Goal: Task Accomplishment & Management: Use online tool/utility

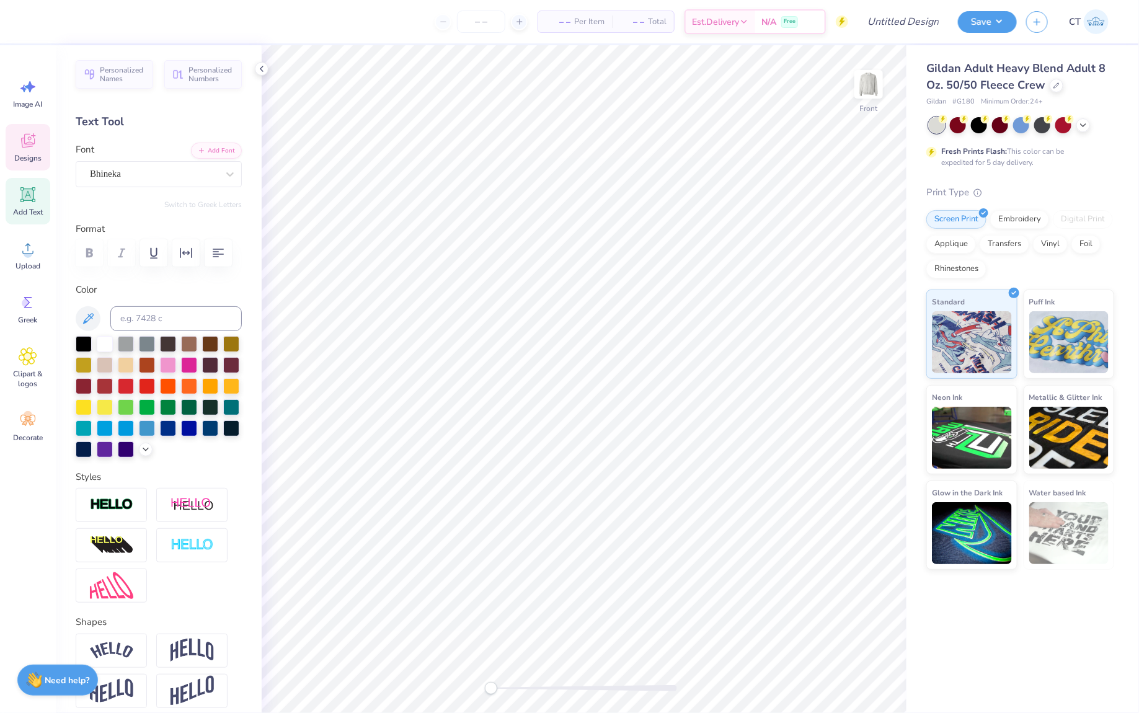
click at [17, 148] on div "Designs" at bounding box center [28, 147] width 45 height 47
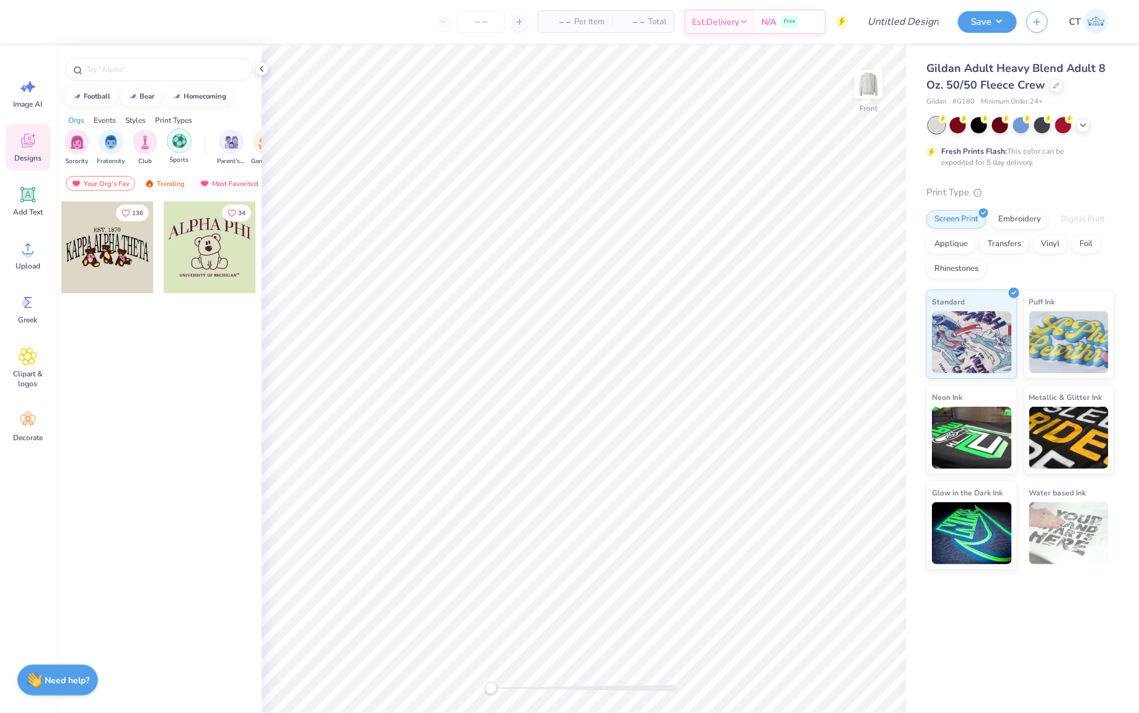
click at [179, 144] on img "filter for Sports" at bounding box center [179, 141] width 14 height 14
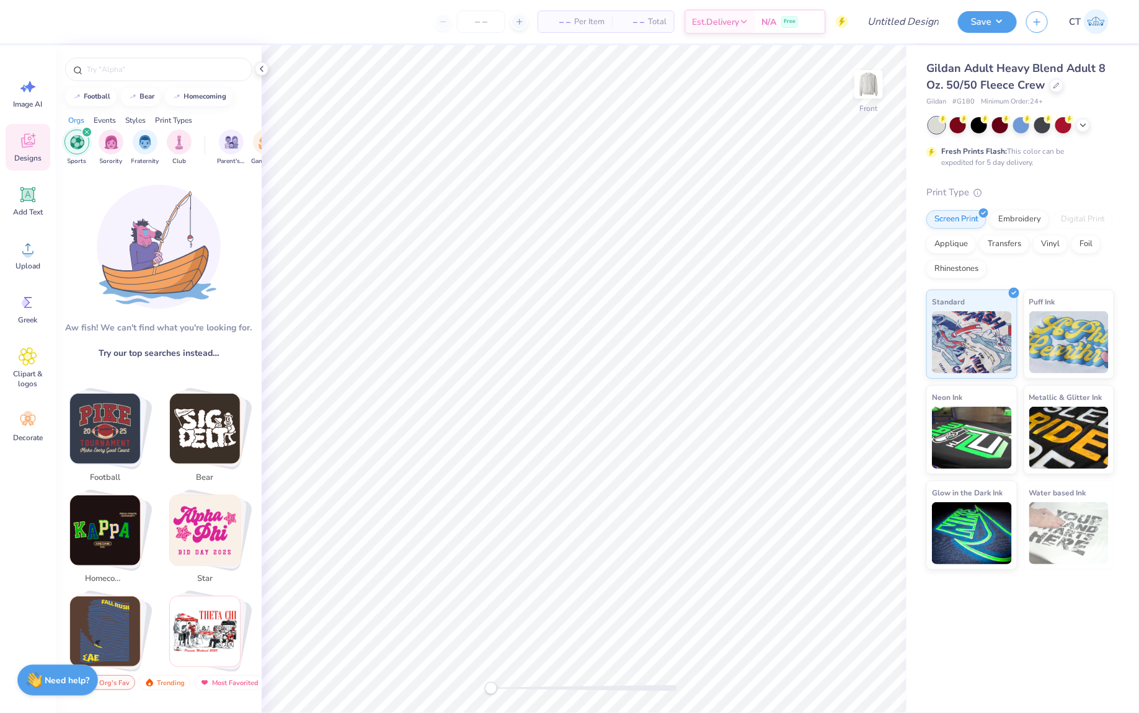
click at [99, 417] on img "Stack Card Button football" at bounding box center [105, 429] width 70 height 70
type input "football"
click at [88, 132] on icon "filter for Sports" at bounding box center [87, 132] width 4 height 4
click at [120, 68] on input "football" at bounding box center [161, 69] width 151 height 12
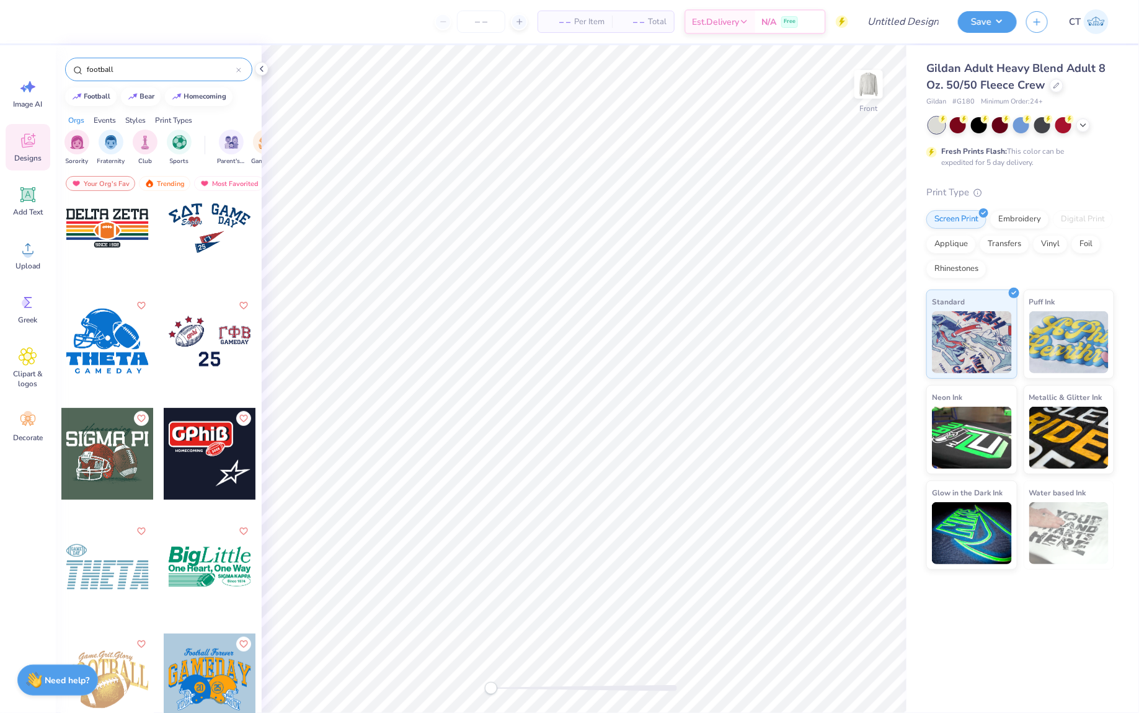
scroll to position [4762, 0]
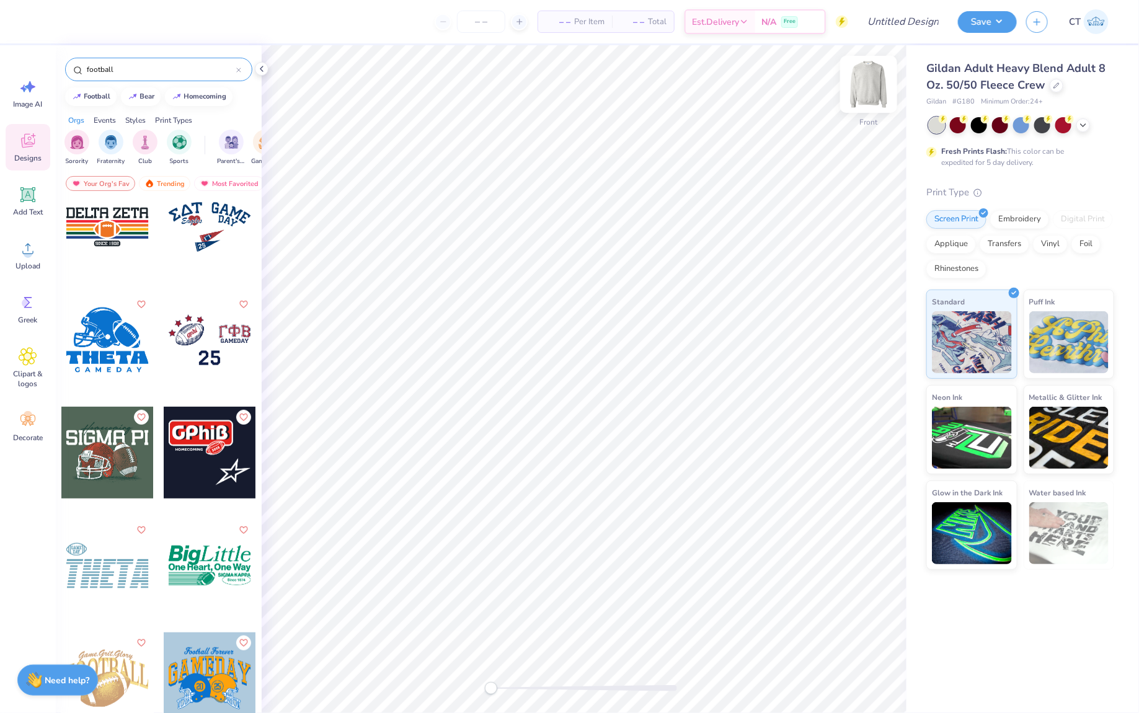
click at [868, 89] on img at bounding box center [869, 85] width 50 height 50
click at [249, 335] on div at bounding box center [210, 340] width 92 height 92
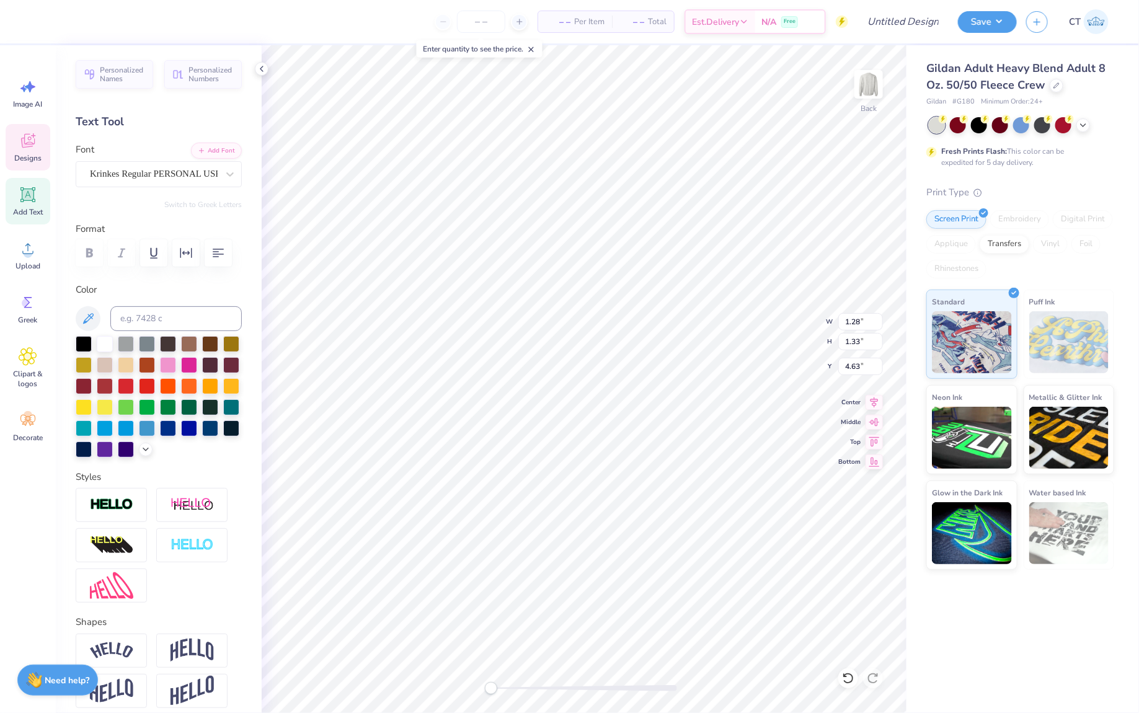
type textarea "a"
type textarea "[MEDICAL_DATA]"
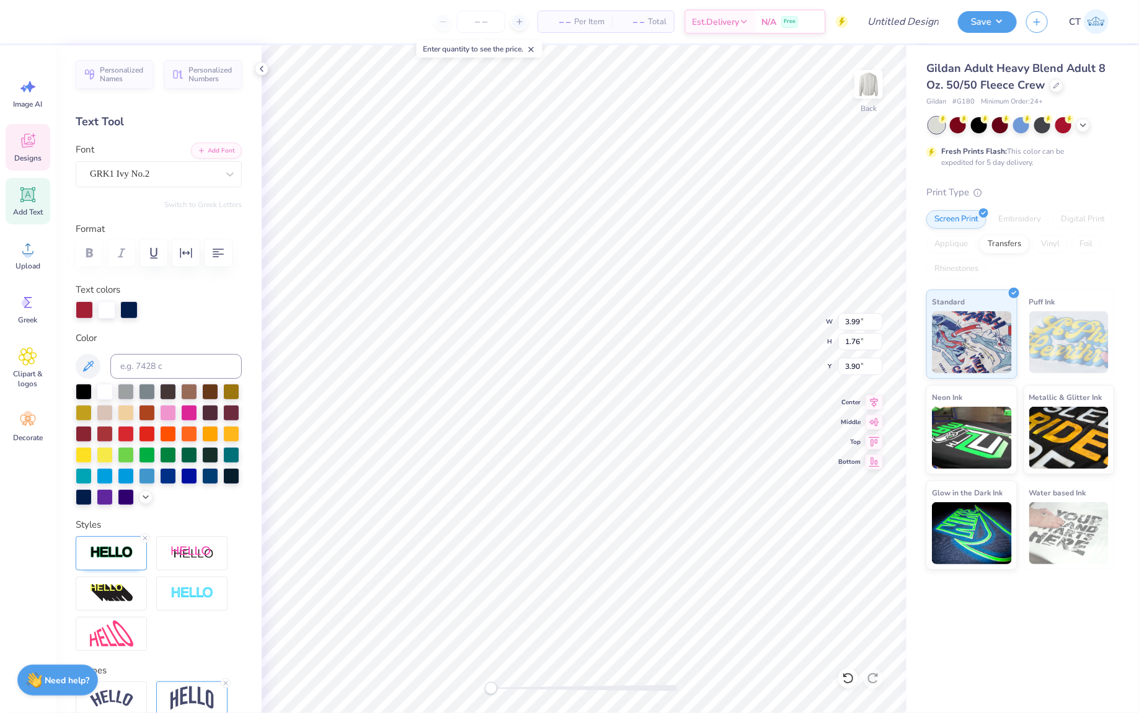
type textarea "GB"
type input "1.40"
type input "1.26"
type input "4.68"
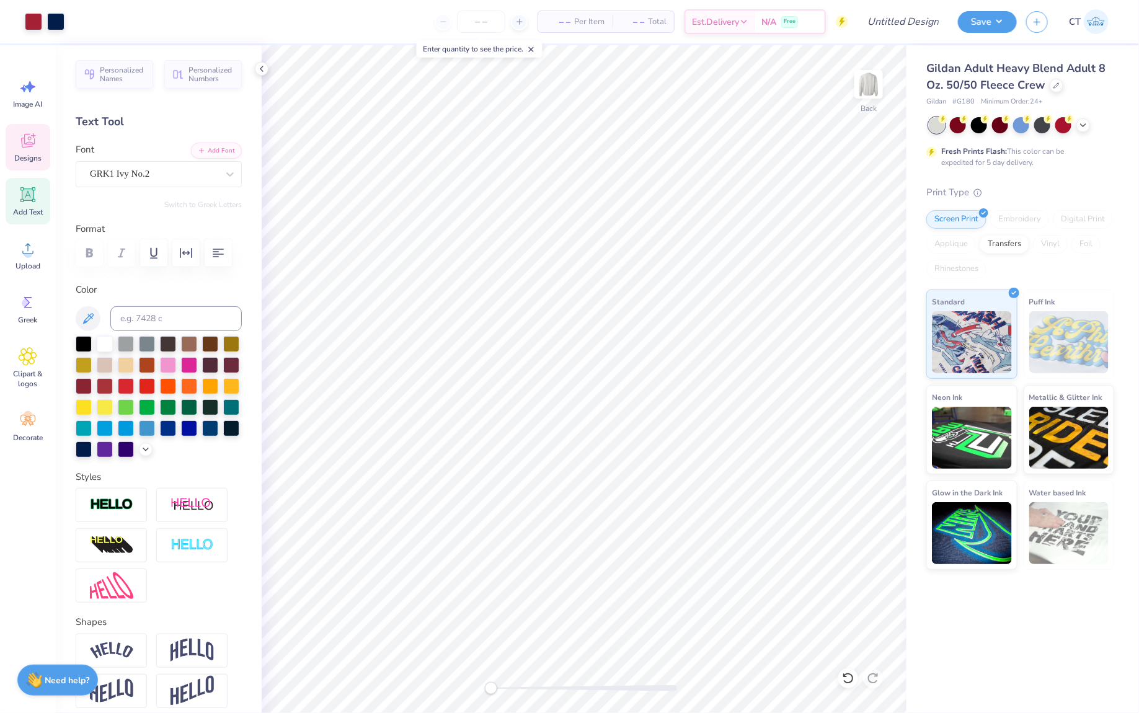
click at [25, 150] on div "Designs" at bounding box center [28, 147] width 45 height 47
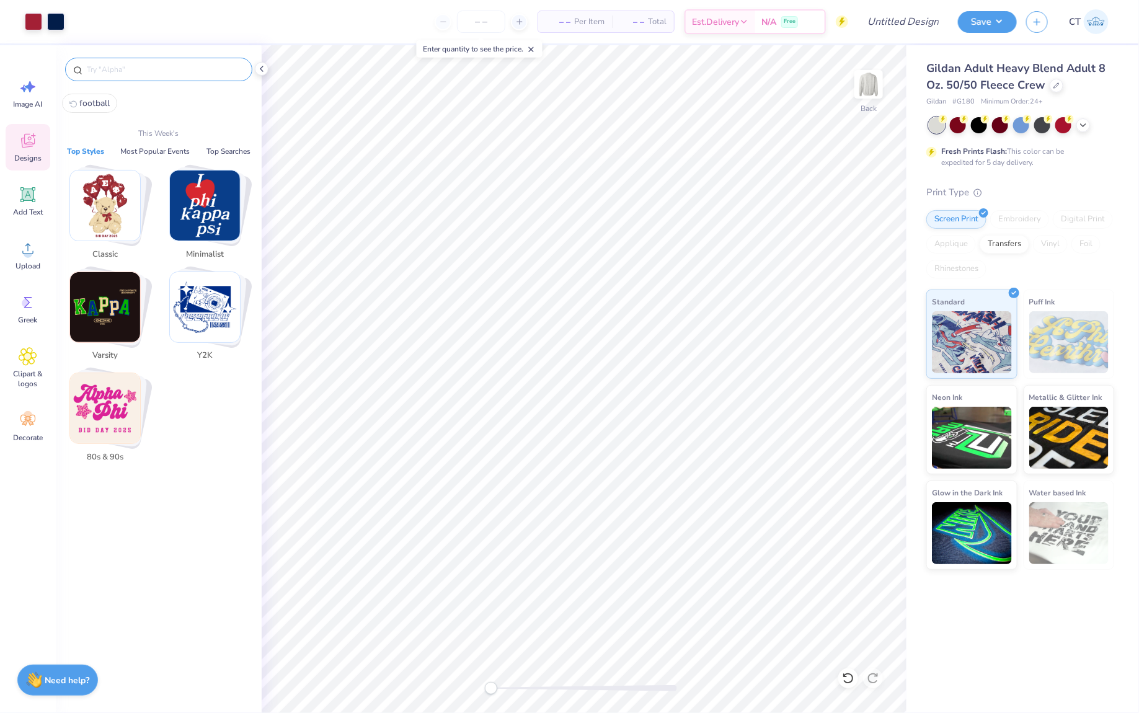
click at [153, 74] on input "text" at bounding box center [165, 69] width 159 height 12
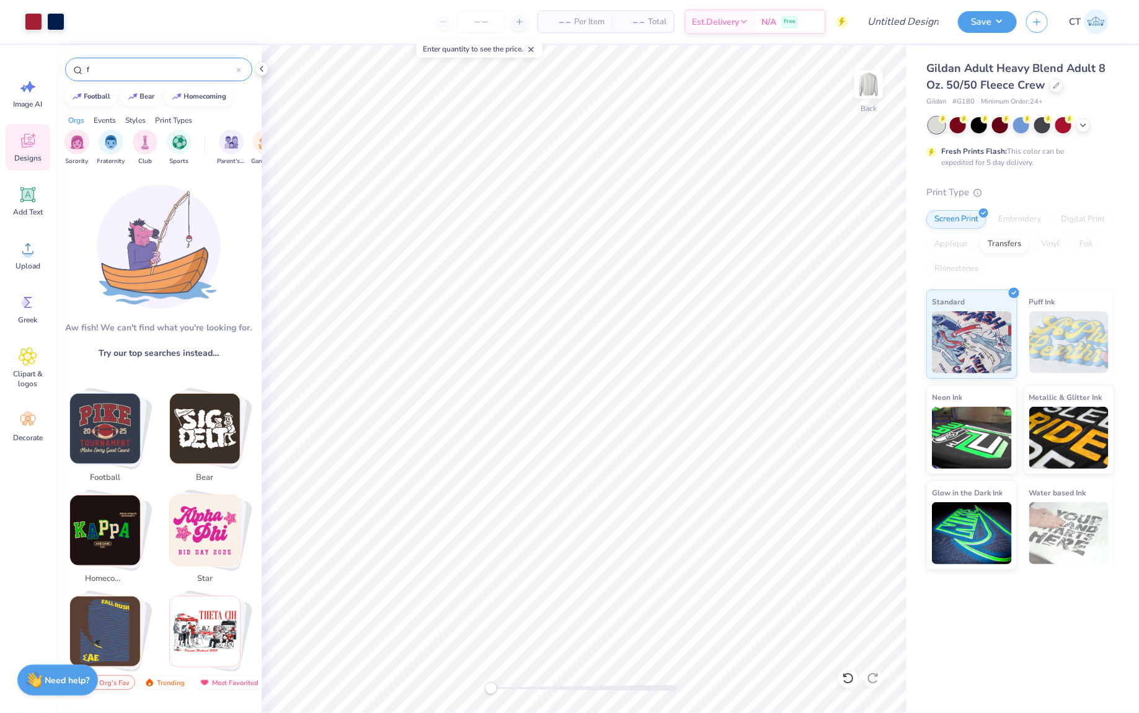
click at [99, 435] on img "Stack Card Button football" at bounding box center [105, 429] width 70 height 70
type input "football"
click at [128, 66] on input "football" at bounding box center [161, 69] width 151 height 12
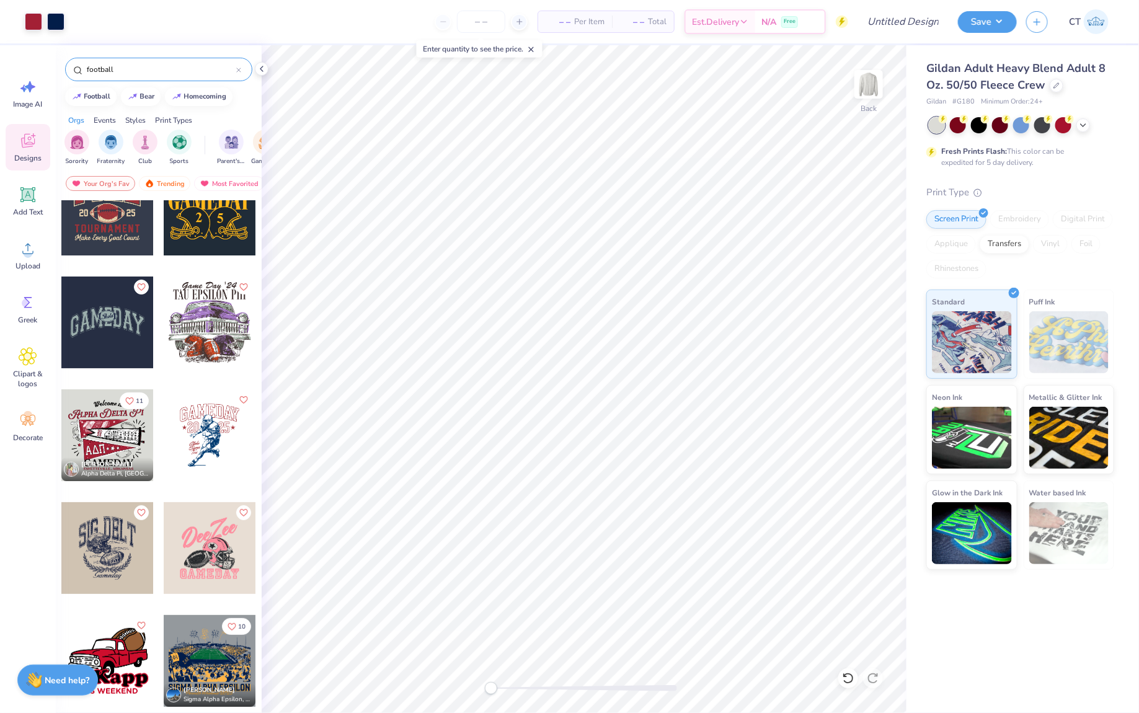
scroll to position [143, 0]
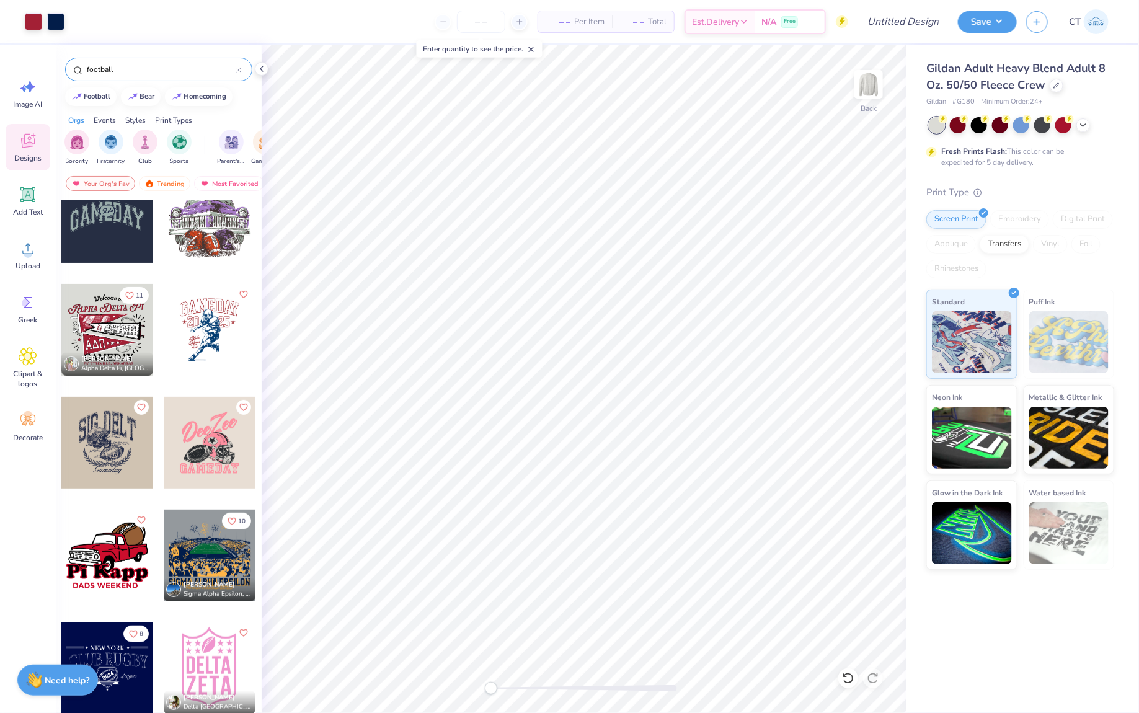
click at [211, 332] on div at bounding box center [210, 330] width 92 height 92
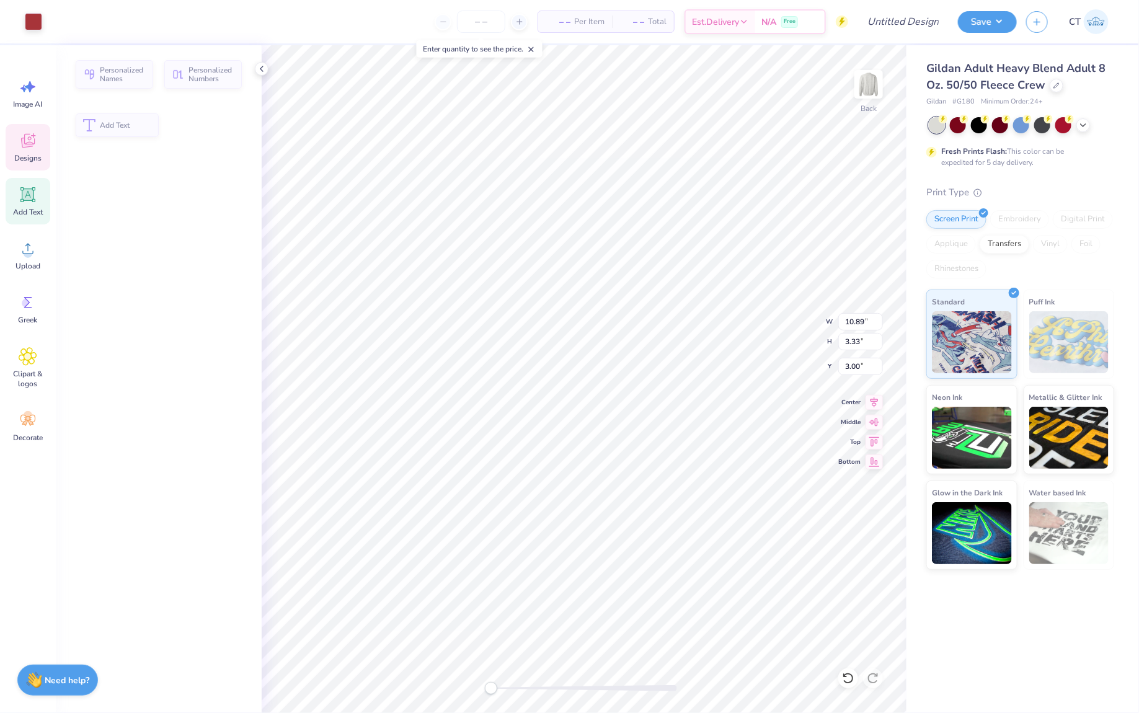
type input "3.33"
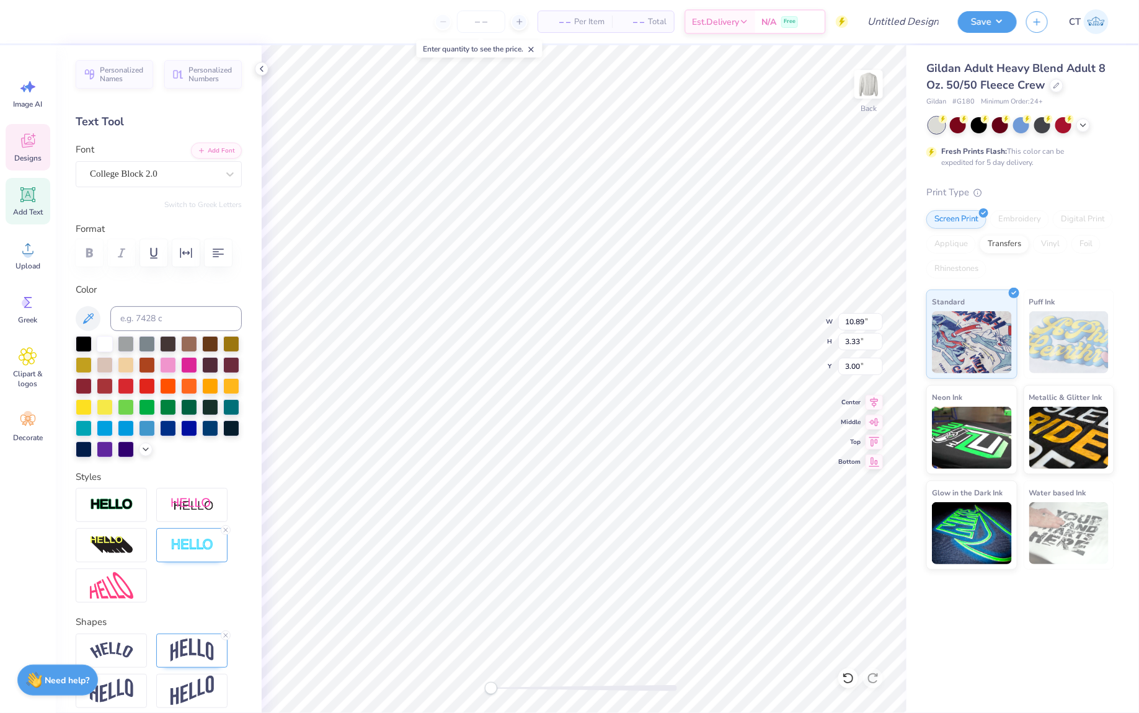
scroll to position [0, 1]
type textarea "AMEDAY"
type input "10.44"
type input "11.41"
type input "3.01"
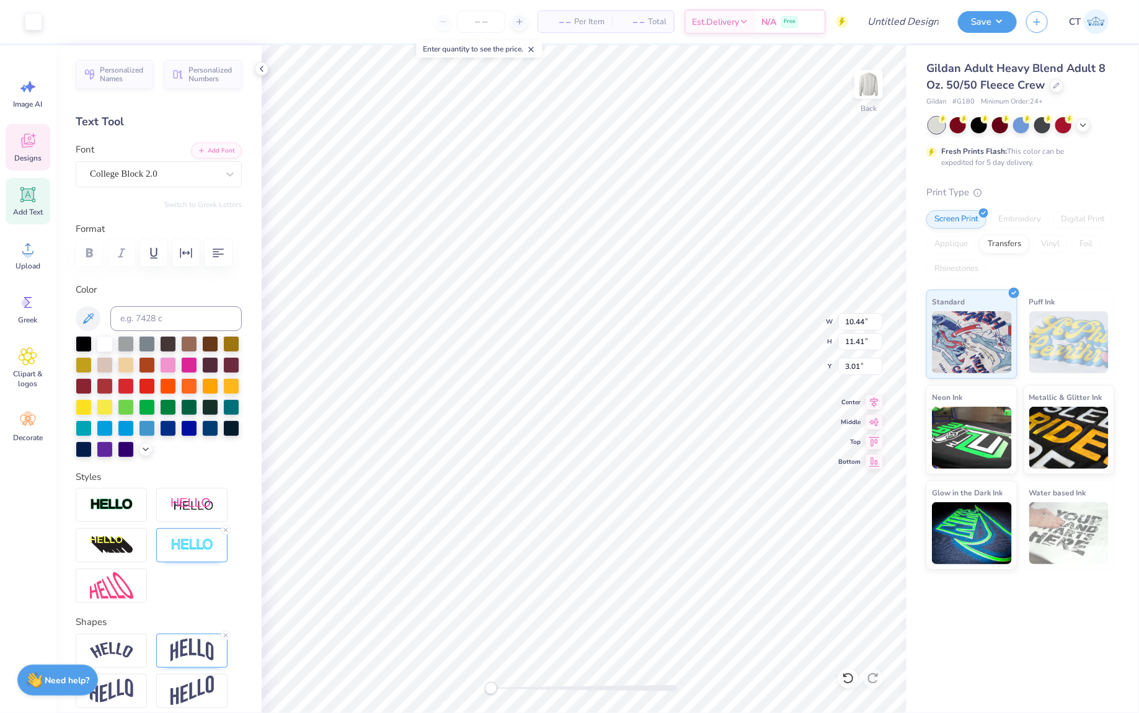
type input "9.41"
type input "3.31"
type textarea "Homecoming"
type input "13.72"
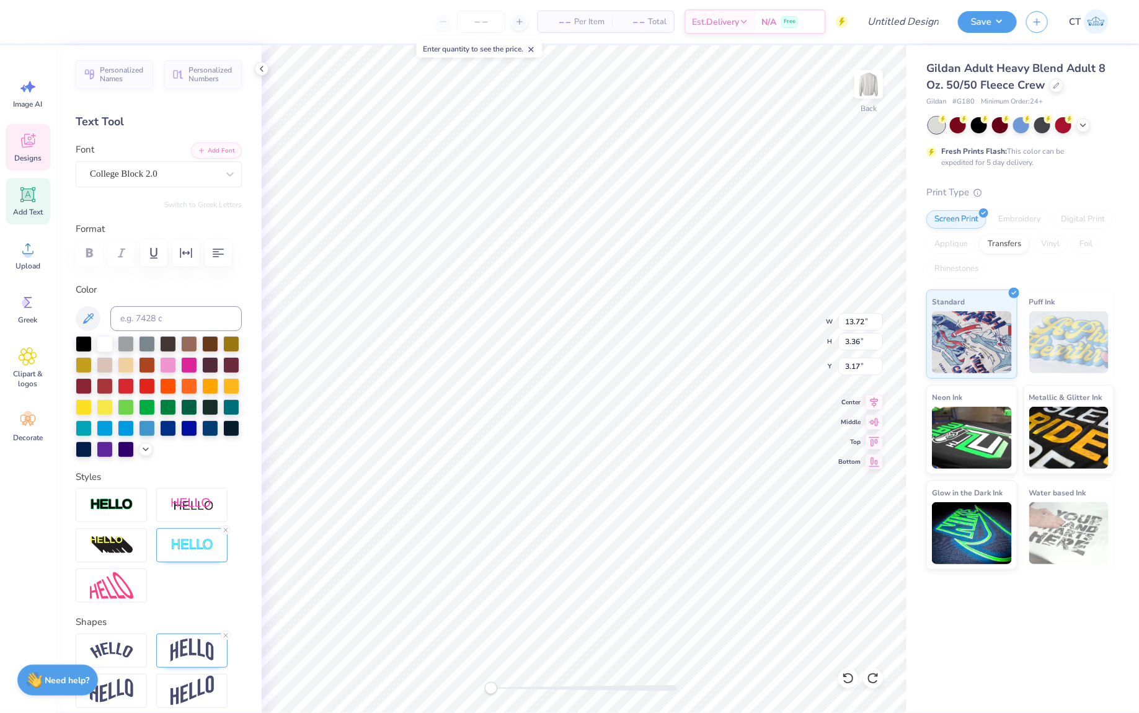
type input "3.36"
type input "3.17"
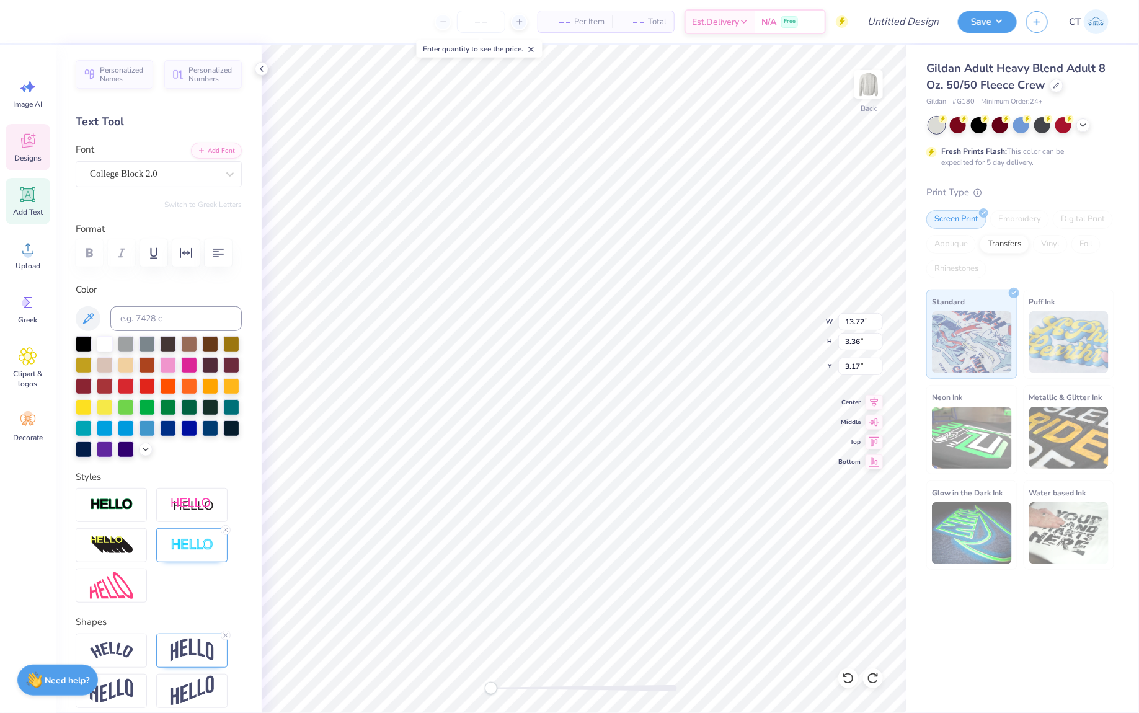
type input "15.16"
type input "3.72"
type input "2.81"
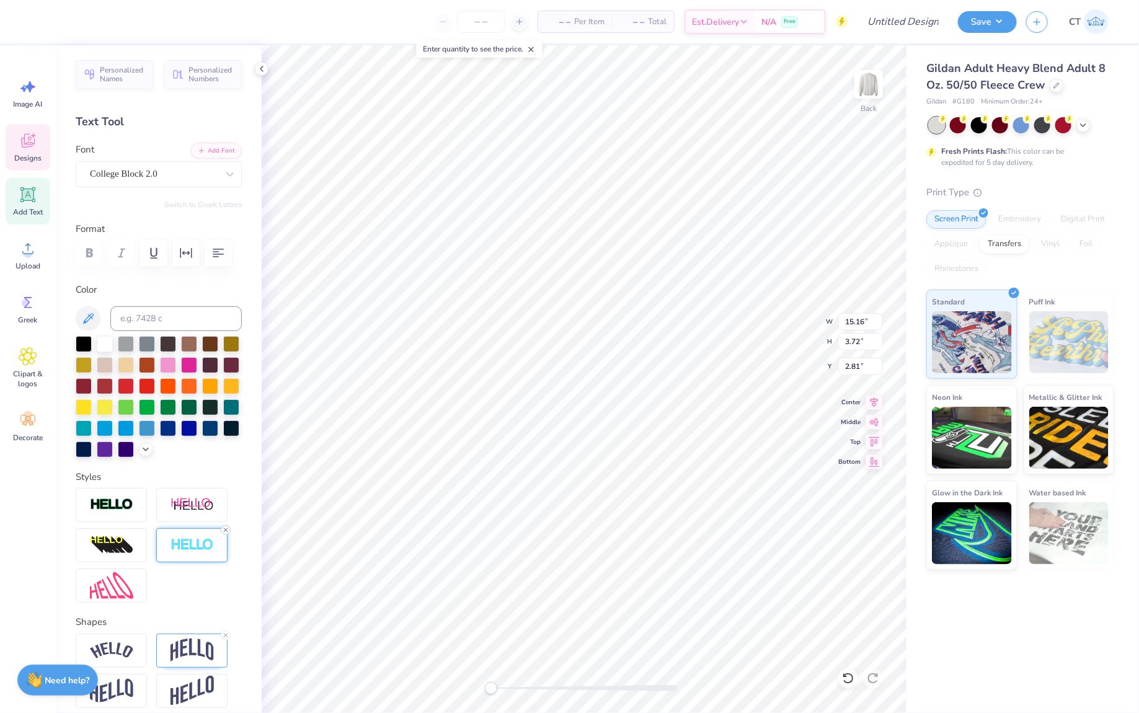
click at [226, 533] on div at bounding box center [226, 530] width 10 height 10
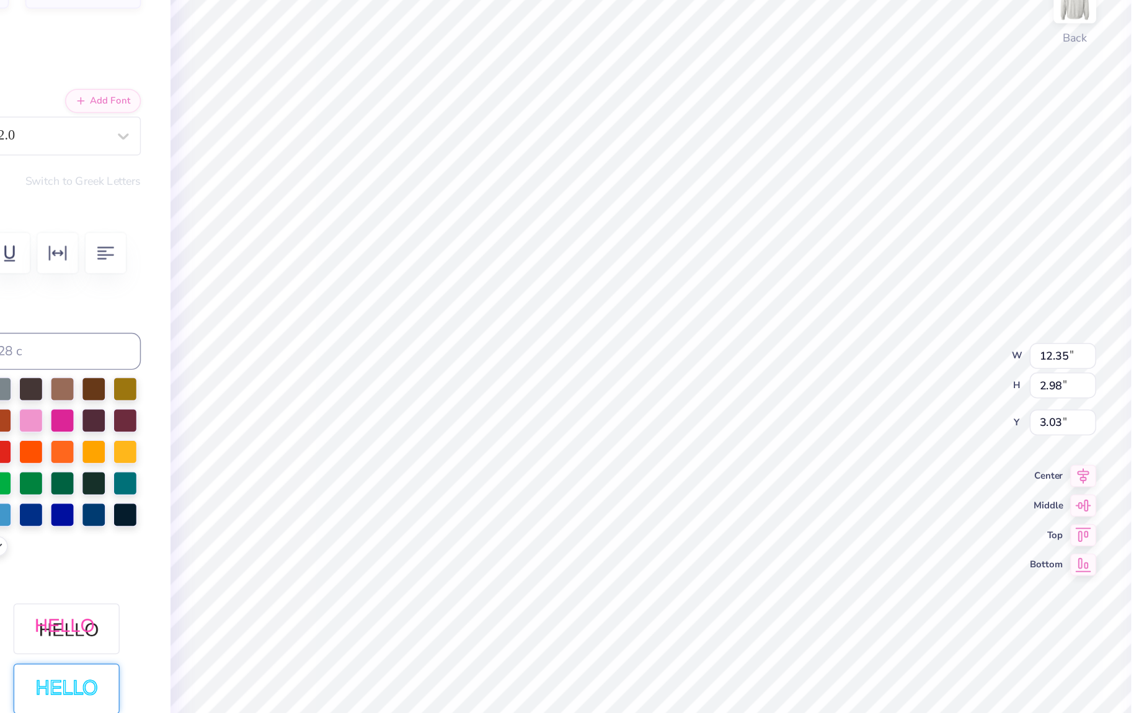
scroll to position [0, 0]
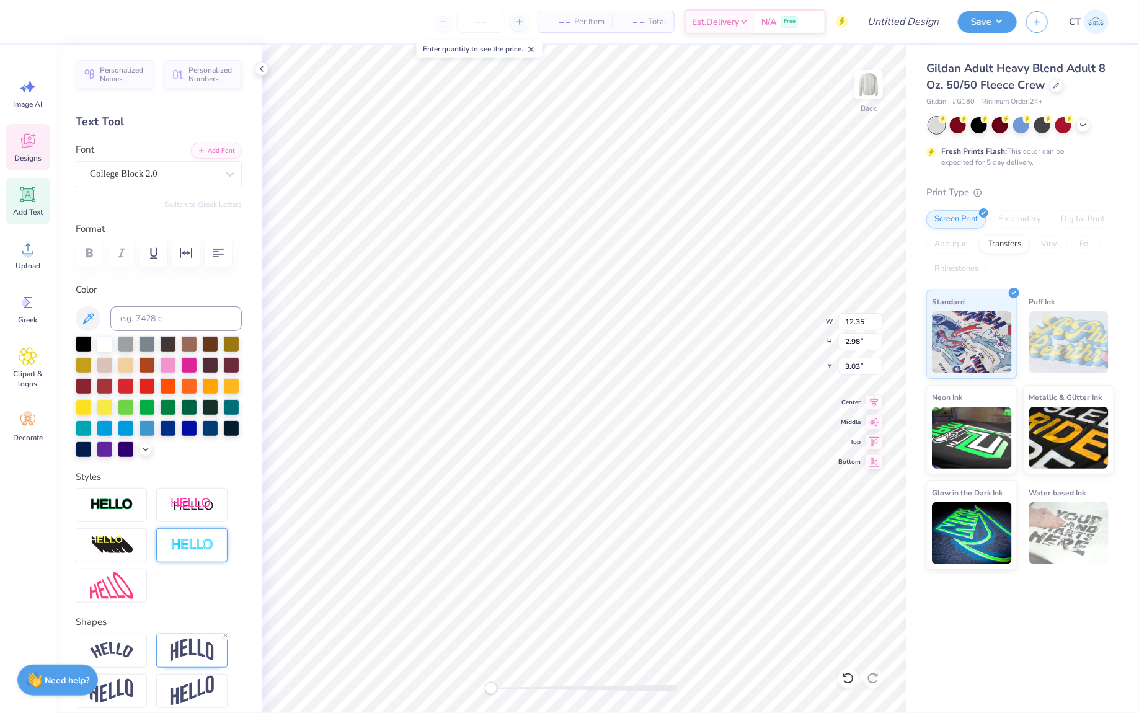
type input "12.41"
type input "3.04"
type input "3.00"
click at [34, 154] on span "Designs" at bounding box center [27, 158] width 27 height 10
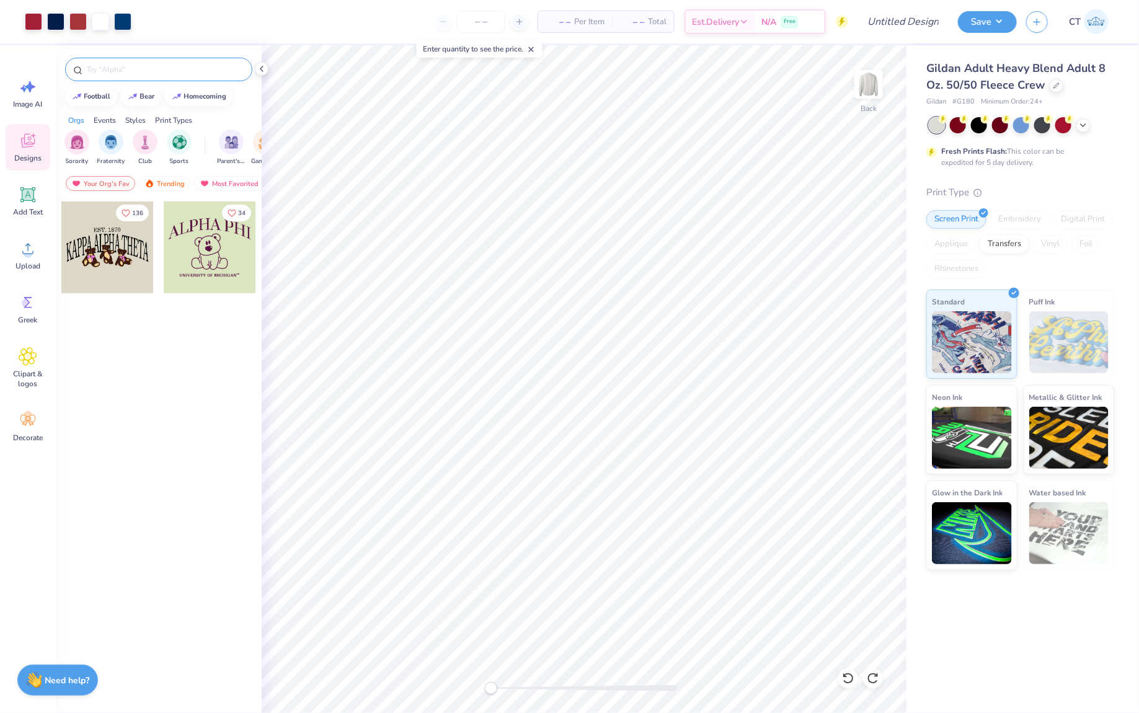
click at [208, 73] on input "text" at bounding box center [165, 69] width 159 height 12
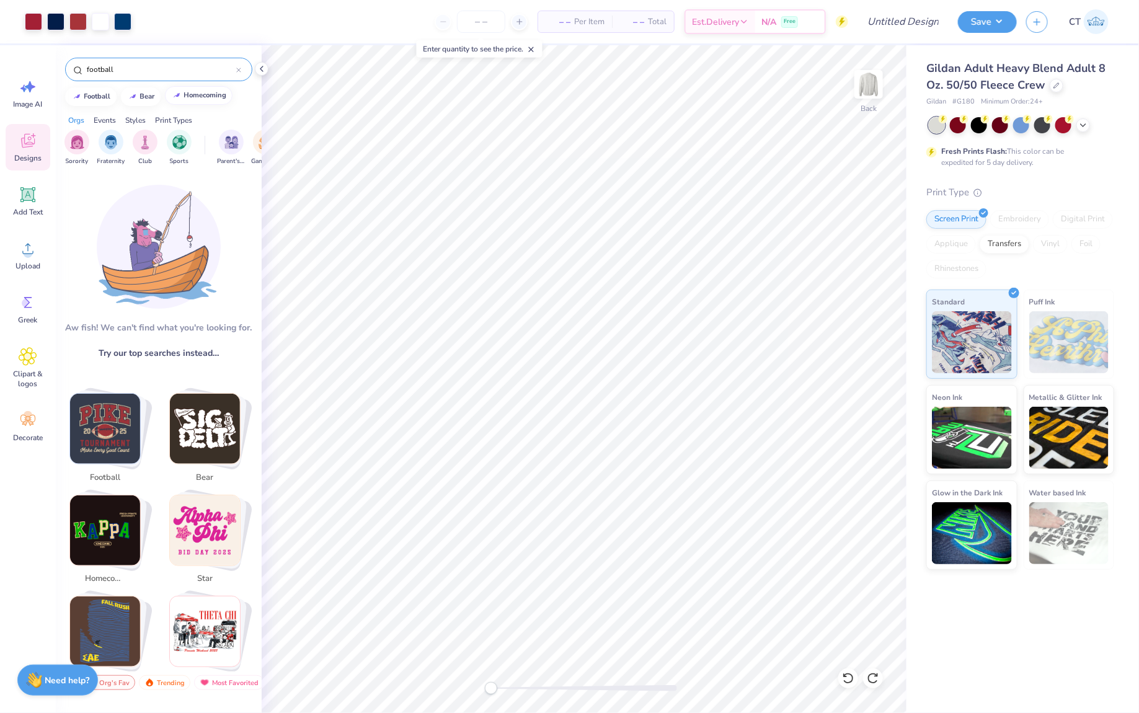
type input "football"
click at [109, 439] on img "Stack Card Button football" at bounding box center [105, 429] width 70 height 70
click at [147, 69] on input "football" at bounding box center [161, 69] width 151 height 12
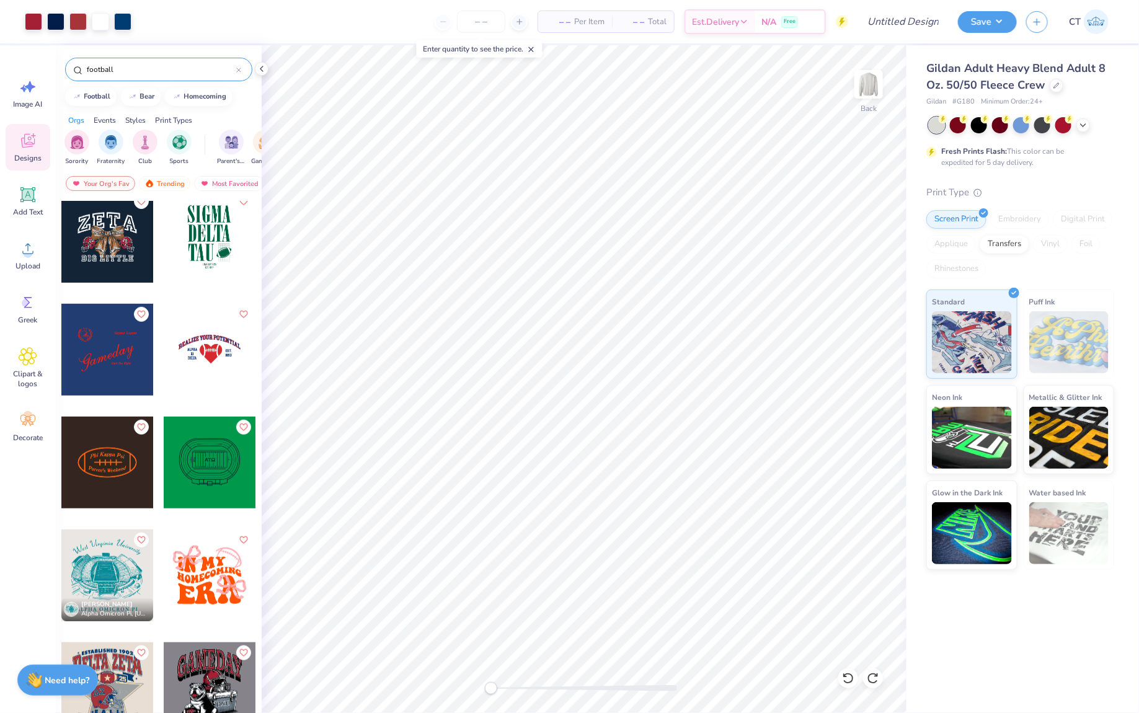
scroll to position [2774, 0]
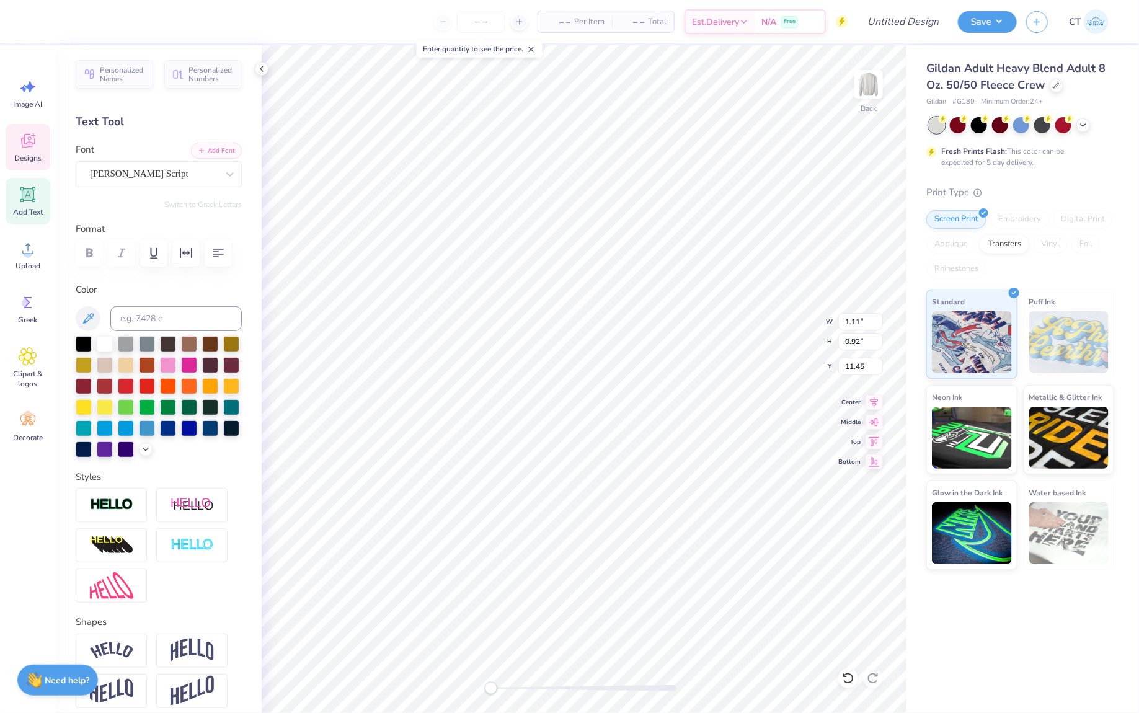
click at [38, 156] on span "Designs" at bounding box center [27, 158] width 27 height 10
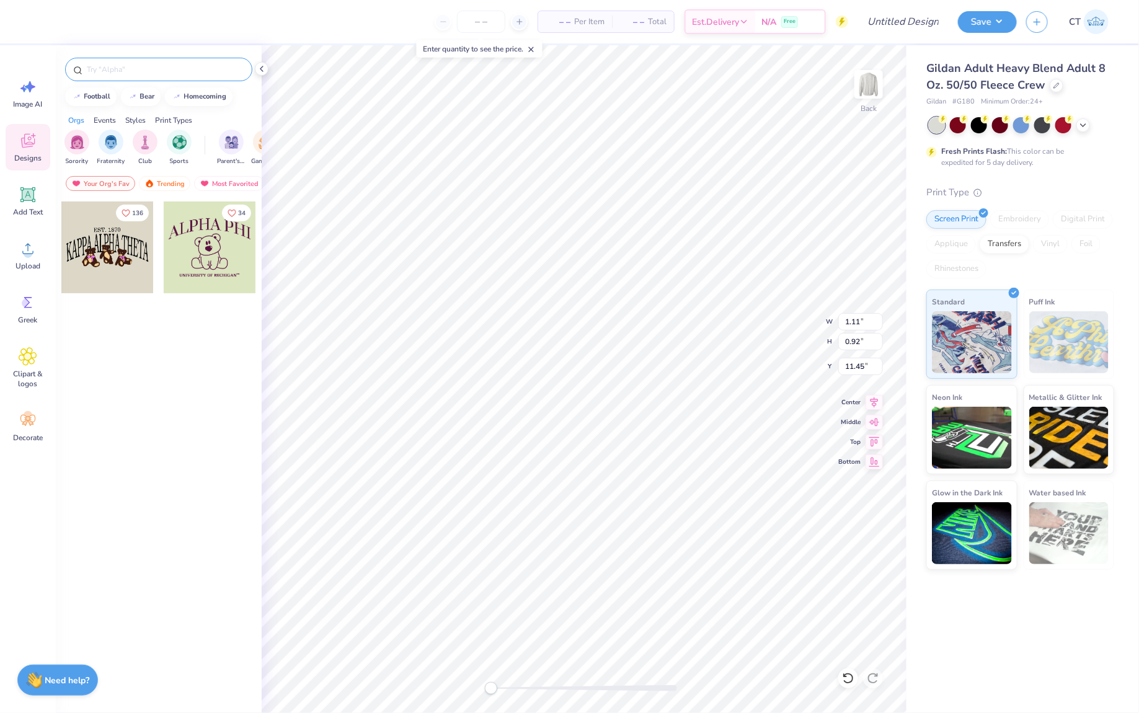
click at [156, 69] on input "text" at bounding box center [165, 69] width 159 height 12
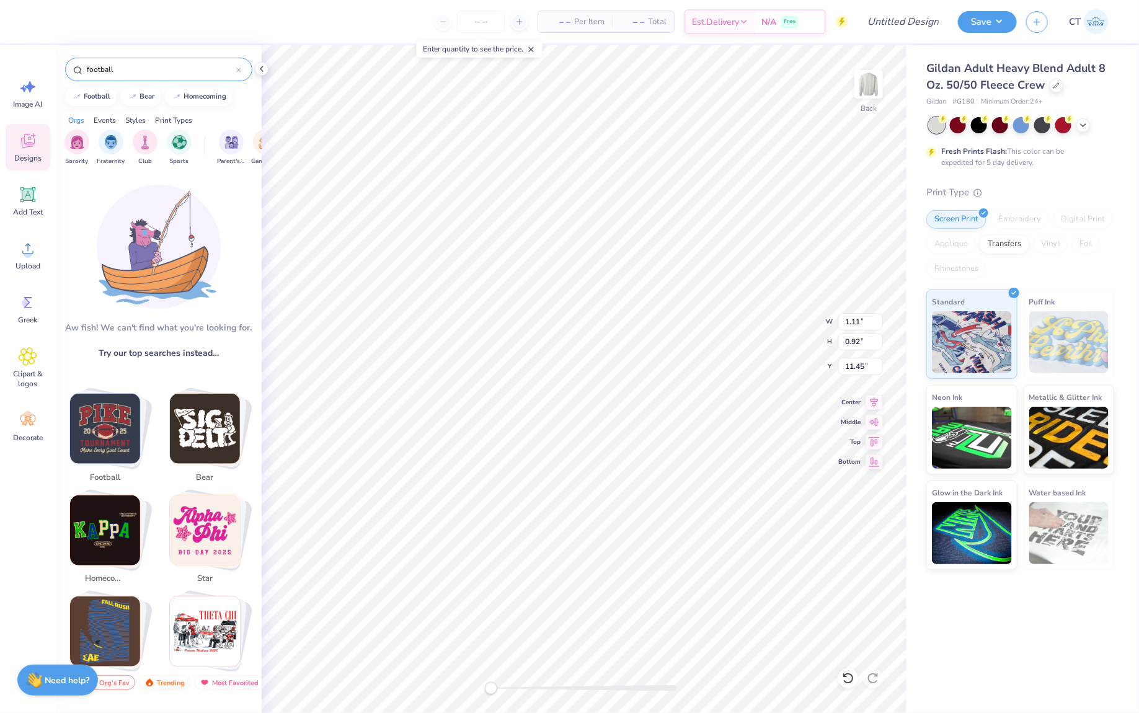
type input "football"
click at [107, 437] on img "Stack Card Button football" at bounding box center [105, 429] width 70 height 70
click at [148, 65] on input "football" at bounding box center [161, 69] width 151 height 12
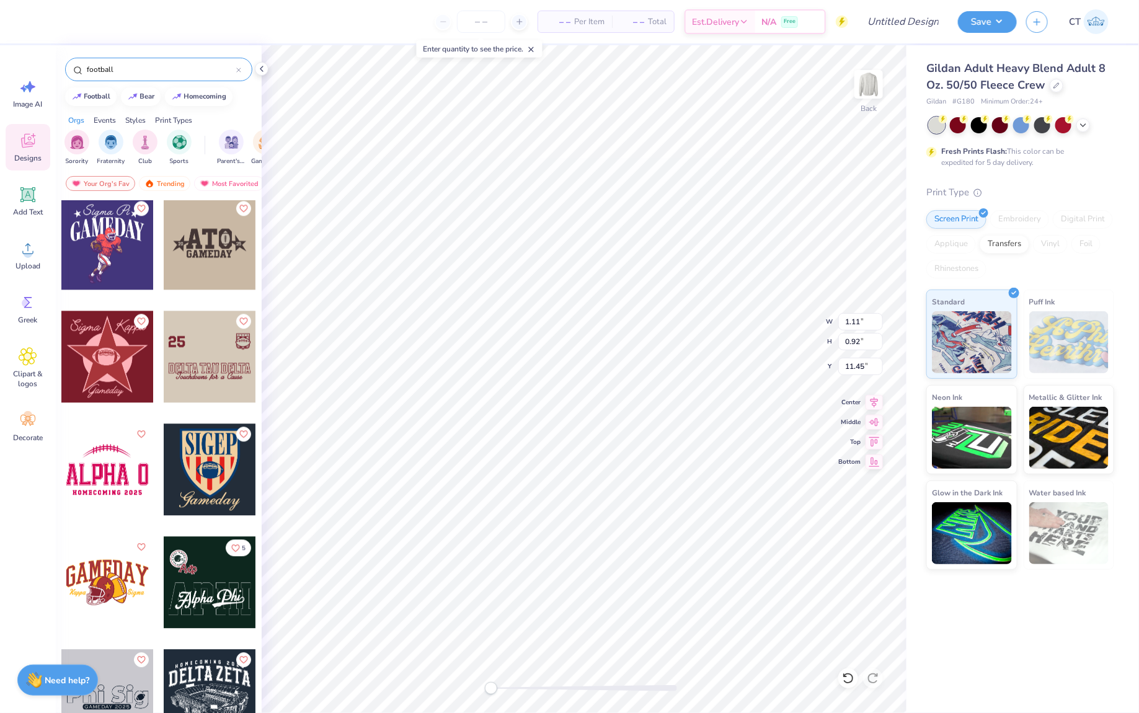
scroll to position [3702, 0]
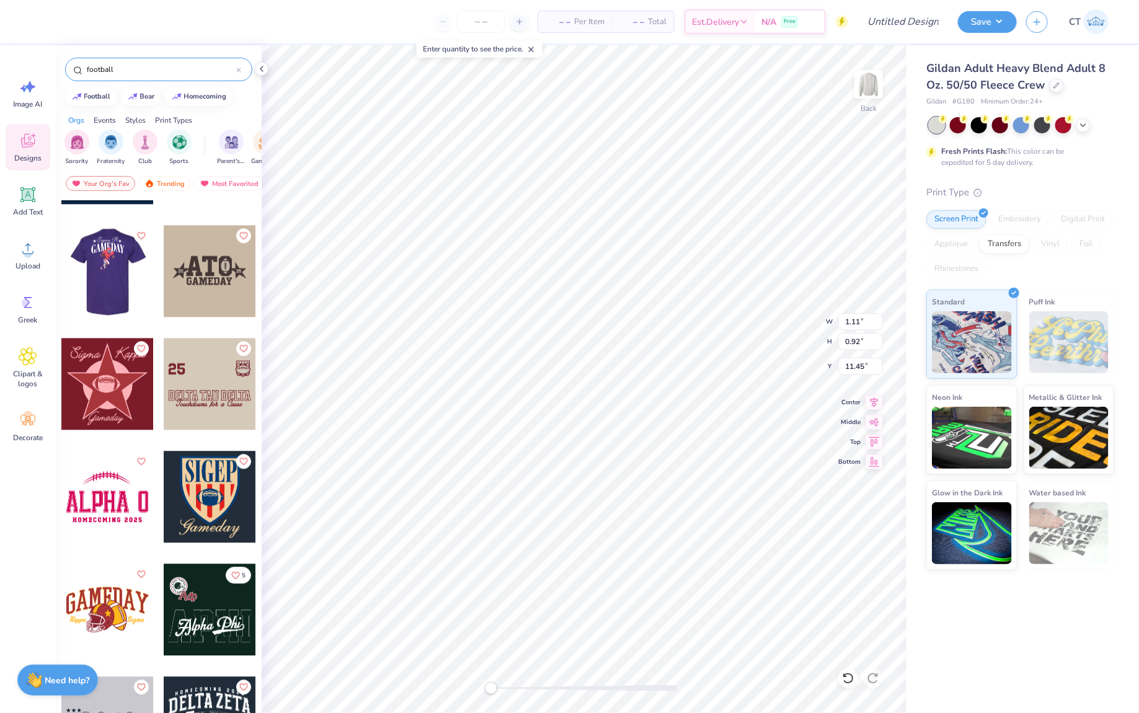
click at [123, 280] on div at bounding box center [107, 271] width 92 height 92
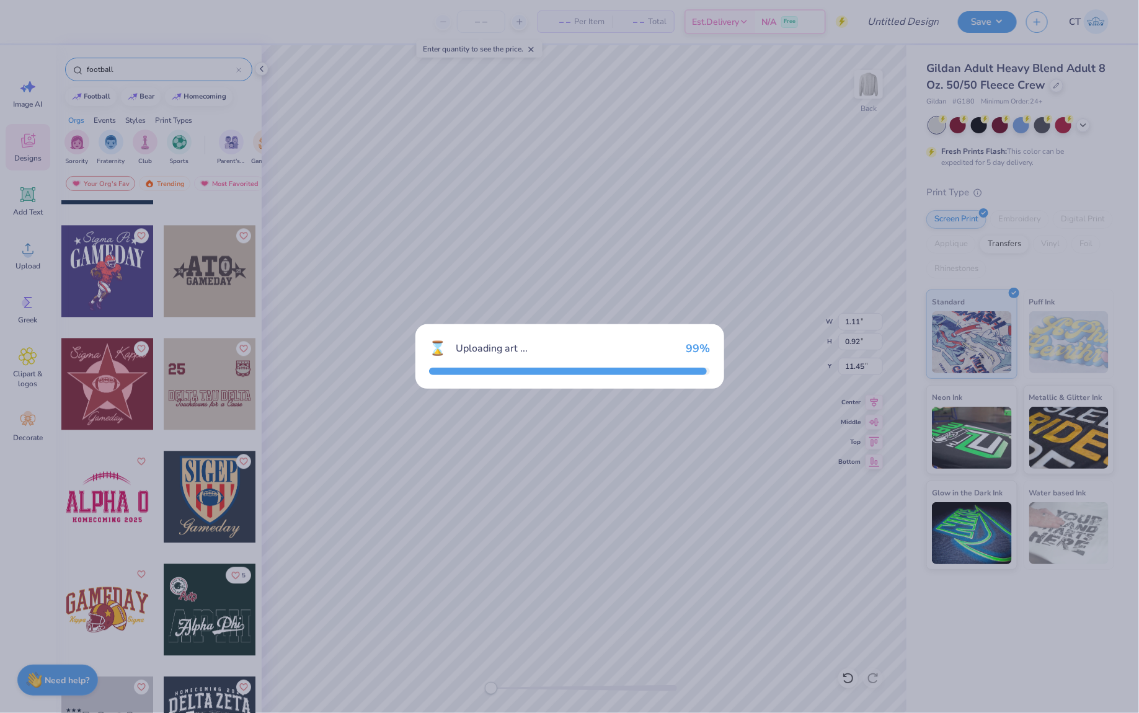
type input "11.47"
type input "12.32"
type input "3.00"
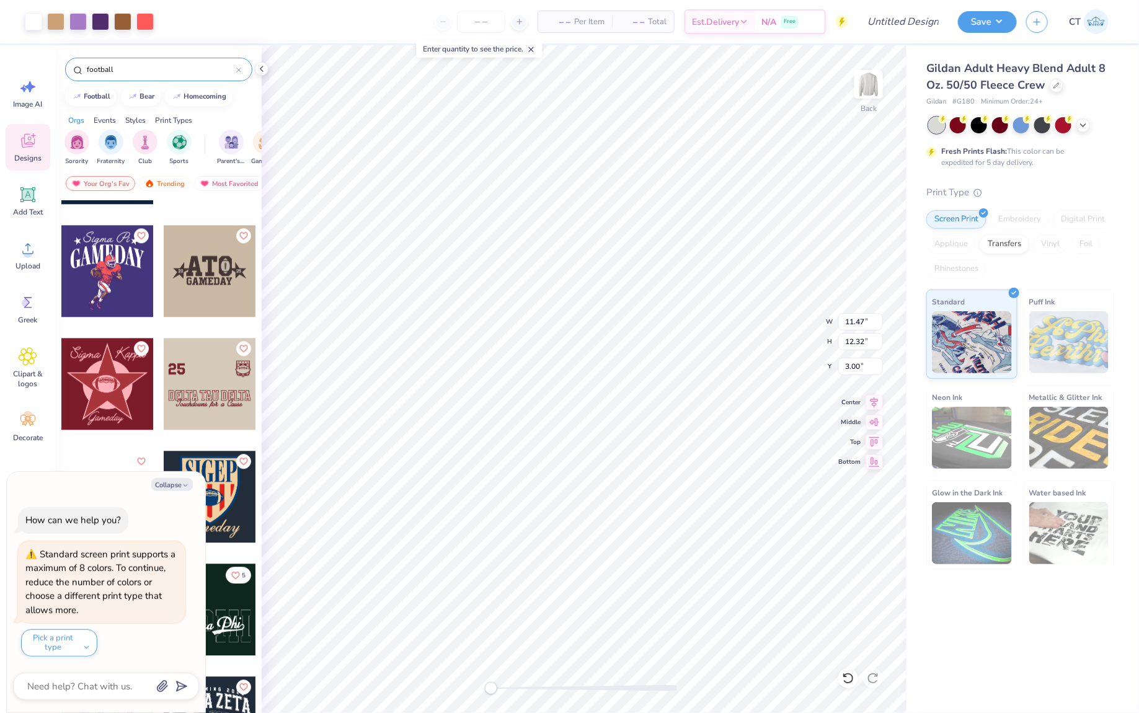
type textarea "x"
type input "2.11"
type input "2.02"
type input "6.34"
type textarea "x"
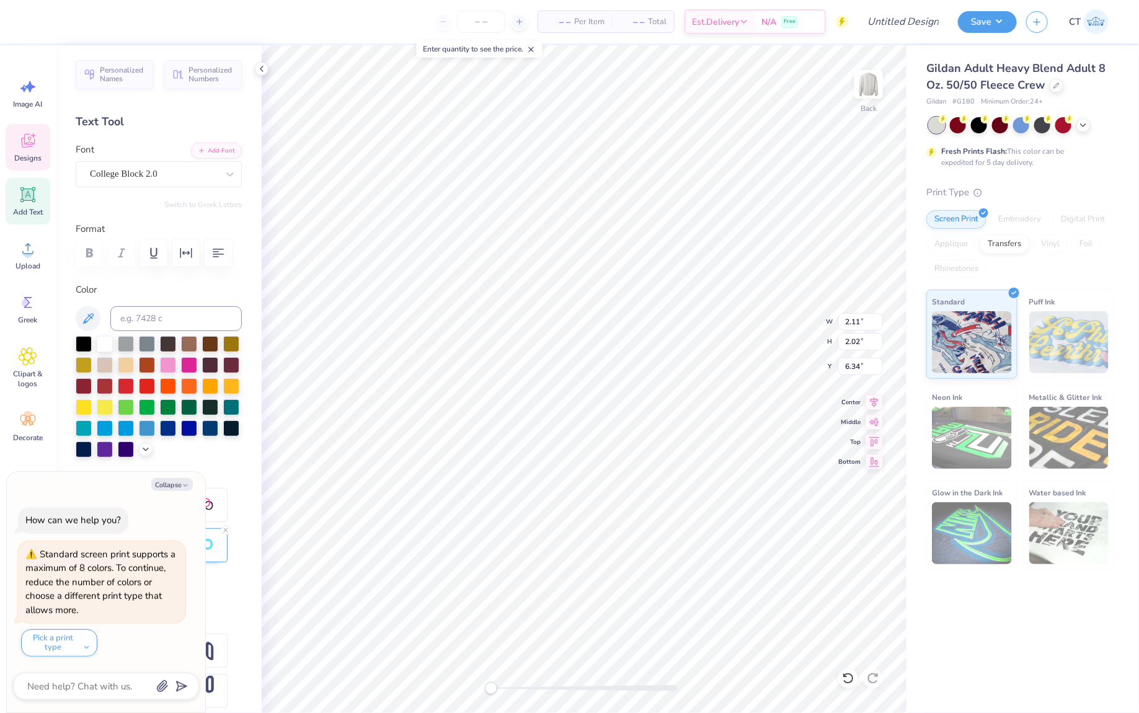
type input "12.41"
type input "3.04"
type input "3.00"
type textarea "x"
type input "2.16"
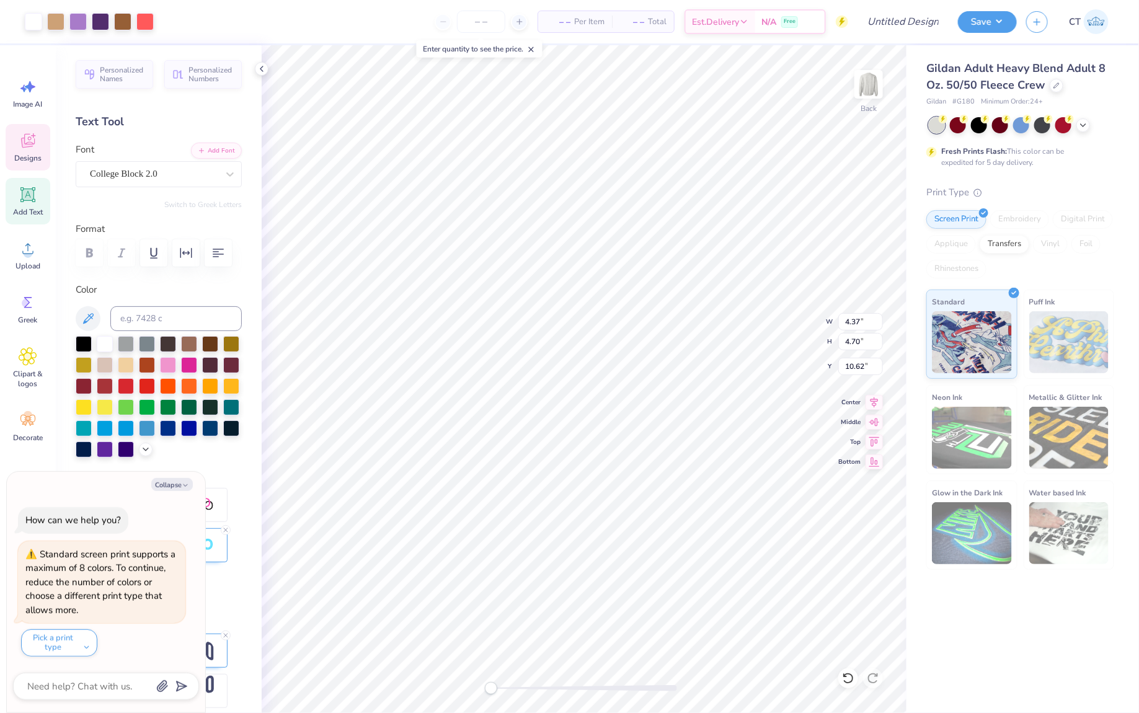
type input "1.04"
type input "10.73"
type textarea "x"
type input "14.23"
type input "16.16"
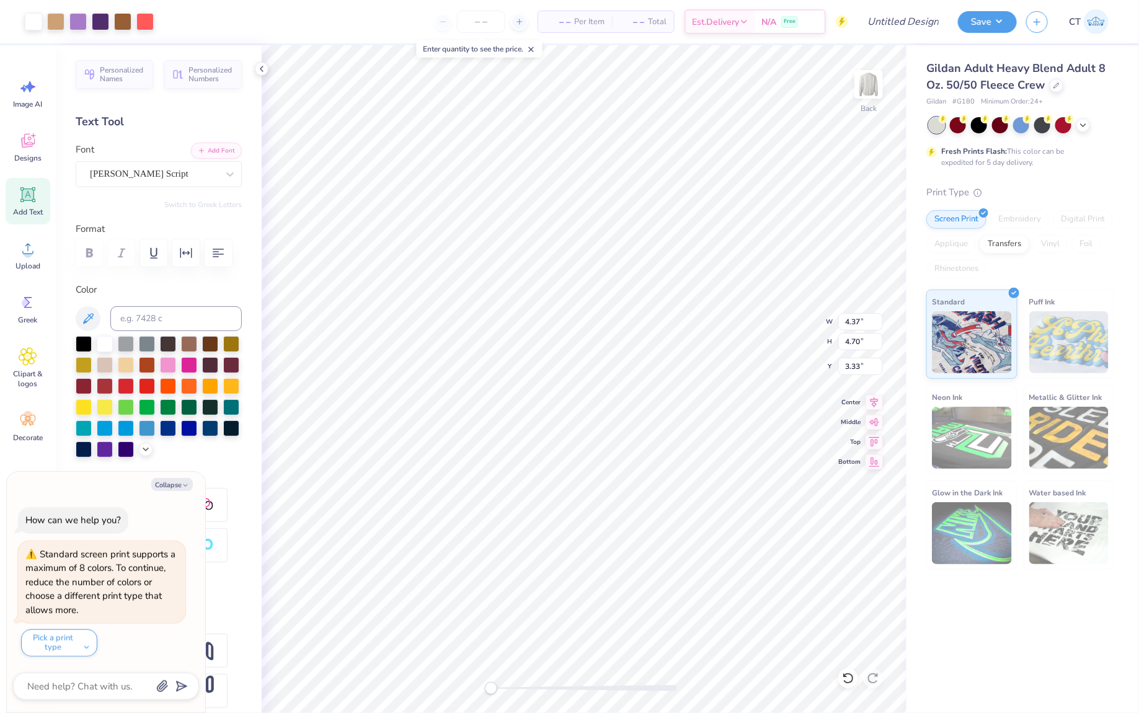
type input "3.20"
type textarea "x"
type input "3.84"
type input "4.29"
type input "3.67"
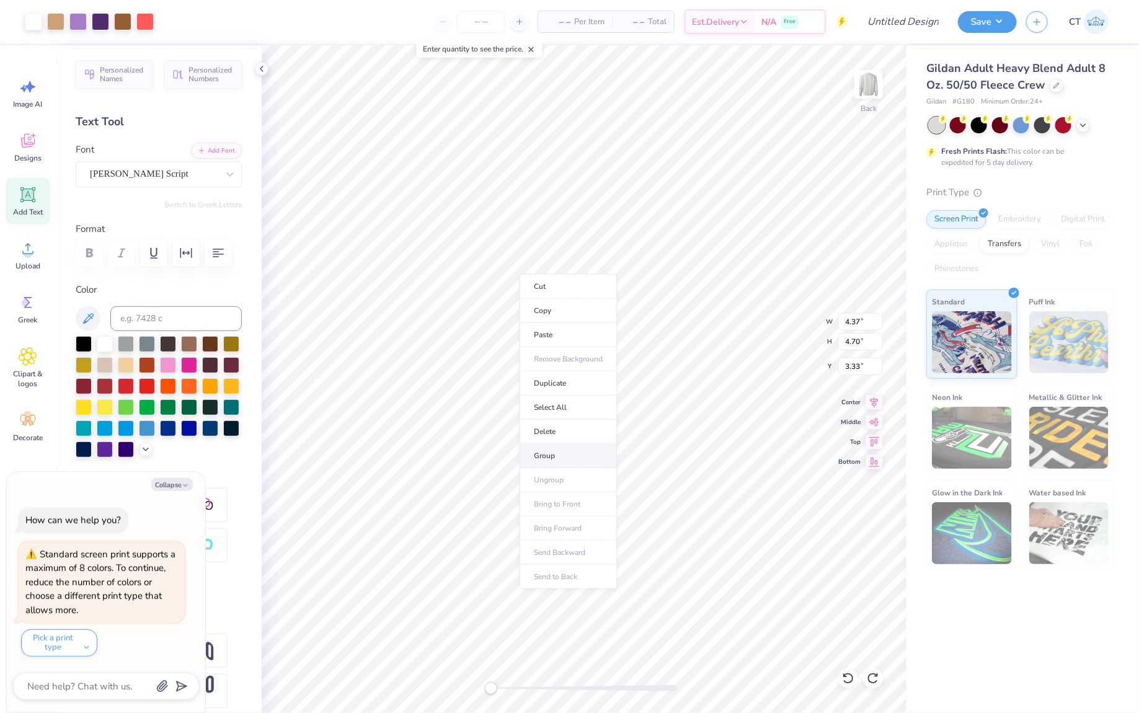
click at [559, 448] on li "Group" at bounding box center [568, 456] width 97 height 24
click at [30, 145] on icon at bounding box center [28, 143] width 12 height 10
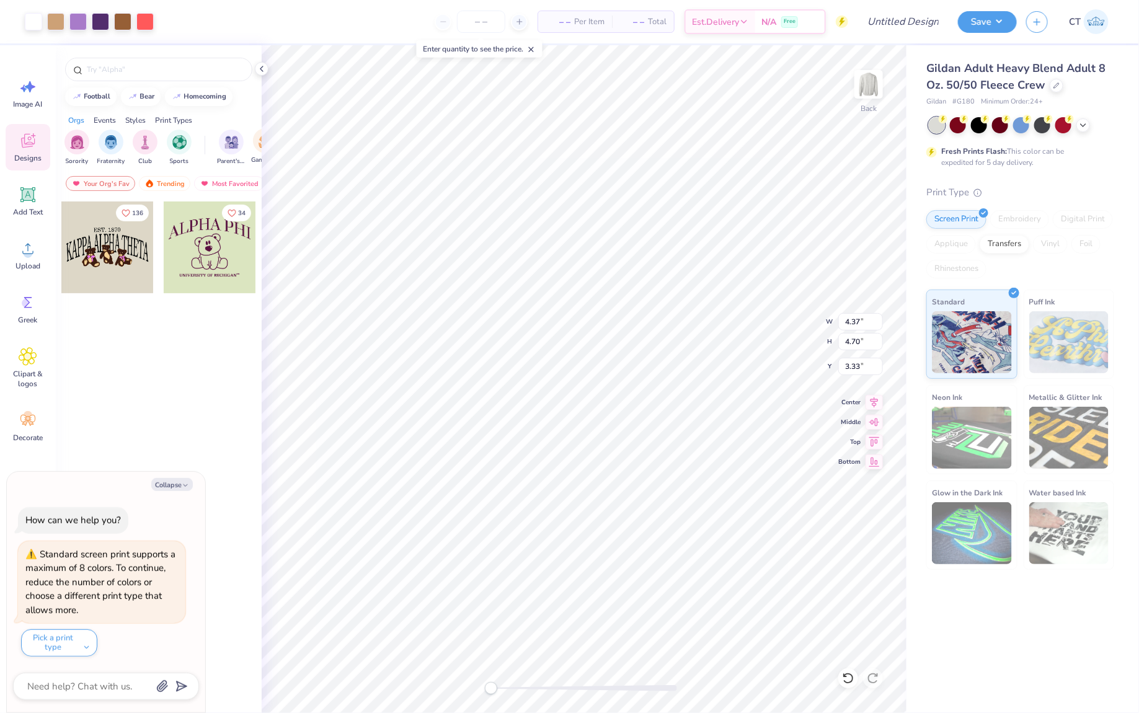
type textarea "x"
type input "13.38"
type input "14.36"
type input "1.52"
type textarea "x"
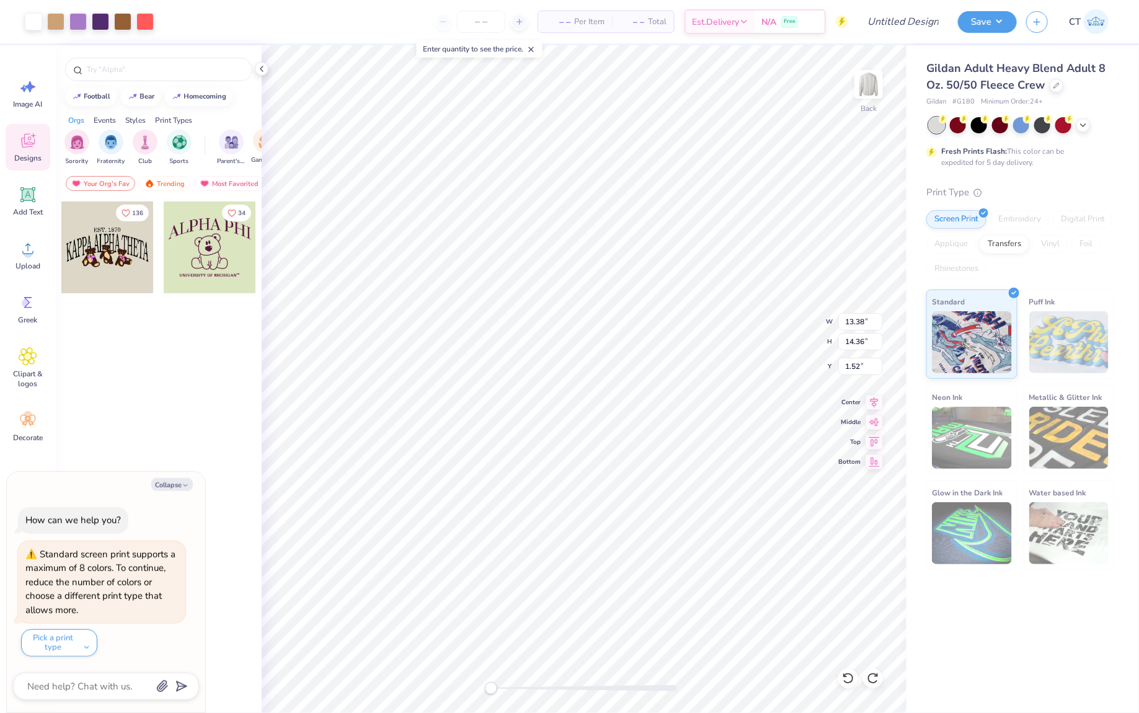
type input "11.23"
type input "12.06"
type input "3.83"
type textarea "x"
type input "4.37"
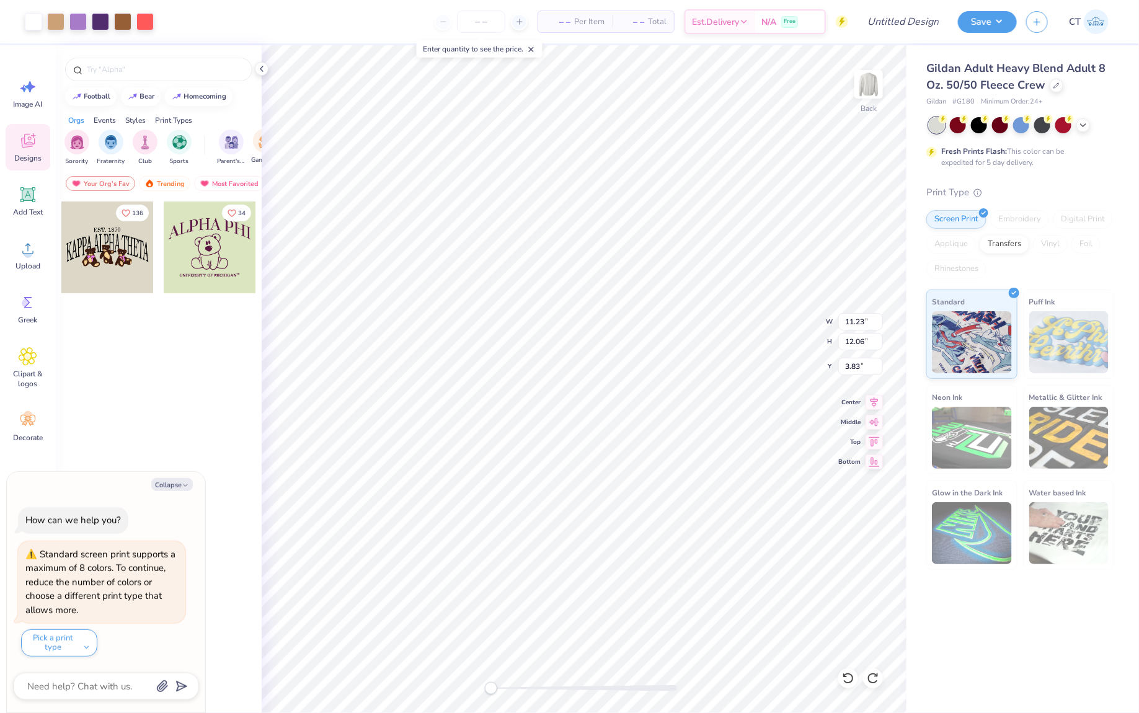
type input "4.70"
type textarea "x"
type input "3.33"
click at [143, 22] on div at bounding box center [144, 20] width 17 height 17
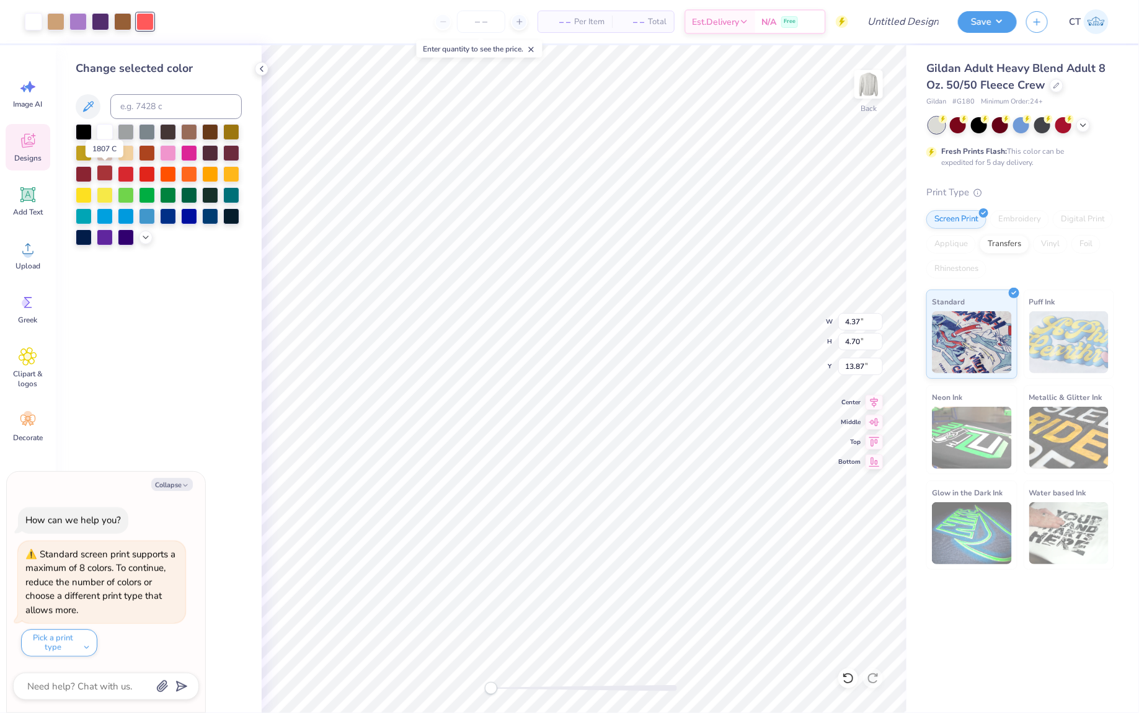
click at [109, 175] on div at bounding box center [105, 173] width 16 height 16
click at [100, 17] on div at bounding box center [100, 20] width 17 height 17
click at [84, 130] on div at bounding box center [84, 131] width 16 height 16
click at [78, 21] on div at bounding box center [77, 20] width 17 height 17
click at [129, 128] on div at bounding box center [126, 131] width 16 height 16
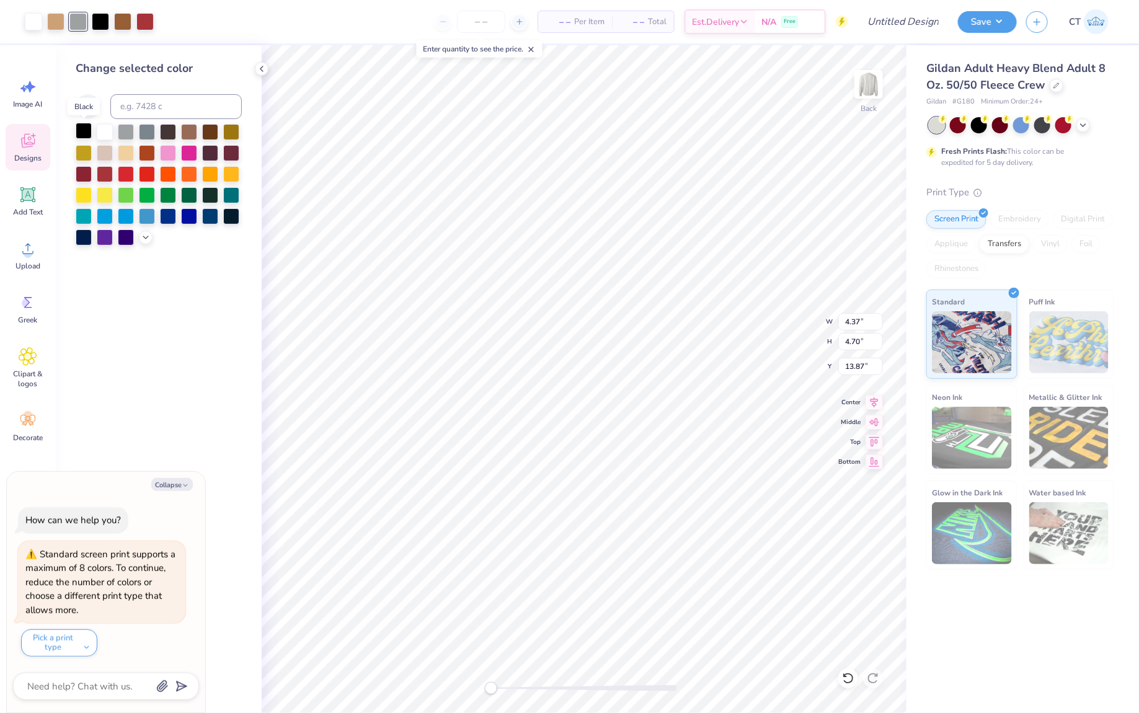
click at [84, 132] on div at bounding box center [84, 131] width 16 height 16
click at [145, 133] on div at bounding box center [147, 131] width 16 height 16
type textarea "x"
type input "12.95"
type input "13.90"
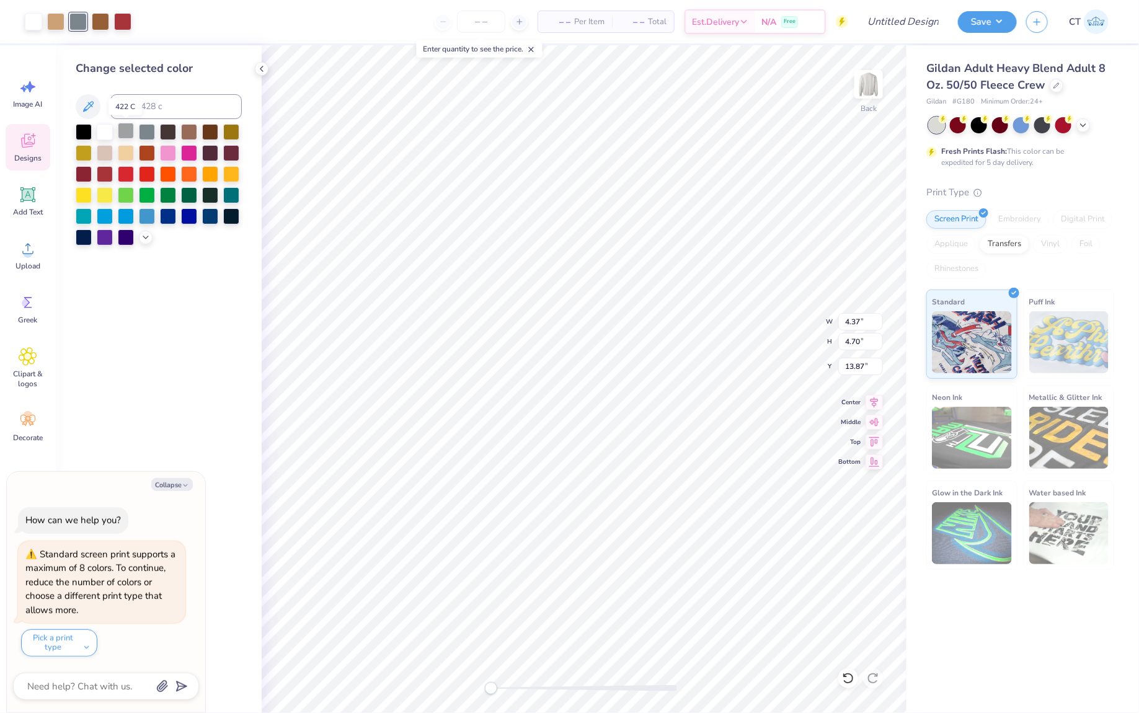
type input "4.67"
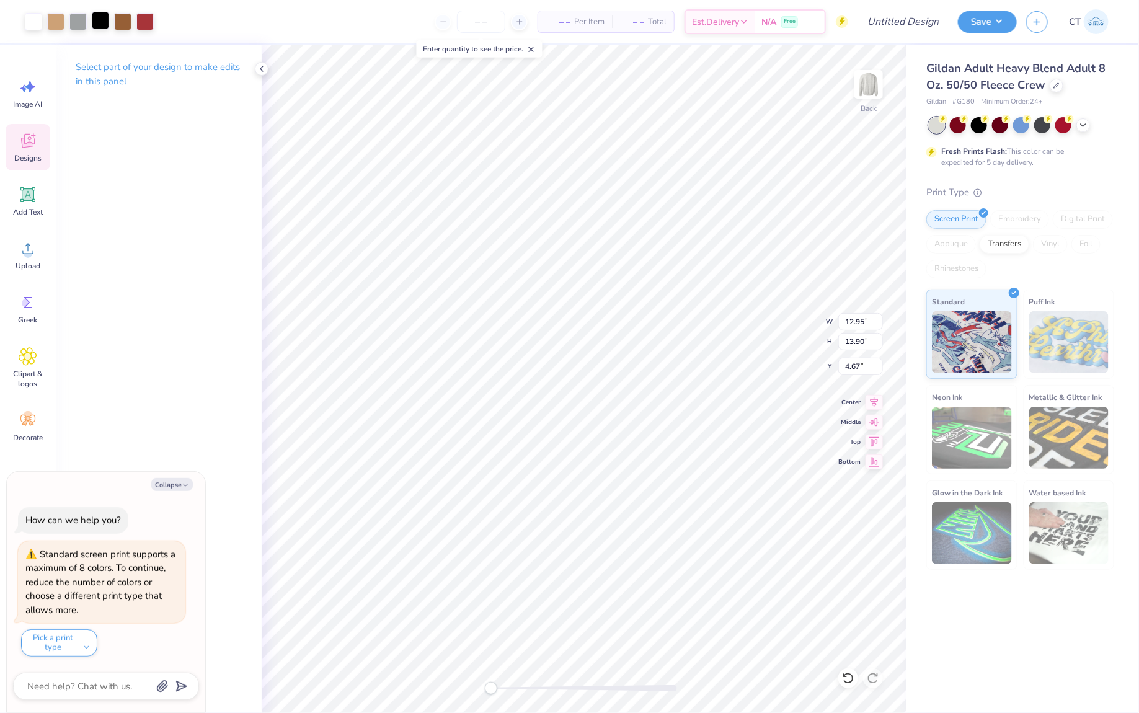
click at [94, 22] on div at bounding box center [100, 20] width 17 height 17
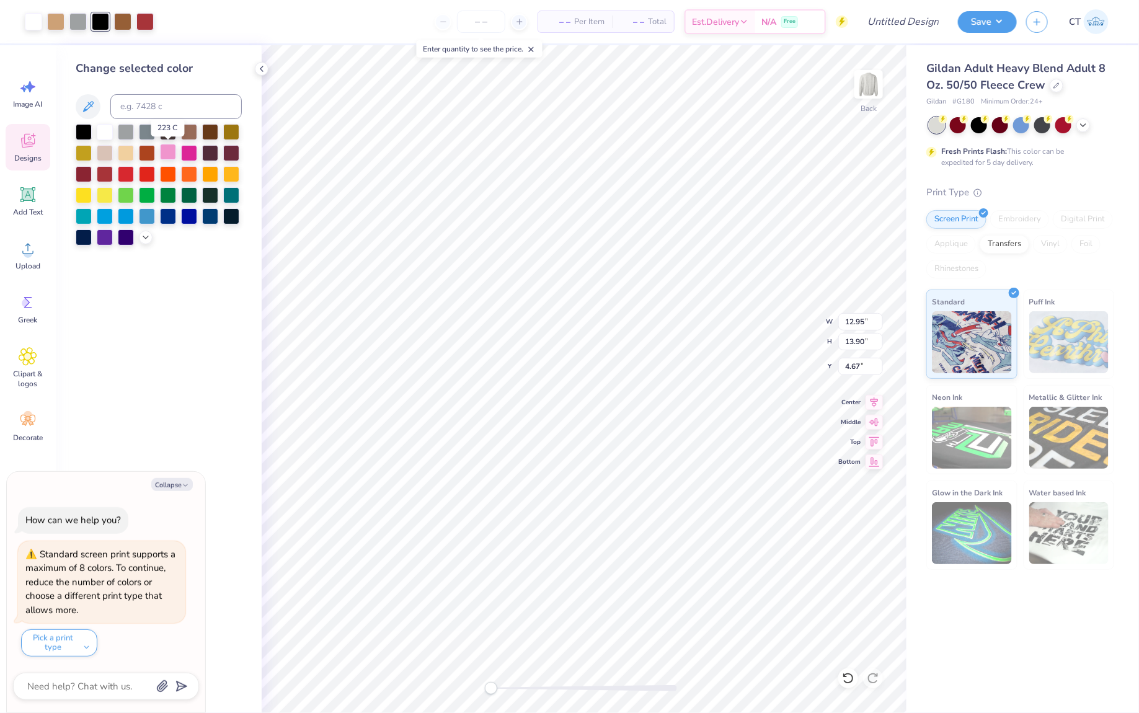
click at [169, 156] on div at bounding box center [168, 152] width 16 height 16
click at [83, 237] on div at bounding box center [84, 236] width 16 height 16
click at [109, 125] on div at bounding box center [105, 131] width 16 height 16
click at [166, 133] on div at bounding box center [168, 131] width 16 height 16
click at [84, 130] on div at bounding box center [84, 131] width 16 height 16
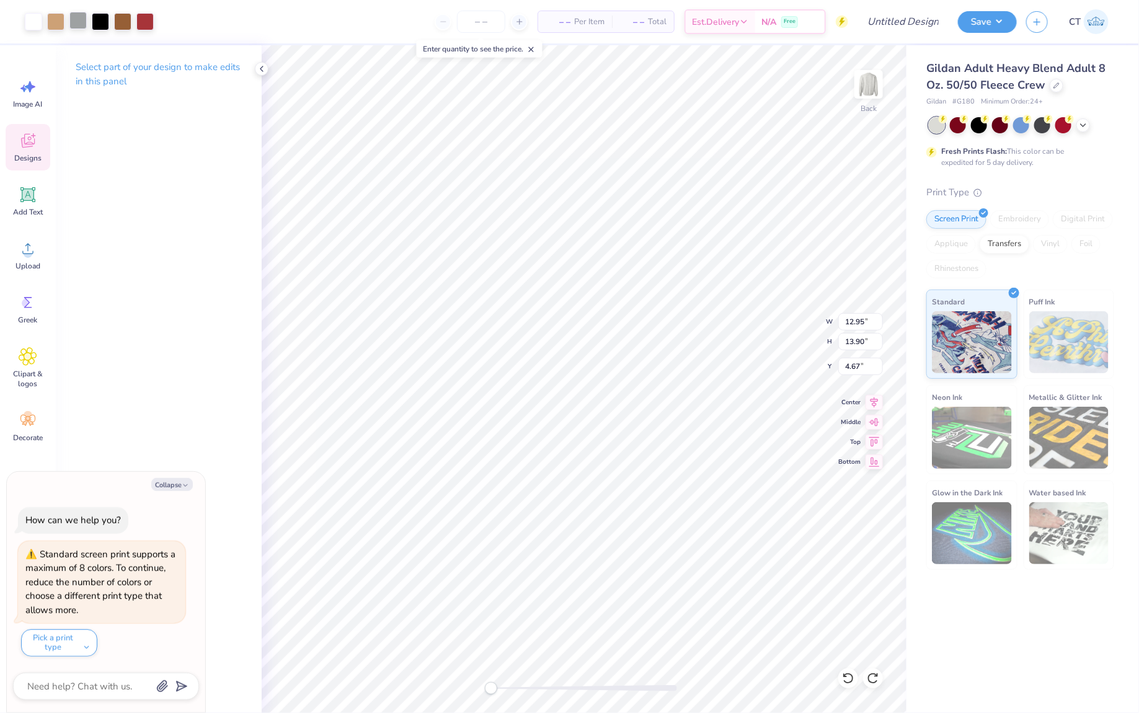
click at [73, 23] on div at bounding box center [77, 20] width 17 height 17
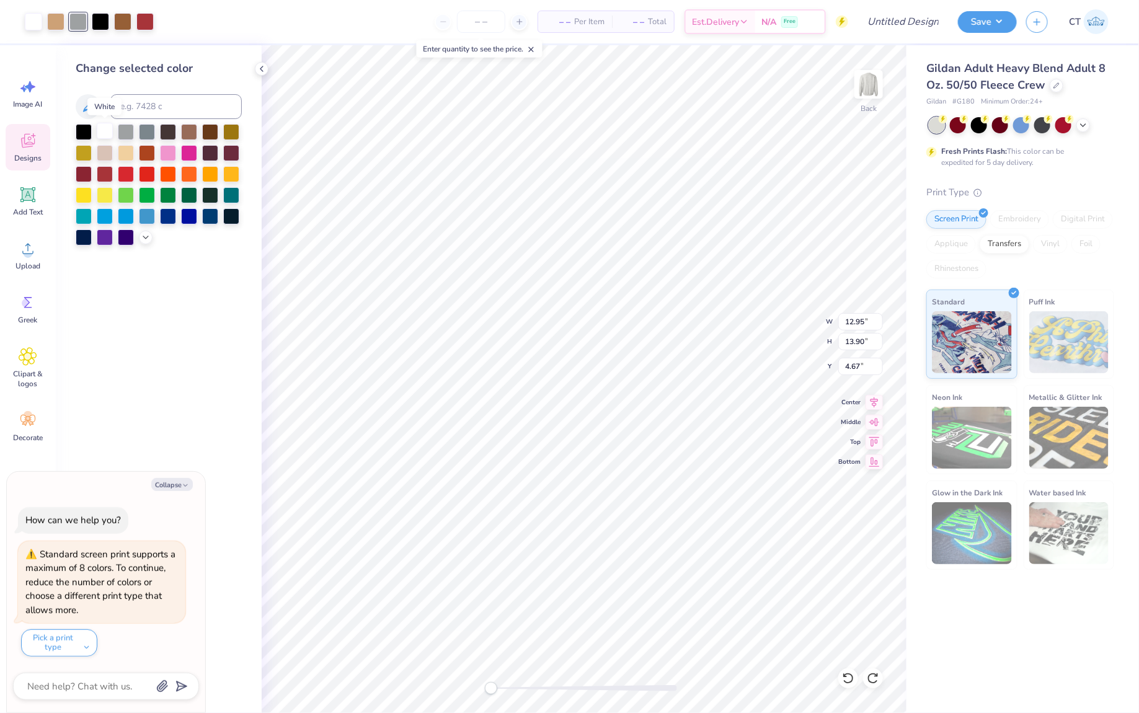
click at [107, 138] on div at bounding box center [105, 131] width 16 height 16
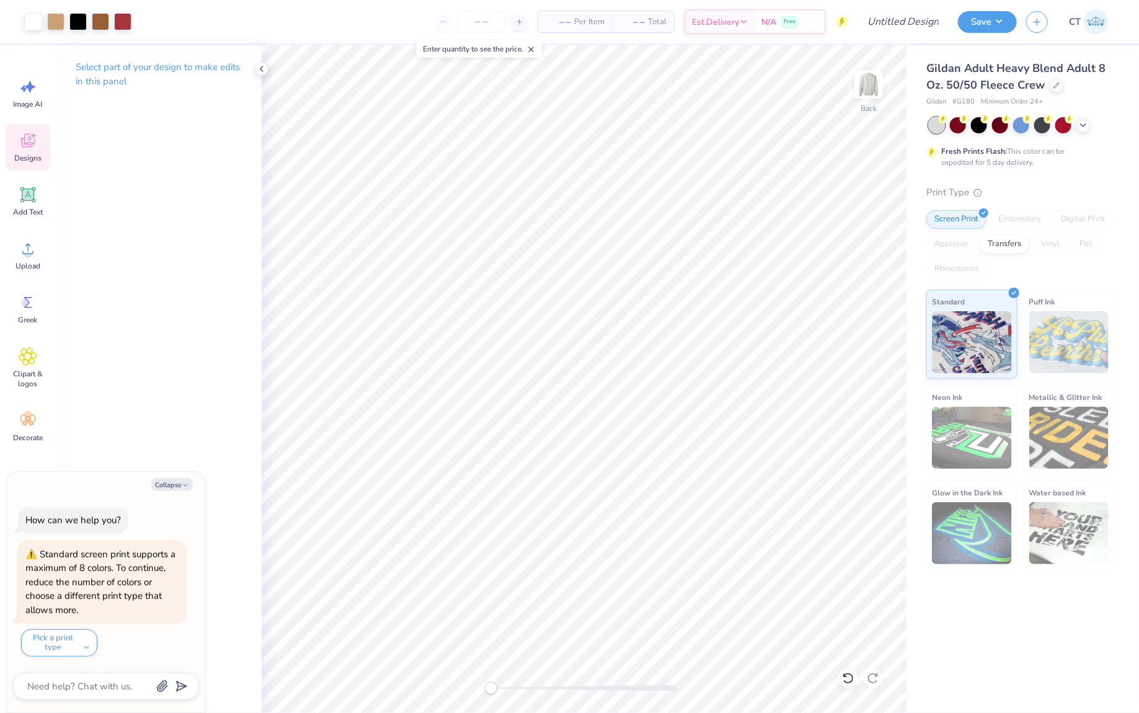
click at [21, 152] on div "Designs" at bounding box center [28, 147] width 45 height 47
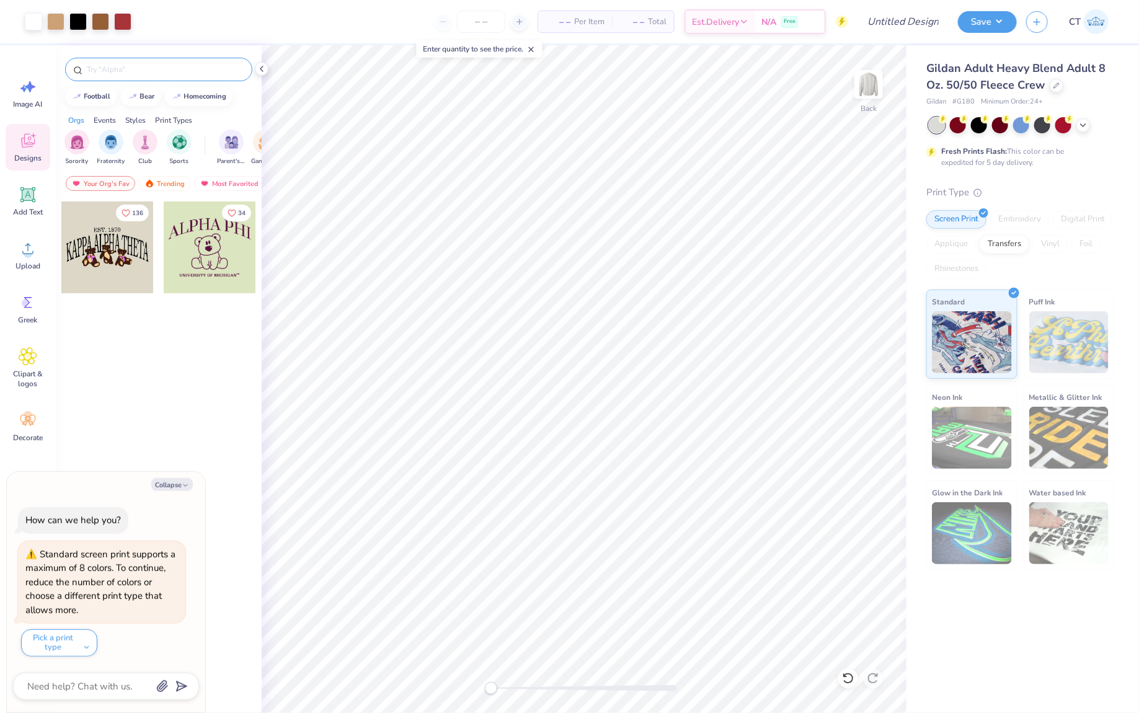
type textarea "x"
click at [158, 71] on input "text" at bounding box center [165, 69] width 159 height 12
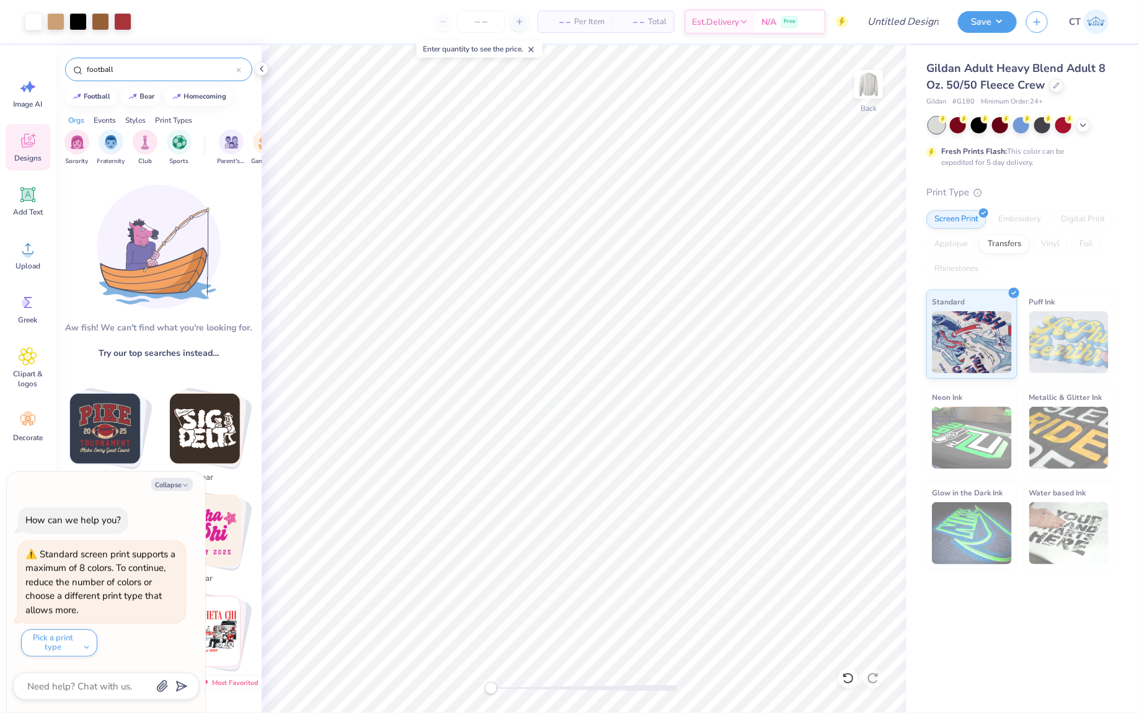
type input "football"
click at [121, 403] on img "Stack Card Button football" at bounding box center [105, 429] width 70 height 70
click at [166, 74] on input "football" at bounding box center [161, 69] width 151 height 12
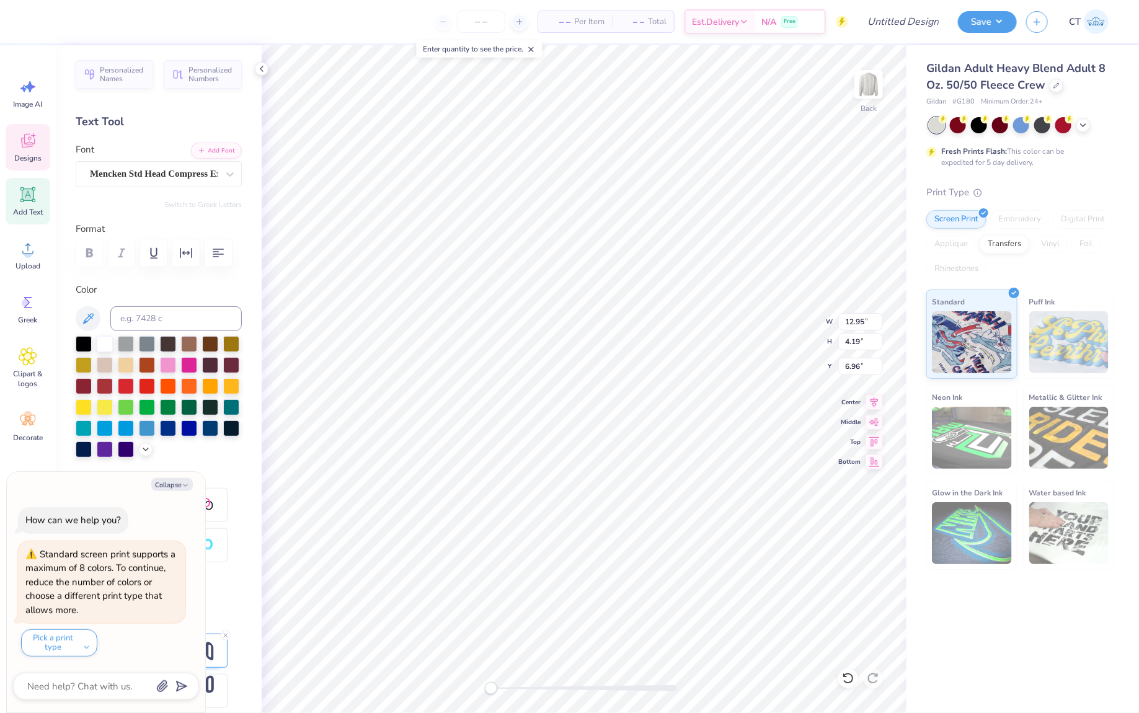
scroll to position [0, 2]
type textarea "x"
type textarea "h"
type textarea "x"
type textarea "ho"
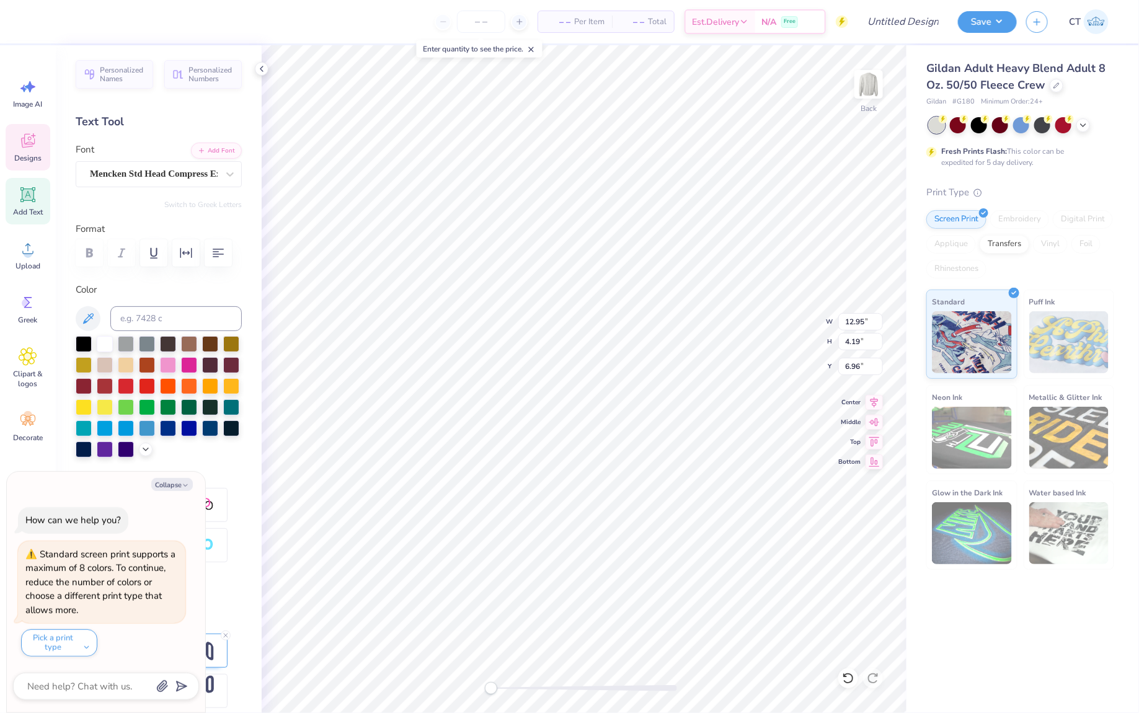
type textarea "x"
type textarea "hom"
type textarea "x"
type textarea "home"
type textarea "x"
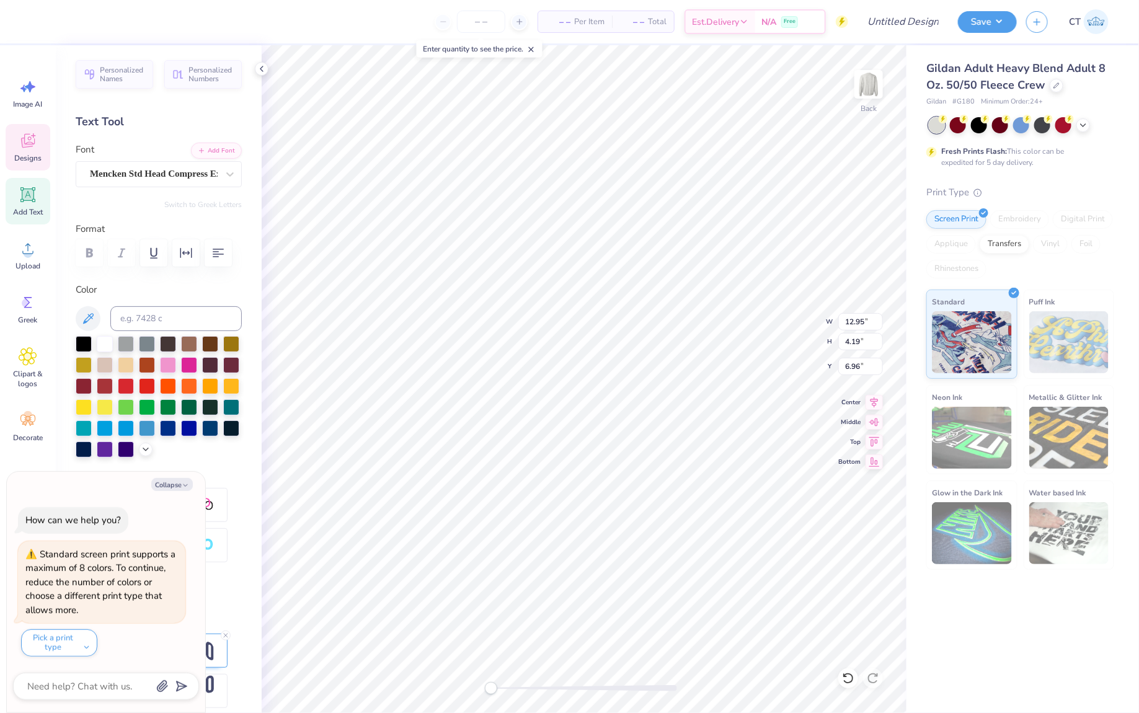
type textarea "hom"
type textarea "x"
type textarea "ho"
type textarea "x"
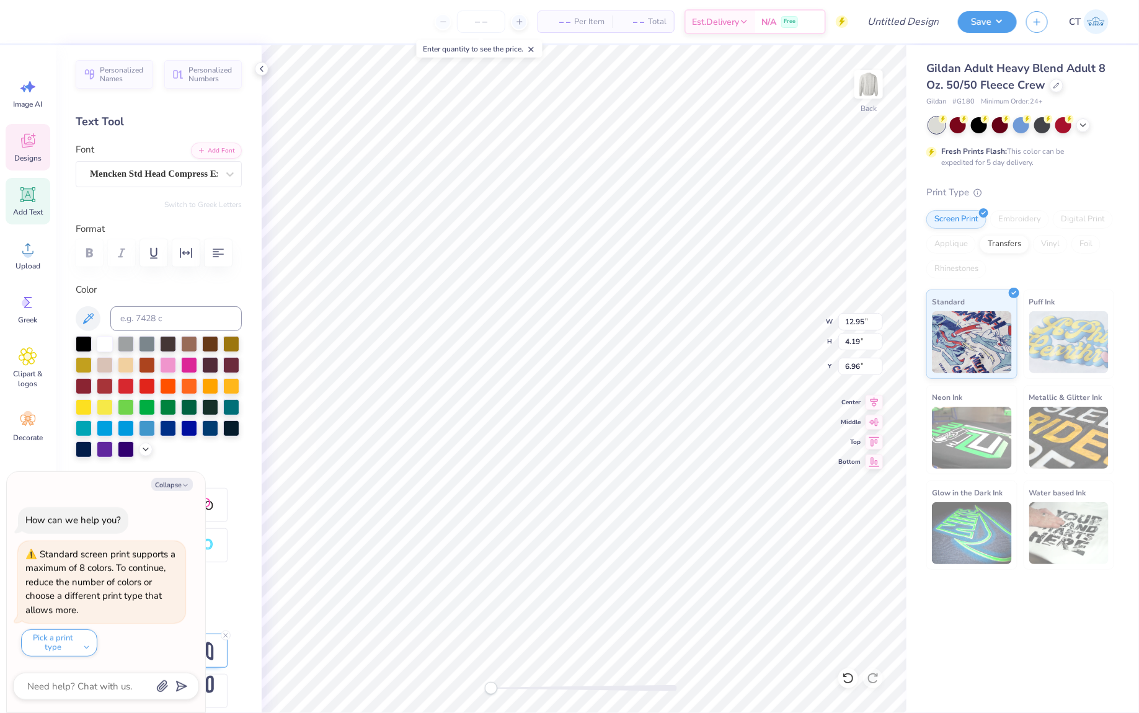
type textarea "h"
type textarea "x"
type textarea "h"
type textarea "x"
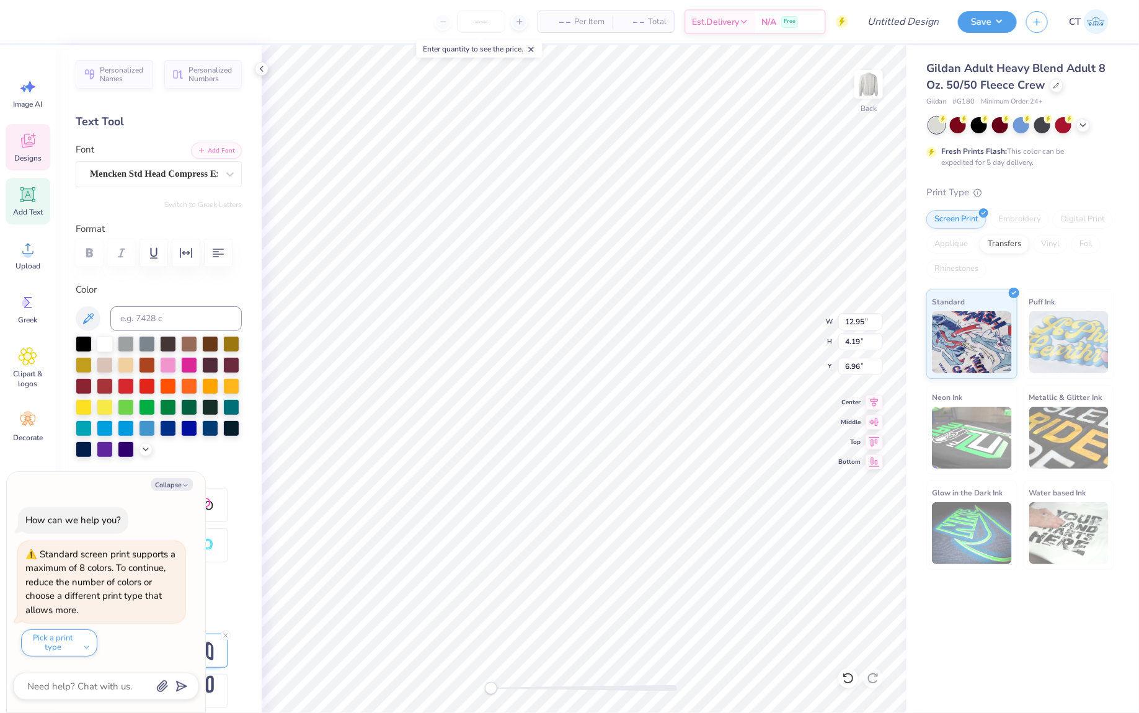
type textarea "ho"
type textarea "x"
type textarea "hom"
type textarea "x"
type textarea "home"
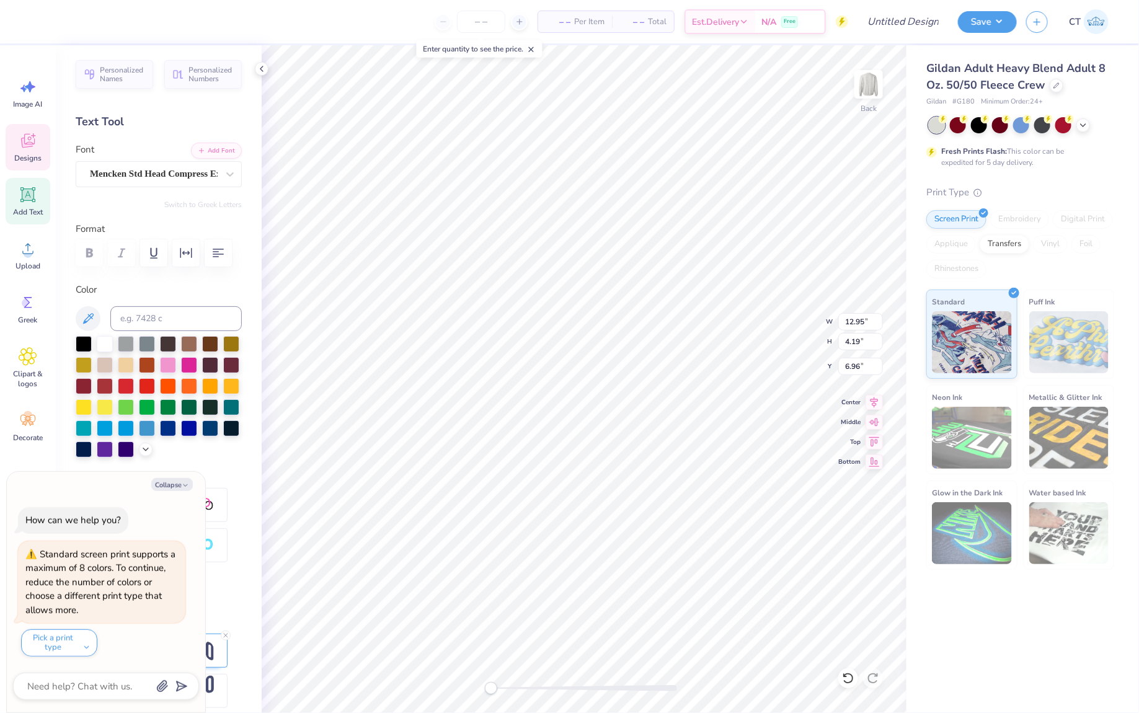
type textarea "x"
type textarea "hom"
type textarea "x"
type textarea "ho"
type textarea "x"
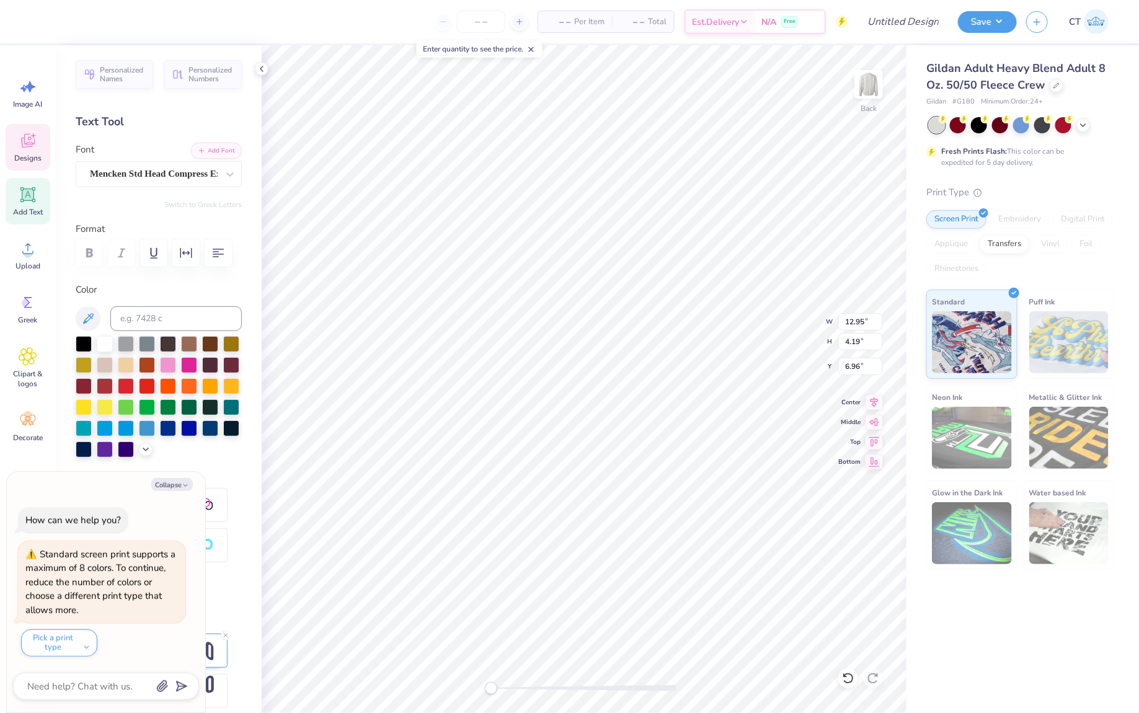
type textarea "h"
type textarea "x"
type textarea "H"
type textarea "x"
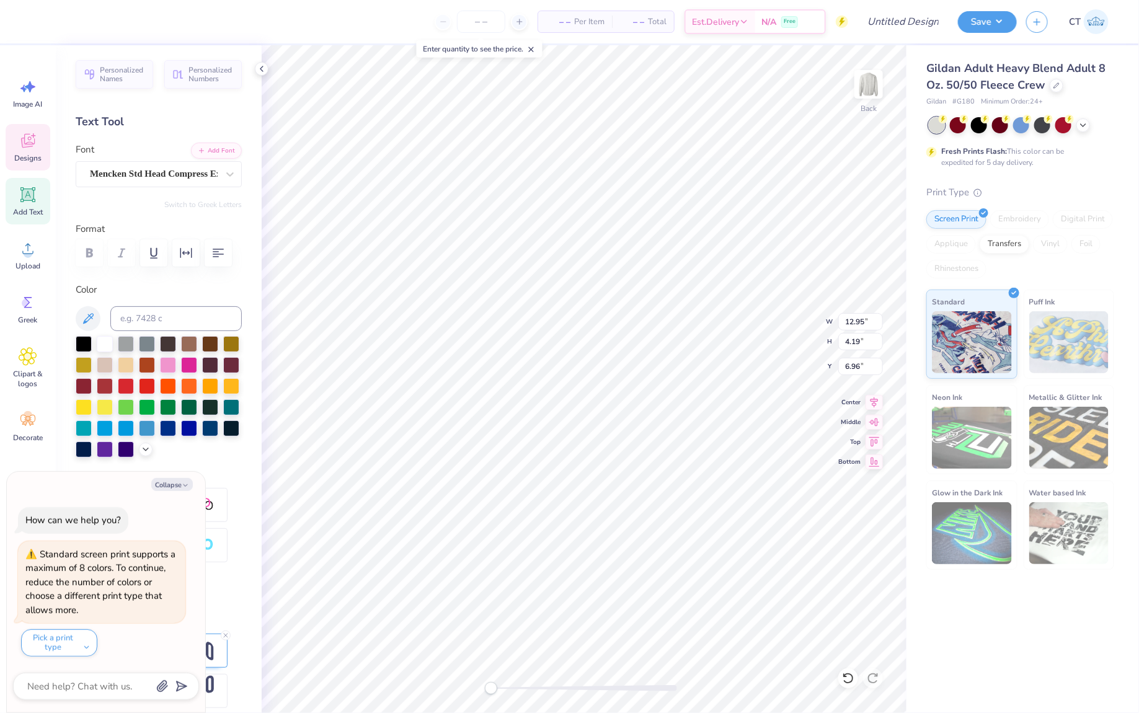
type textarea "HO"
type textarea "x"
type textarea "HOM"
type textarea "x"
type textarea "HOME"
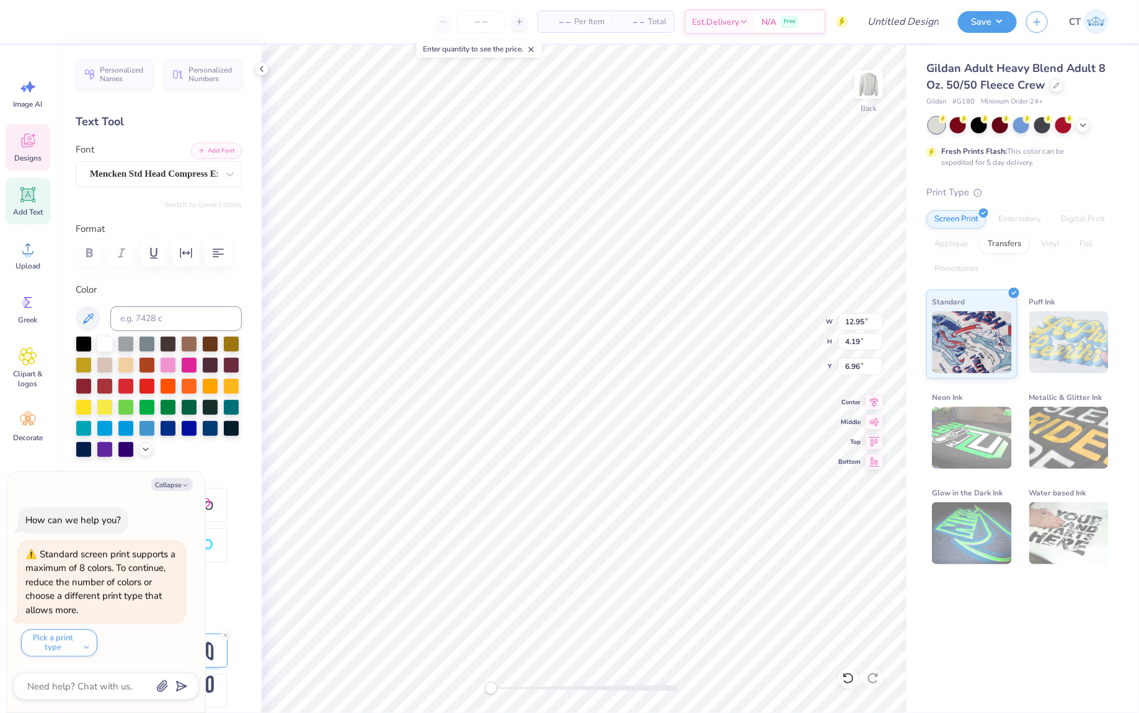
type textarea "x"
type textarea "HOMEC"
type textarea "x"
type textarea "HOMECO"
type textarea "x"
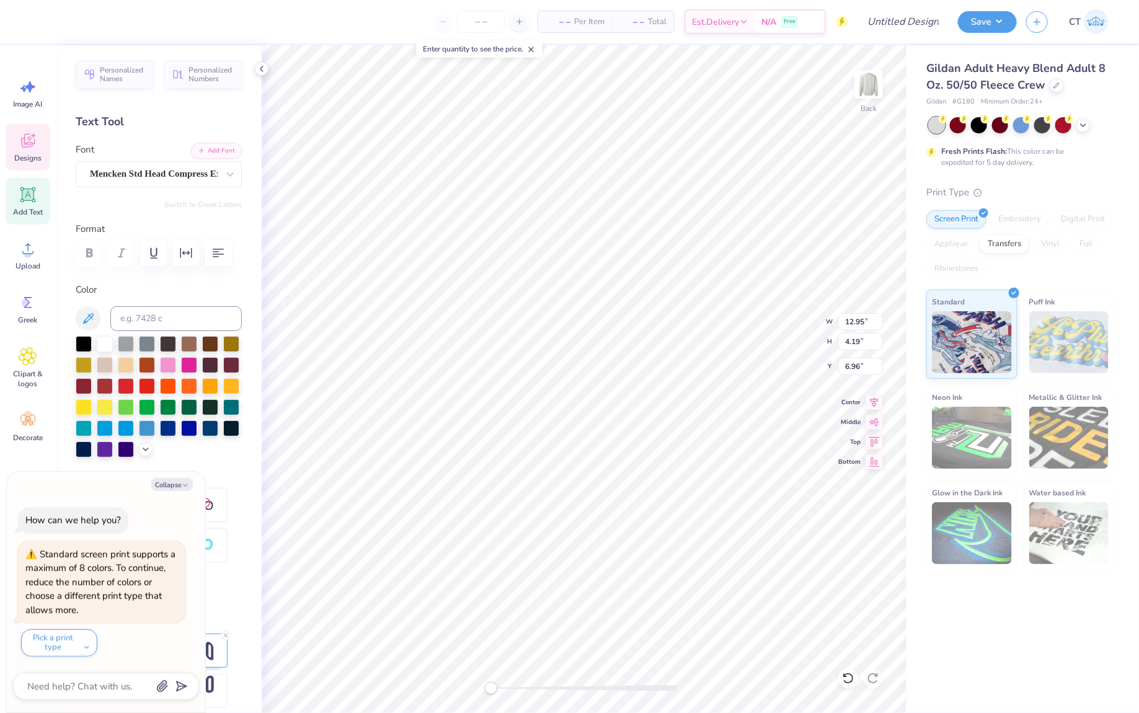
type textarea "HOMECOM"
type textarea "x"
type textarea "HOMECOMI"
type textarea "x"
type textarea "HOMECOMING"
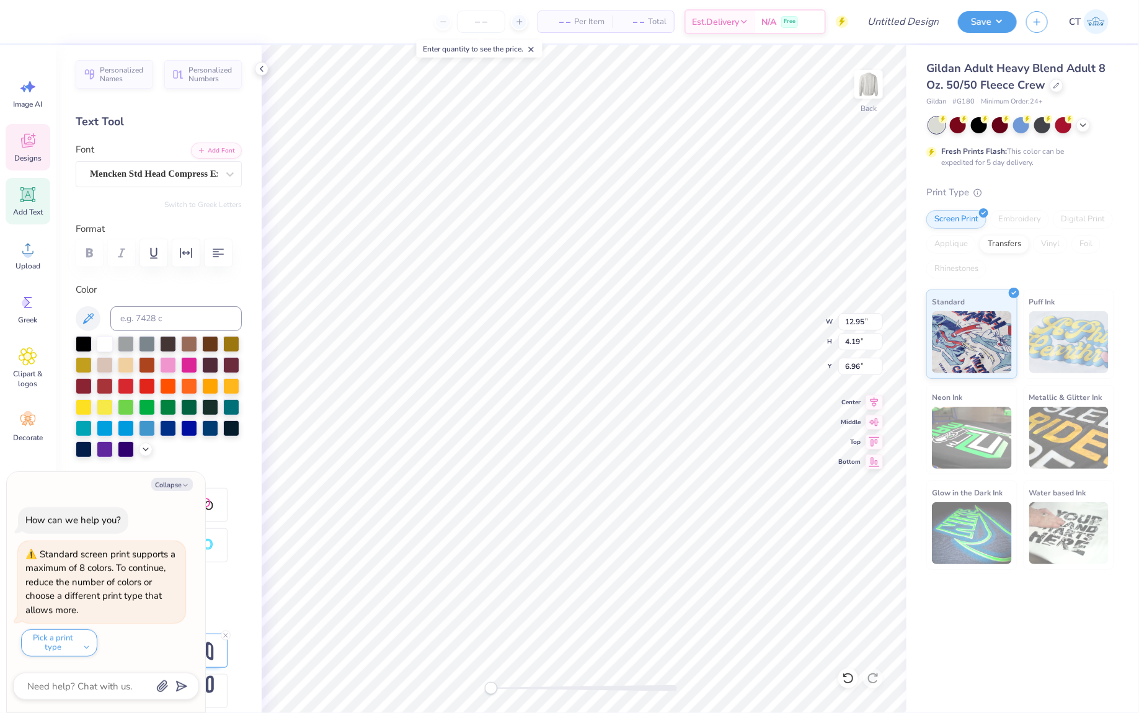
scroll to position [0, 3]
type textarea "x"
type input "8.21"
type input "2.81"
type input "4.68"
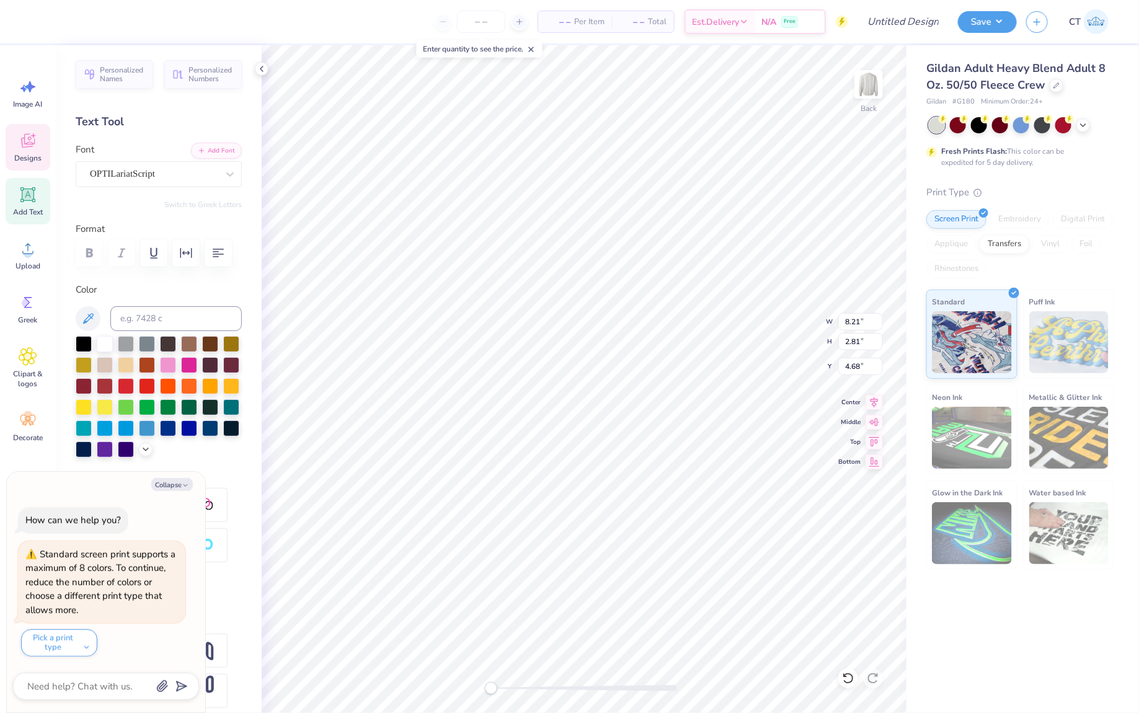
scroll to position [0, 1]
type textarea "x"
type textarea "Sigma"
type textarea "x"
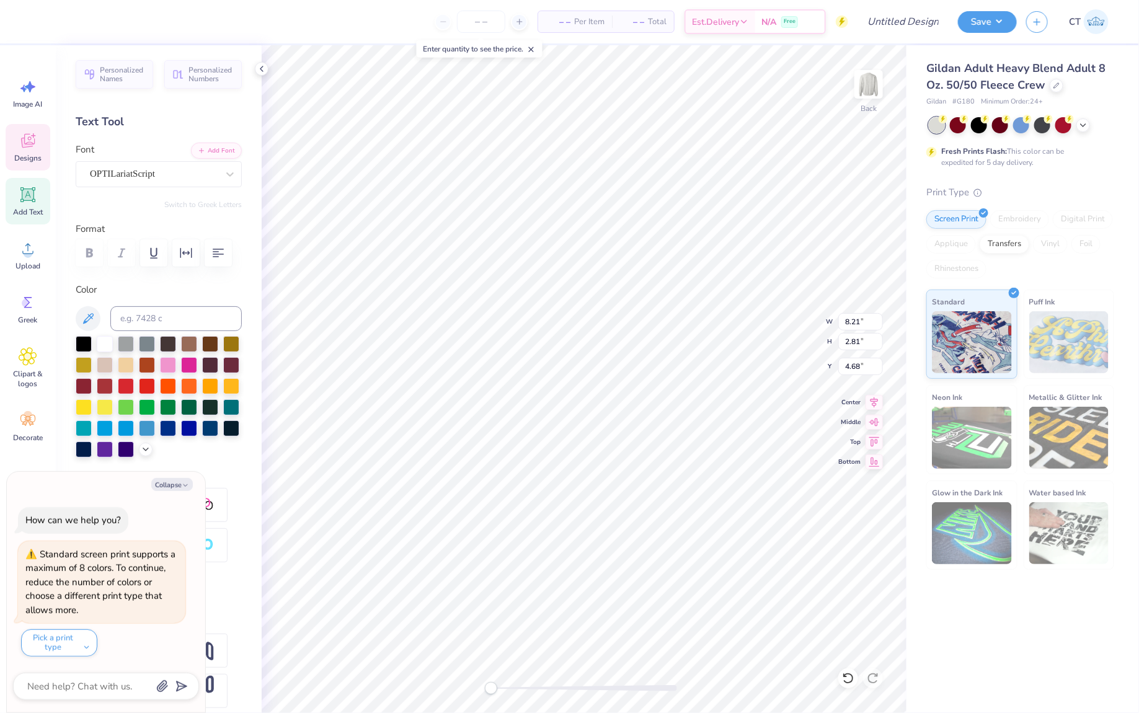
type textarea "Sigma"
type textarea "x"
type textarea "Sigm"
type textarea "x"
type textarea "Sig"
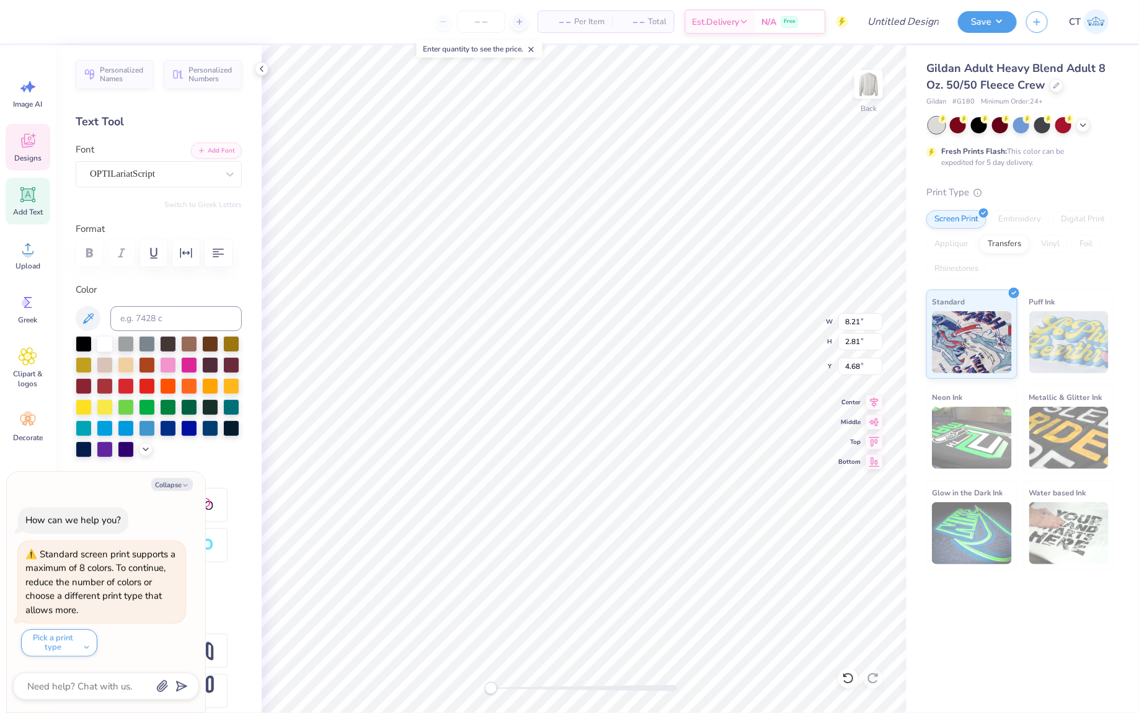
scroll to position [0, 0]
type textarea "x"
type textarea "Si"
type textarea "x"
type textarea "S"
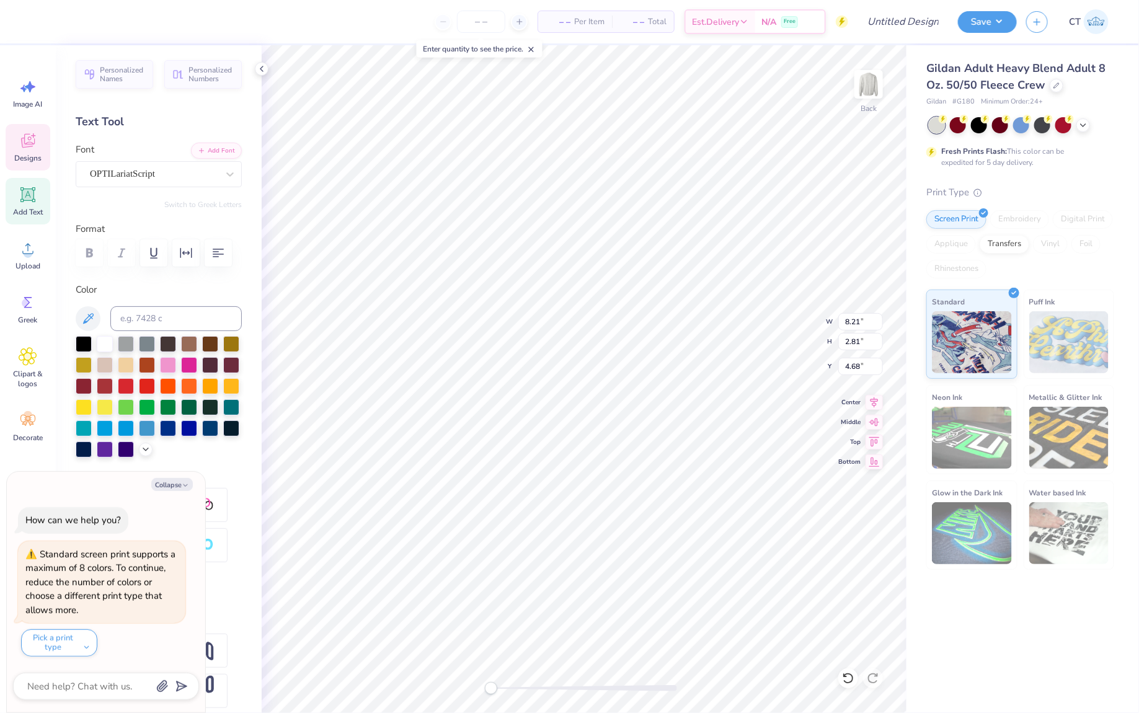
type textarea "x"
type textarea "A"
type textarea "x"
type textarea "AX"
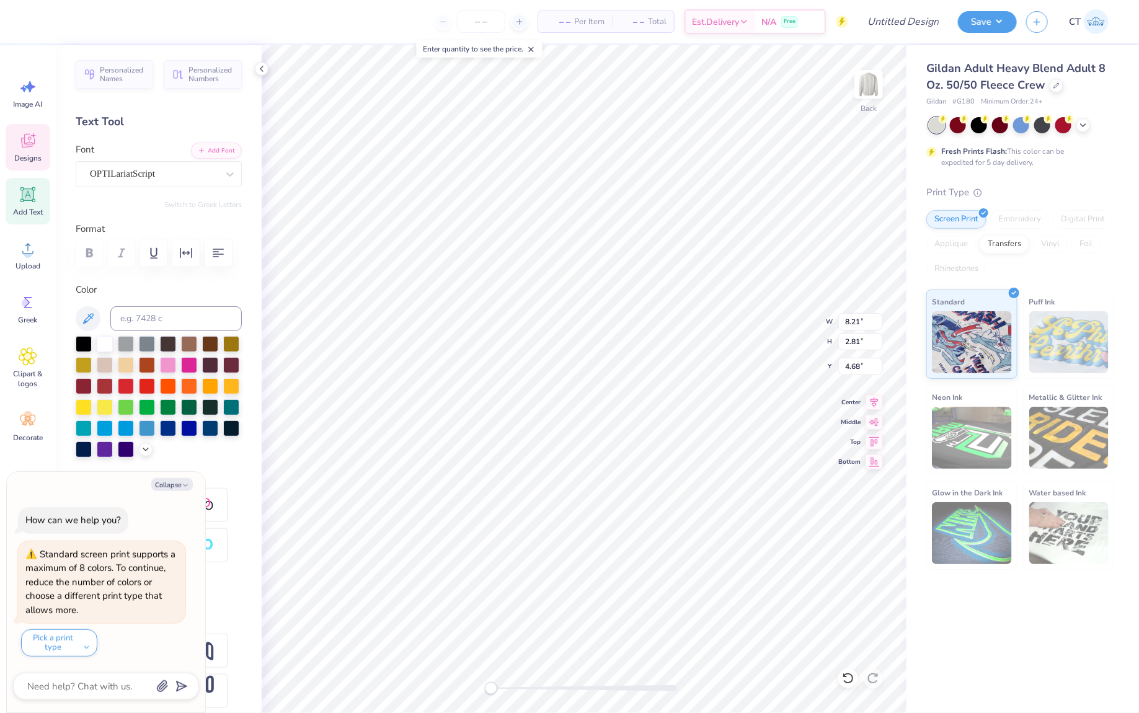
type textarea "x"
type textarea "AXI"
type textarea "x"
type textarea "[MEDICAL_DATA]"
type textarea "x"
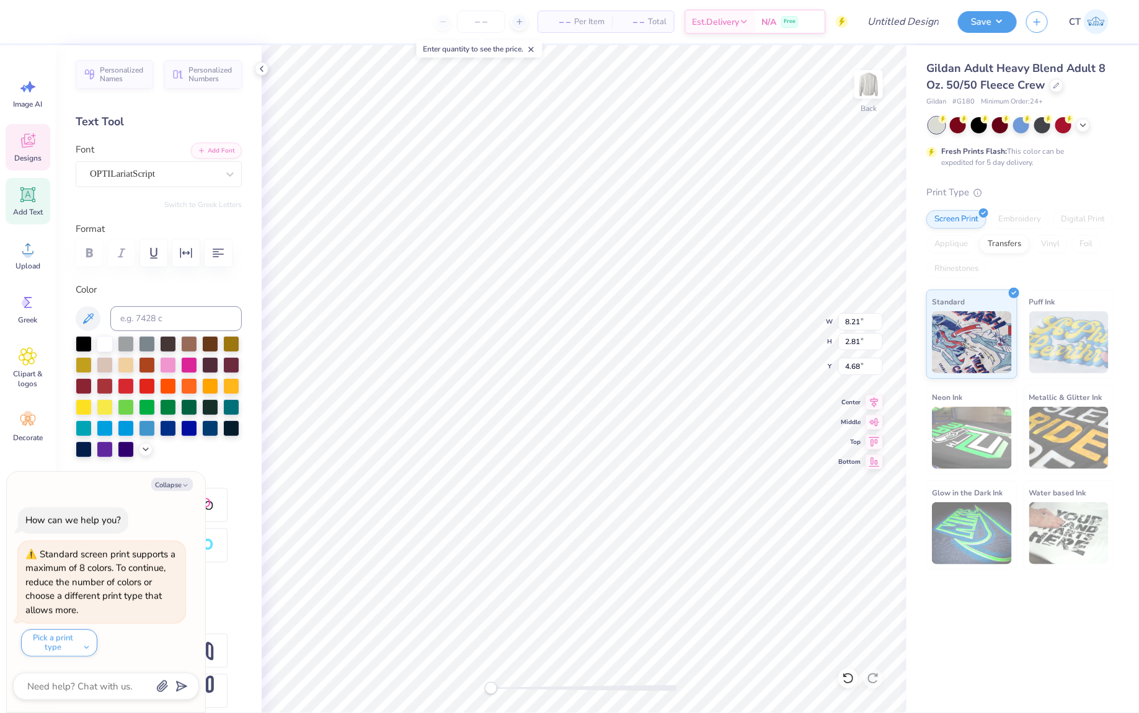
type textarea "AXI"
type textarea "x"
type textarea "AX"
type textarea "x"
type textarea "A"
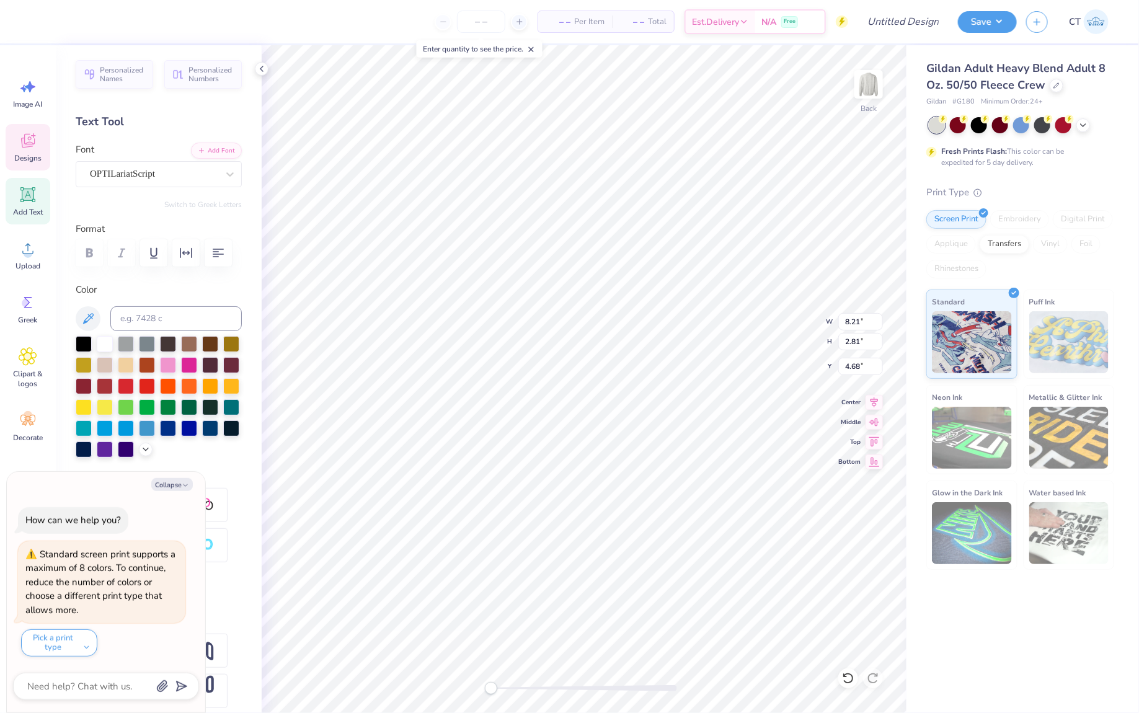
type textarea "x"
type textarea "AL"
type textarea "x"
type textarea "A"
type textarea "x"
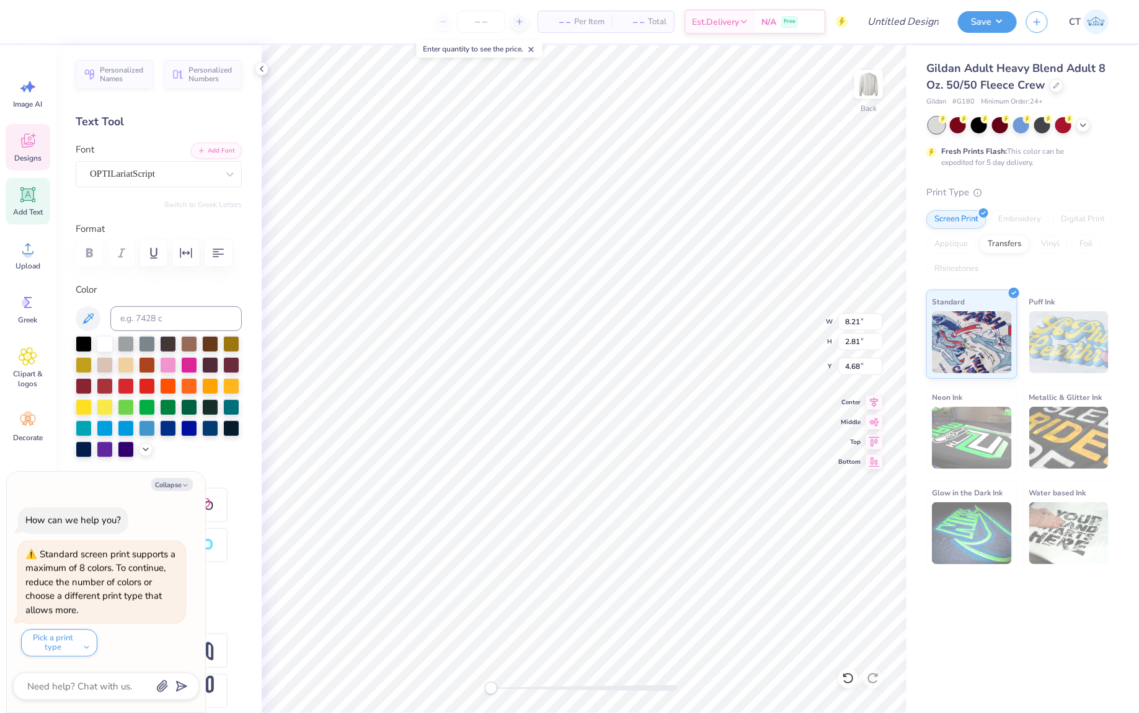
type textarea "Al"
type textarea "x"
type textarea "Alph"
type textarea "x"
type textarea "Alpha"
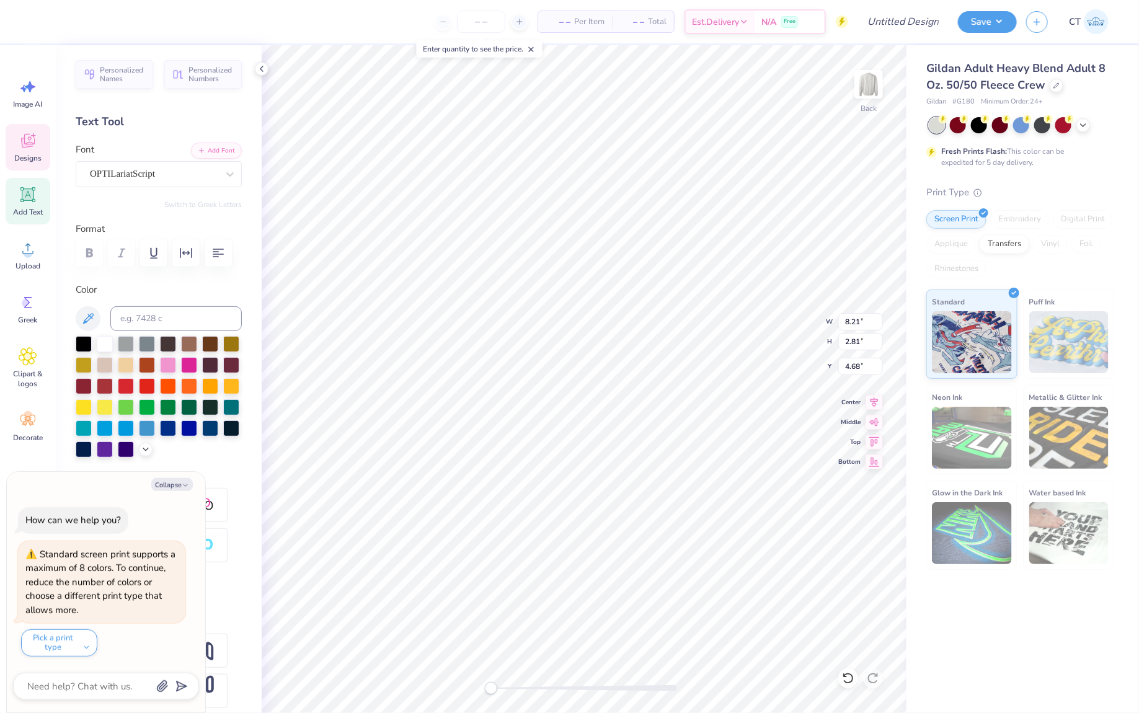
scroll to position [0, 1]
type textarea "x"
type textarea "Alpha"
type textarea "x"
type textarea "Alpha X"
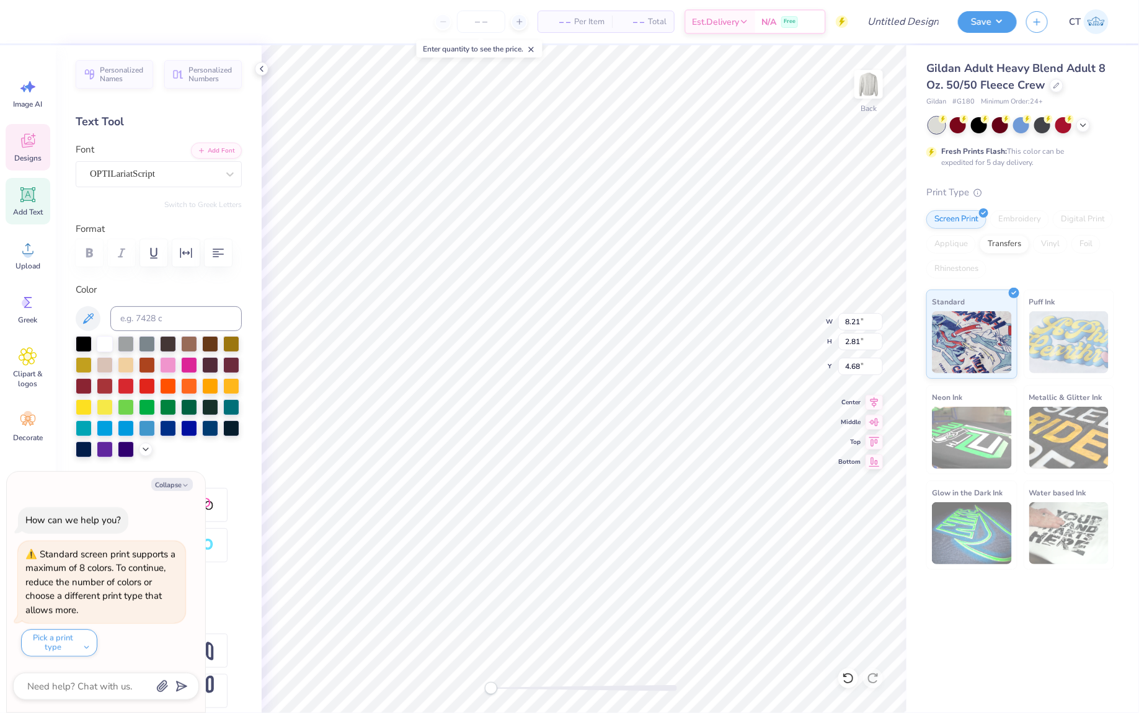
type textarea "x"
type textarea "Alpha Xi"
type textarea "x"
type textarea "Alpha Xi"
type textarea "x"
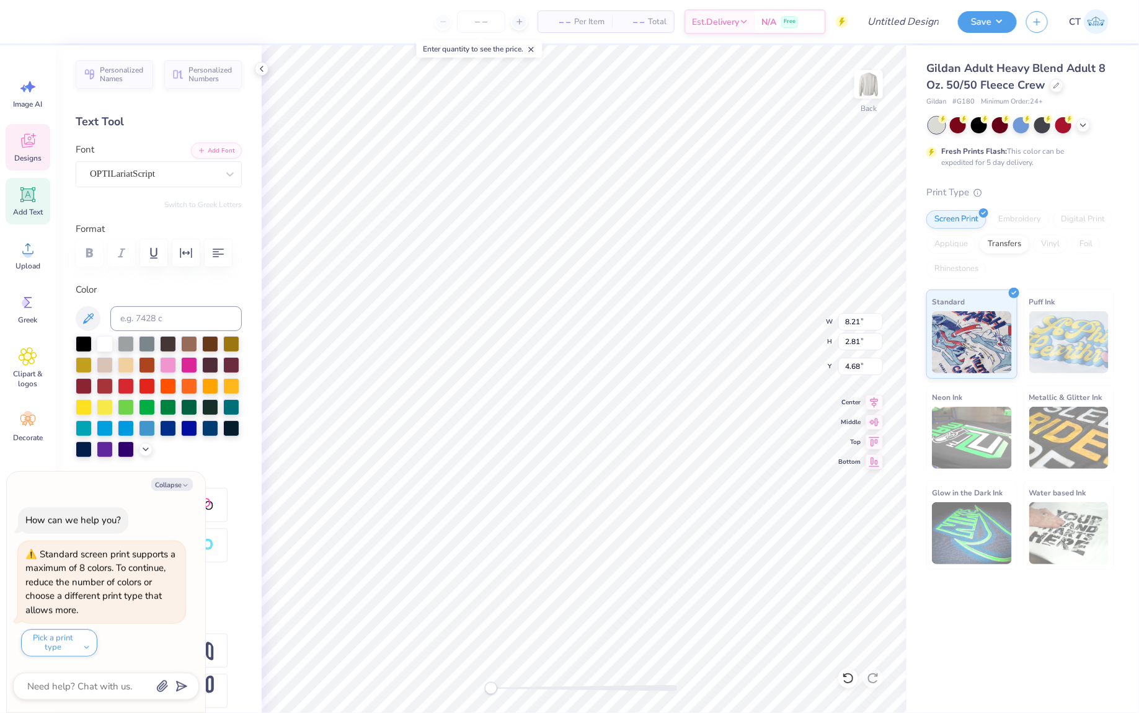
type textarea "Alpha Xi D"
type textarea "x"
type textarea "Alpha Xi De"
type textarea "x"
type textarea "Alpha Xi Del"
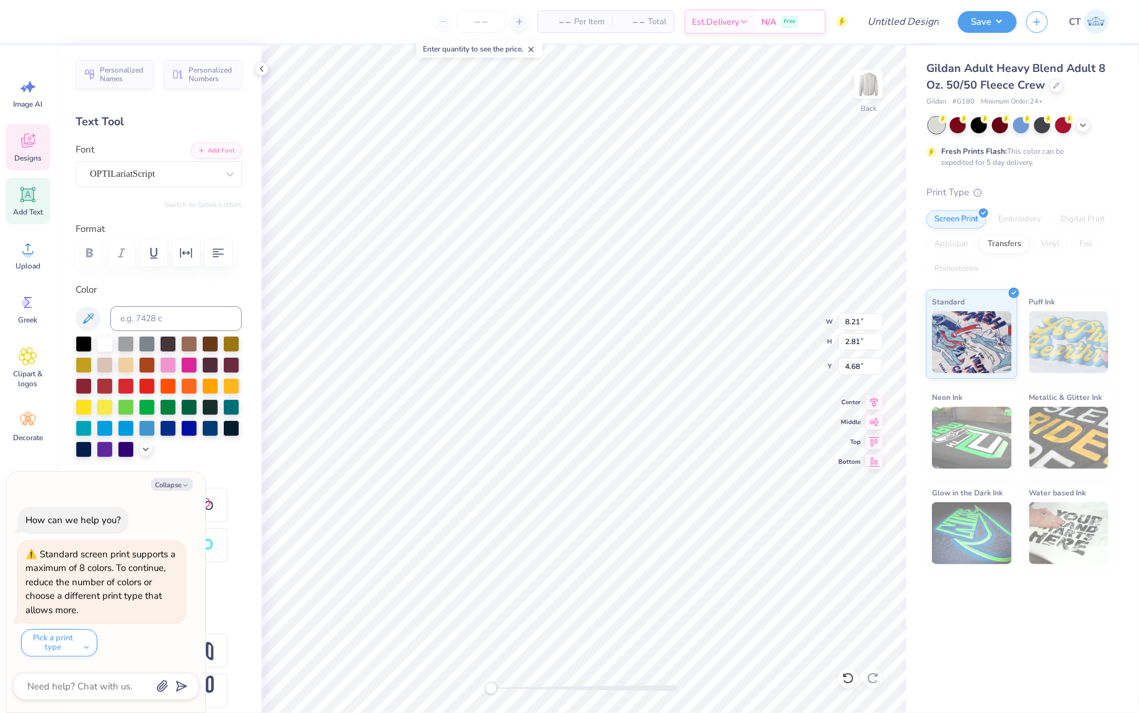
type textarea "x"
type textarea "Alpha Xi Delt"
type textarea "x"
type textarea "Alpha Xi Delta"
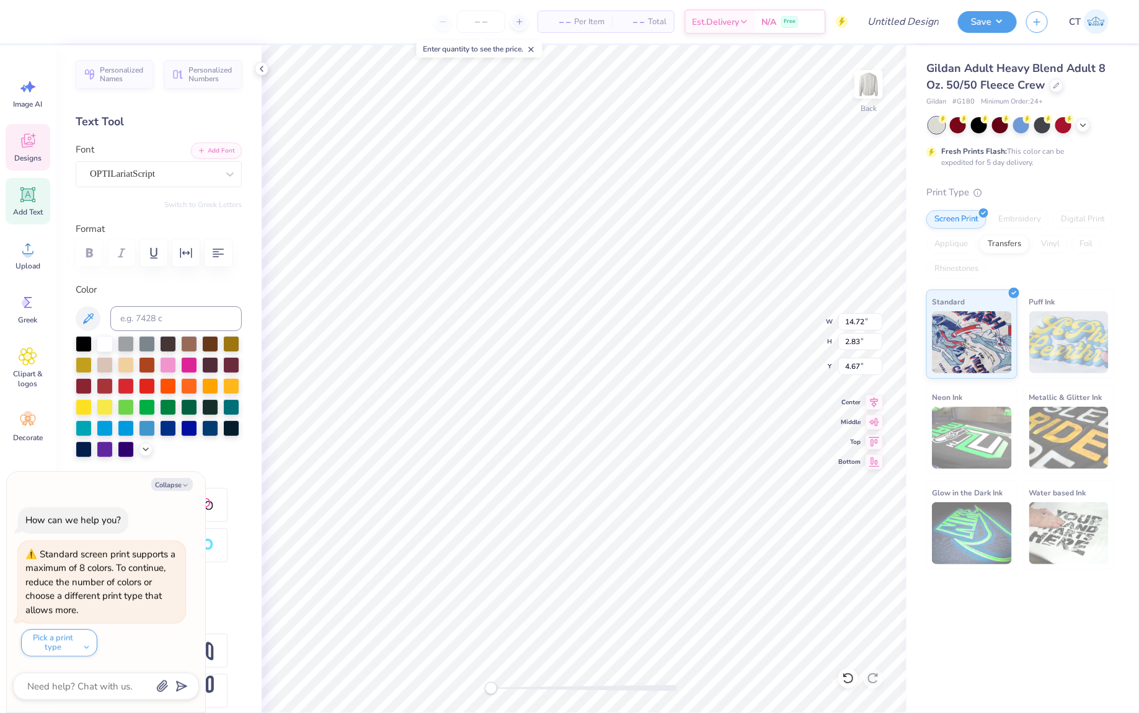
type textarea "x"
type input "1.24"
type input "1.31"
type input "5.69"
type textarea "x"
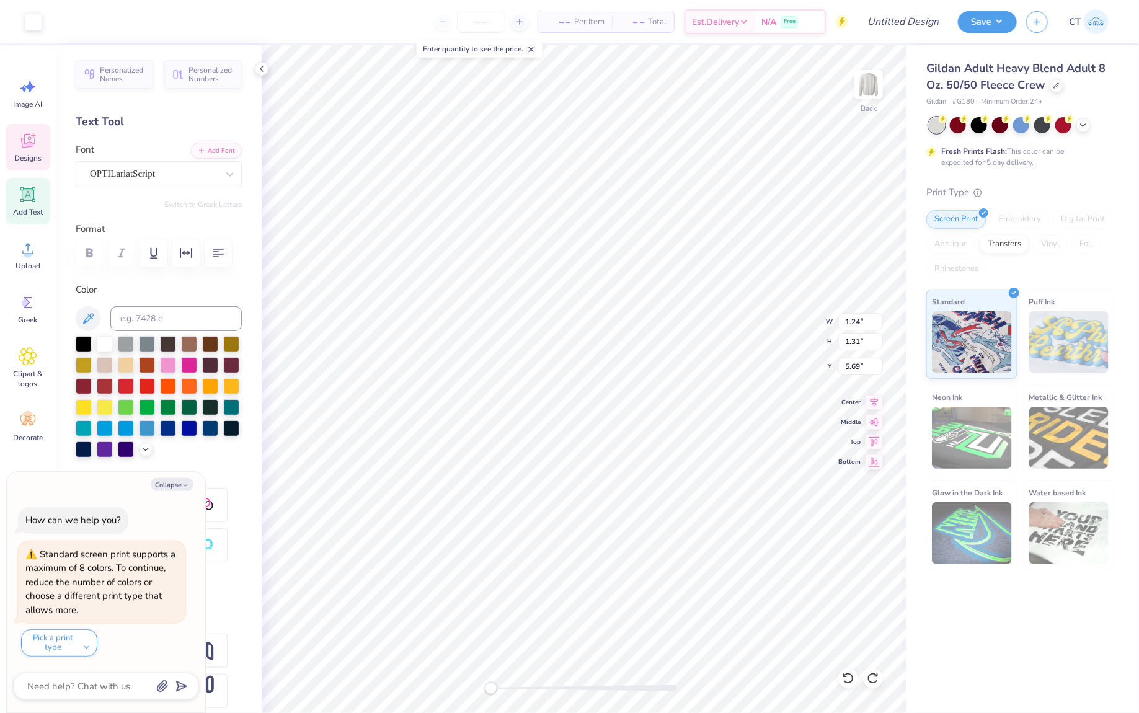
type input "8.21"
type input "2.81"
type input "4.68"
type textarea "x"
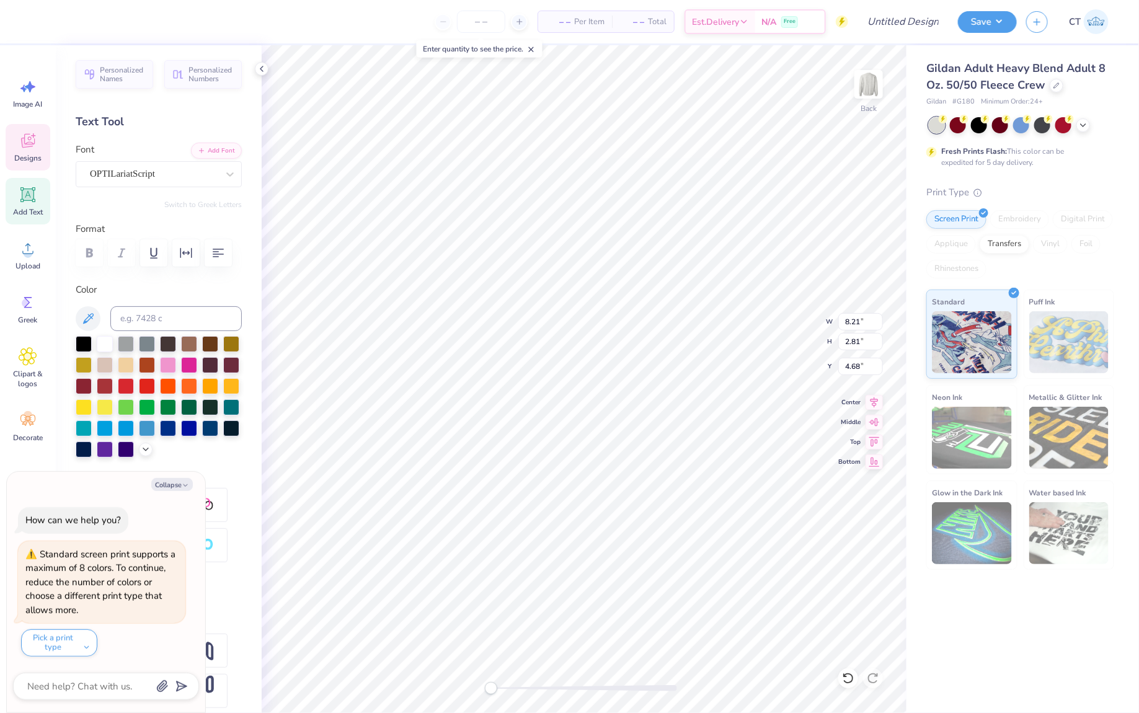
scroll to position [0, 0]
type textarea "Ax"
type textarea "x"
type textarea "Axi"
type textarea "x"
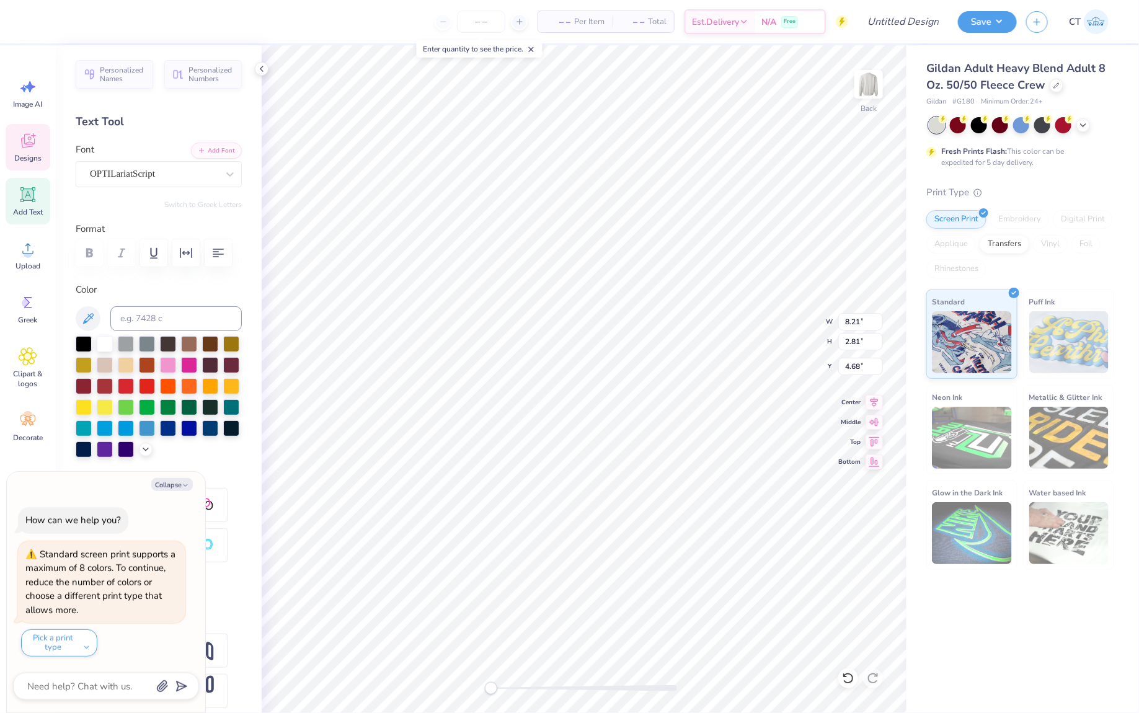
type textarea "Ax"
type textarea "x"
type textarea "A"
type textarea "x"
type textarea "Al"
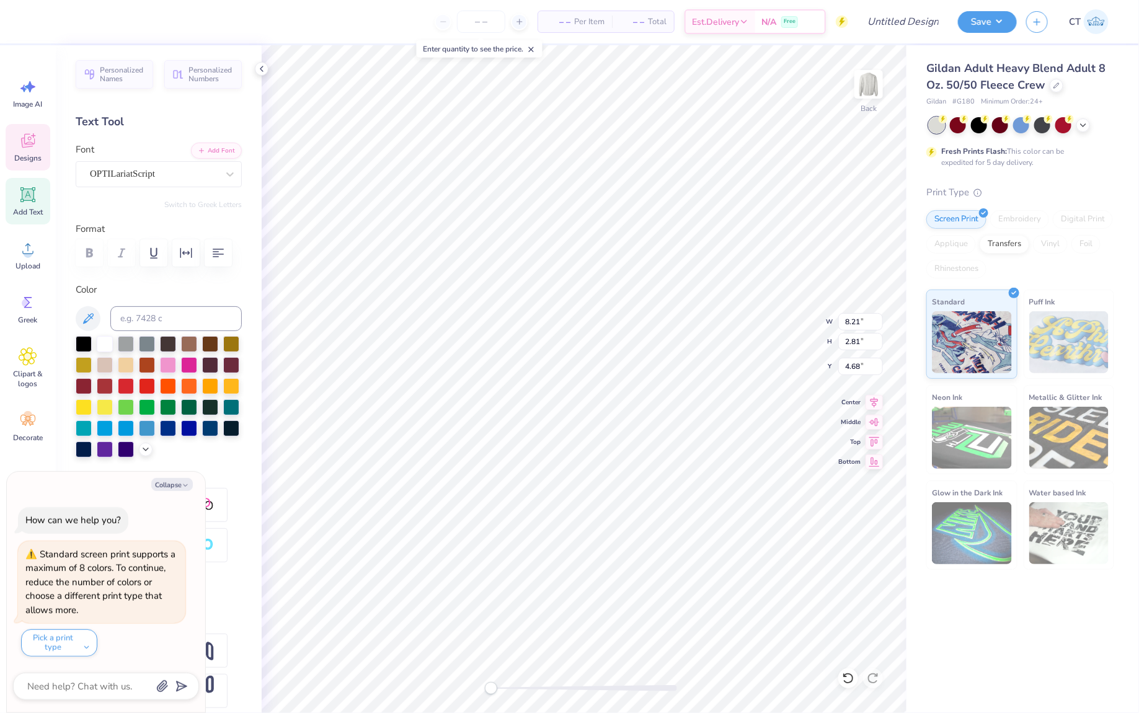
type textarea "x"
type textarea "Alp"
type textarea "x"
click at [84, 338] on div at bounding box center [84, 343] width 16 height 16
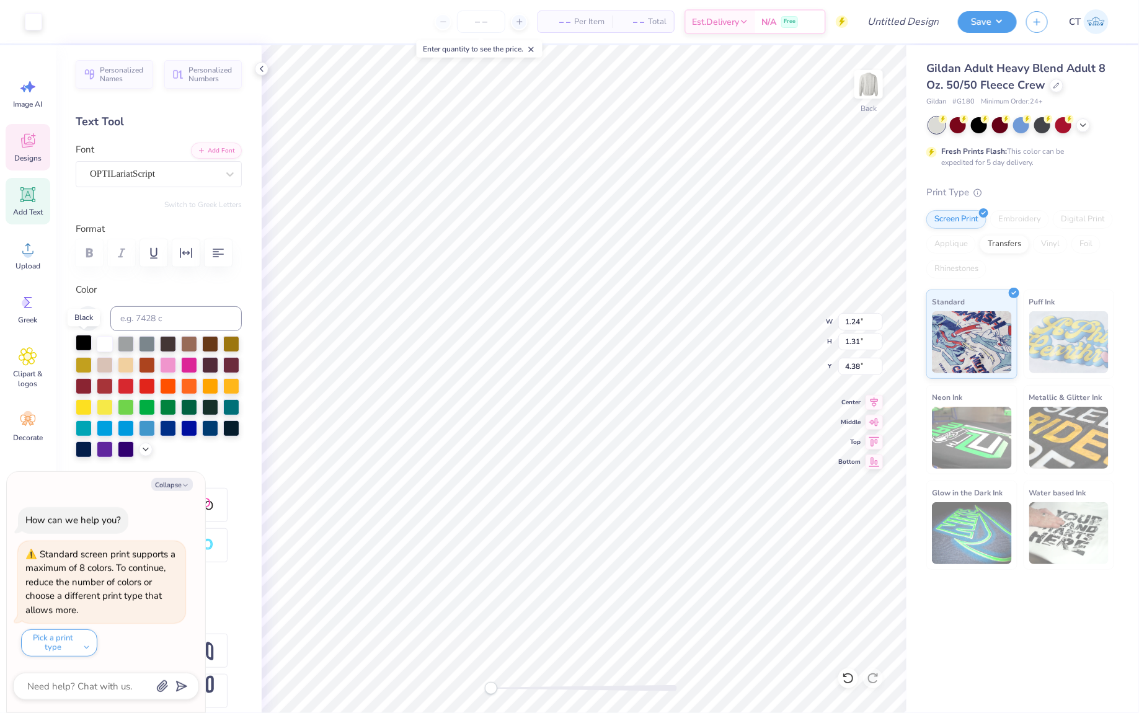
click at [81, 345] on div at bounding box center [84, 343] width 16 height 16
click at [83, 345] on div at bounding box center [84, 343] width 16 height 16
click at [79, 346] on div at bounding box center [84, 343] width 16 height 16
click at [30, 20] on div at bounding box center [33, 20] width 17 height 17
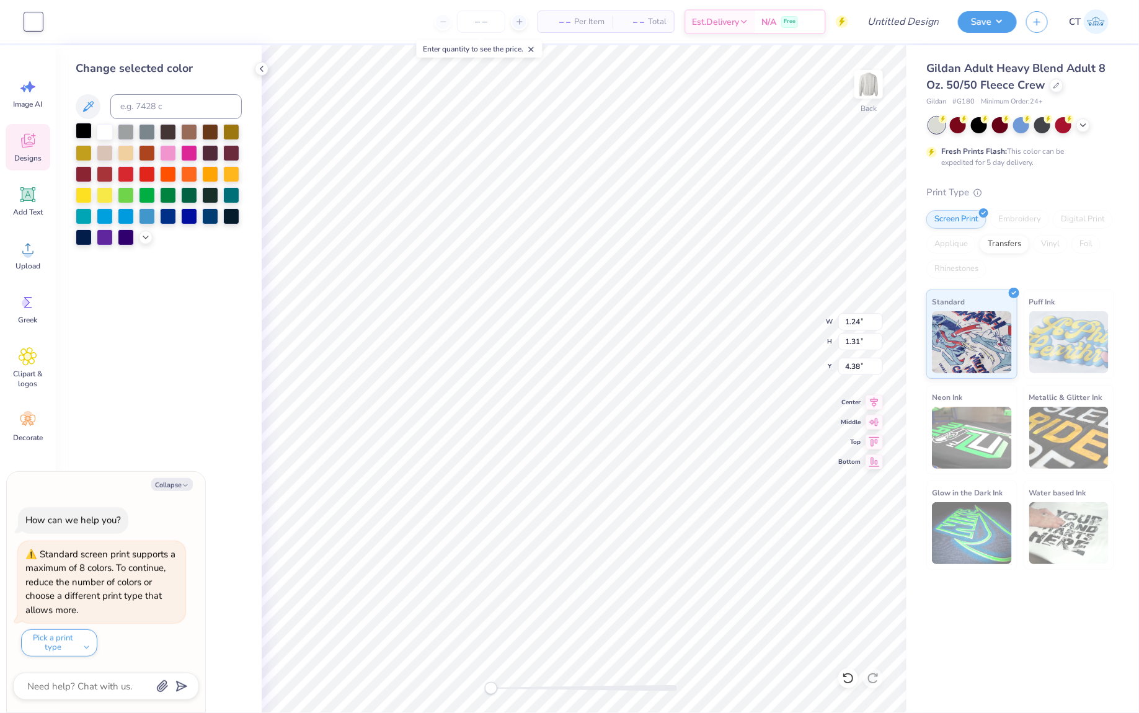
click at [84, 124] on div at bounding box center [84, 131] width 16 height 16
click at [233, 195] on div at bounding box center [231, 194] width 16 height 16
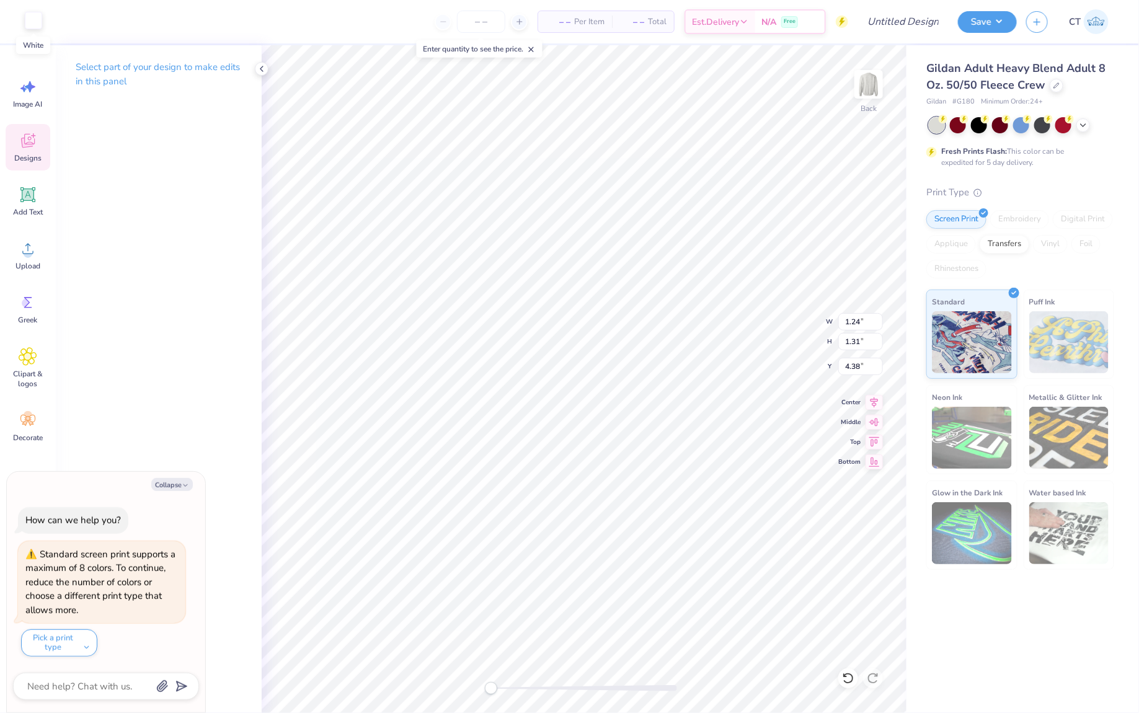
click at [38, 20] on div at bounding box center [33, 20] width 17 height 17
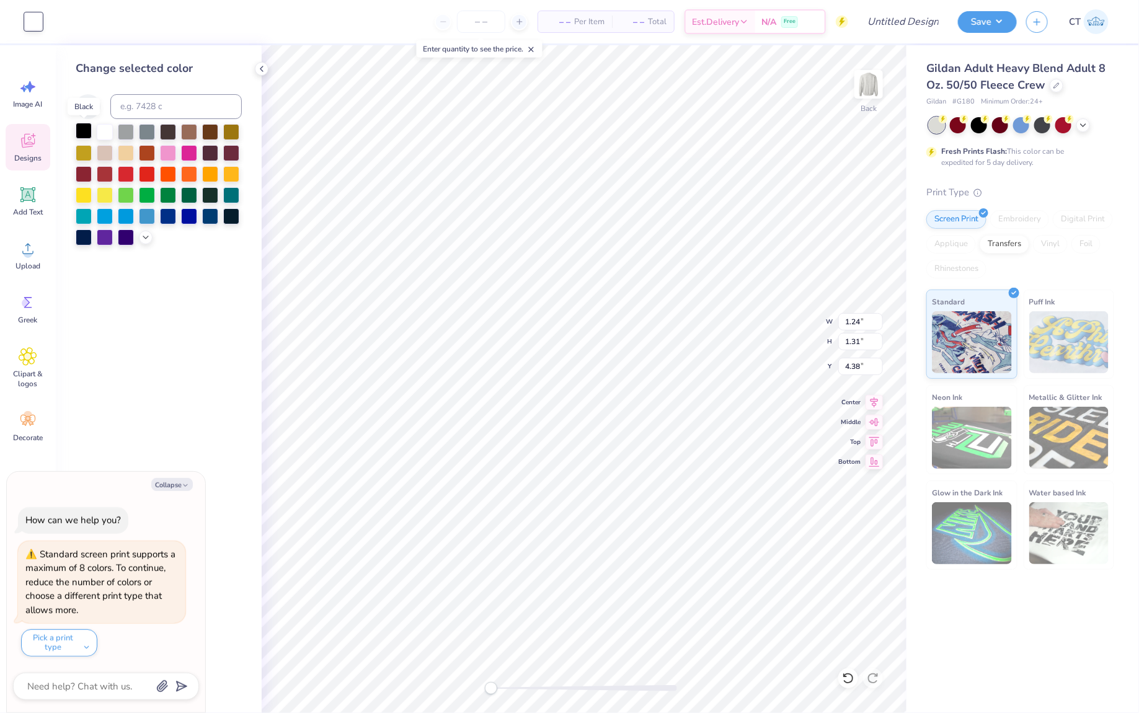
click at [80, 128] on div at bounding box center [84, 131] width 16 height 16
click at [127, 135] on div at bounding box center [126, 131] width 16 height 16
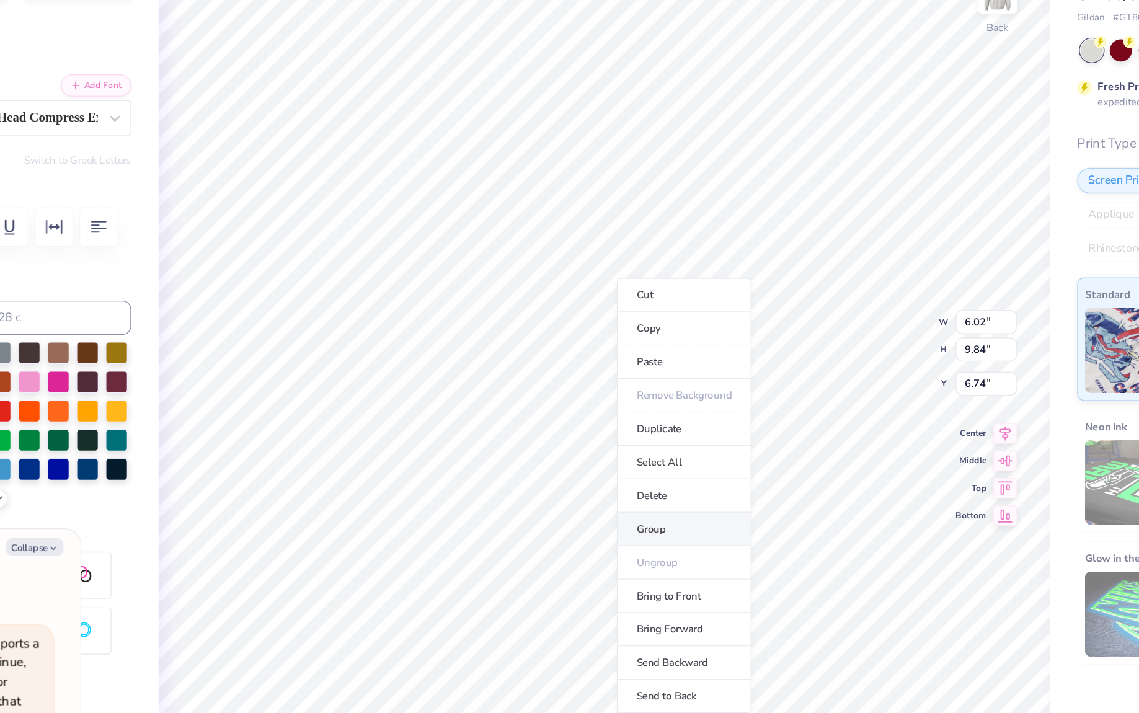
click at [621, 468] on li "Group" at bounding box center [642, 472] width 97 height 24
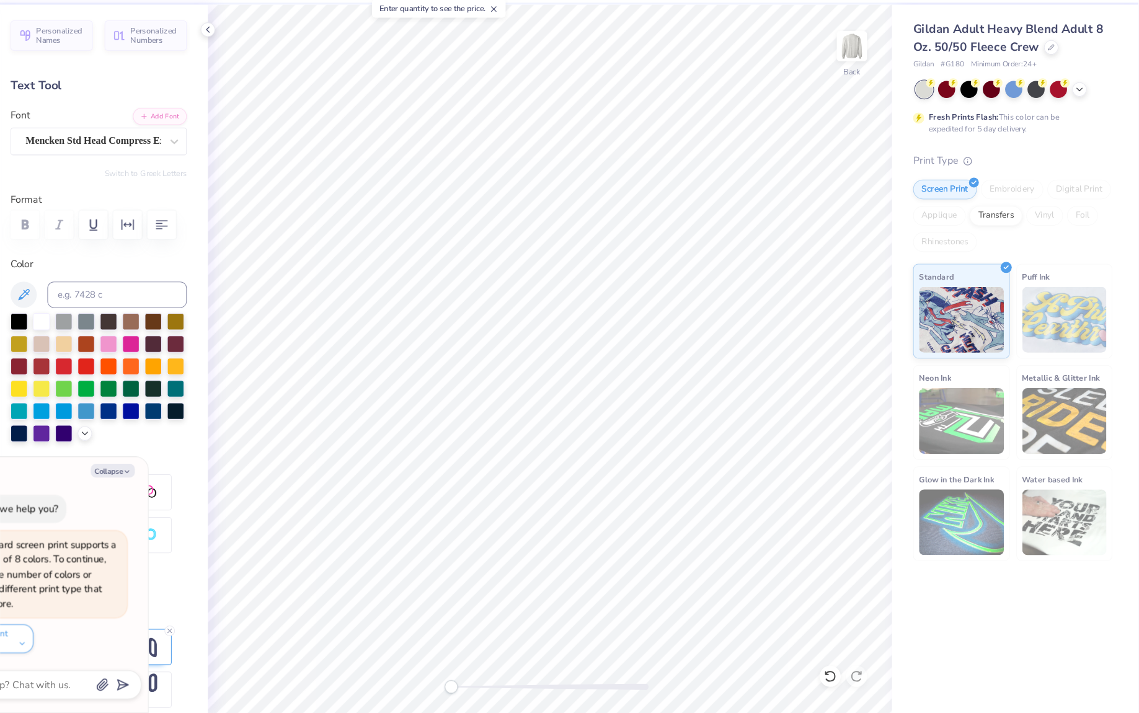
scroll to position [0, 0]
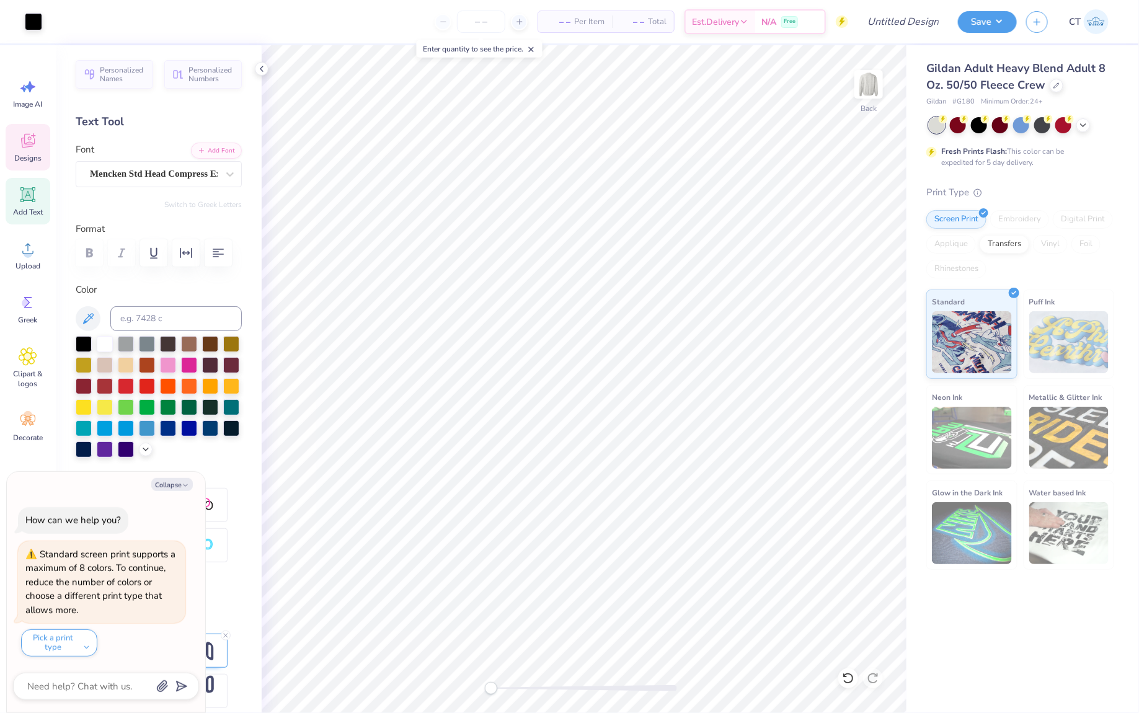
click at [24, 146] on icon at bounding box center [28, 143] width 12 height 10
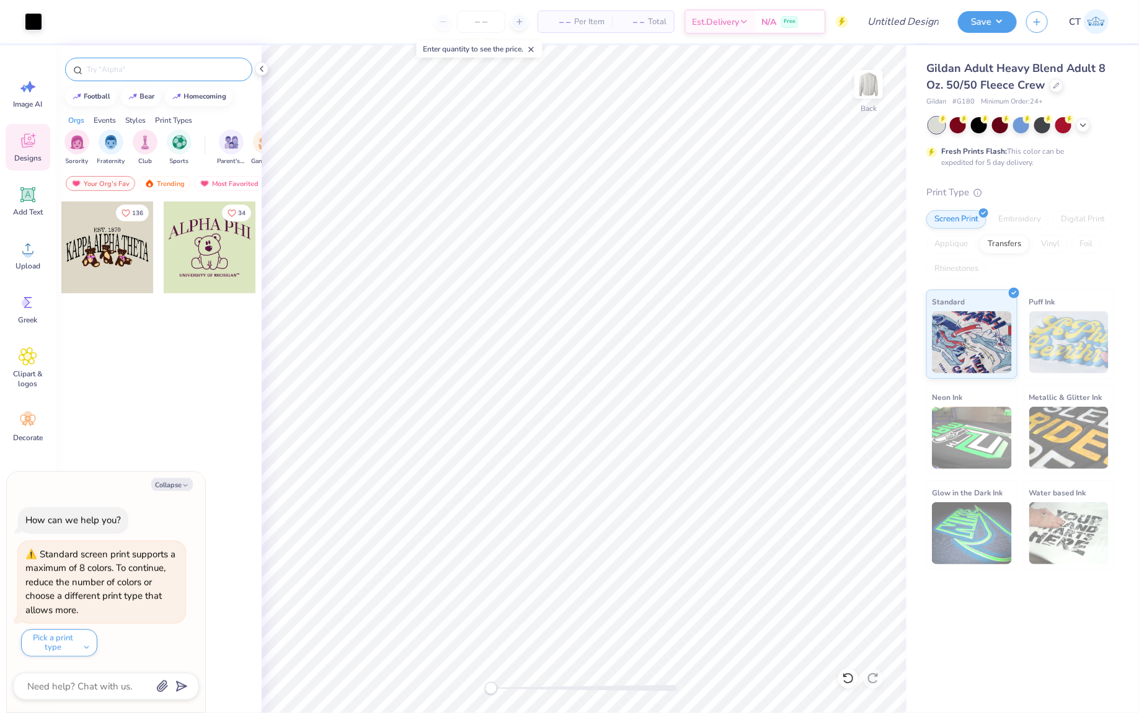
click at [185, 69] on input "text" at bounding box center [165, 69] width 159 height 12
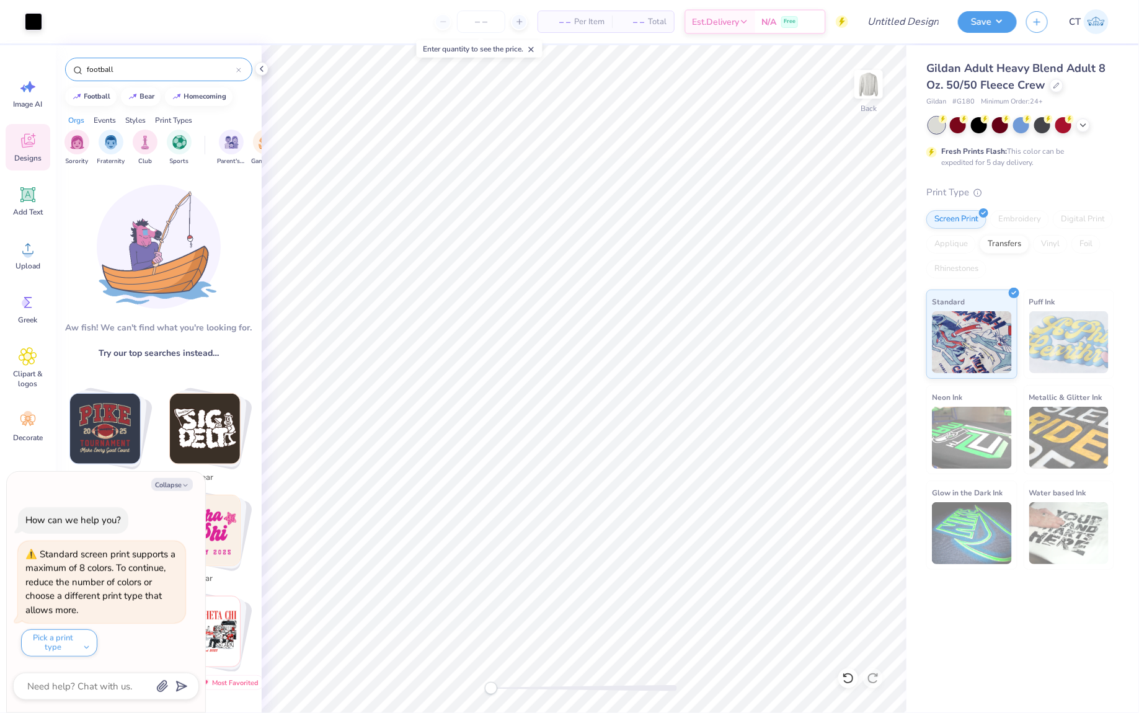
click at [122, 430] on img "Stack Card Button football" at bounding box center [105, 429] width 70 height 70
click at [163, 72] on input "football" at bounding box center [161, 69] width 151 height 12
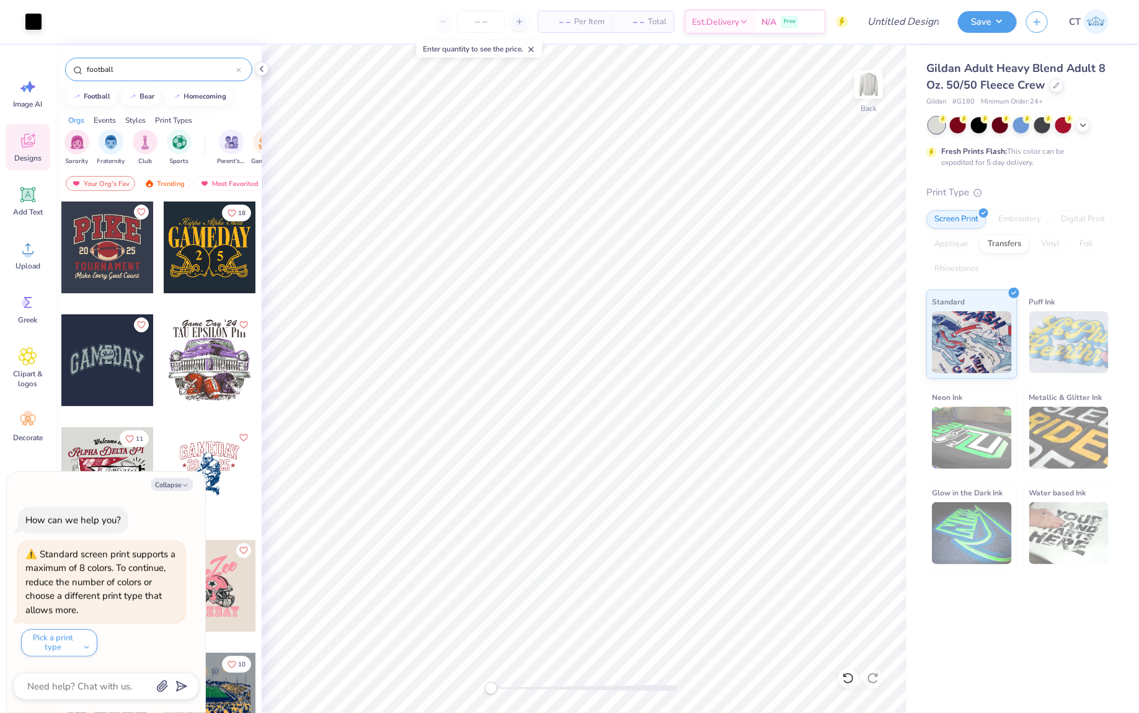
click at [225, 247] on div at bounding box center [210, 248] width 92 height 92
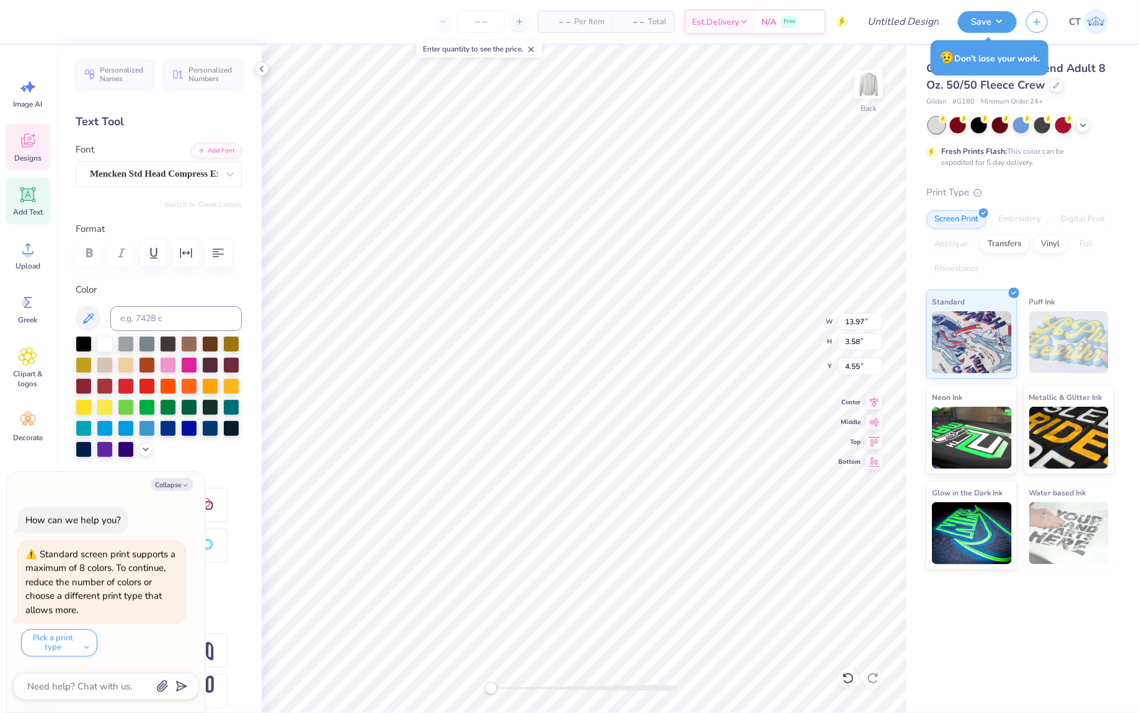
scroll to position [0, 3]
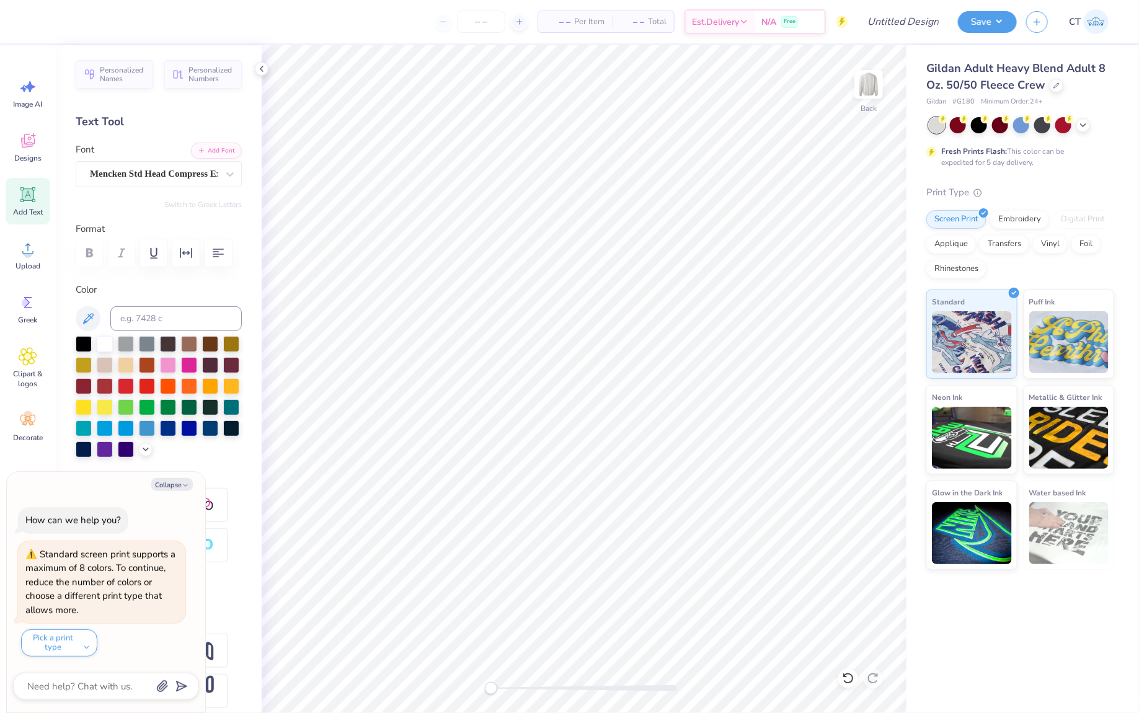
click at [34, 198] on icon at bounding box center [27, 194] width 15 height 15
click at [195, 177] on div "Super Dream" at bounding box center [154, 173] width 130 height 19
click at [153, 274] on div "Varsity Team" at bounding box center [159, 276] width 134 height 22
click at [84, 344] on div at bounding box center [84, 343] width 16 height 16
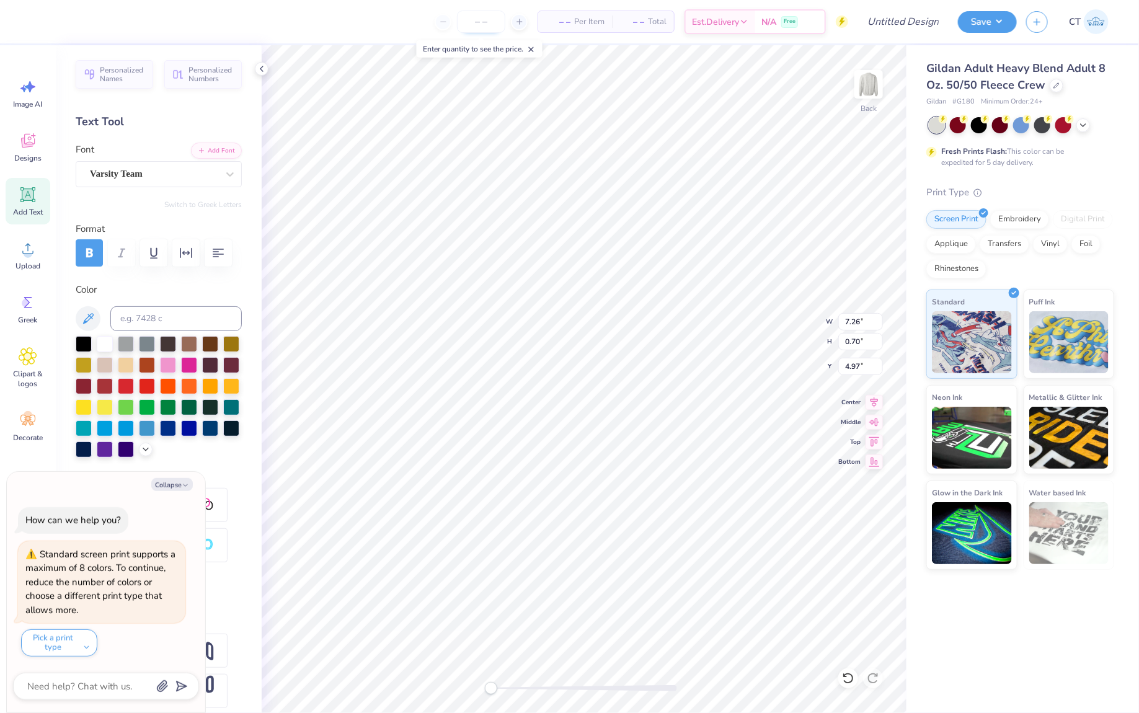
scroll to position [0, 2]
click at [872, 91] on img at bounding box center [869, 85] width 50 height 50
click at [42, 141] on div "Designs" at bounding box center [28, 147] width 45 height 47
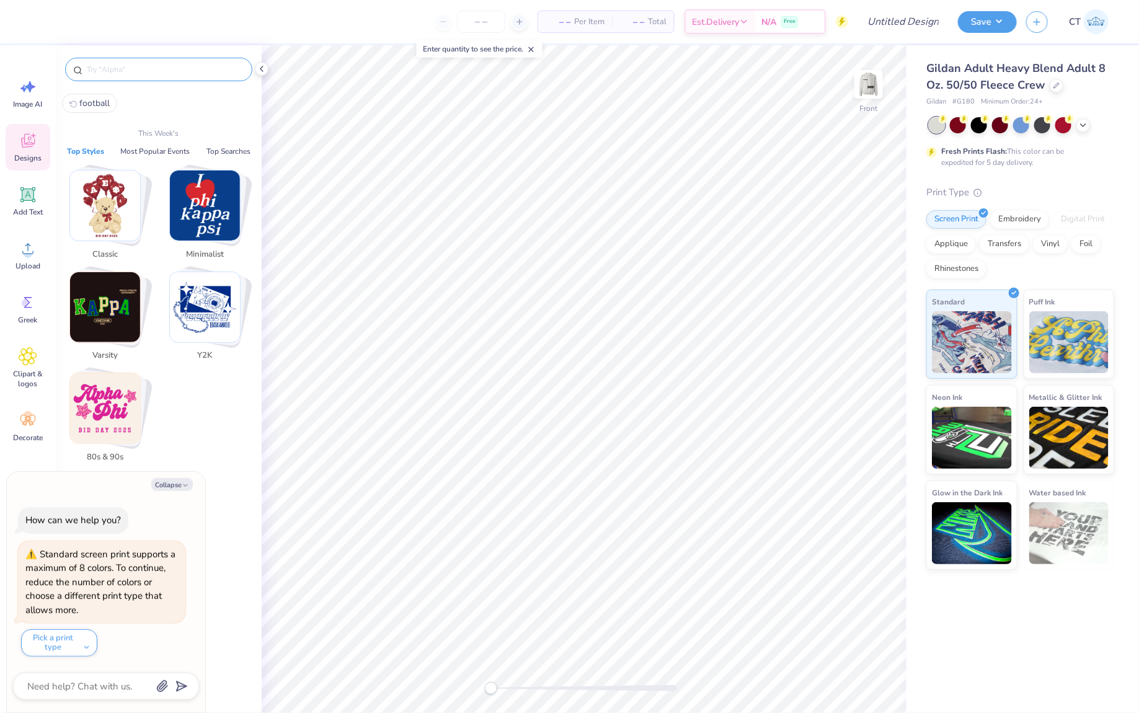
click at [197, 71] on input "text" at bounding box center [165, 69] width 159 height 12
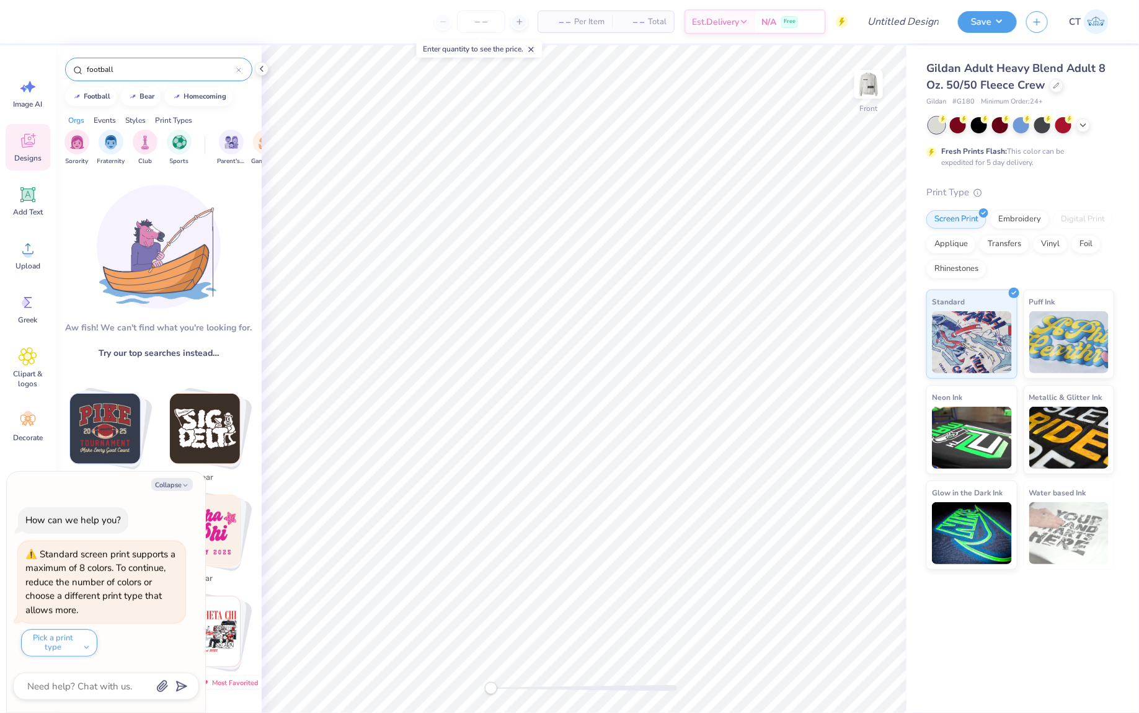
click at [106, 411] on img "Stack Card Button football" at bounding box center [105, 429] width 70 height 70
click at [144, 68] on input "football" at bounding box center [161, 69] width 151 height 12
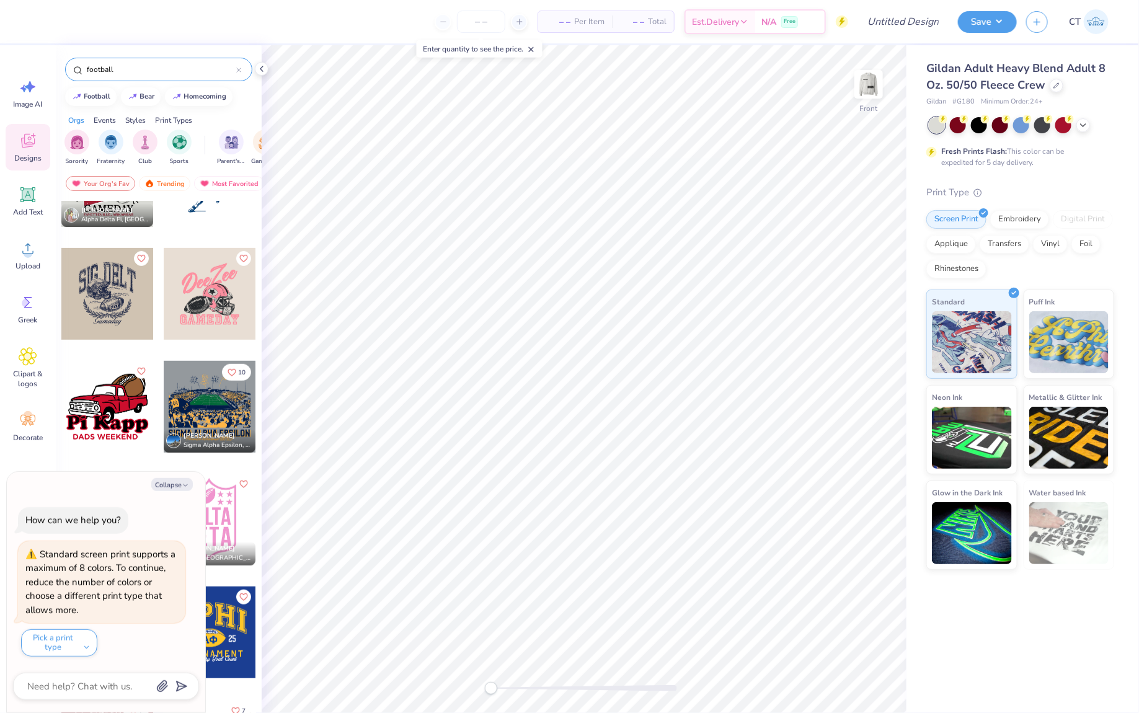
scroll to position [318, 0]
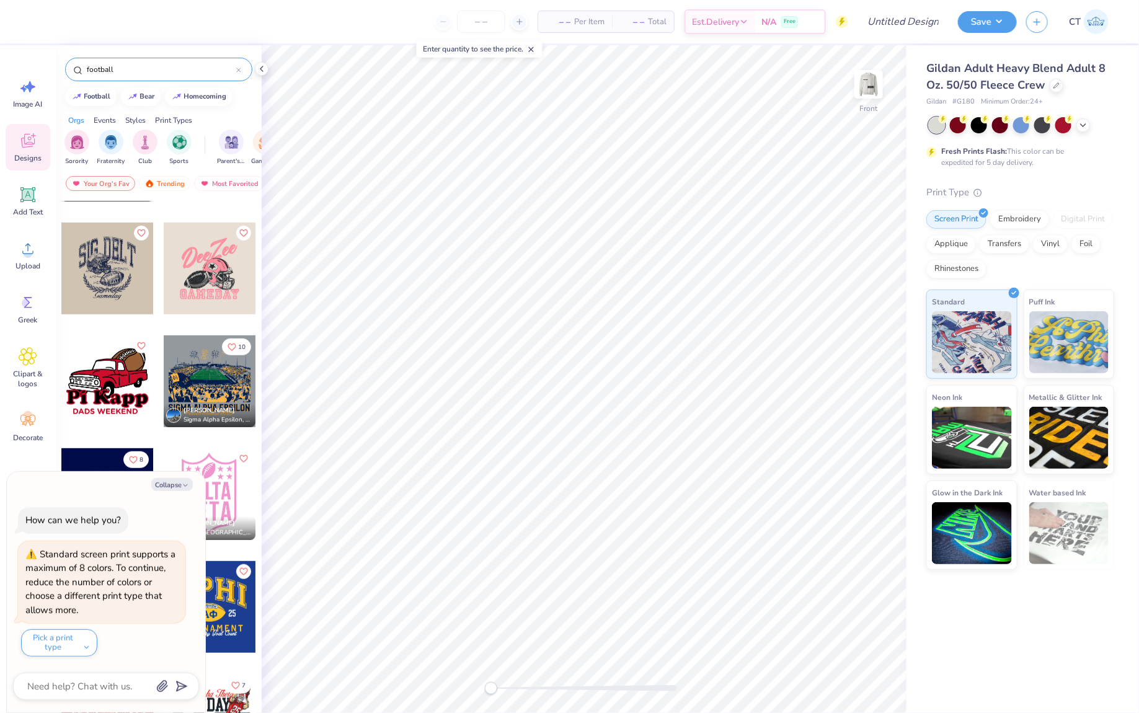
click at [216, 282] on div at bounding box center [210, 269] width 92 height 92
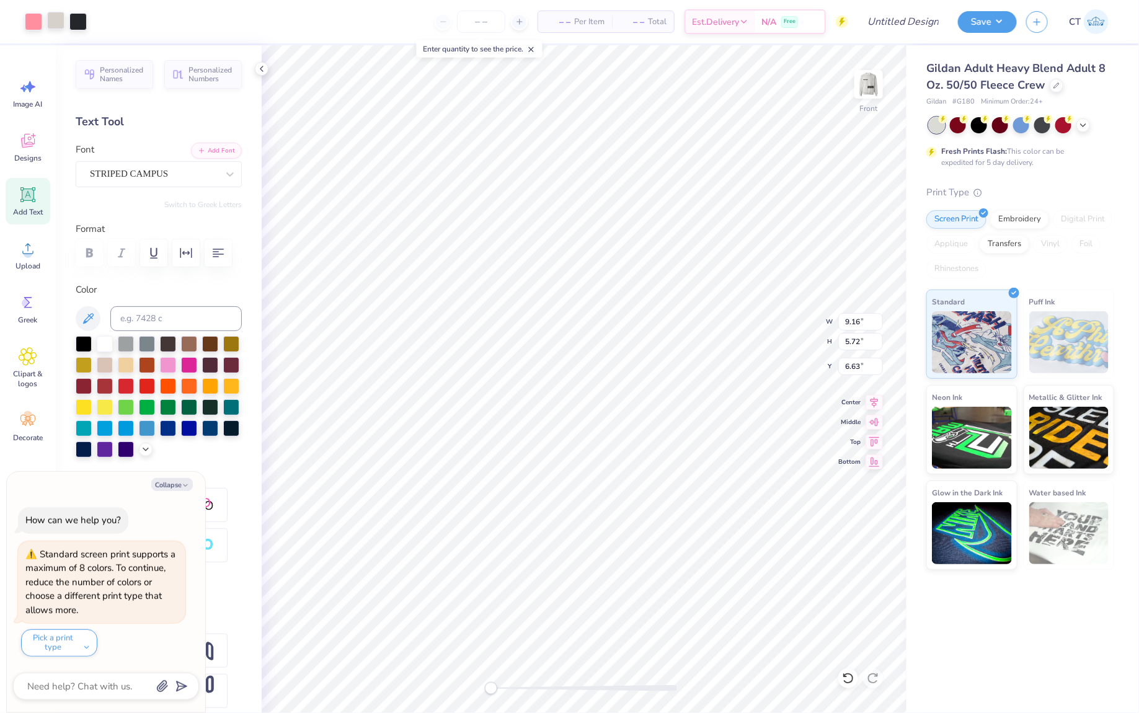
click at [55, 24] on div at bounding box center [55, 20] width 17 height 17
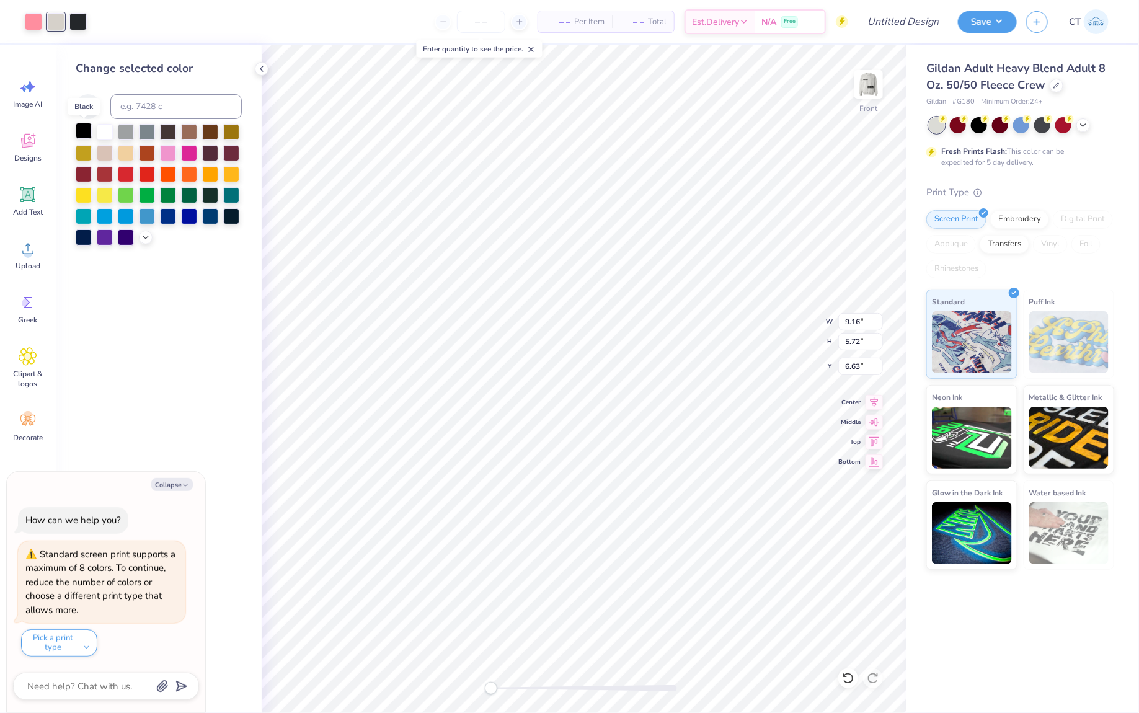
click at [87, 136] on div at bounding box center [84, 131] width 16 height 16
click at [109, 134] on div at bounding box center [105, 131] width 16 height 16
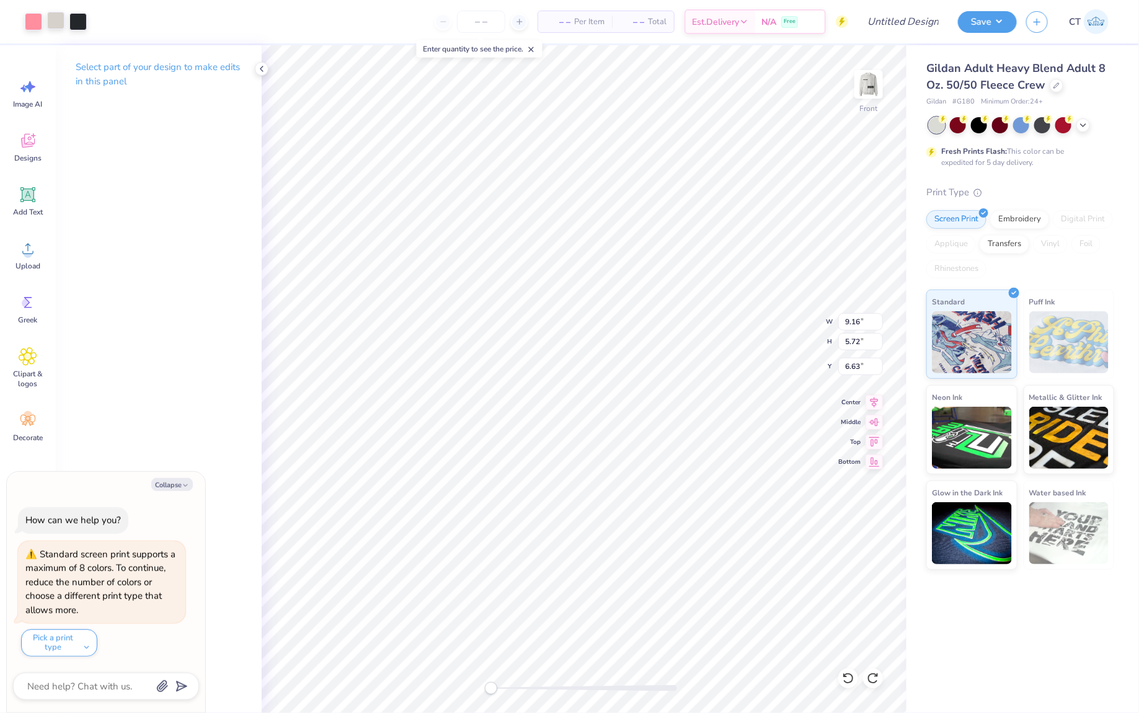
click at [54, 18] on div at bounding box center [55, 20] width 17 height 17
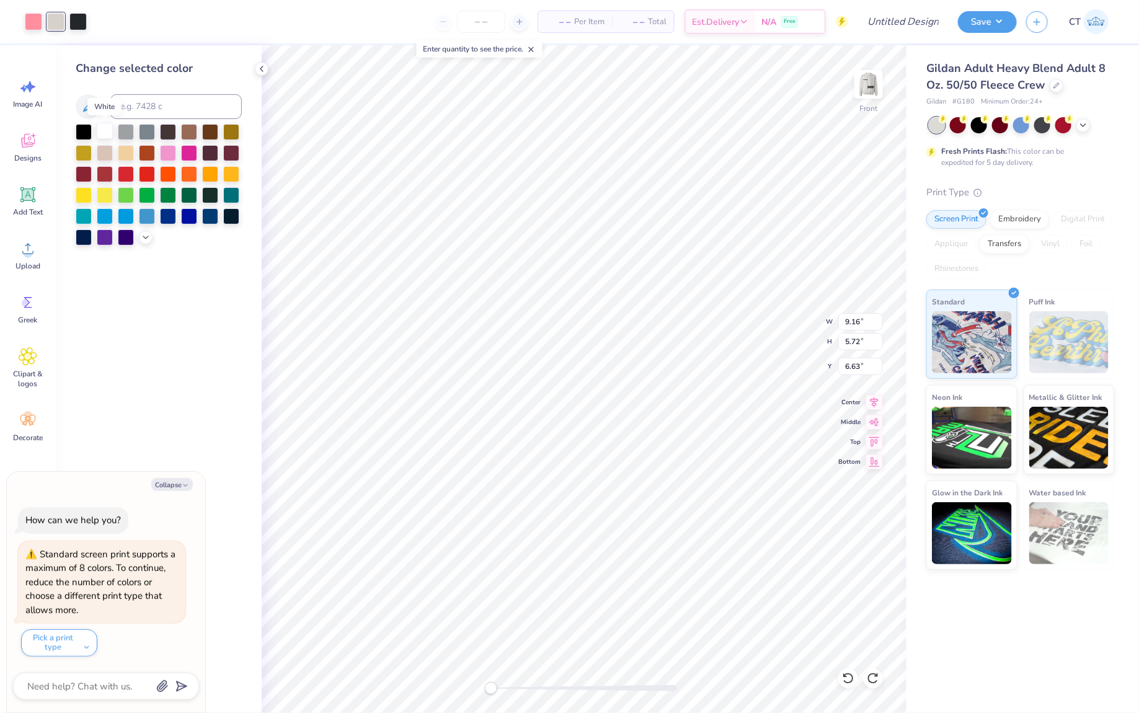
click at [105, 132] on div at bounding box center [105, 131] width 16 height 16
click at [125, 130] on div at bounding box center [126, 131] width 16 height 16
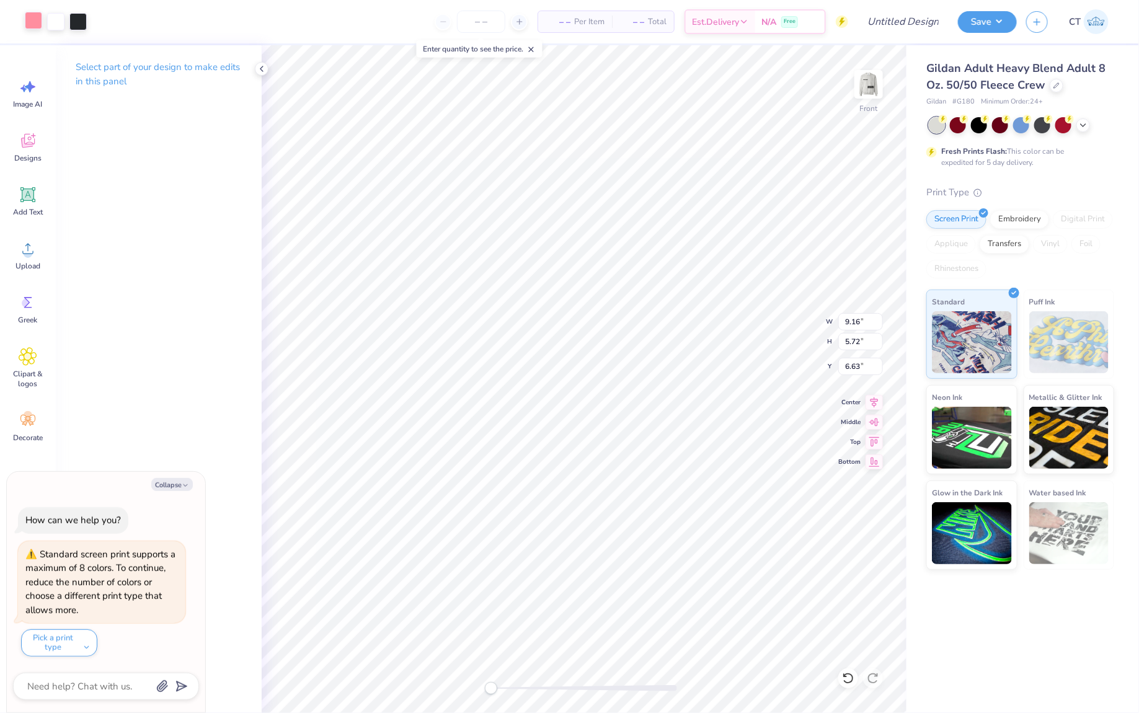
click at [29, 24] on div at bounding box center [33, 20] width 17 height 17
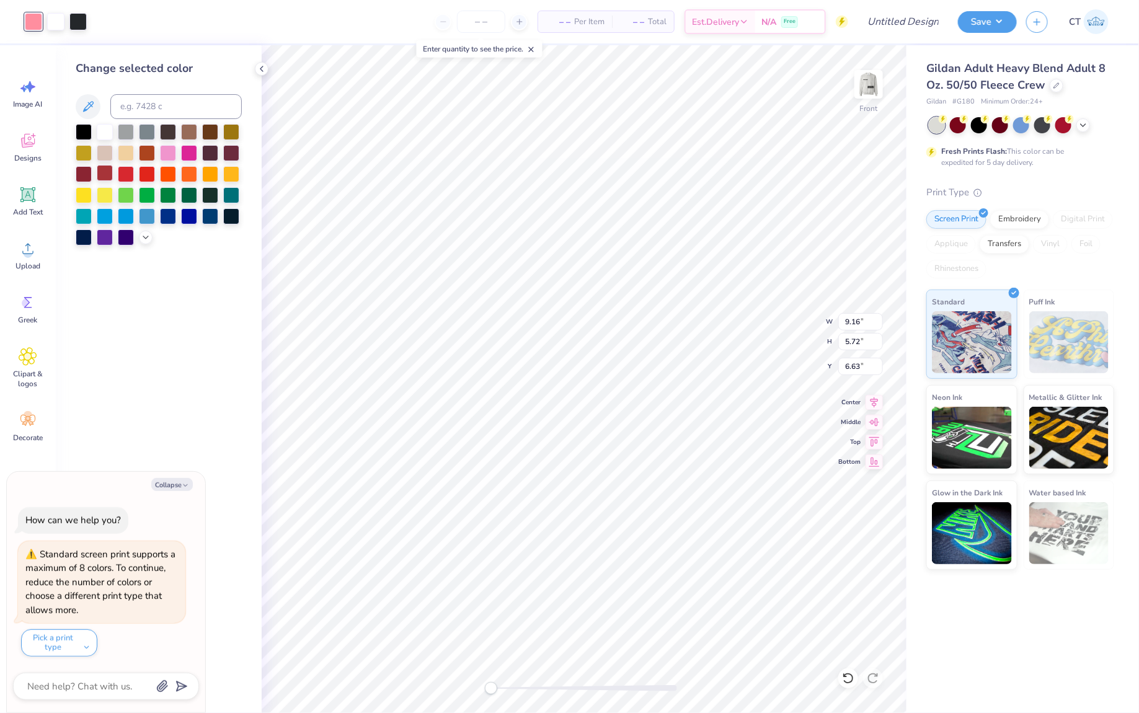
click at [102, 176] on div at bounding box center [105, 173] width 16 height 16
click at [124, 176] on div at bounding box center [126, 173] width 16 height 16
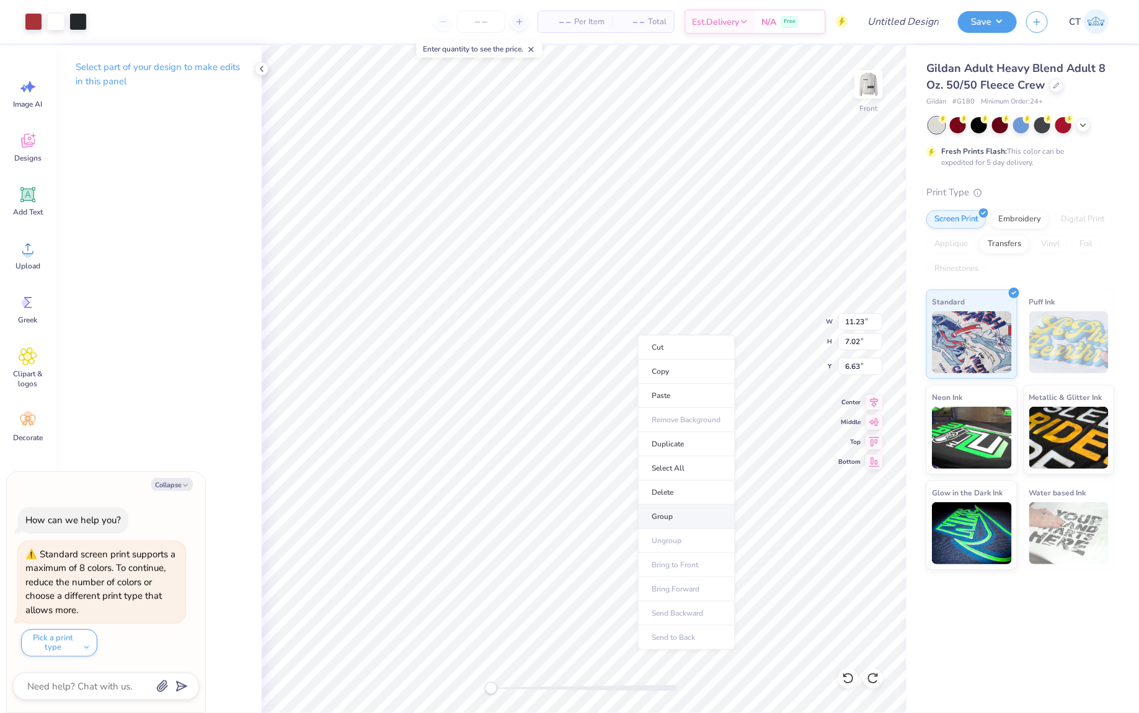
click at [663, 513] on li "Group" at bounding box center [686, 517] width 97 height 24
click at [868, 84] on img at bounding box center [869, 85] width 50 height 50
click at [868, 84] on img at bounding box center [869, 84] width 25 height 25
click at [42, 197] on div "Add Text" at bounding box center [28, 201] width 45 height 47
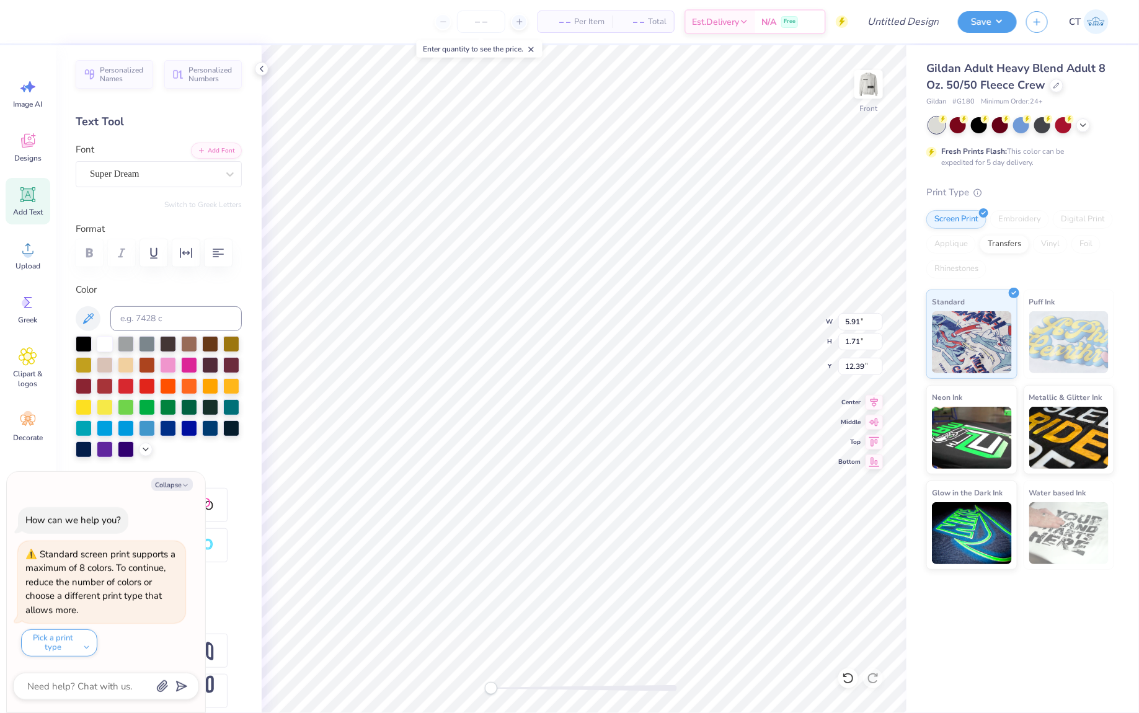
scroll to position [0, 2]
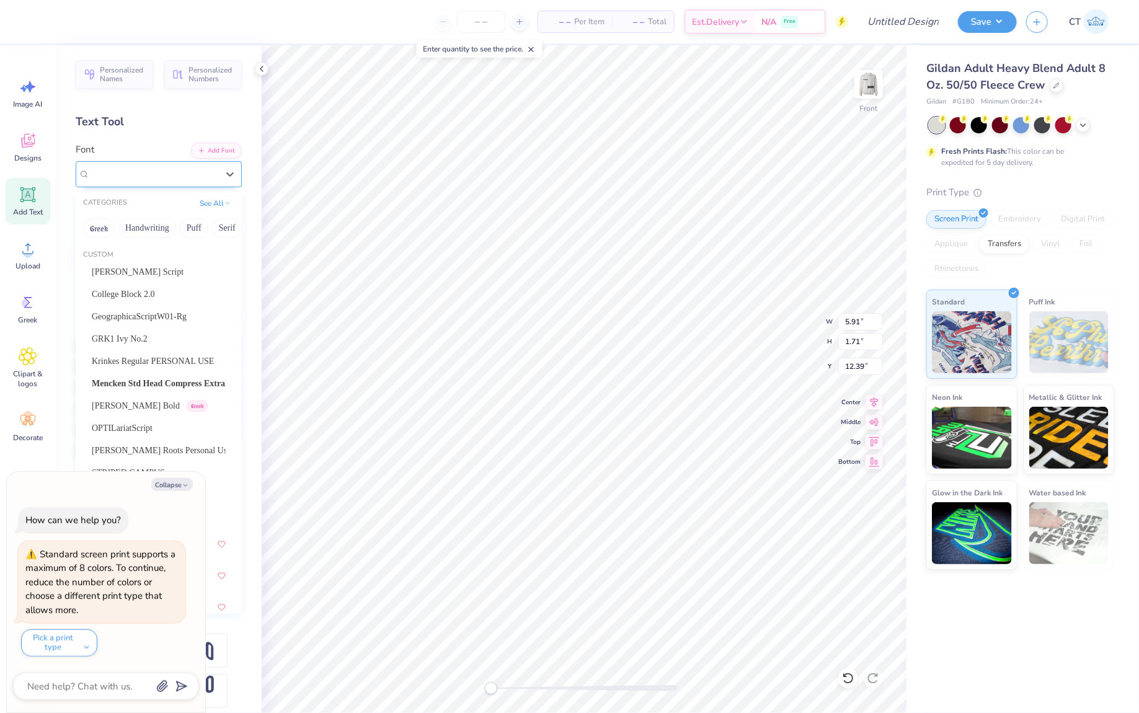
click at [154, 171] on div "Super Dream" at bounding box center [154, 173] width 130 height 19
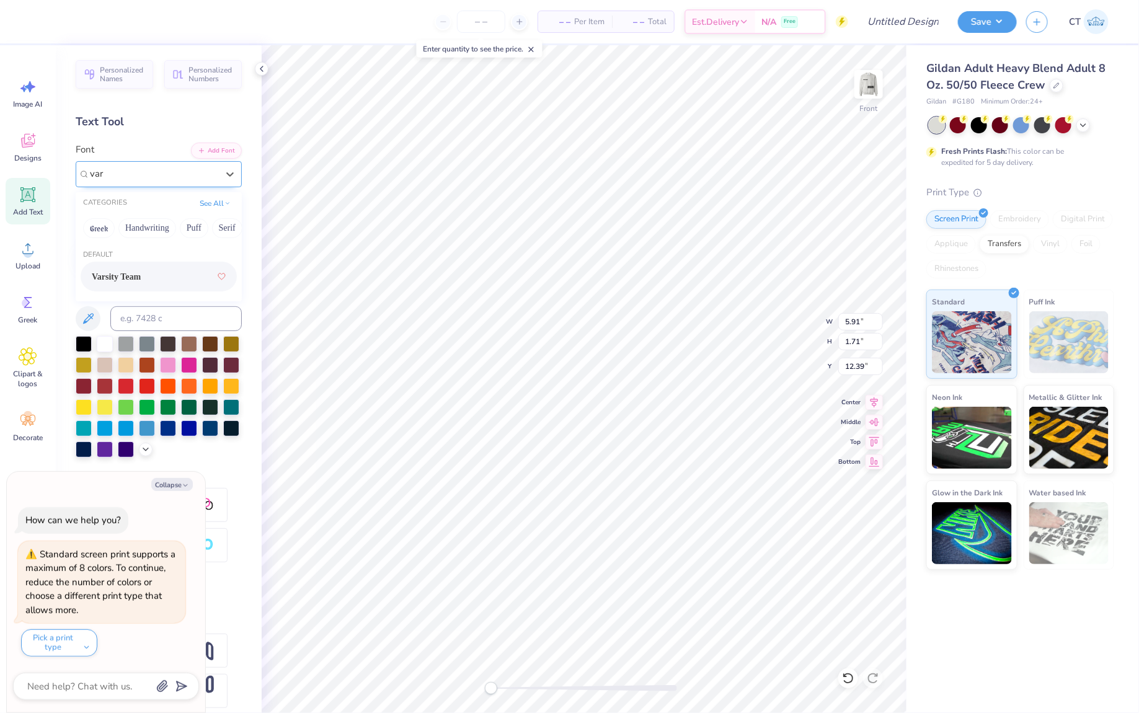
click at [114, 283] on div "Varsity Team" at bounding box center [159, 276] width 134 height 22
click at [85, 342] on div at bounding box center [84, 343] width 16 height 16
click at [185, 484] on icon "button" at bounding box center [185, 485] width 7 height 7
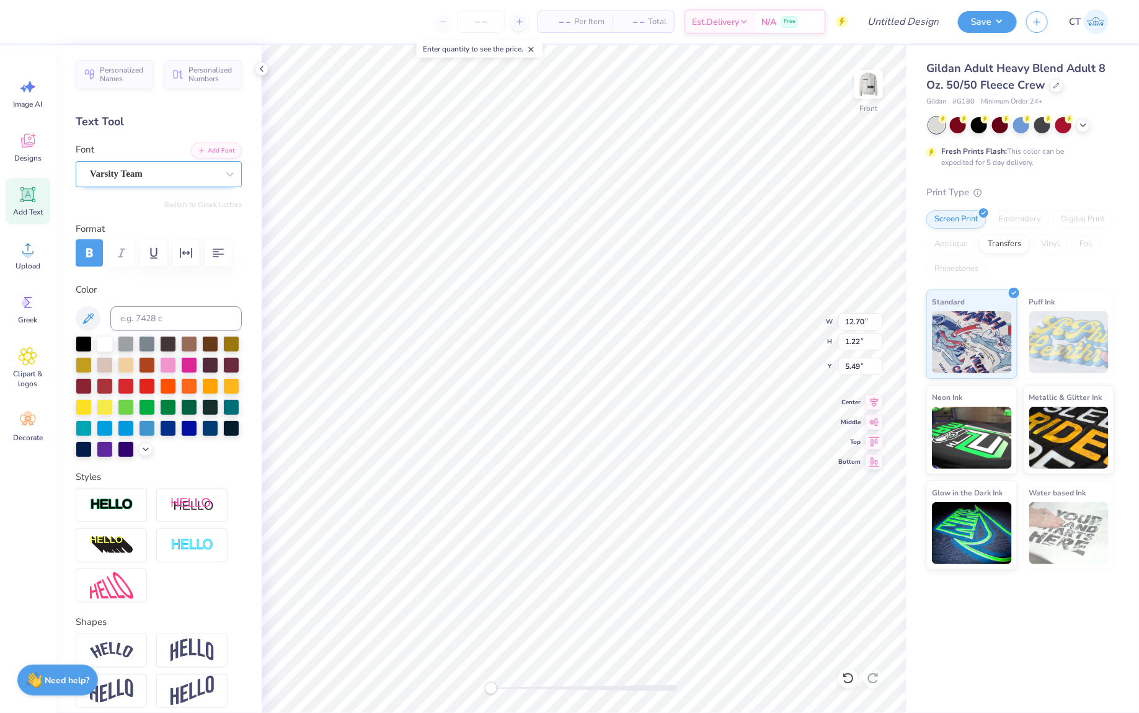
scroll to position [56, 0]
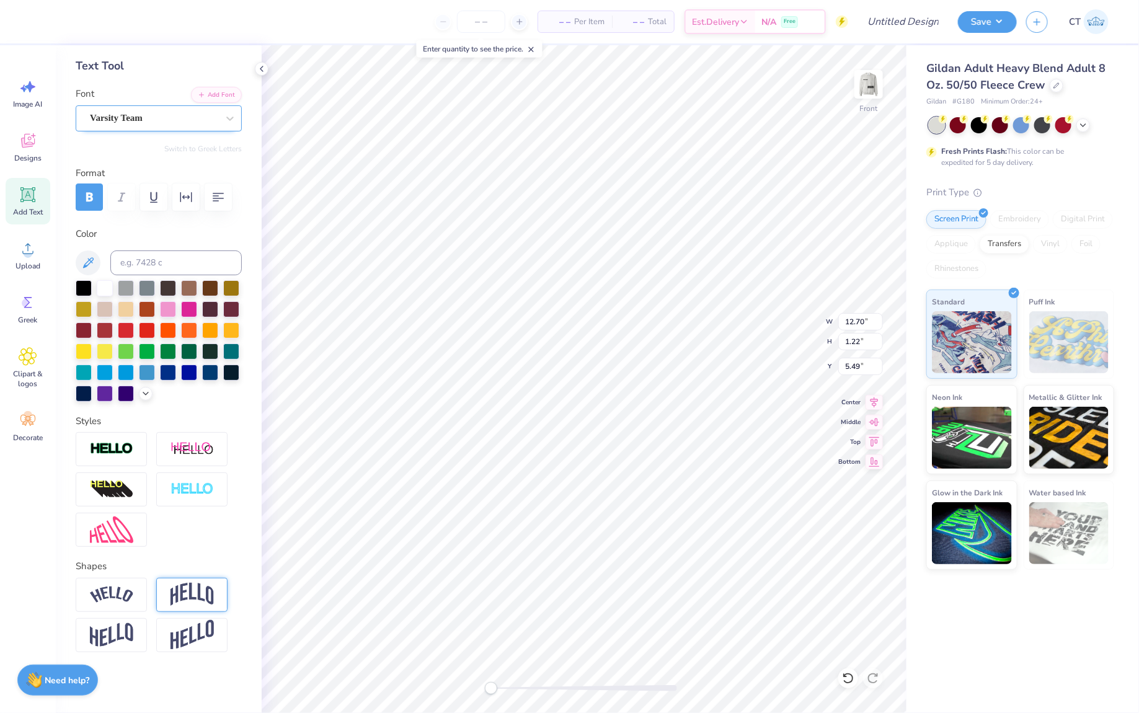
click at [203, 590] on img at bounding box center [192, 595] width 43 height 24
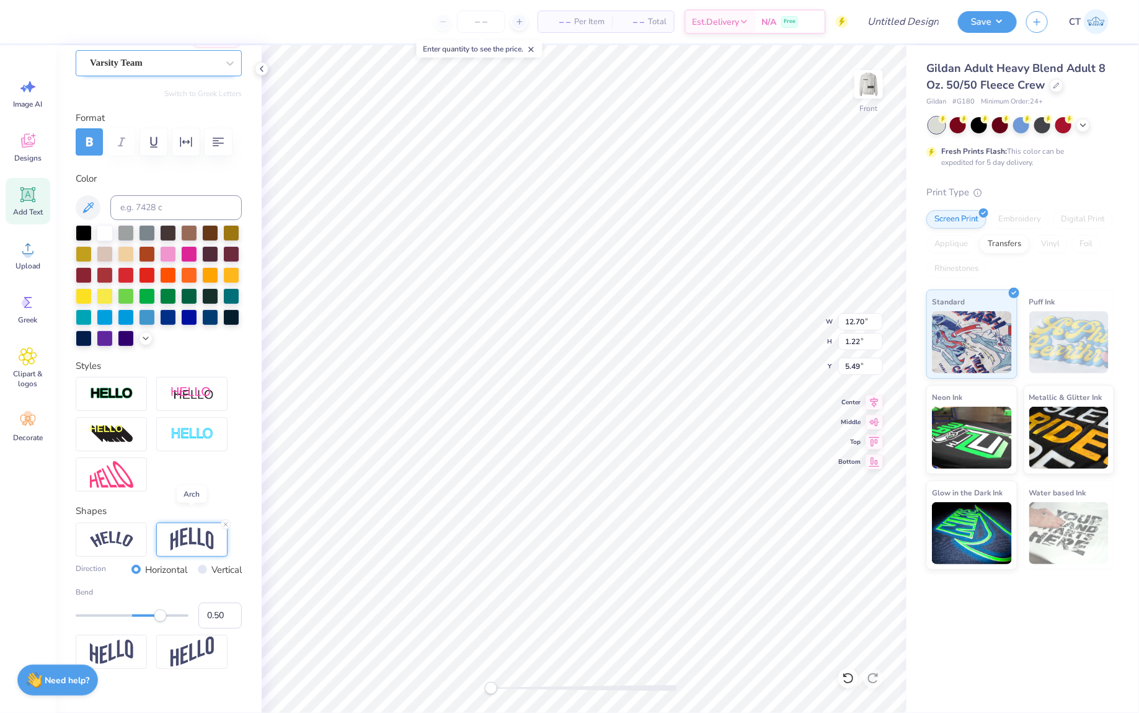
scroll to position [128, 0]
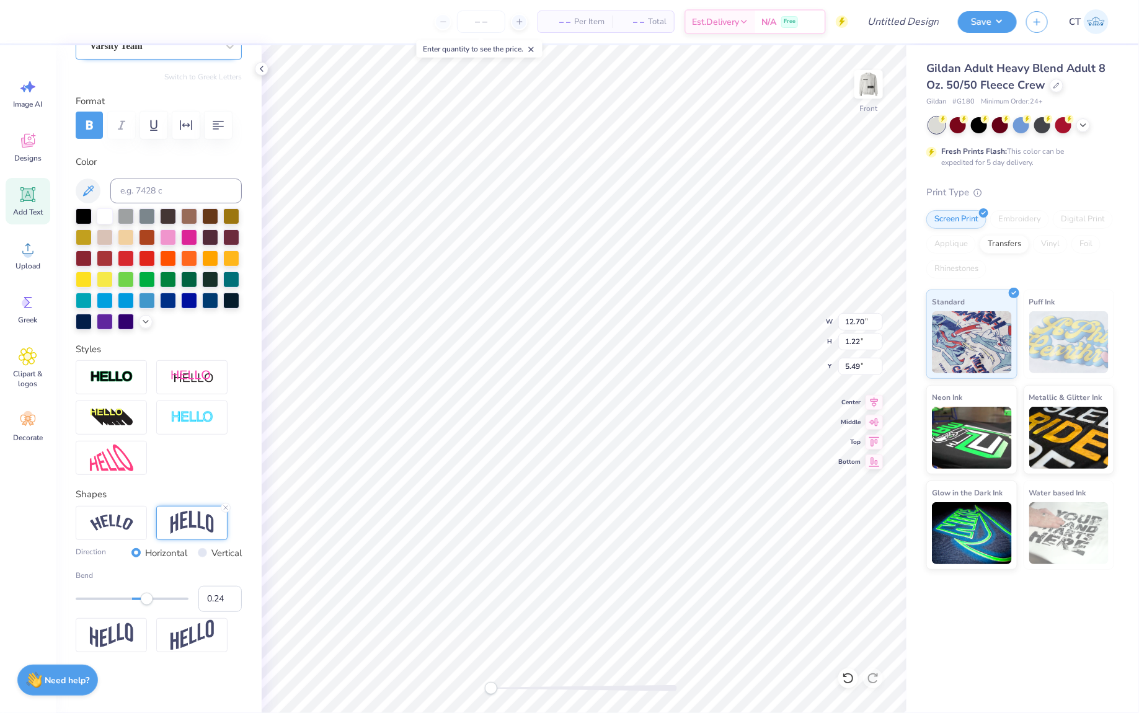
drag, startPoint x: 162, startPoint y: 597, endPoint x: 146, endPoint y: 597, distance: 16.1
click at [146, 598] on div "Accessibility label" at bounding box center [147, 599] width 12 height 12
click at [140, 597] on div "Accessibility label" at bounding box center [139, 599] width 12 height 12
click at [126, 508] on div at bounding box center [111, 523] width 71 height 34
click at [185, 520] on img at bounding box center [192, 523] width 43 height 24
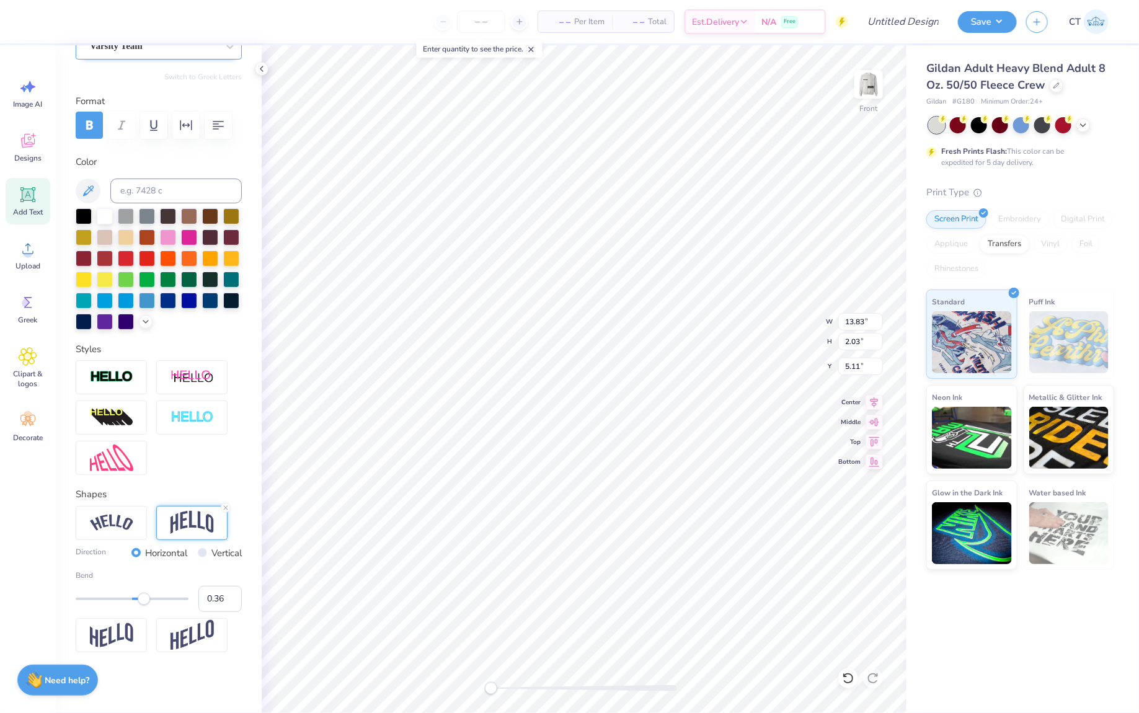
drag, startPoint x: 137, startPoint y: 601, endPoint x: 153, endPoint y: 601, distance: 15.5
click at [150, 601] on div "Accessibility label" at bounding box center [144, 599] width 12 height 12
click at [147, 600] on div "Accessibility label" at bounding box center [147, 599] width 12 height 12
click at [870, 88] on img at bounding box center [869, 85] width 50 height 50
click at [870, 84] on img at bounding box center [869, 85] width 50 height 50
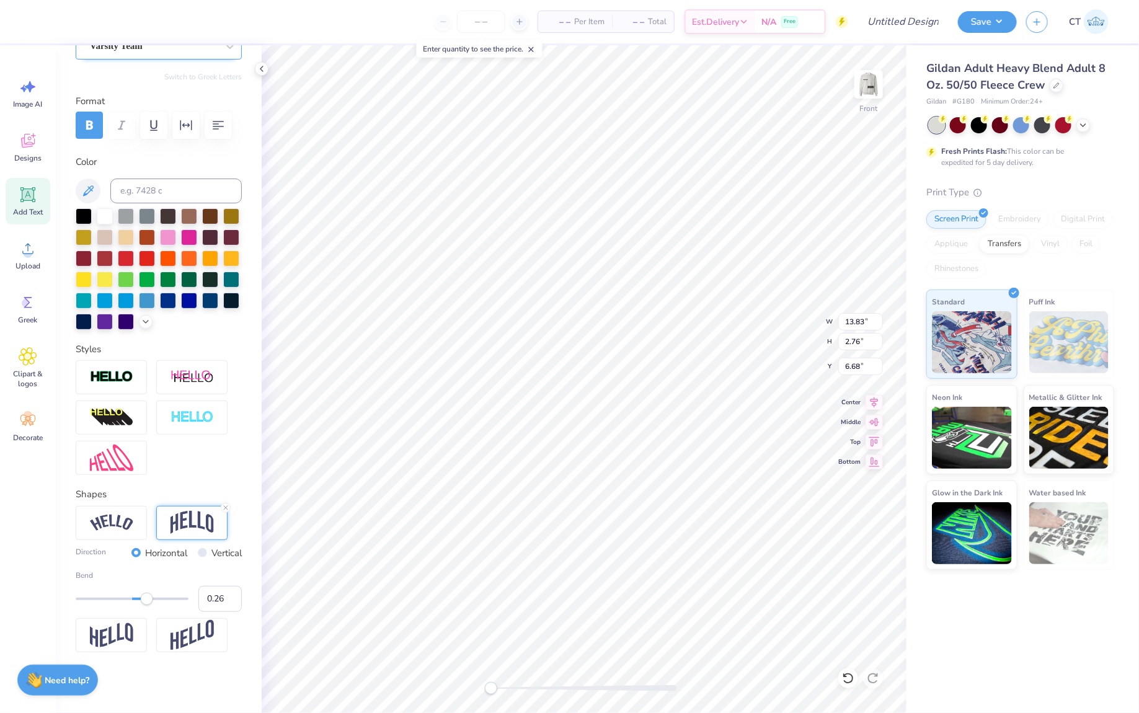
scroll to position [0, 2]
drag, startPoint x: 149, startPoint y: 599, endPoint x: 166, endPoint y: 599, distance: 16.7
click at [166, 599] on div "Accessibility label" at bounding box center [165, 599] width 12 height 12
drag, startPoint x: 165, startPoint y: 599, endPoint x: 120, endPoint y: 599, distance: 44.7
click at [120, 599] on div "Accessibility label" at bounding box center [120, 599] width 12 height 12
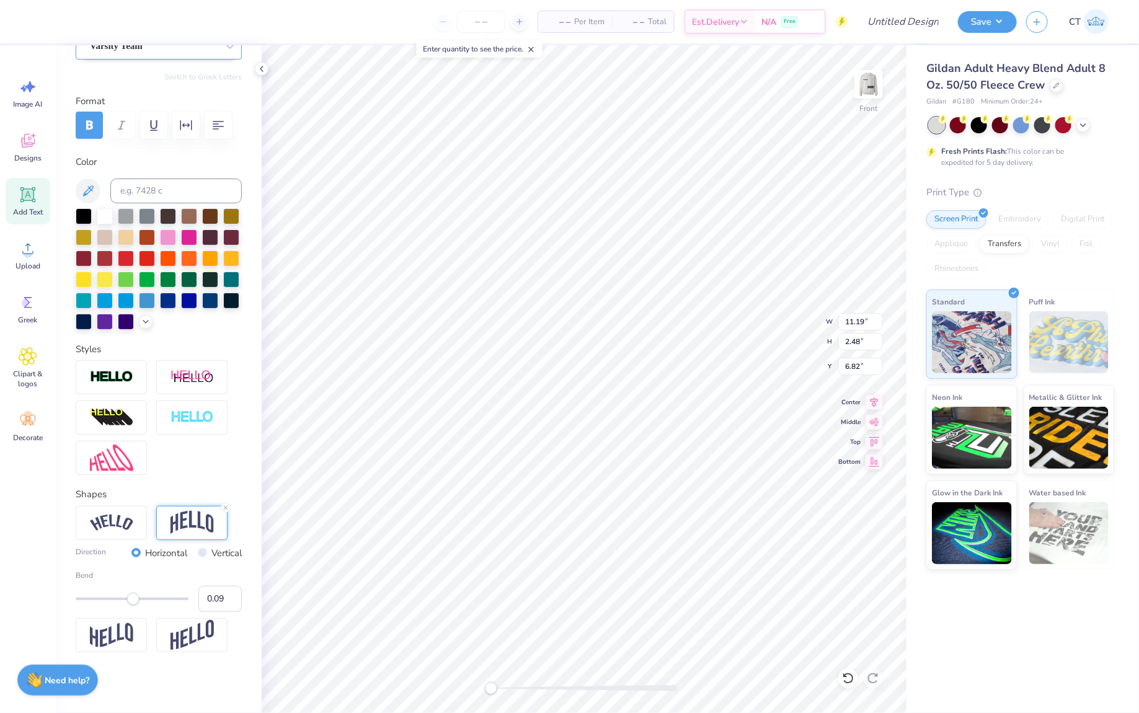
drag, startPoint x: 120, startPoint y: 597, endPoint x: 137, endPoint y: 598, distance: 17.4
click at [137, 598] on div "Accessibility label" at bounding box center [133, 599] width 12 height 12
click at [143, 598] on div "Accessibility label" at bounding box center [143, 599] width 12 height 12
click at [141, 602] on div "Accessibility label" at bounding box center [142, 599] width 12 height 12
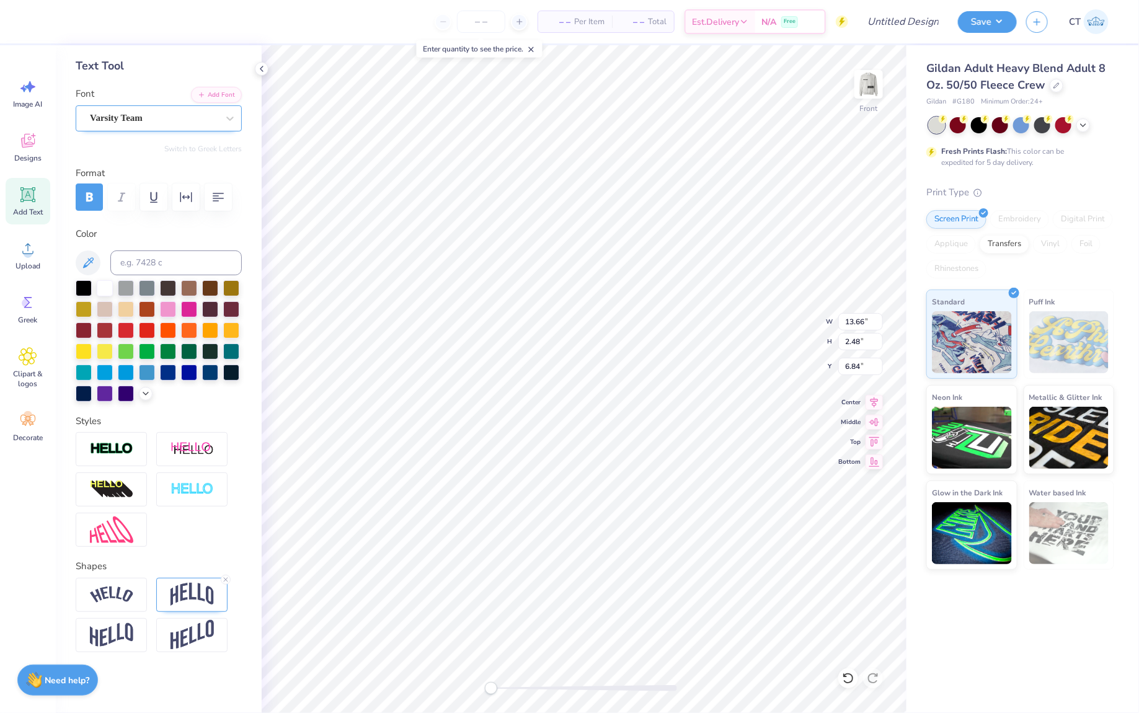
scroll to position [0, 0]
click at [228, 576] on icon at bounding box center [225, 579] width 7 height 7
click at [872, 82] on img at bounding box center [869, 85] width 50 height 50
click at [856, 87] on img at bounding box center [869, 85] width 50 height 50
click at [857, 87] on img at bounding box center [869, 84] width 25 height 25
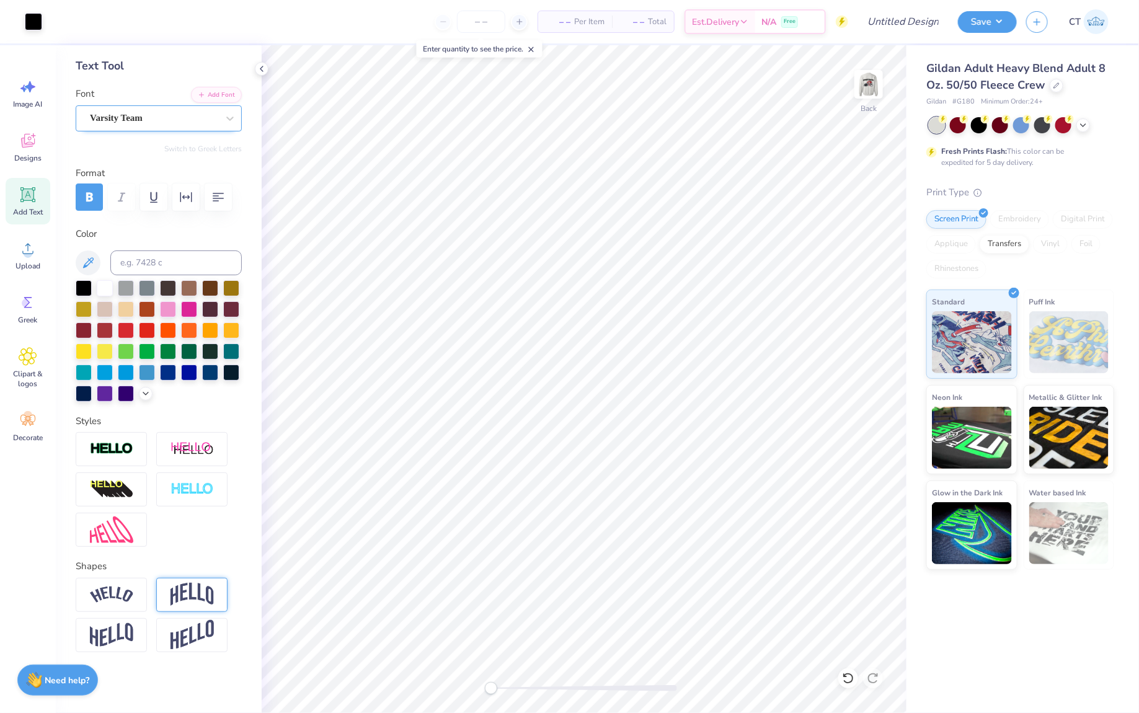
click at [857, 87] on img at bounding box center [869, 84] width 25 height 25
click at [38, 198] on div "Add Text" at bounding box center [28, 201] width 45 height 47
paste textarea
click at [42, 202] on div "Add Text" at bounding box center [28, 201] width 45 height 47
click at [611, 430] on li "Paste" at bounding box center [629, 433] width 97 height 24
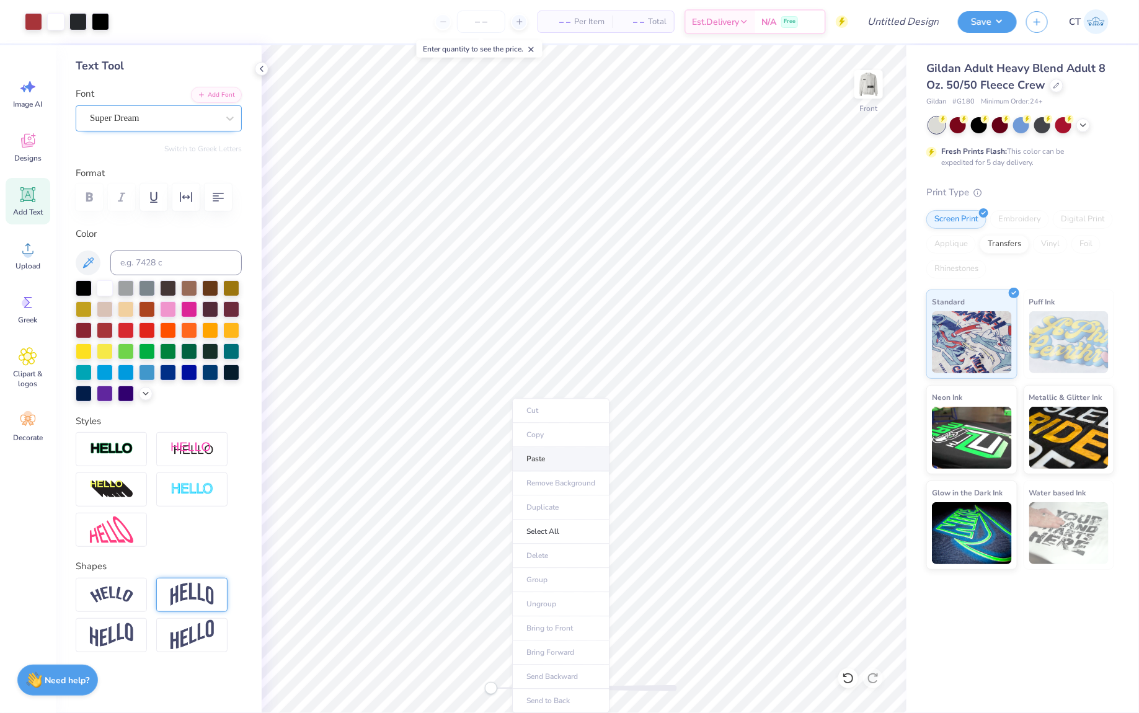
click at [548, 458] on li "Paste" at bounding box center [560, 460] width 97 height 24
click at [36, 96] on div "Image AI" at bounding box center [28, 93] width 45 height 47
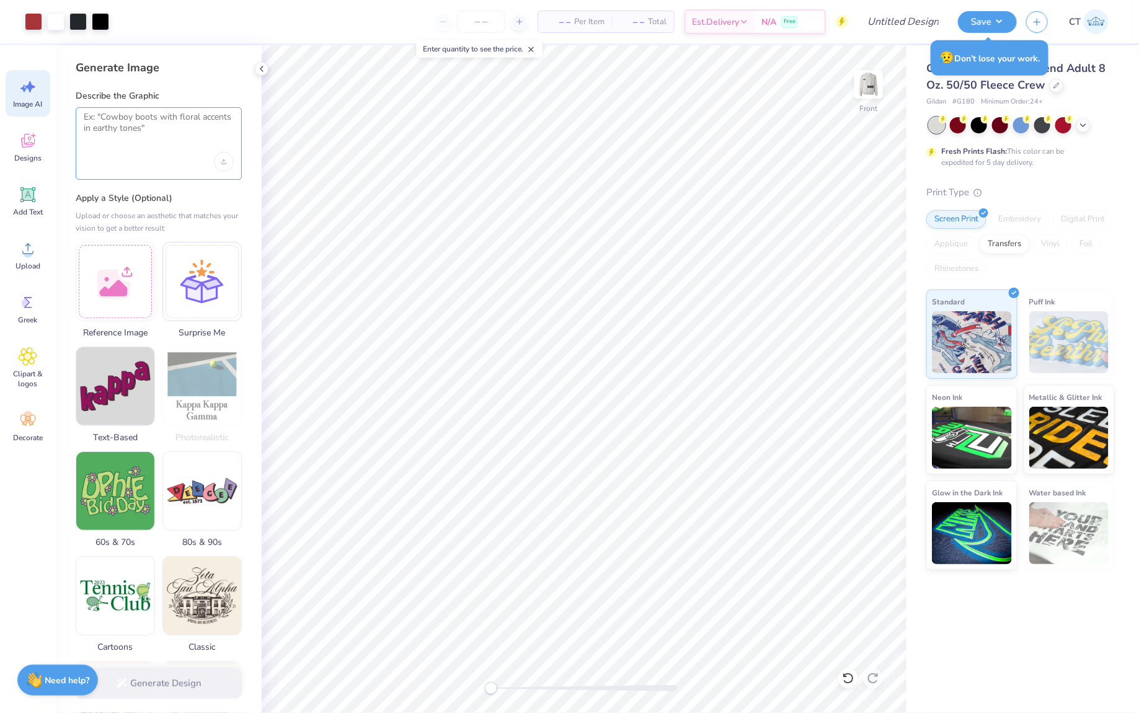
click at [170, 121] on textarea at bounding box center [159, 127] width 150 height 31
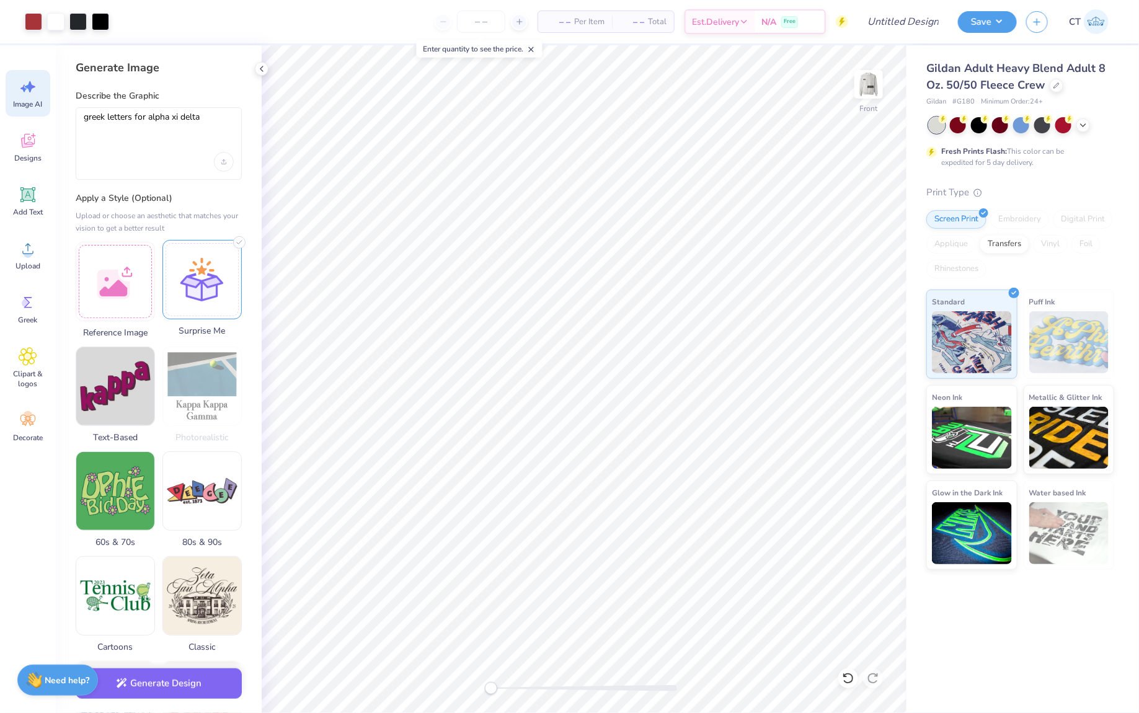
click at [197, 276] on div at bounding box center [202, 279] width 79 height 79
click at [149, 690] on button "Generate Design" at bounding box center [159, 681] width 166 height 30
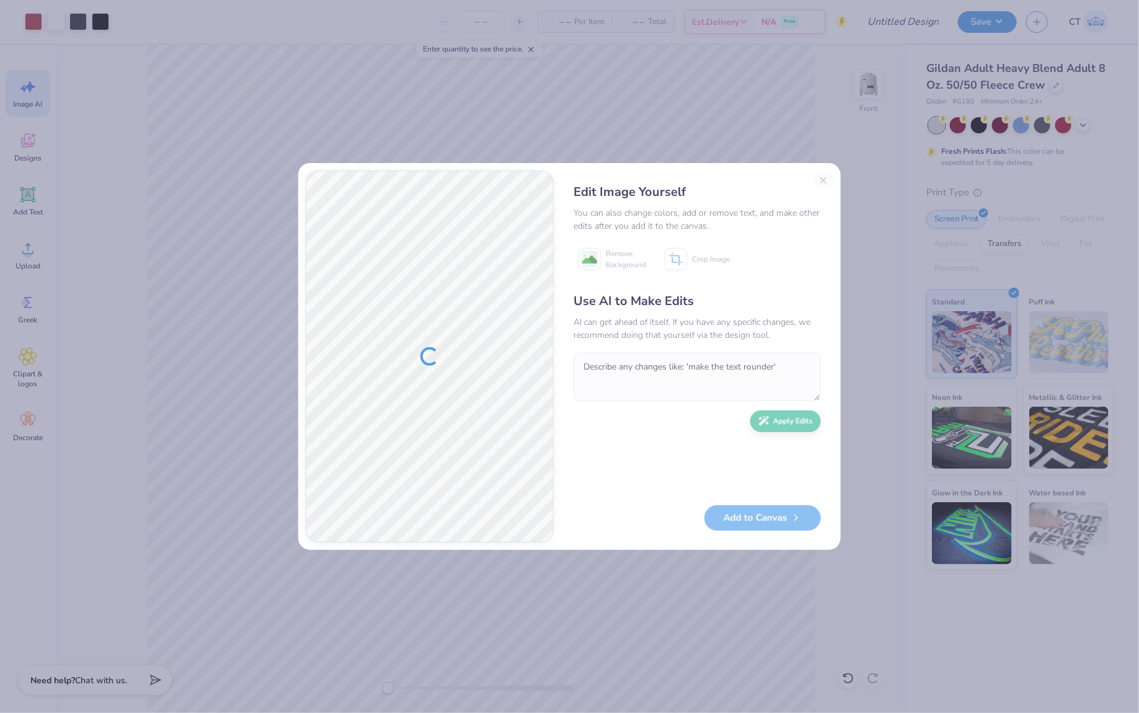
click at [823, 181] on div "Edit Image Yourself You can also change colors, add or remove text, and make ot…" at bounding box center [697, 357] width 272 height 372
click at [822, 180] on div "Edit Image Yourself You can also change colors, add or remove text, and make ot…" at bounding box center [697, 357] width 272 height 372
click at [822, 182] on button "Close" at bounding box center [824, 181] width 20 height 20
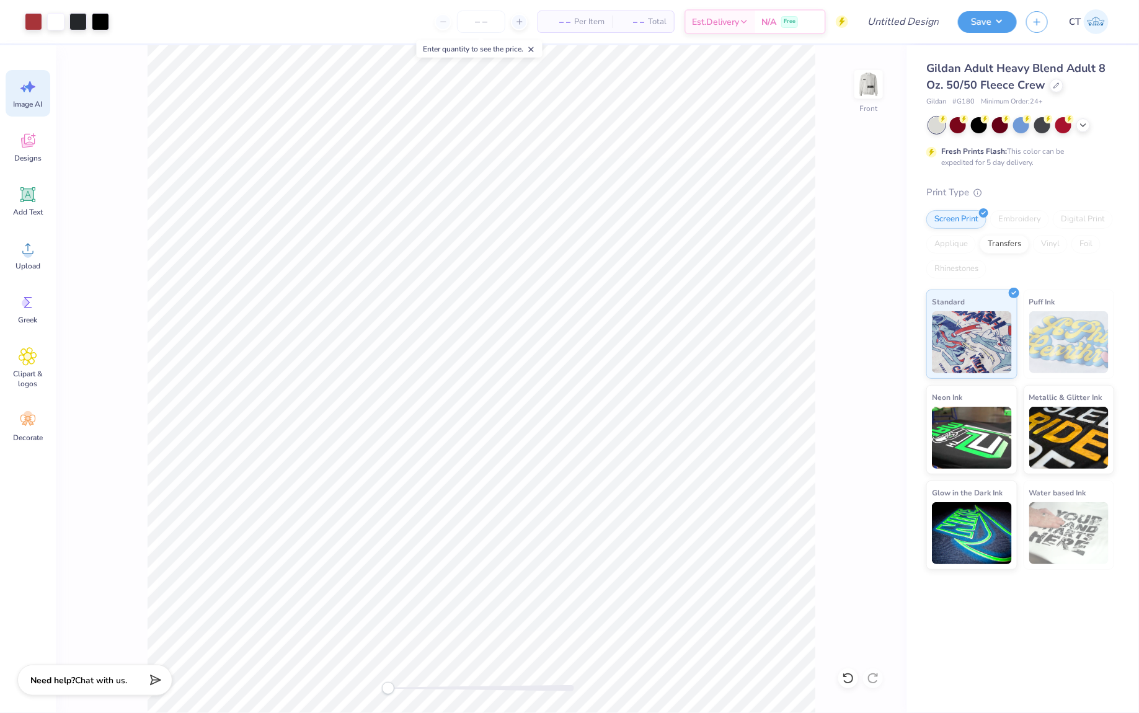
scroll to position [0, 27]
click at [865, 88] on img at bounding box center [869, 85] width 50 height 50
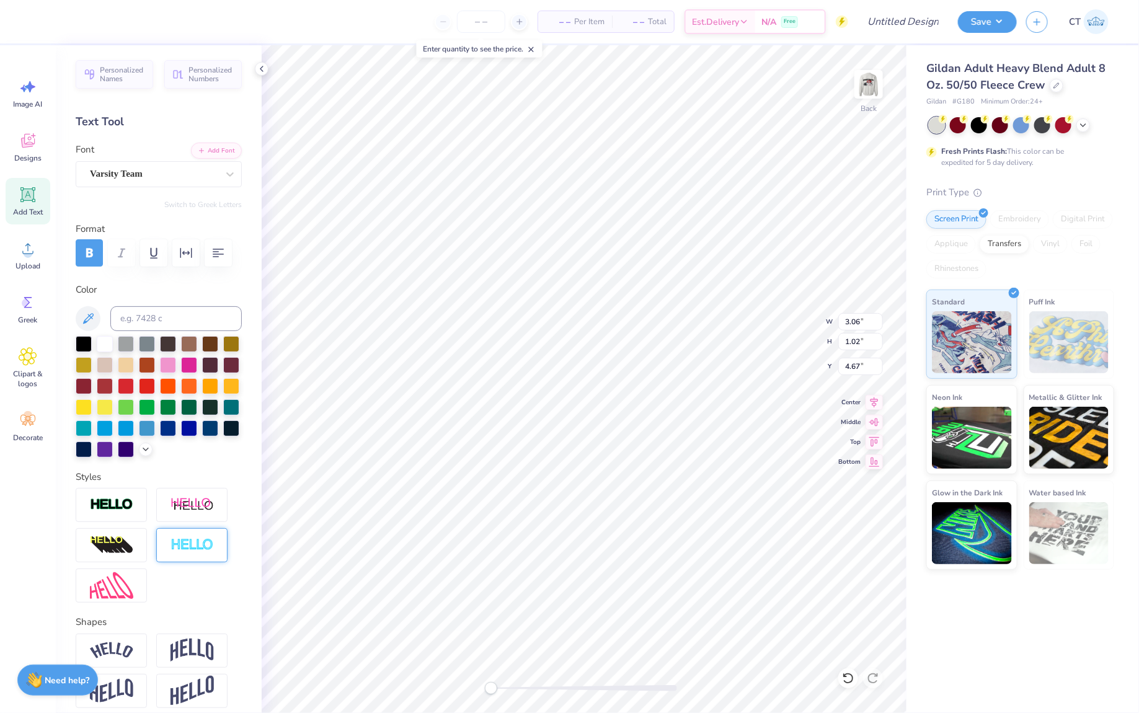
scroll to position [56, 0]
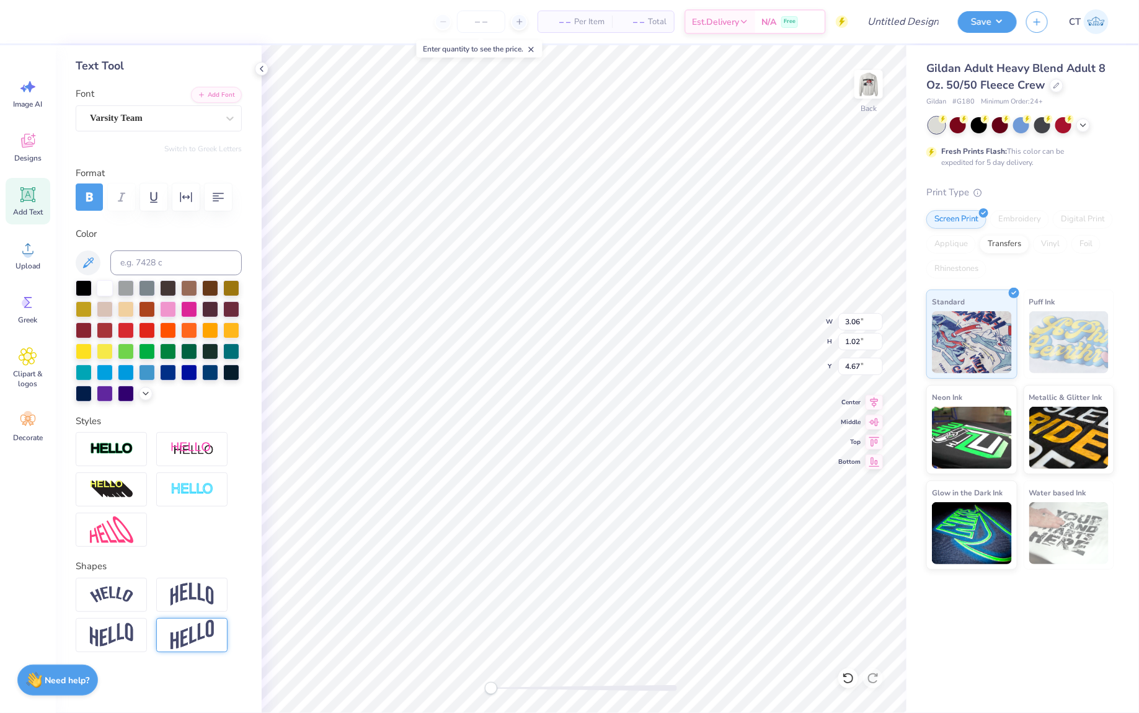
click at [199, 643] on img at bounding box center [192, 635] width 43 height 30
click at [32, 158] on span "Designs" at bounding box center [27, 158] width 27 height 10
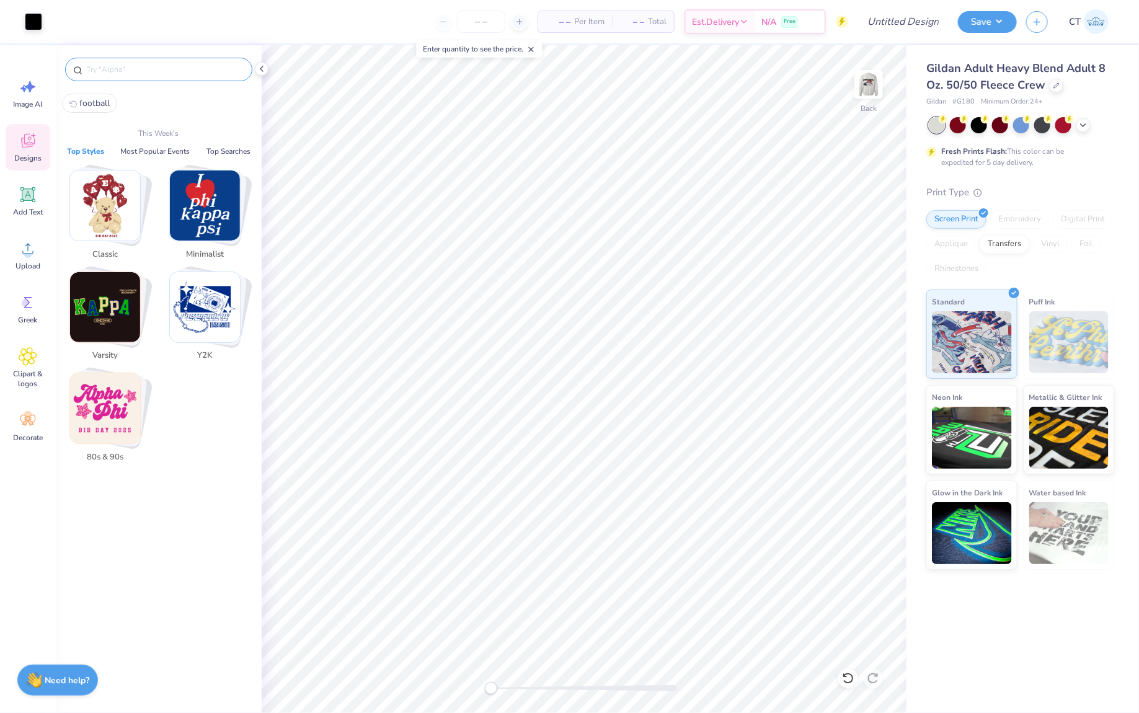
click at [154, 71] on input "text" at bounding box center [165, 69] width 159 height 12
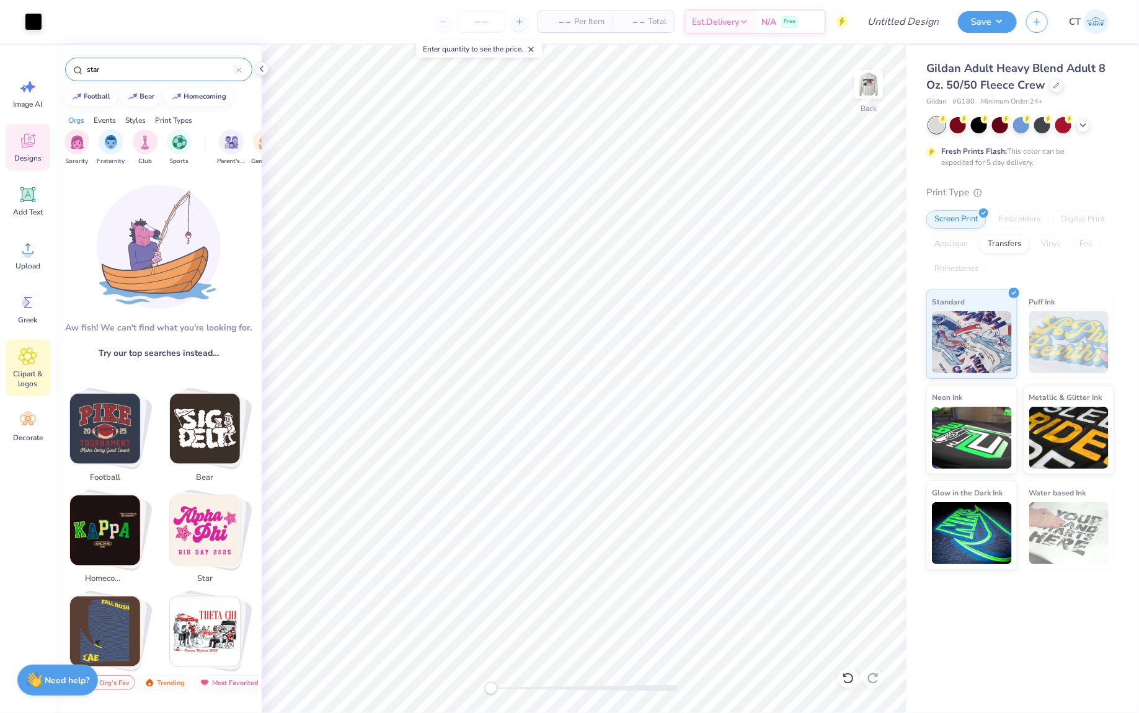
click at [17, 346] on div "Clipart & logos" at bounding box center [28, 368] width 45 height 56
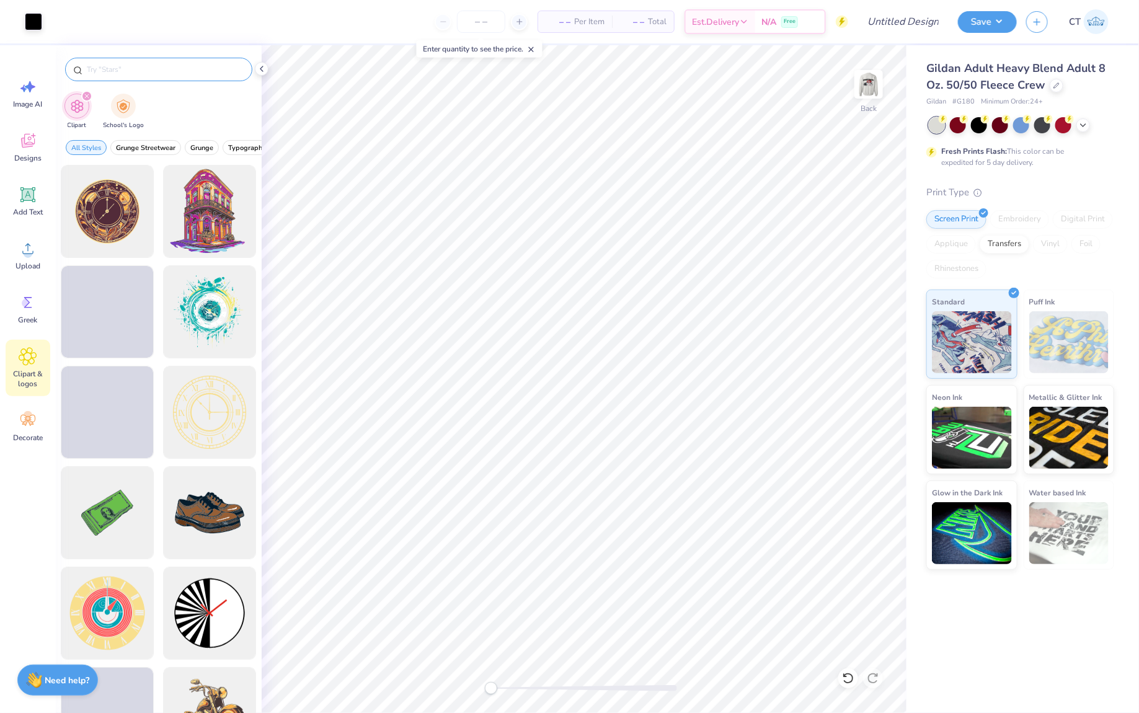
click at [156, 65] on input "text" at bounding box center [165, 69] width 159 height 12
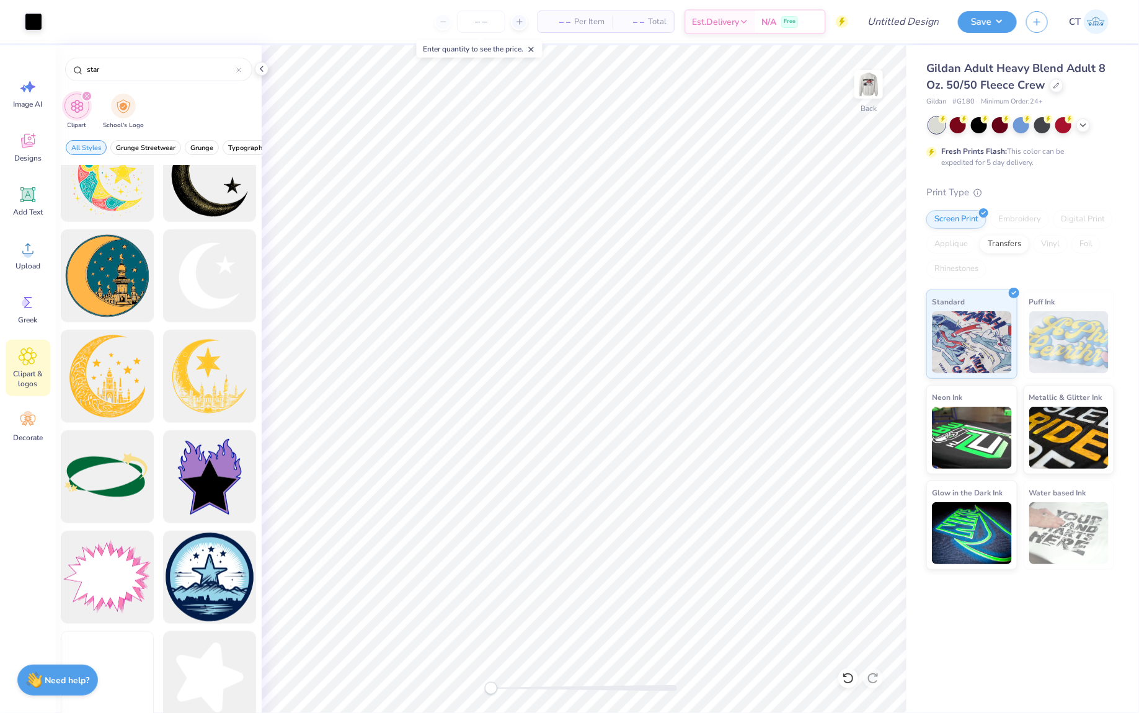
scroll to position [439, 0]
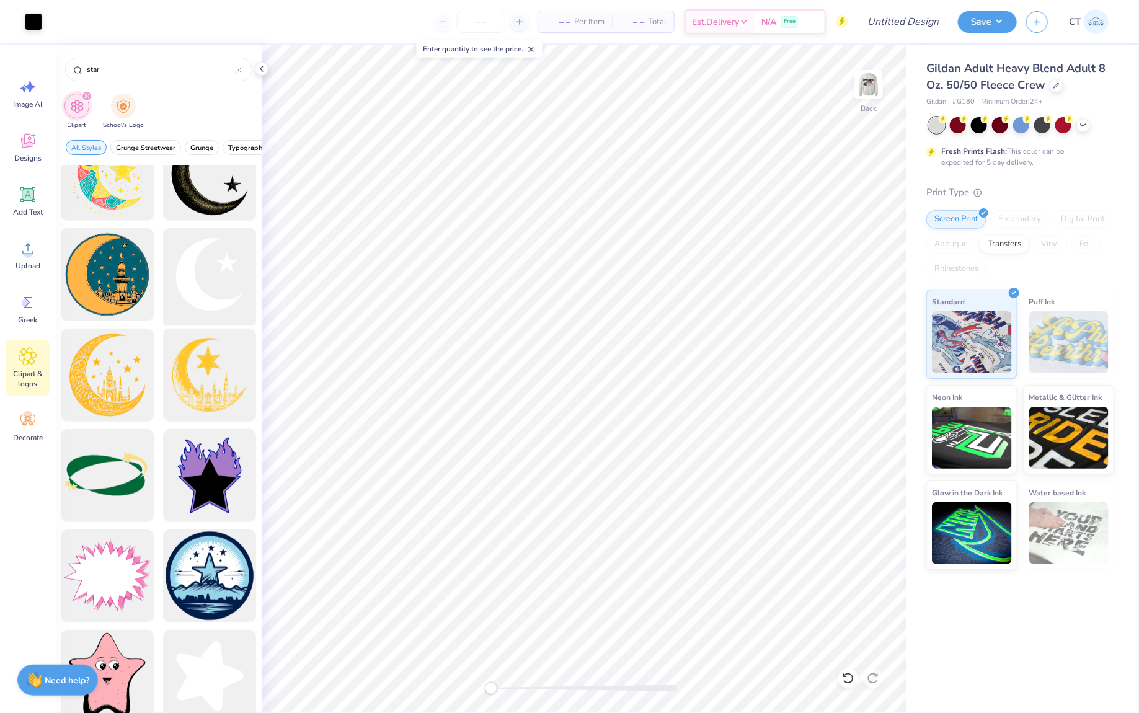
click at [221, 292] on div at bounding box center [210, 275] width 102 height 102
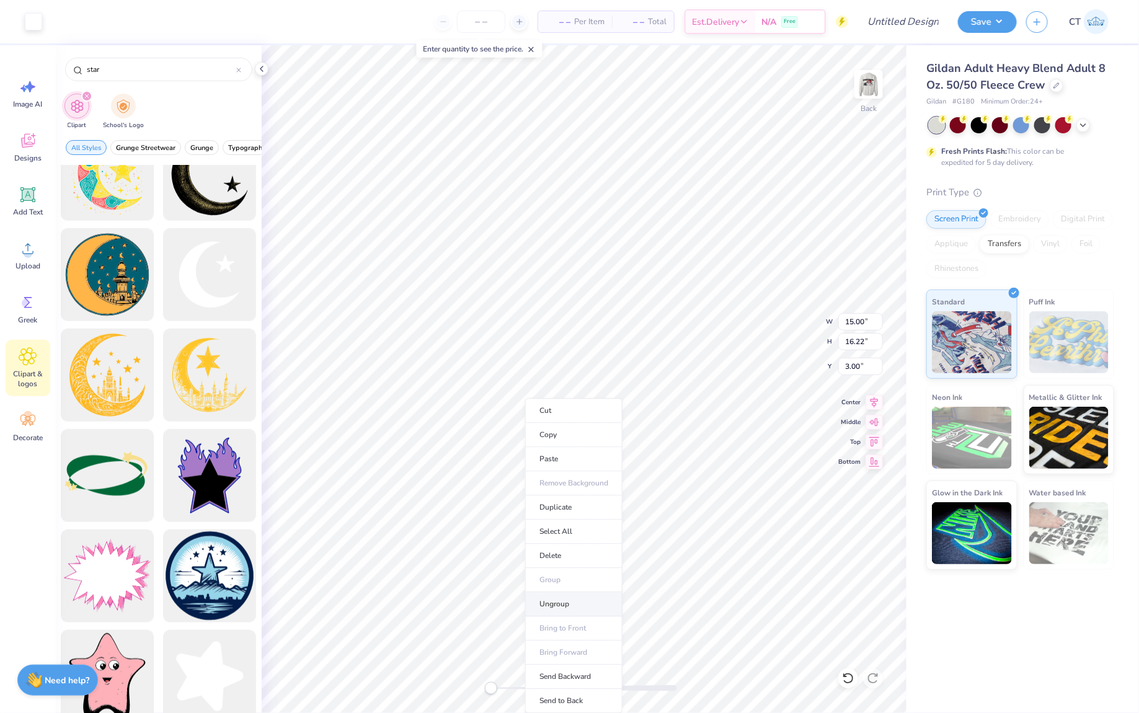
click at [557, 600] on li "Ungroup" at bounding box center [573, 605] width 97 height 24
click at [33, 23] on div at bounding box center [33, 20] width 17 height 17
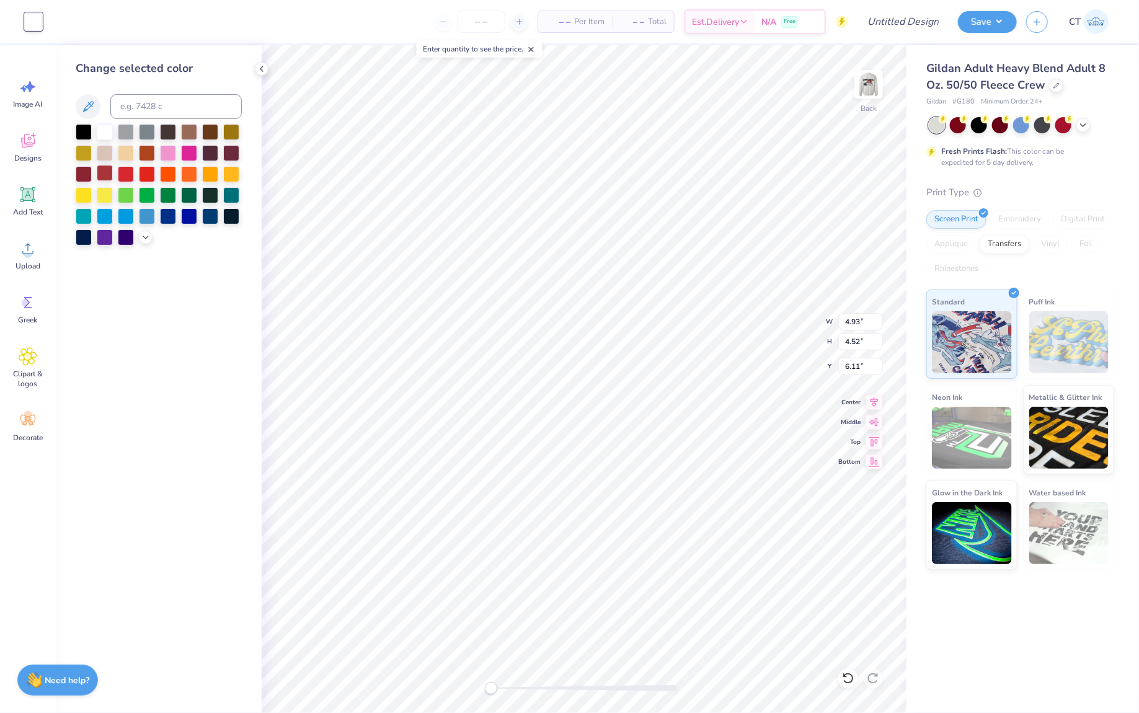
click at [98, 177] on div at bounding box center [105, 173] width 16 height 16
click at [119, 178] on div at bounding box center [126, 173] width 16 height 16
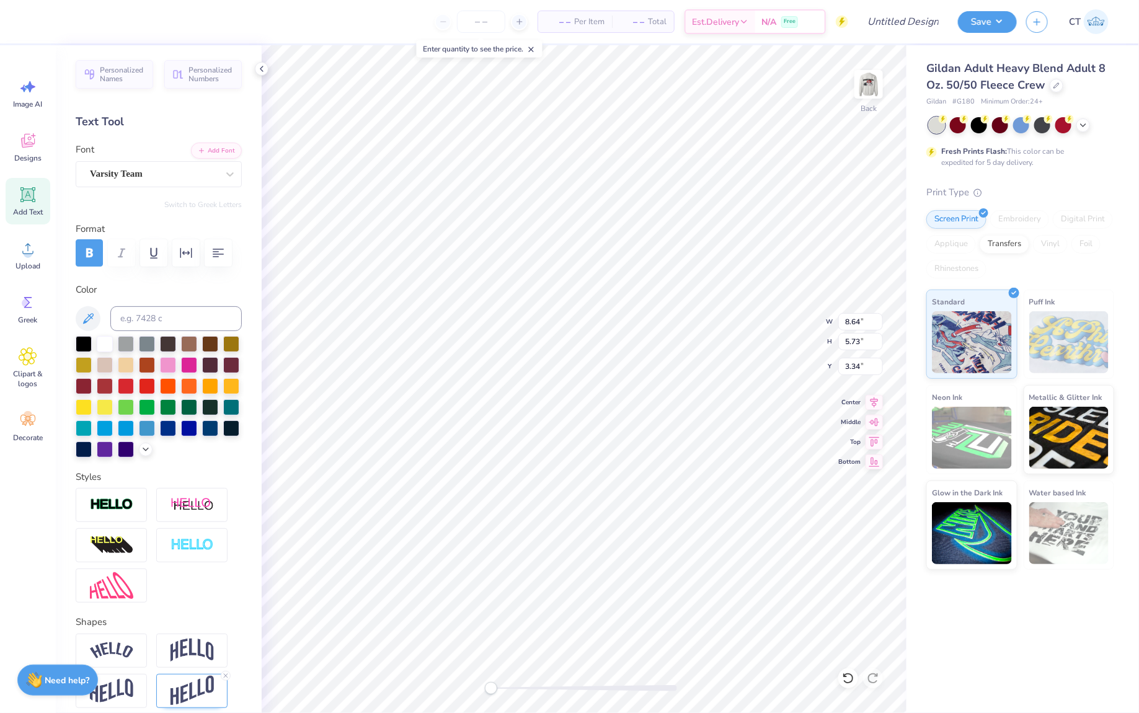
click at [194, 190] on div "Personalized Names Personalized Numbers Text Tool Add Font Font Varsity Team Sw…" at bounding box center [159, 379] width 206 height 668
click at [190, 179] on div "Varsity Team" at bounding box center [154, 173] width 130 height 19
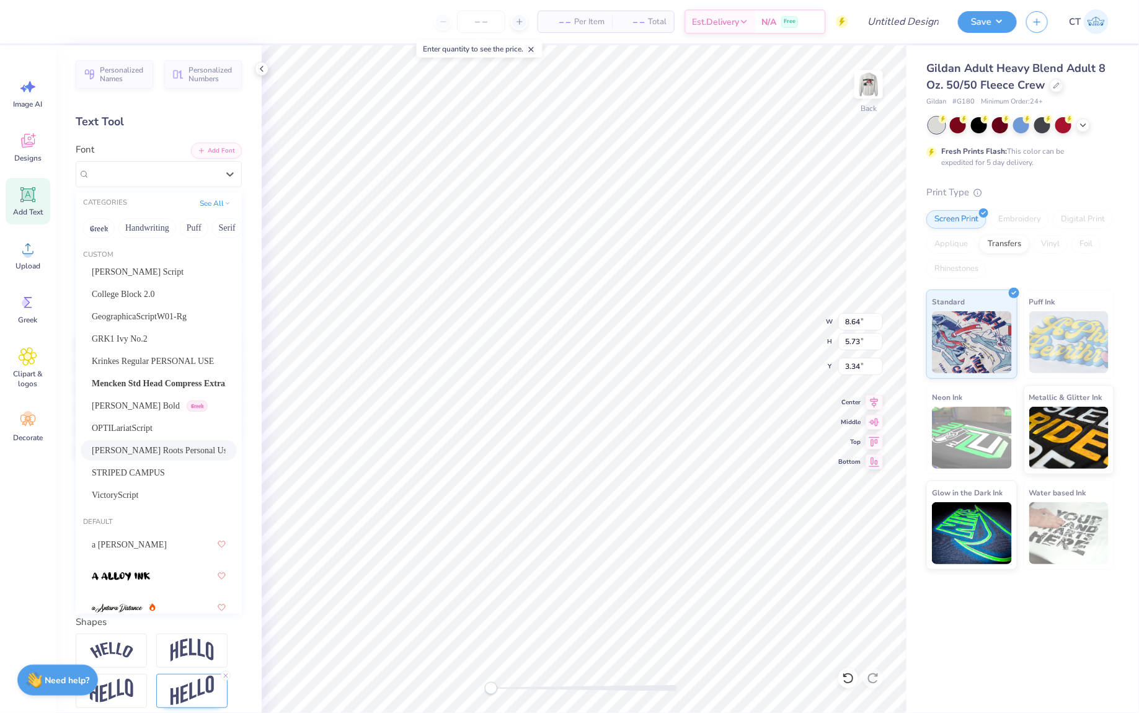
click at [166, 448] on span "[PERSON_NAME] Roots Personal Use" at bounding box center [159, 450] width 134 height 13
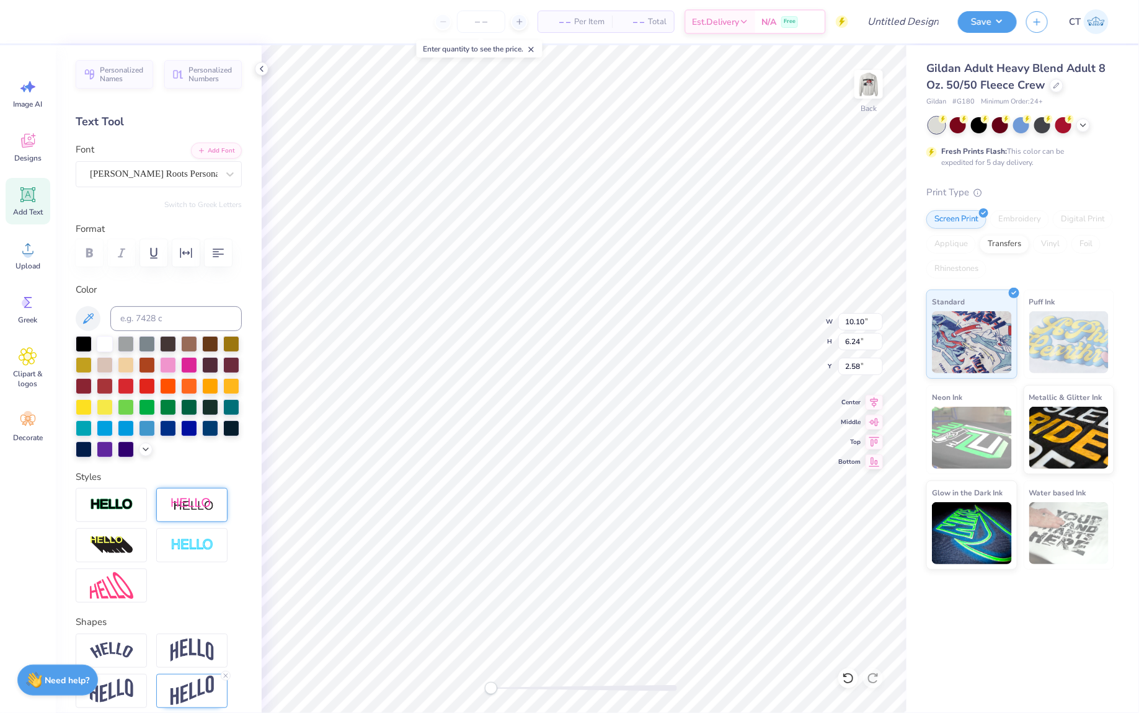
scroll to position [56, 0]
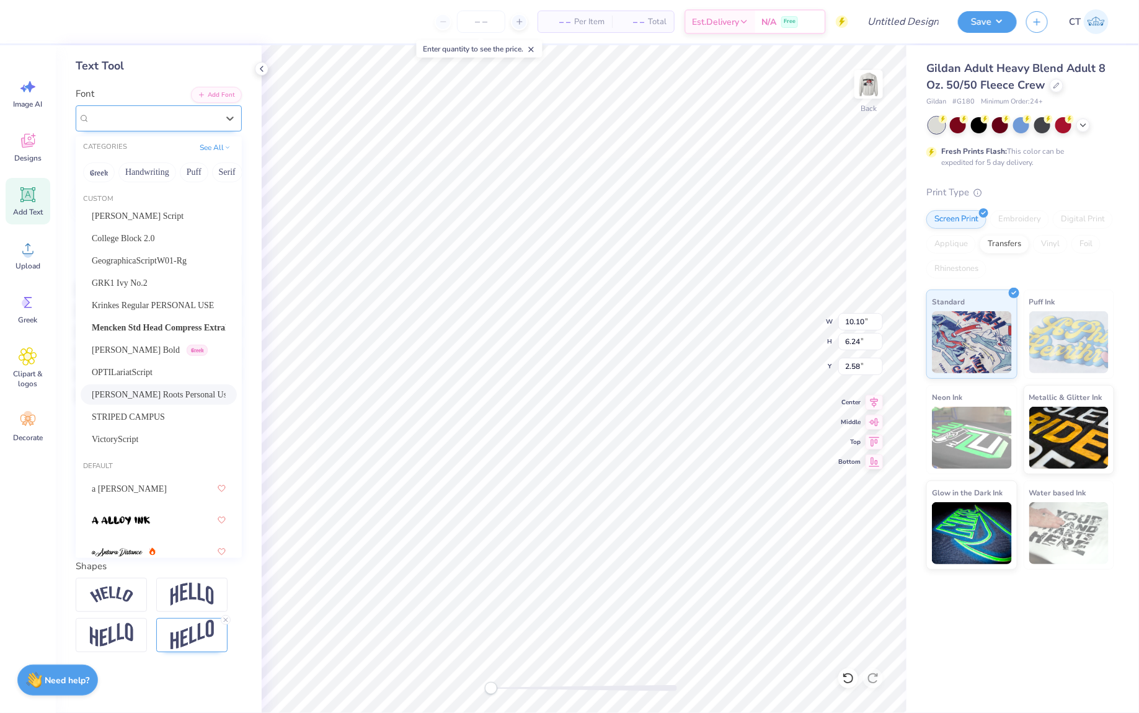
click at [182, 120] on div "[PERSON_NAME] Roots Personal Use" at bounding box center [154, 118] width 130 height 19
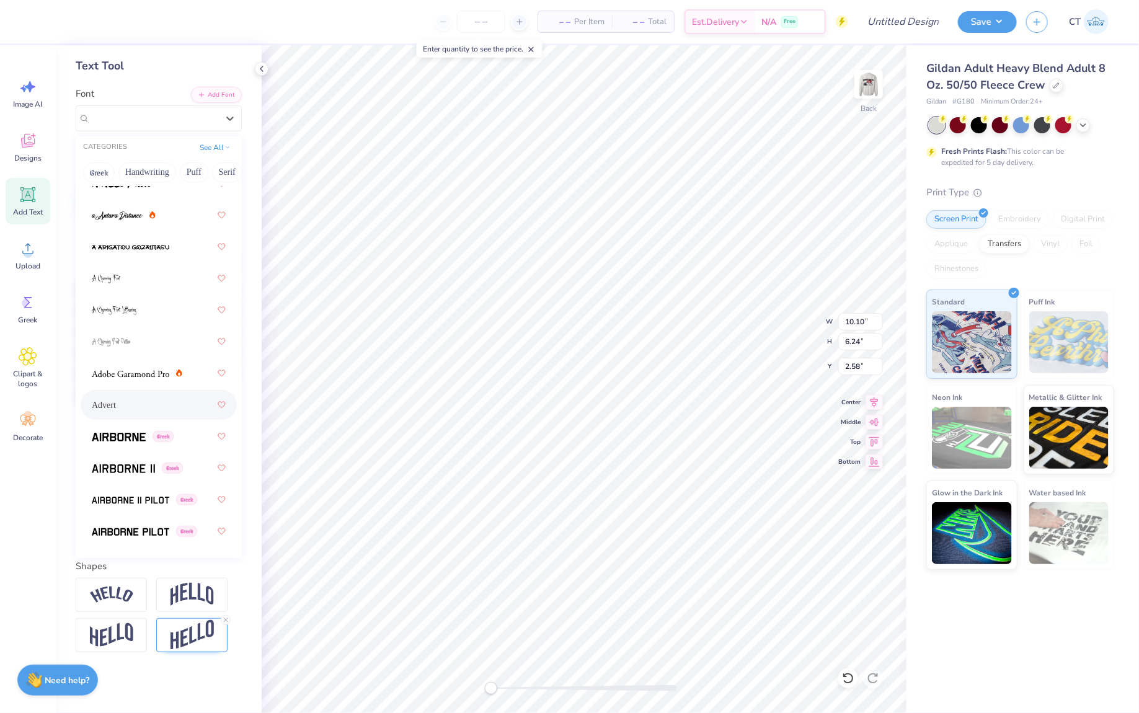
scroll to position [339, 0]
click at [158, 401] on div "Advert" at bounding box center [159, 403] width 134 height 22
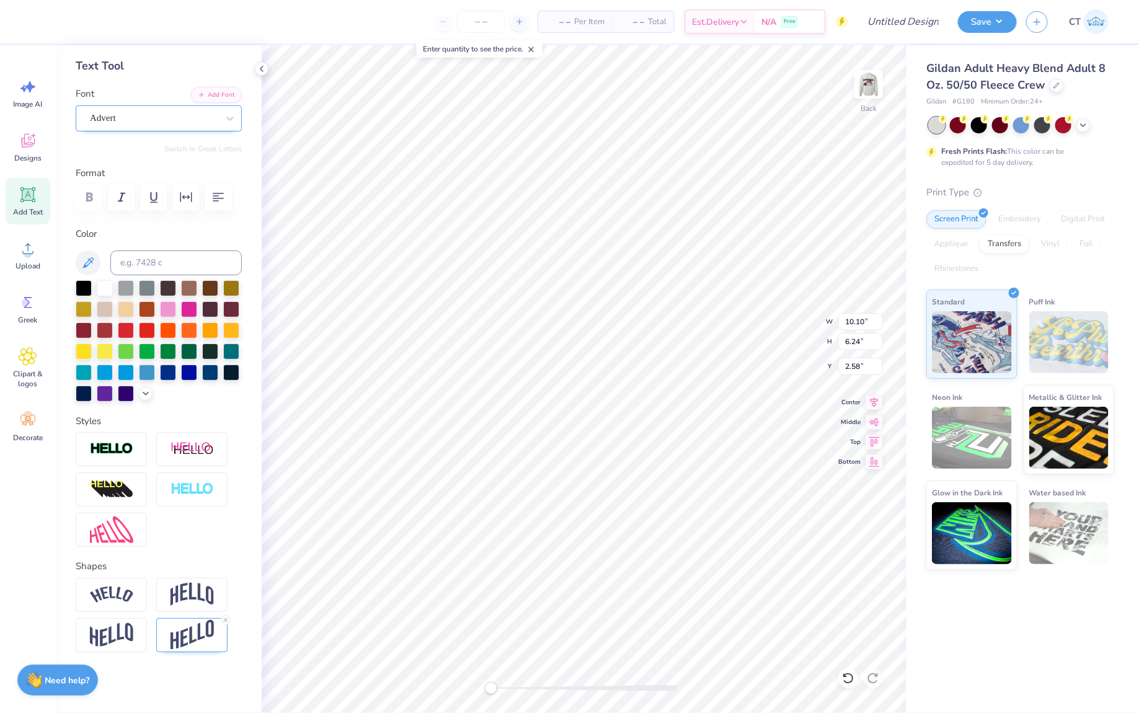
click at [181, 116] on div "Advert" at bounding box center [154, 118] width 130 height 19
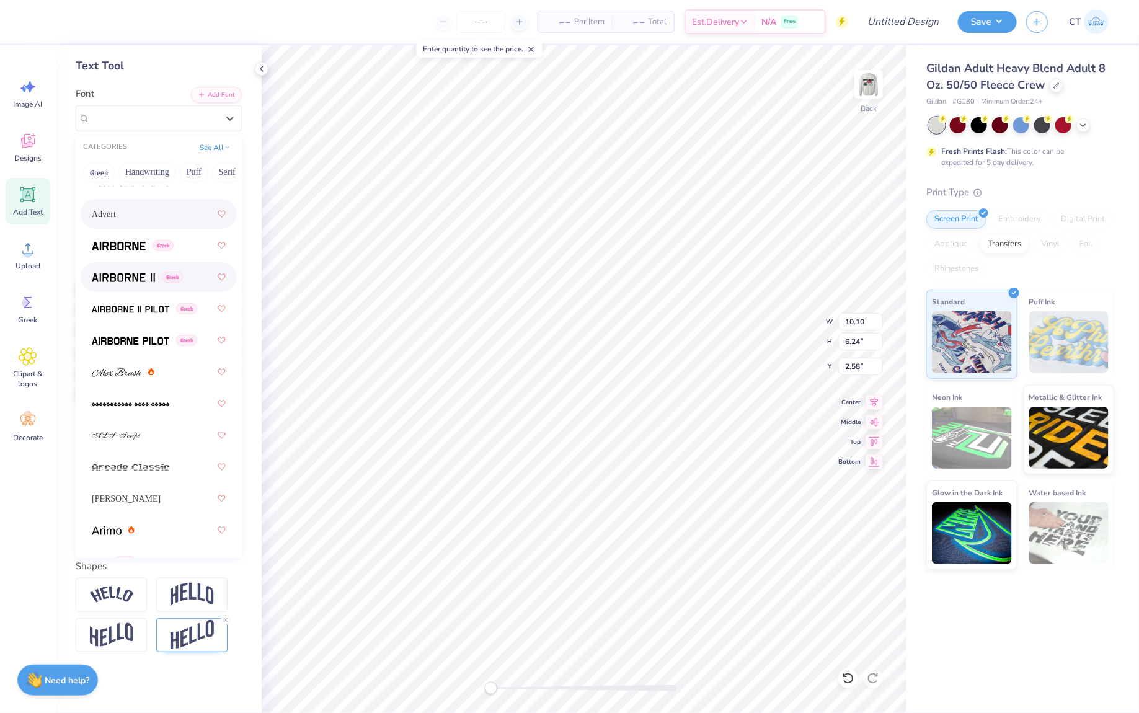
scroll to position [532, 0]
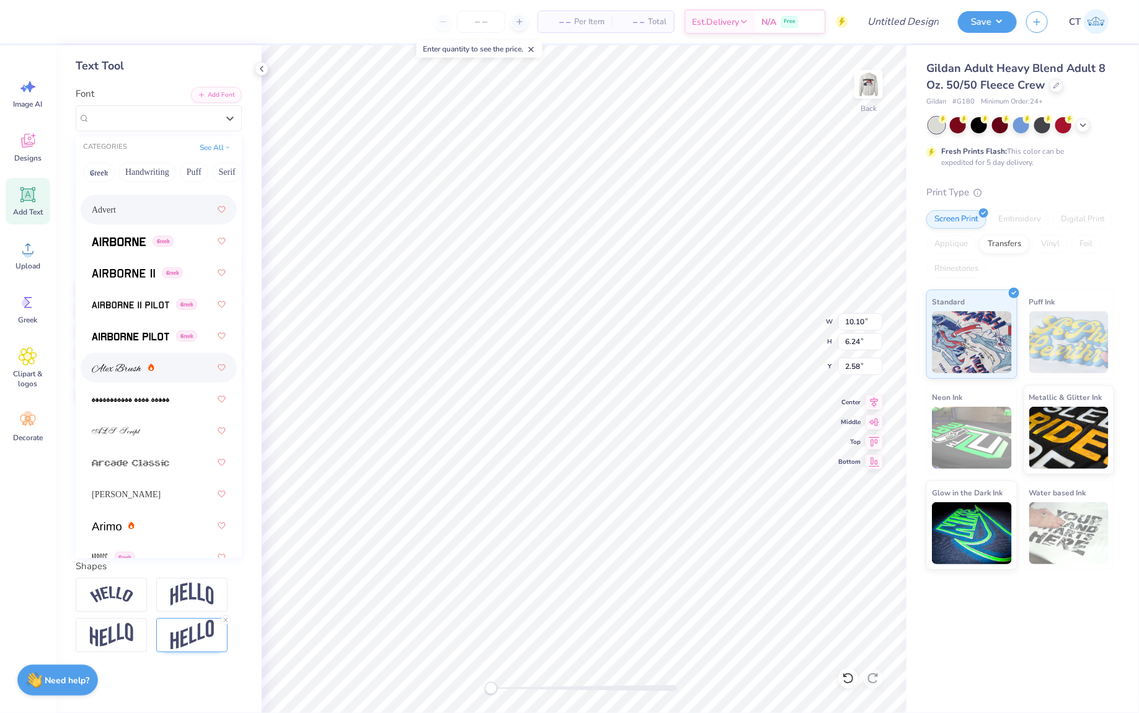
click at [133, 364] on img at bounding box center [117, 368] width 50 height 9
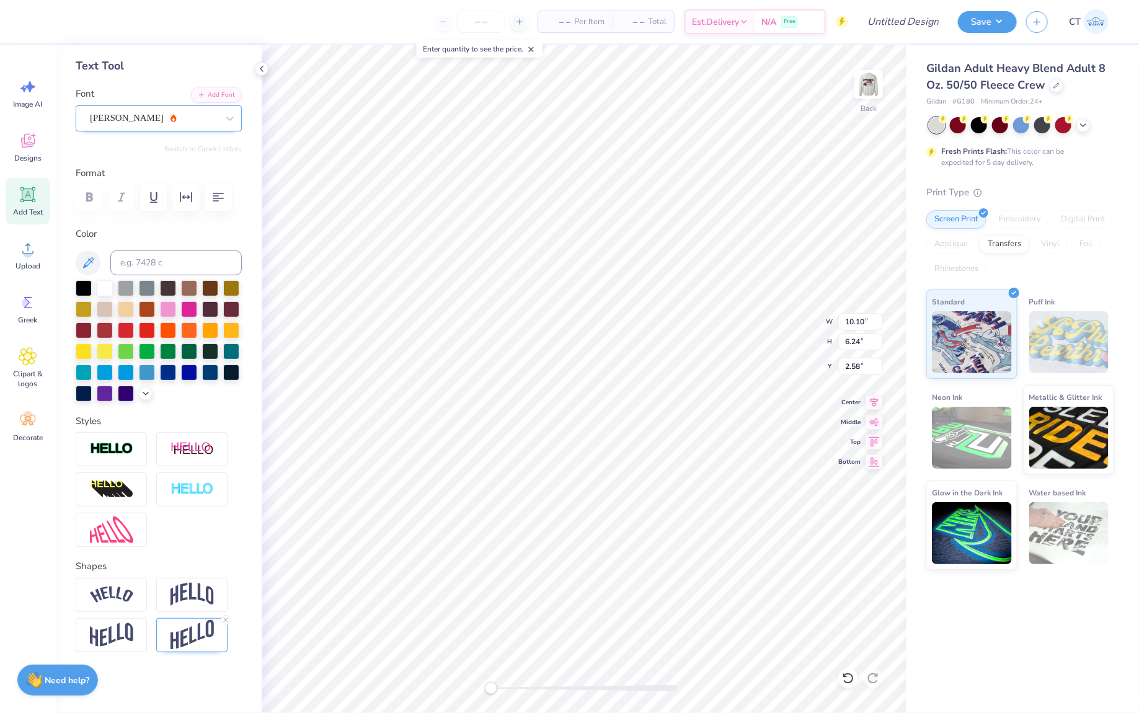
click at [198, 122] on div "[PERSON_NAME]" at bounding box center [154, 118] width 130 height 19
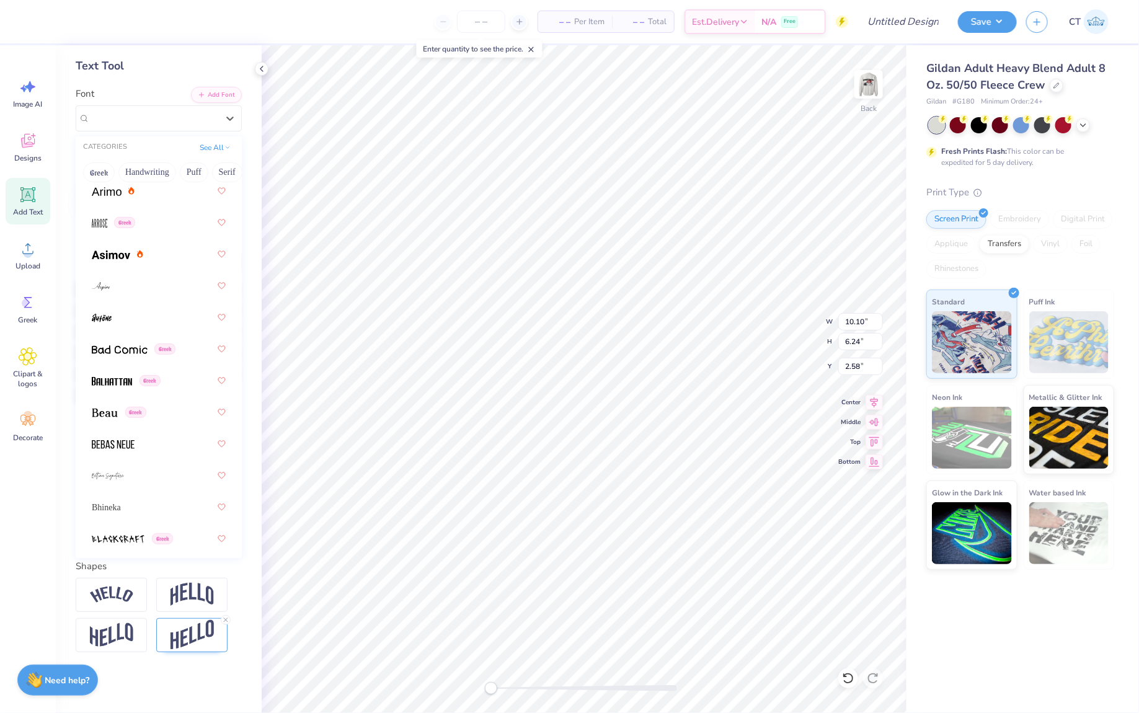
scroll to position [867, 0]
click at [148, 303] on div at bounding box center [159, 318] width 156 height 30
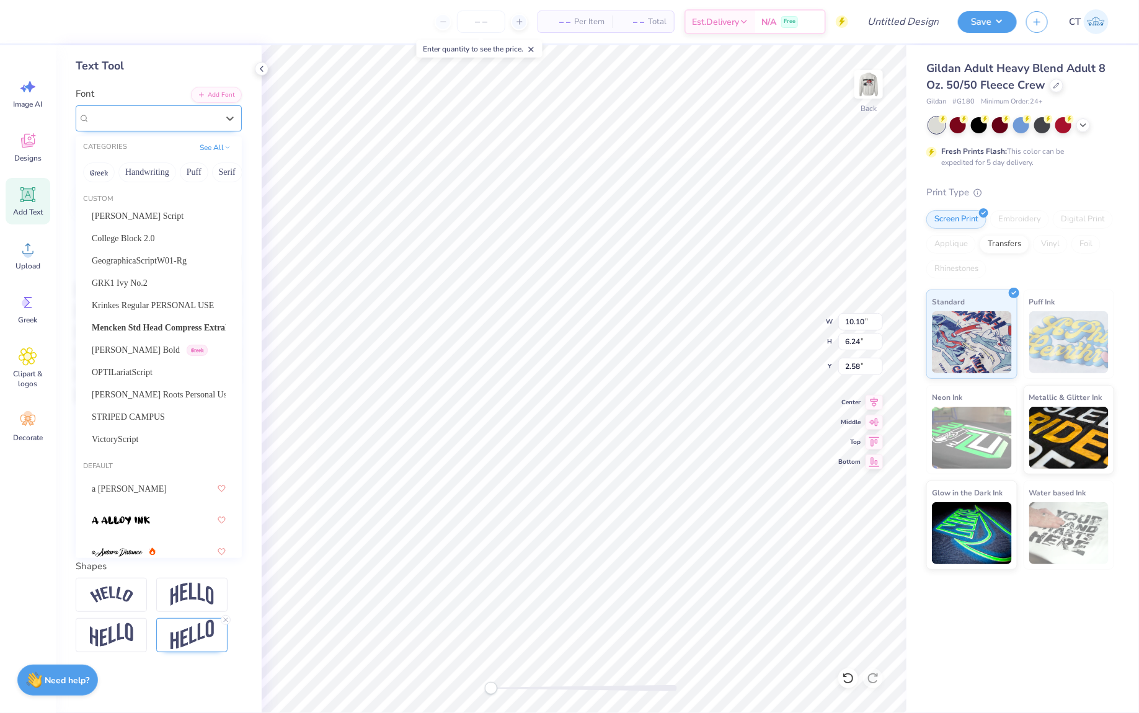
click at [182, 124] on div at bounding box center [154, 118] width 128 height 17
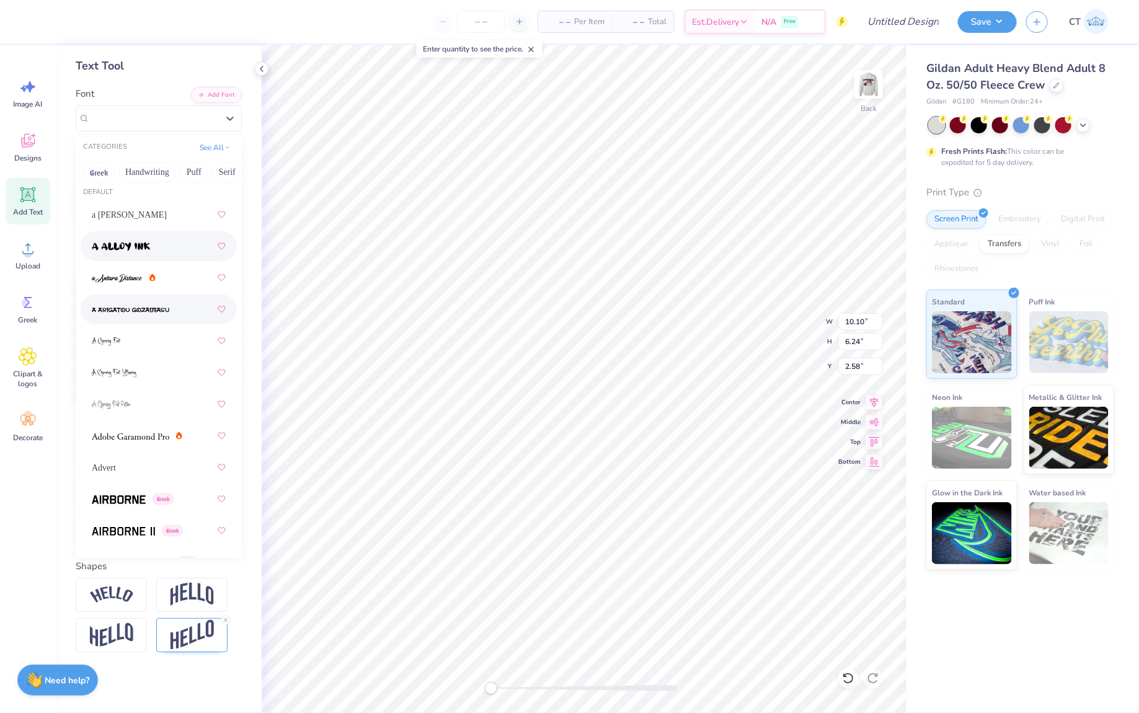
scroll to position [275, 0]
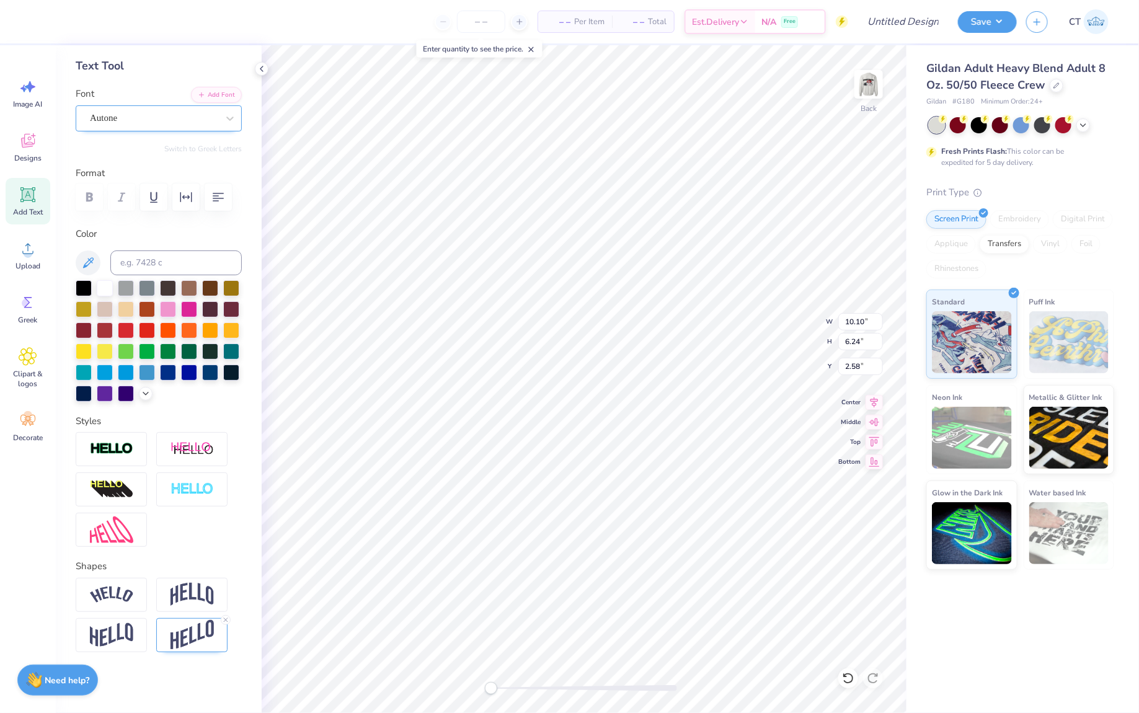
click at [179, 128] on div "Autone" at bounding box center [159, 118] width 166 height 26
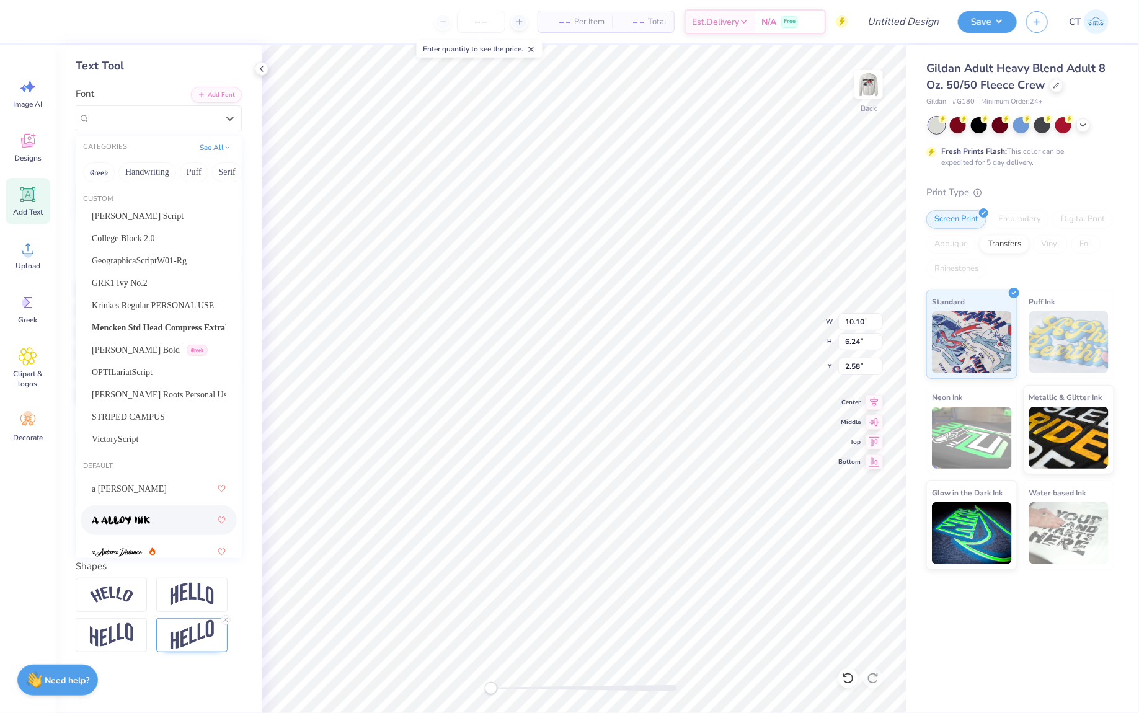
click at [142, 515] on span at bounding box center [121, 520] width 58 height 13
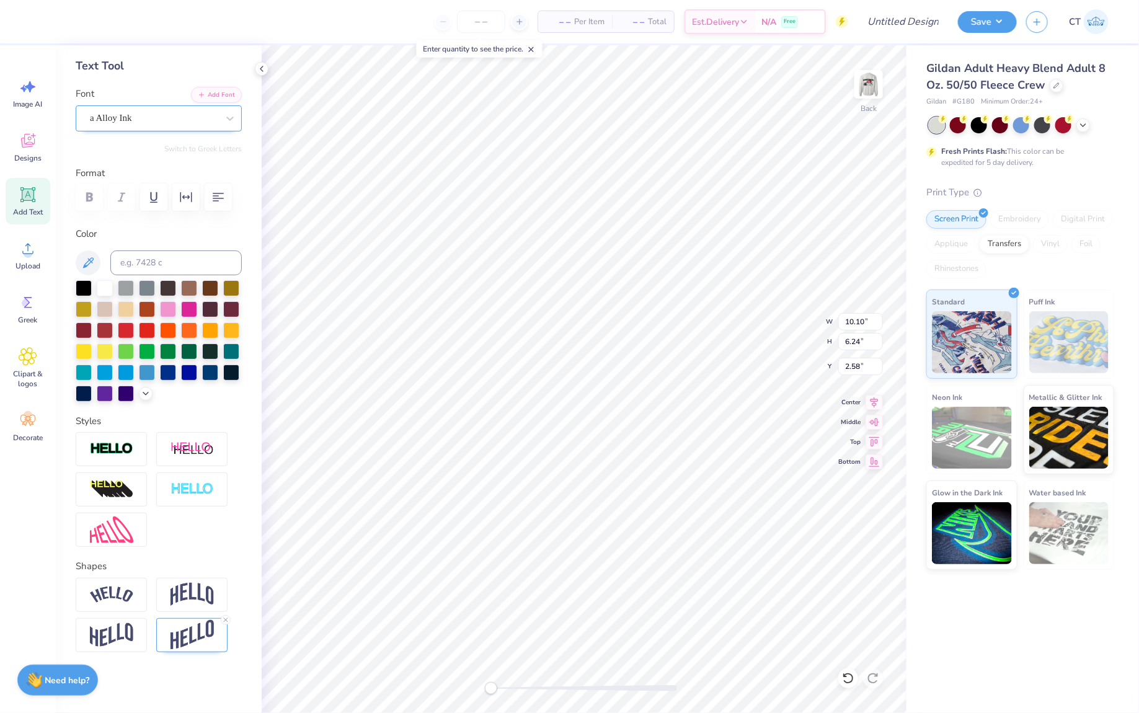
click at [190, 114] on div "a Alloy Ink" at bounding box center [154, 118] width 130 height 19
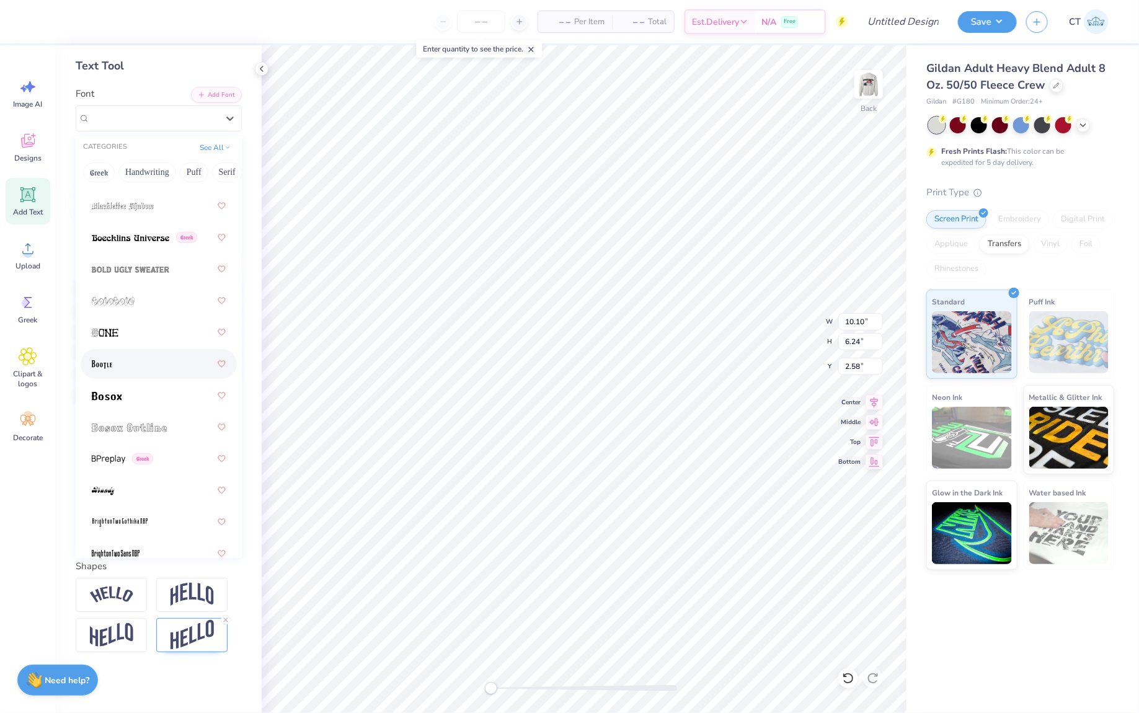
scroll to position [1293, 0]
click at [161, 366] on div at bounding box center [159, 366] width 134 height 22
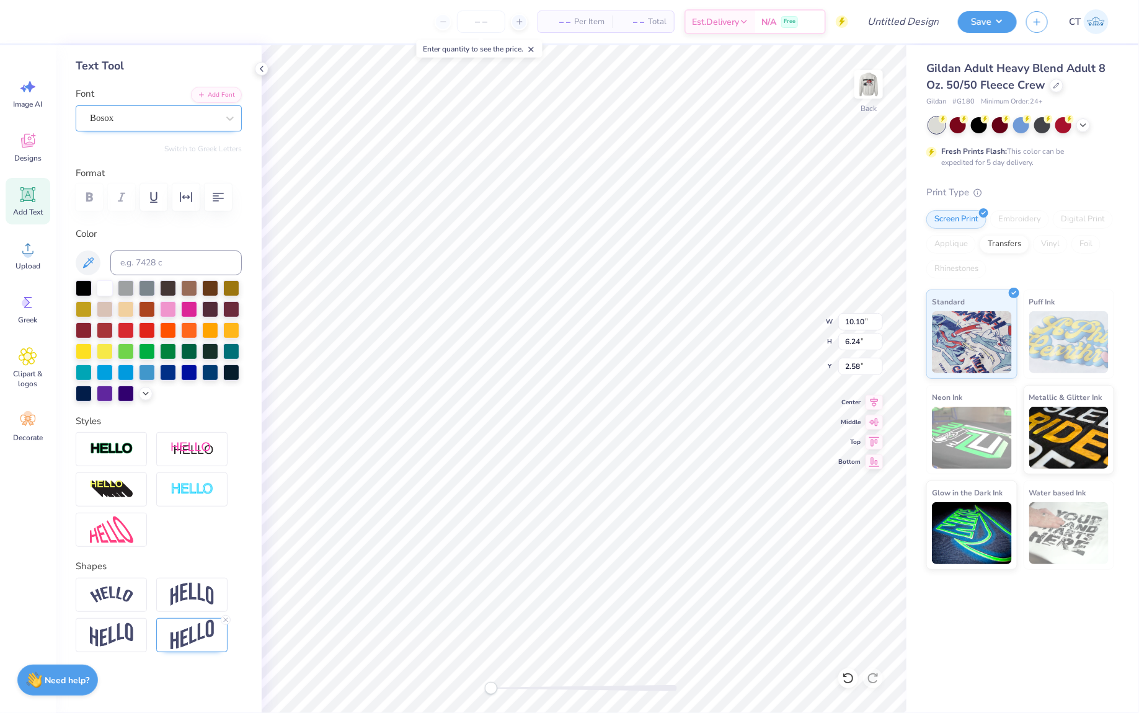
click at [192, 119] on div "Bosox" at bounding box center [154, 118] width 130 height 19
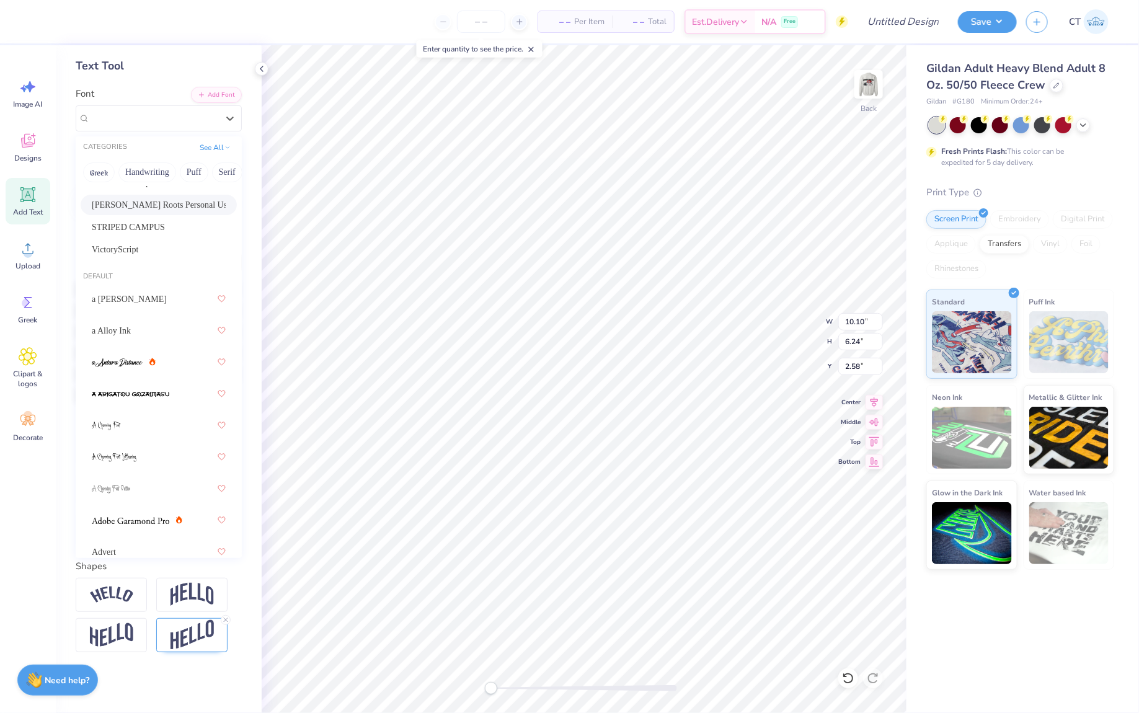
scroll to position [190, 0]
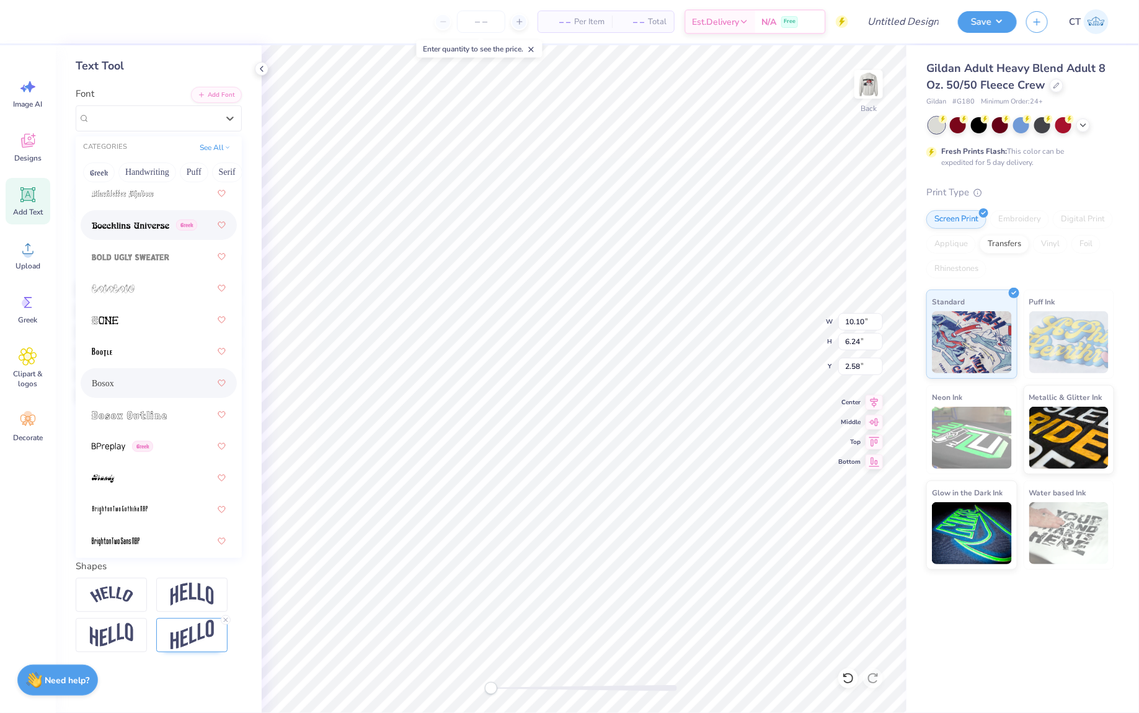
scroll to position [1276, 0]
click at [152, 223] on img at bounding box center [131, 225] width 78 height 9
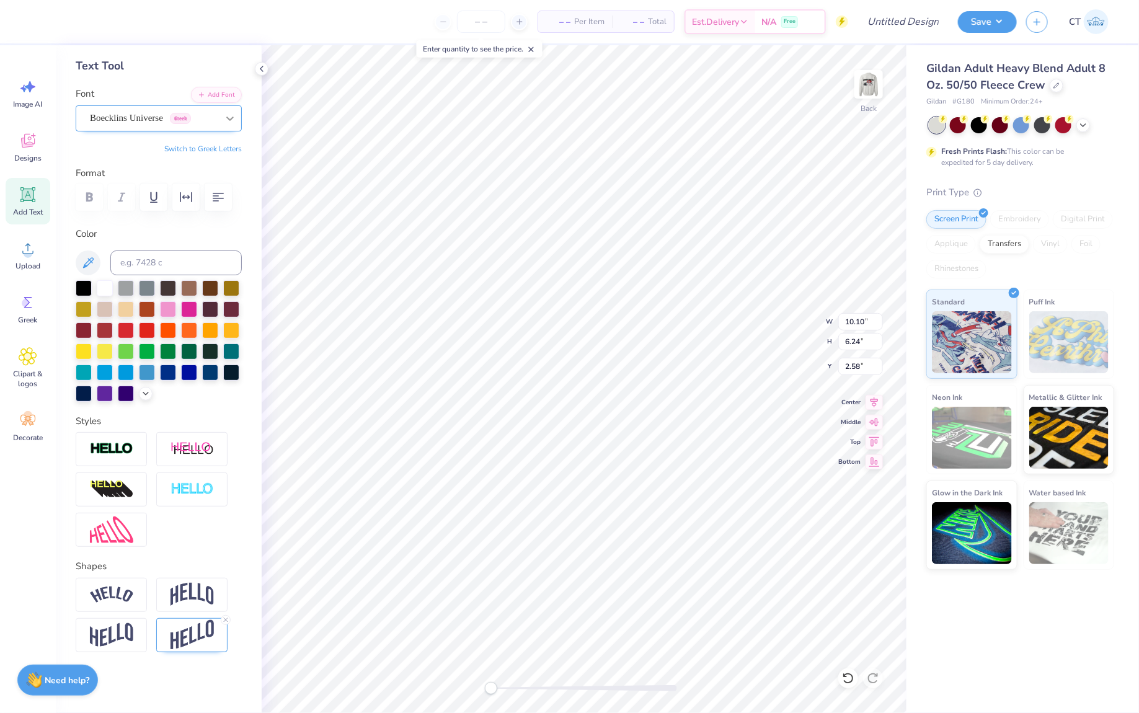
click at [228, 120] on icon at bounding box center [230, 118] width 12 height 12
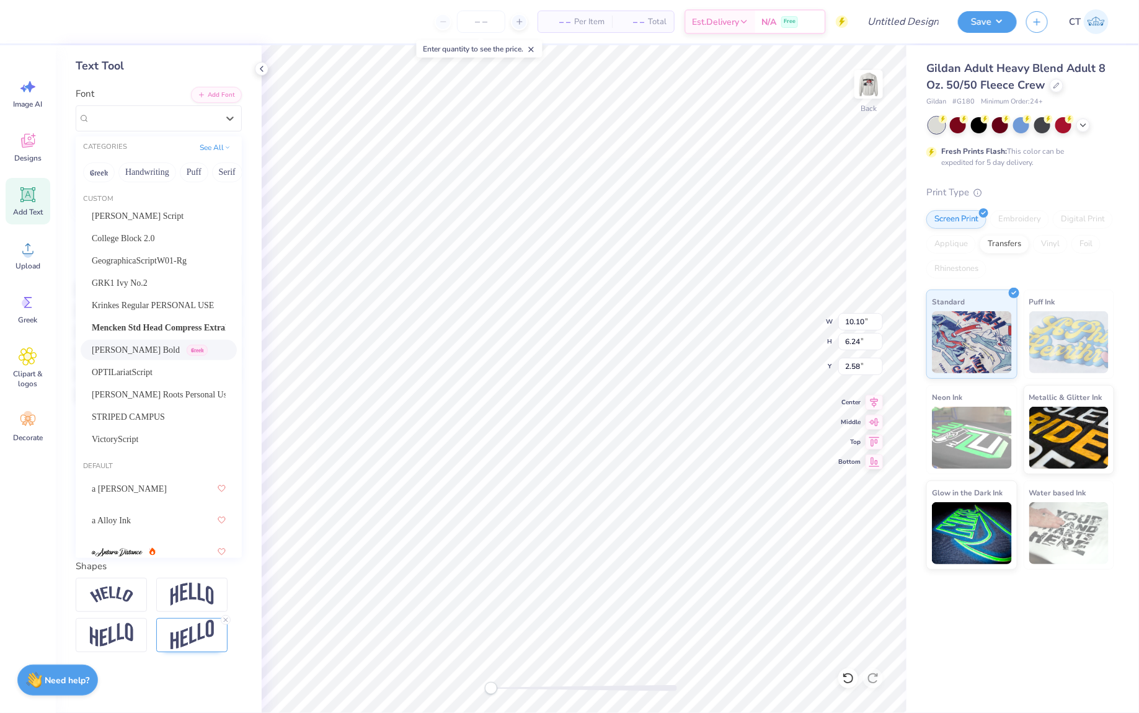
click at [179, 347] on div "[PERSON_NAME] Bold Greek" at bounding box center [159, 350] width 134 height 13
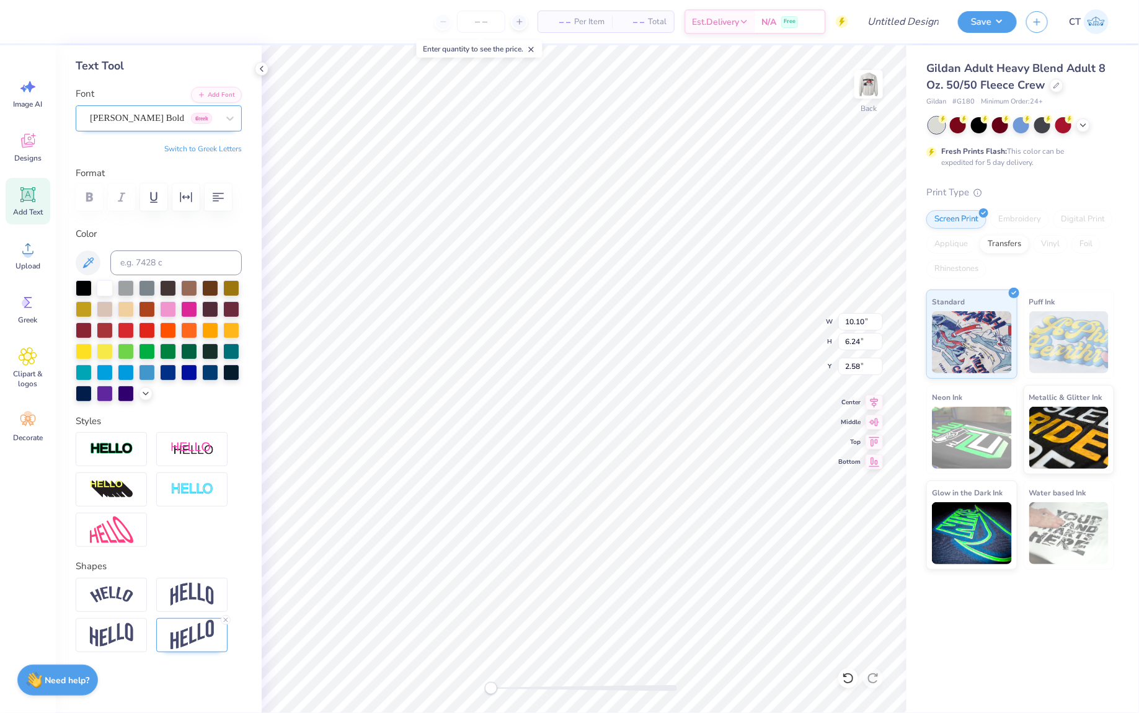
click at [210, 118] on div "[PERSON_NAME] Bold Greek" at bounding box center [154, 118] width 130 height 19
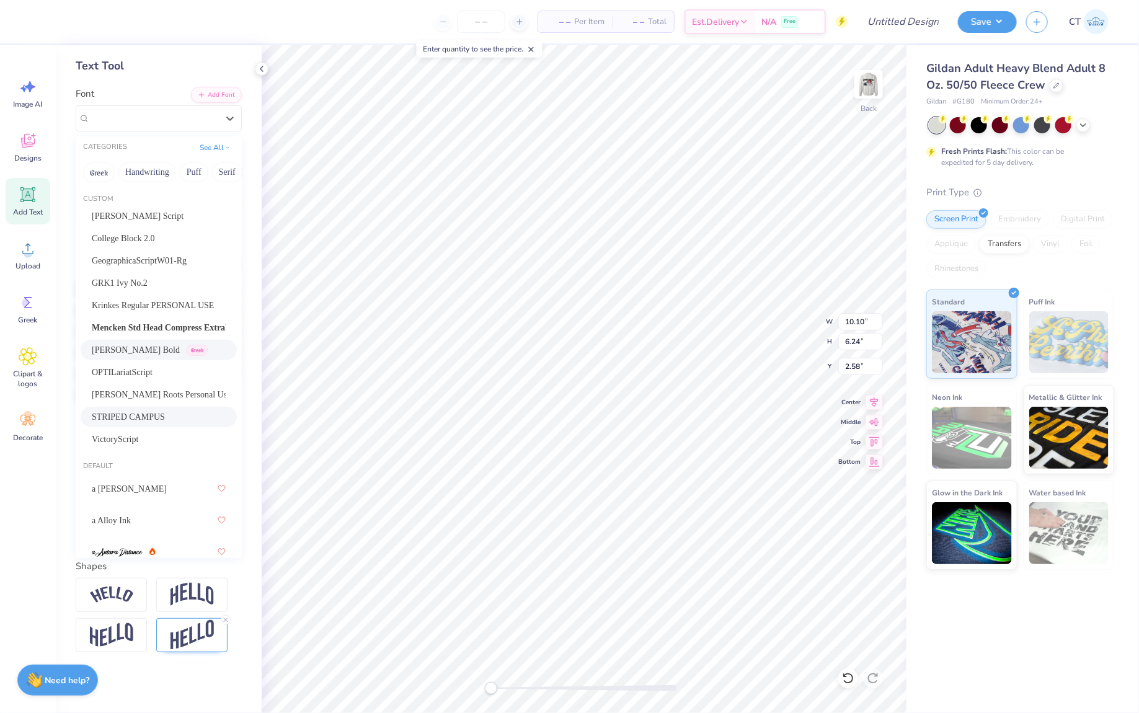
scroll to position [10, 0]
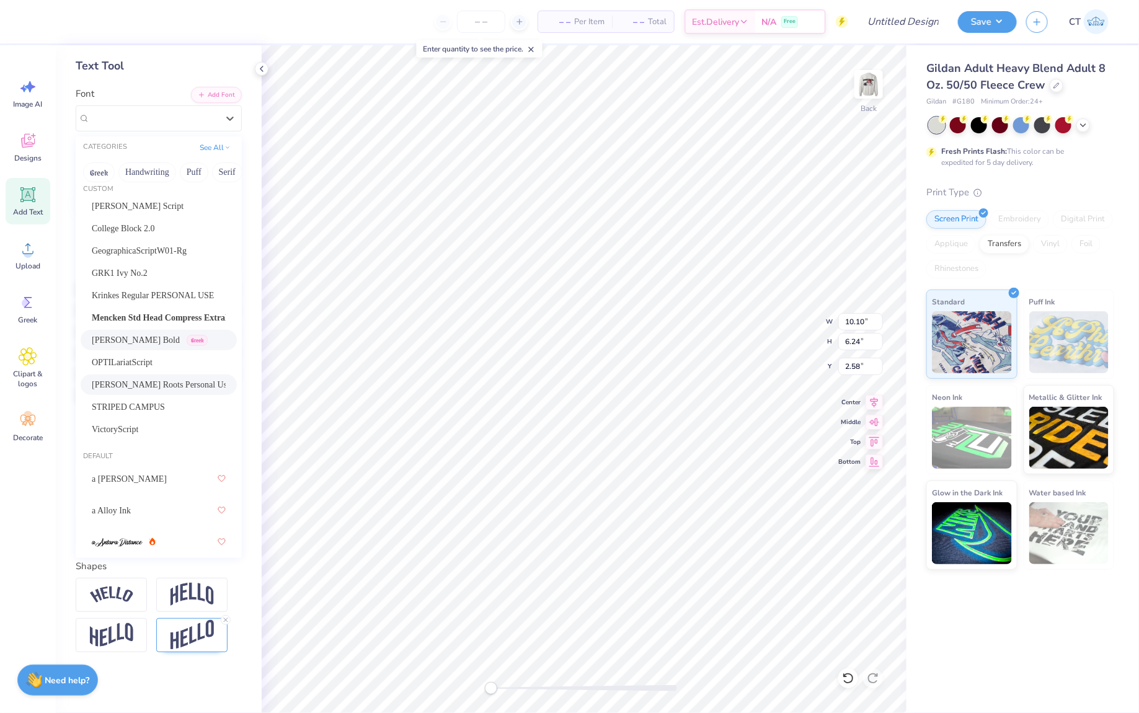
click at [172, 376] on div "[PERSON_NAME] Roots Personal Use" at bounding box center [159, 385] width 156 height 20
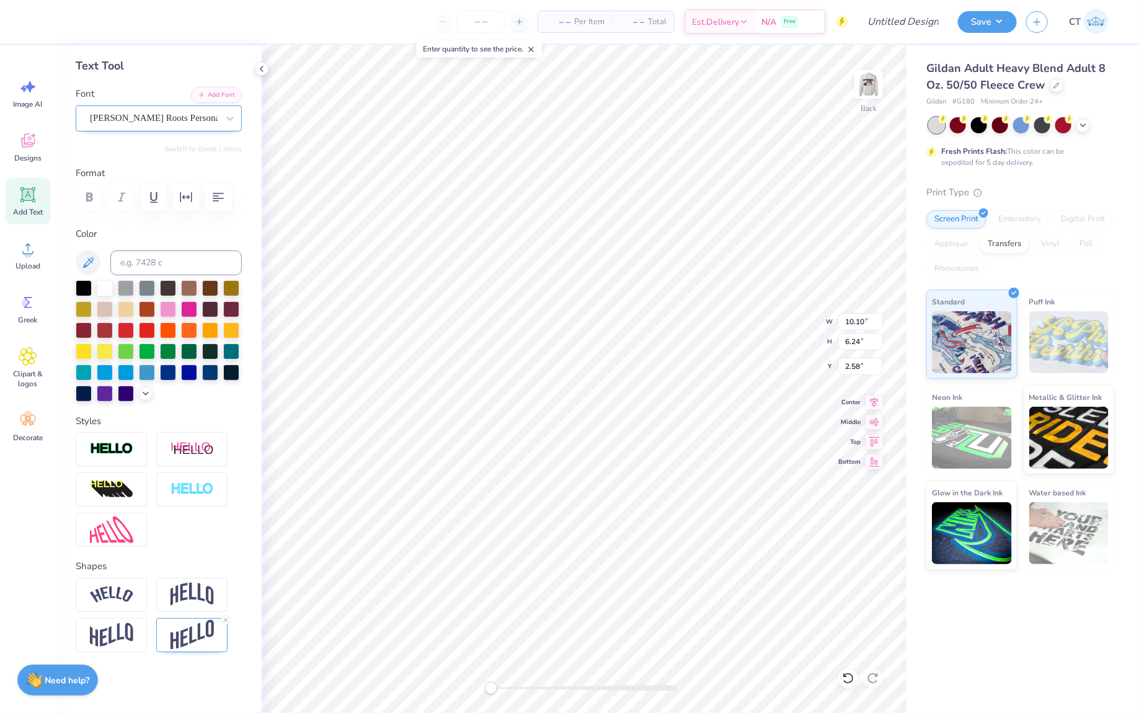
click at [208, 113] on div "[PERSON_NAME] Roots Personal Use" at bounding box center [154, 118] width 130 height 19
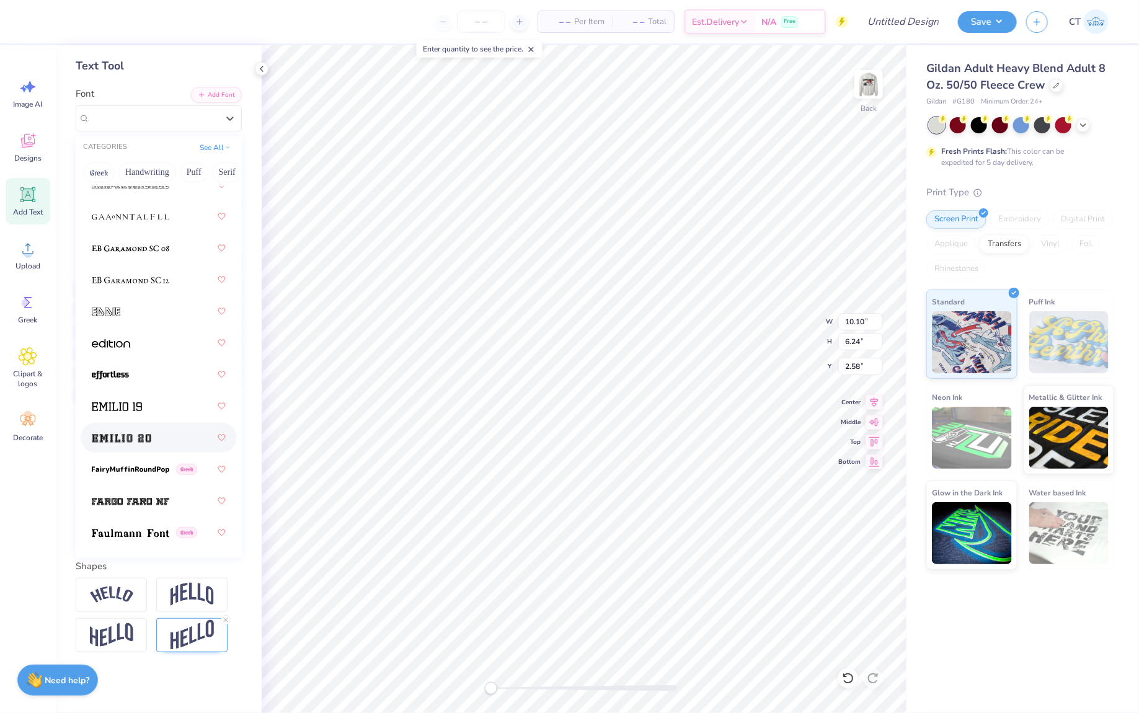
scroll to position [3827, 0]
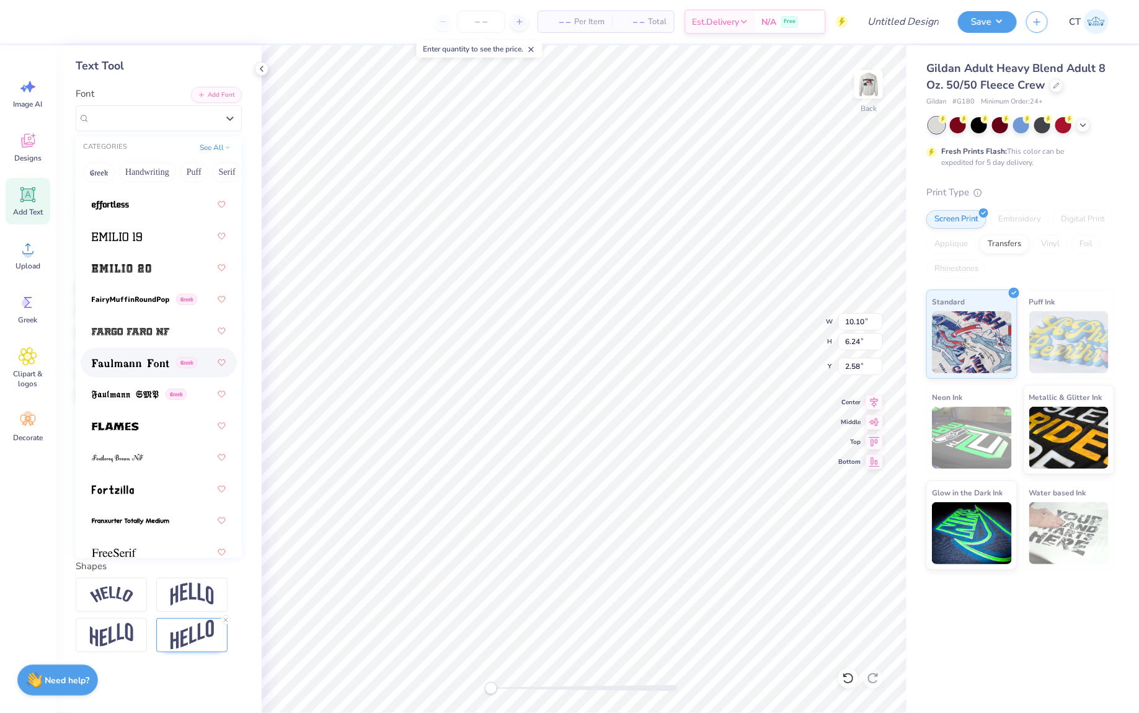
click at [158, 352] on div "Greek" at bounding box center [159, 363] width 134 height 22
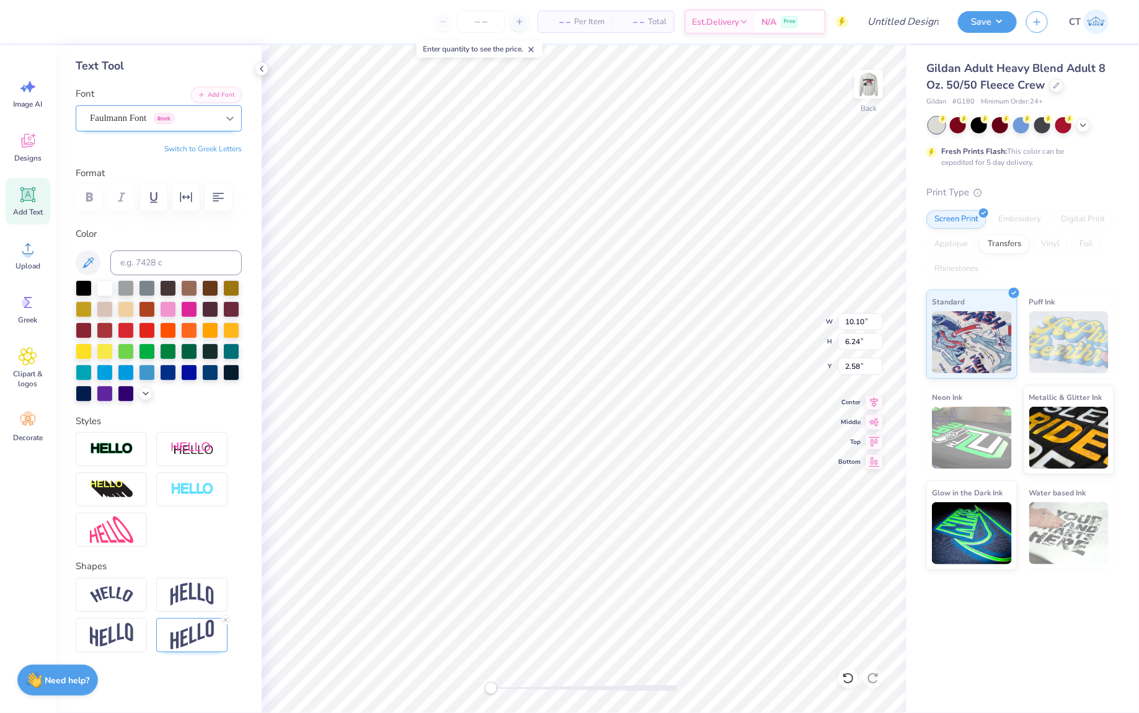
click at [224, 116] on icon at bounding box center [230, 118] width 12 height 12
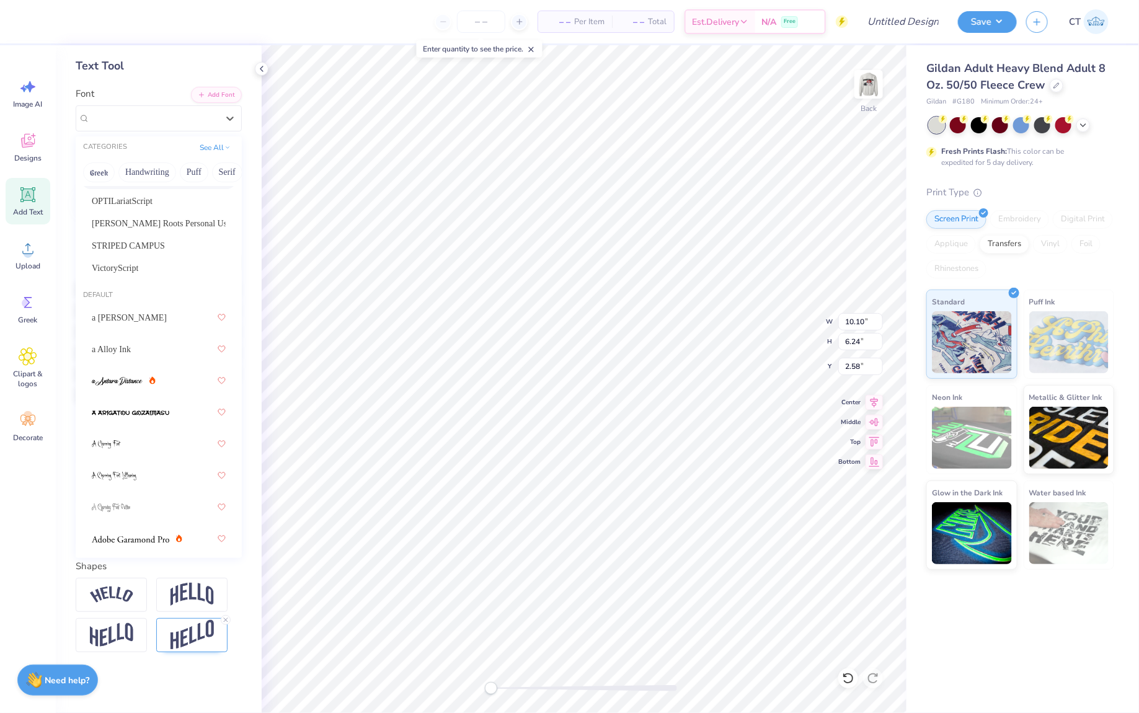
scroll to position [175, 0]
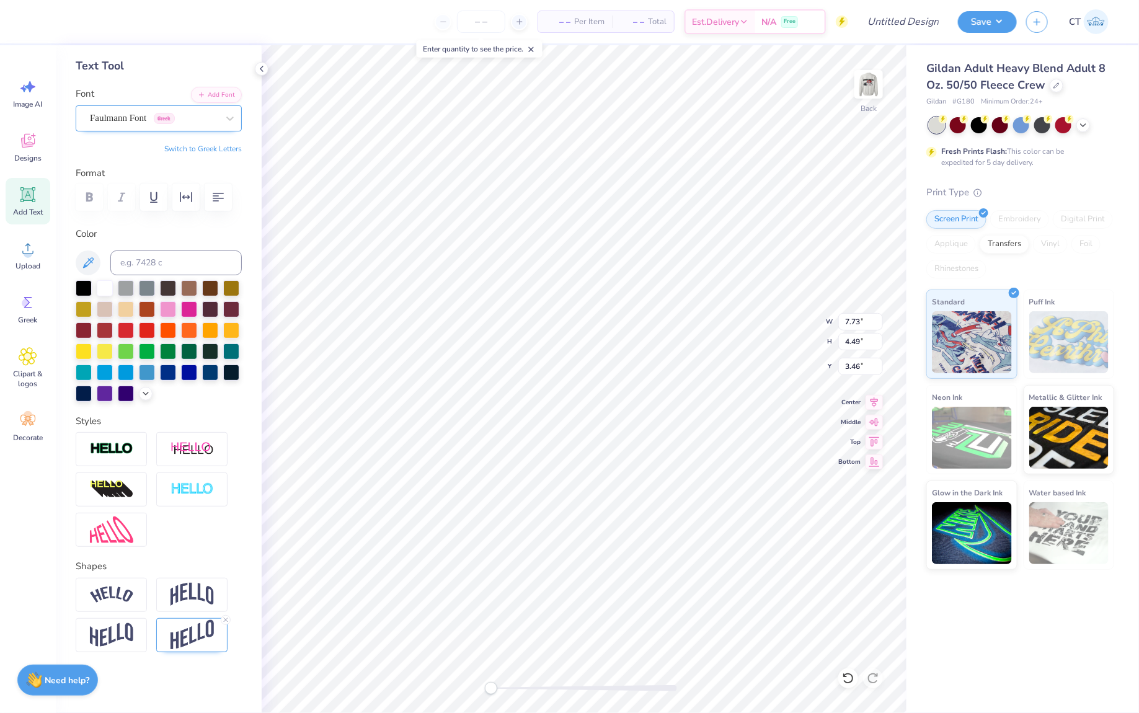
click at [184, 105] on div "Faulmann Font Greek" at bounding box center [159, 118] width 166 height 26
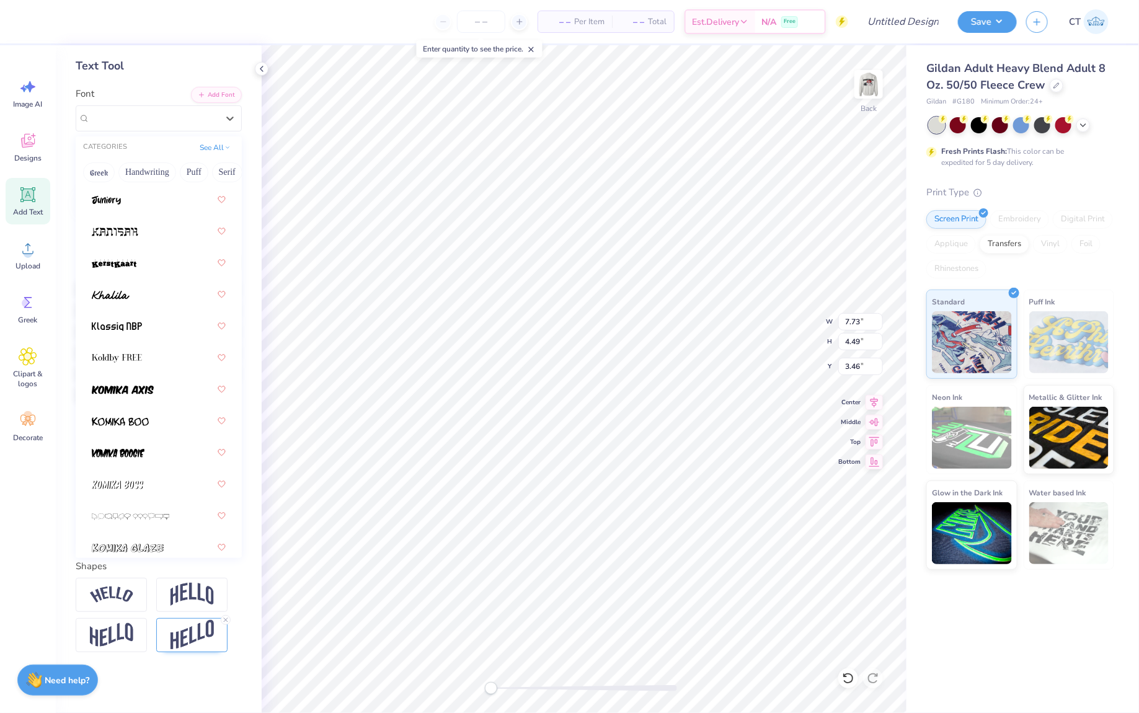
scroll to position [5163, 0]
click at [156, 282] on div at bounding box center [159, 293] width 134 height 22
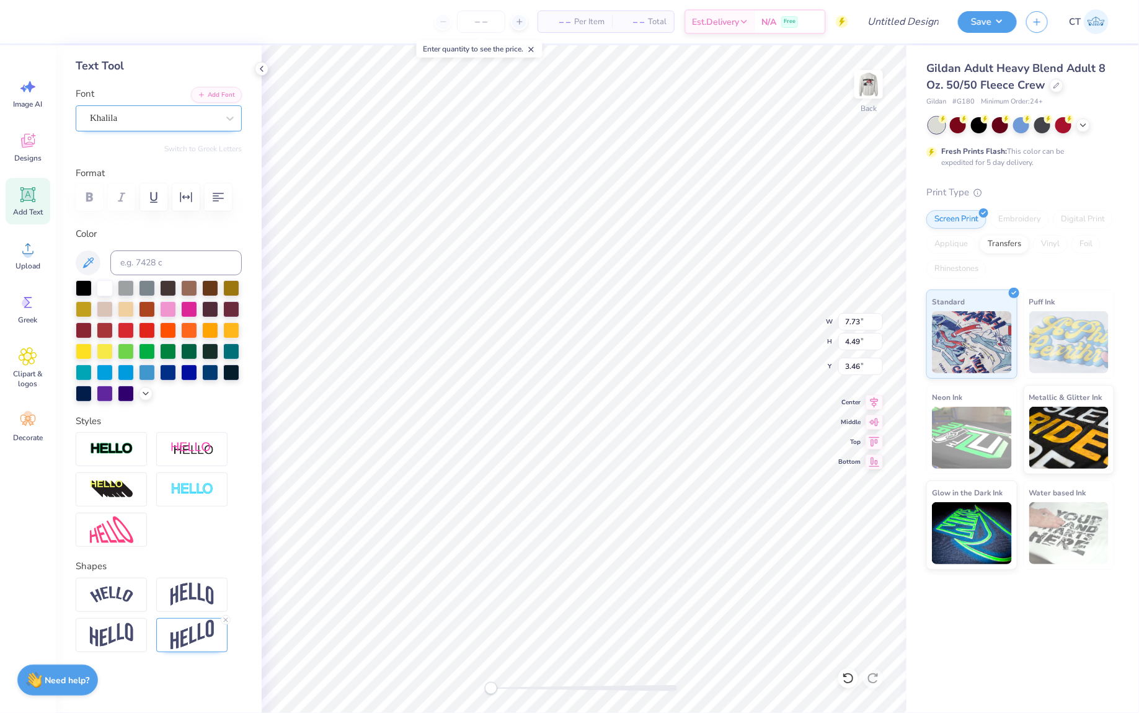
click at [212, 128] on div "Khalila" at bounding box center [159, 118] width 166 height 26
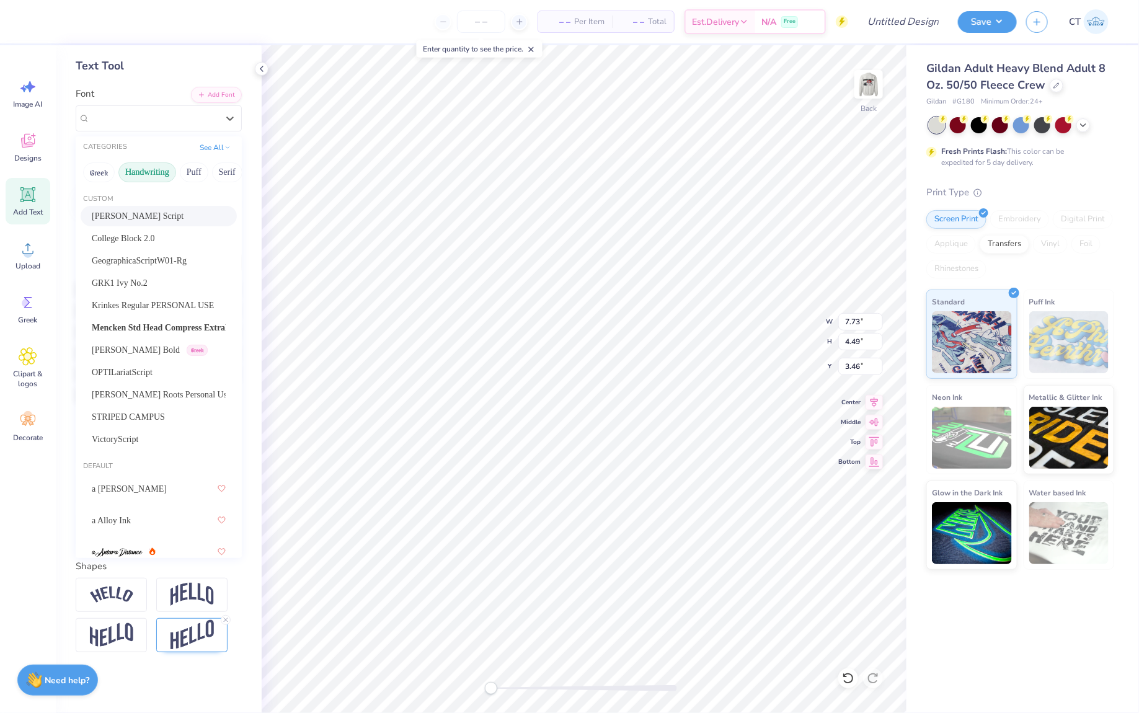
click at [158, 166] on button "Handwriting" at bounding box center [147, 173] width 58 height 20
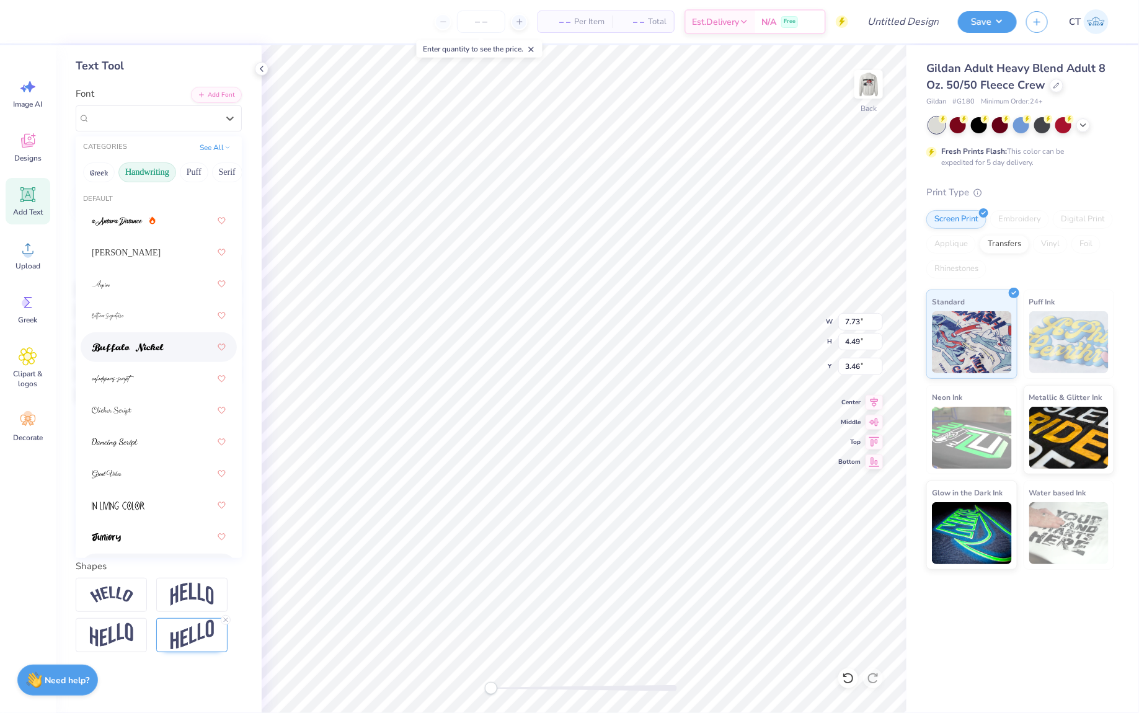
click at [150, 336] on div at bounding box center [159, 347] width 134 height 22
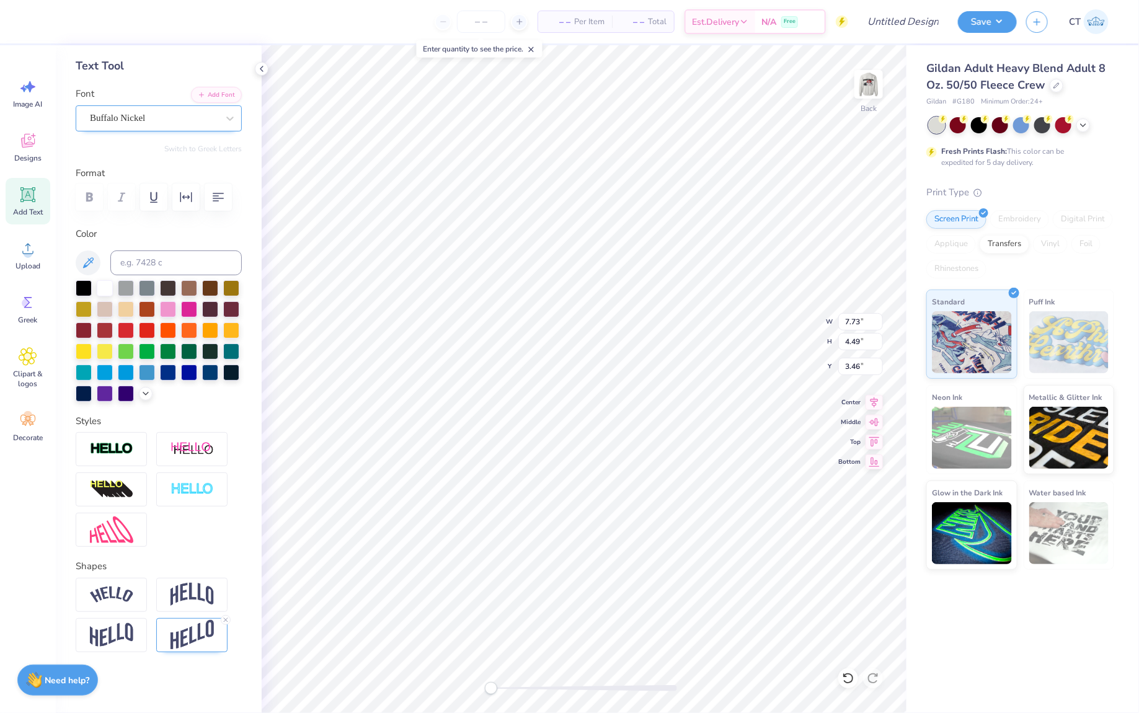
click at [207, 127] on div "Buffalo Nickel" at bounding box center [159, 118] width 166 height 26
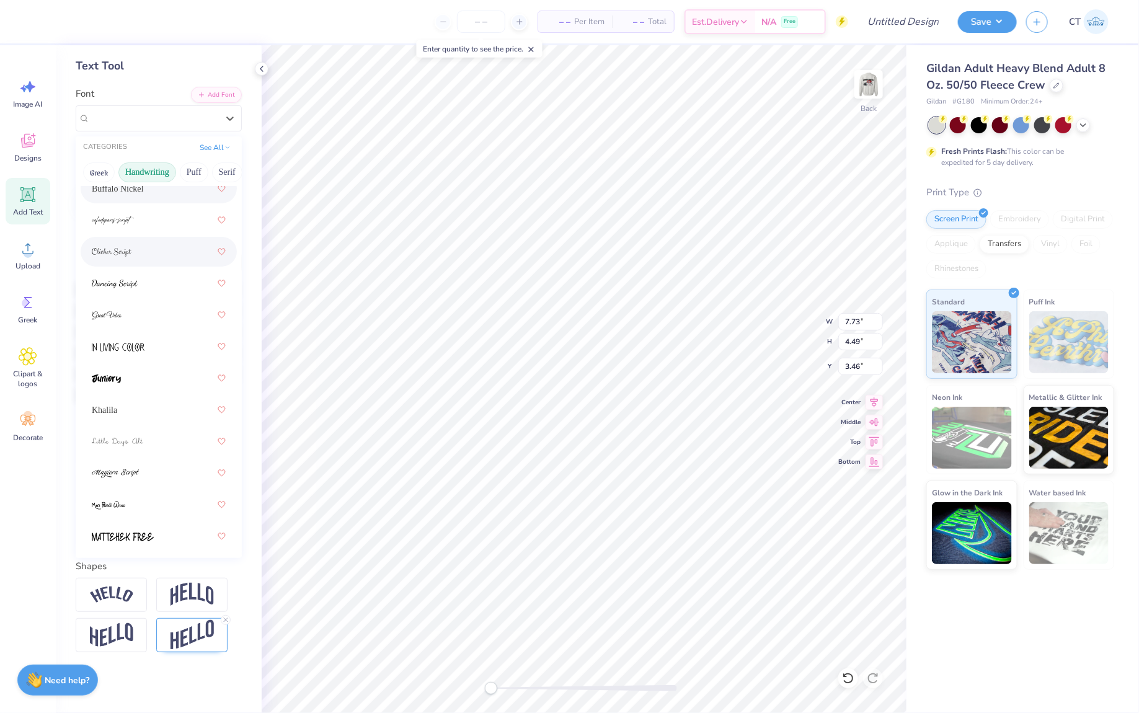
scroll to position [160, 0]
click at [145, 377] on div at bounding box center [159, 377] width 134 height 22
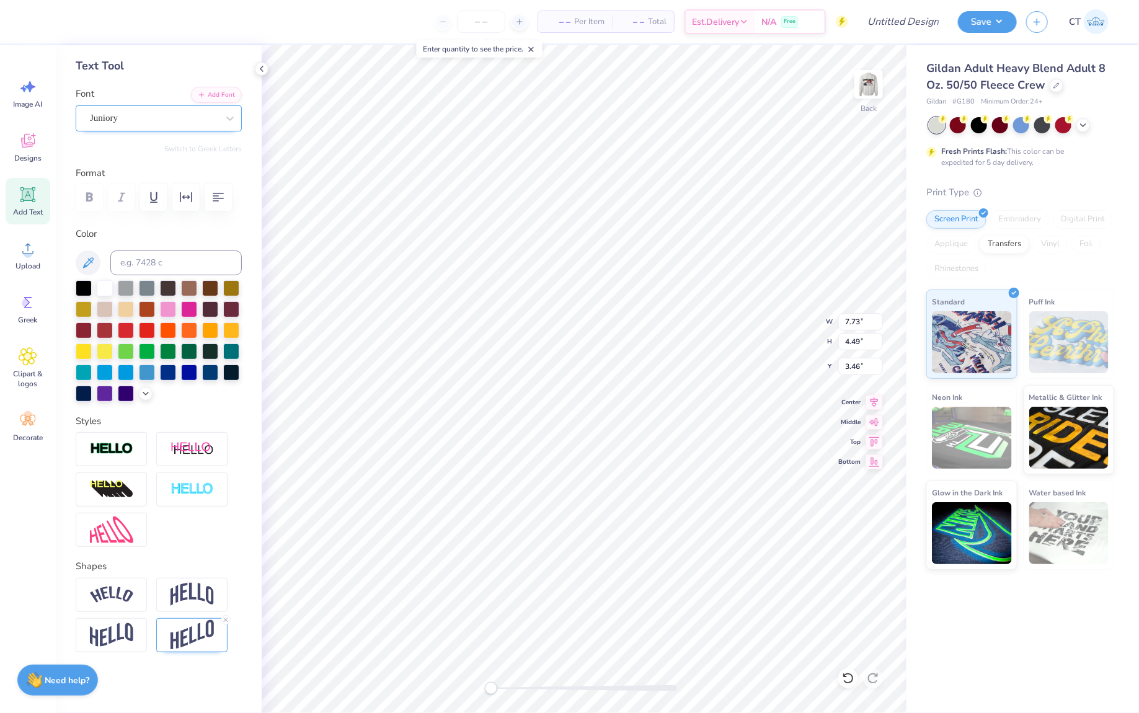
click at [212, 117] on div "Juniory" at bounding box center [154, 118] width 130 height 19
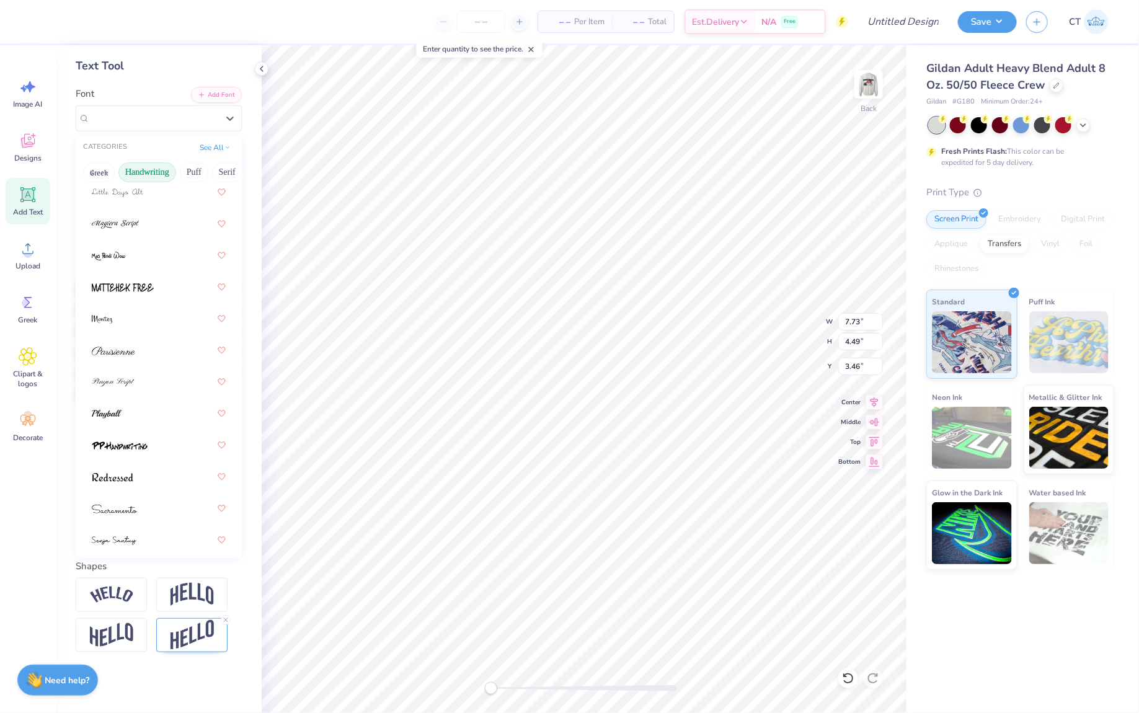
scroll to position [409, 0]
click at [140, 414] on div at bounding box center [159, 412] width 134 height 22
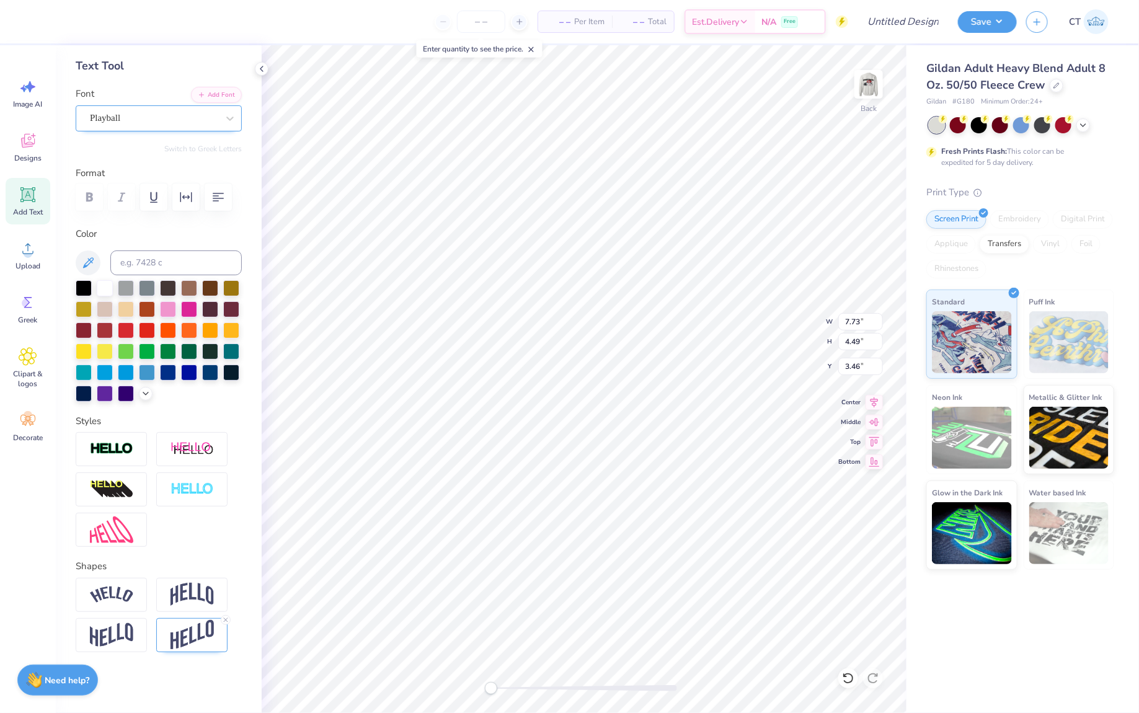
click at [182, 127] on div "Playball" at bounding box center [159, 118] width 166 height 26
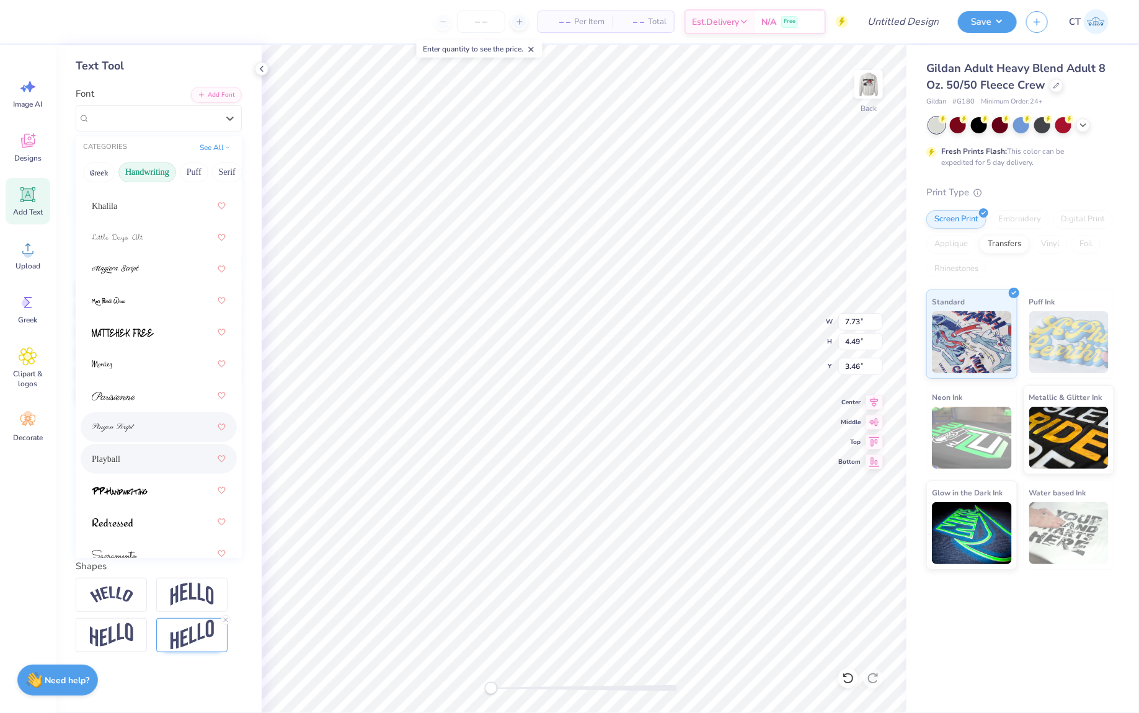
scroll to position [541, 0]
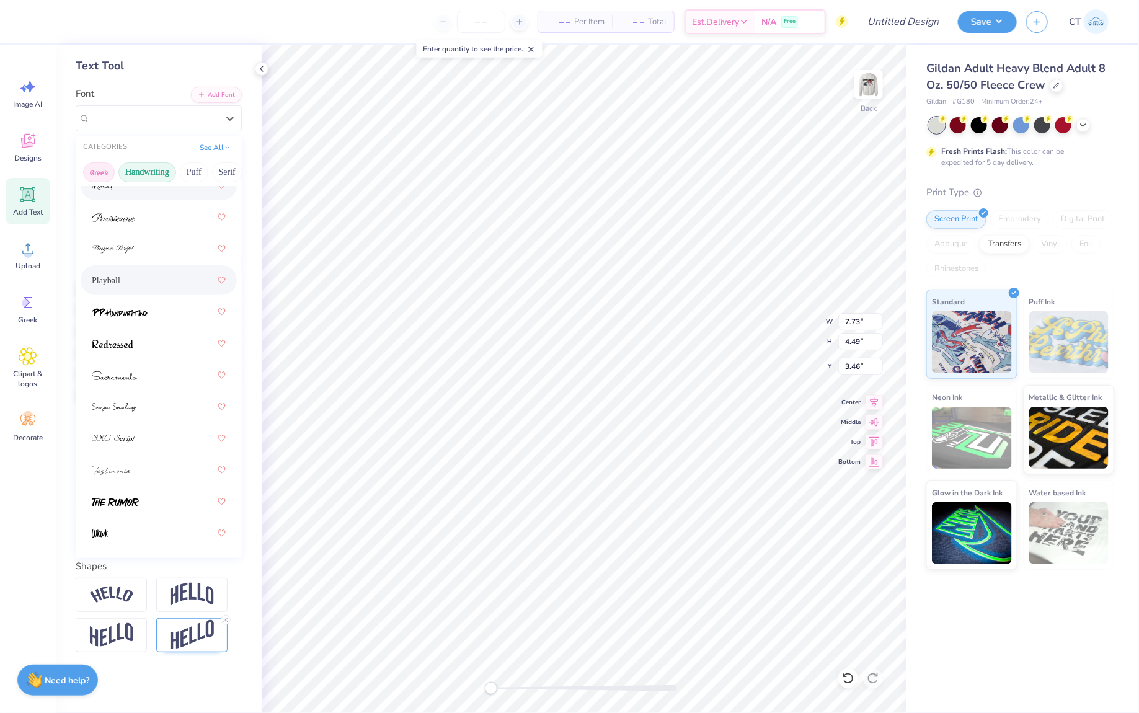
click at [99, 173] on button "Greek" at bounding box center [99, 173] width 32 height 20
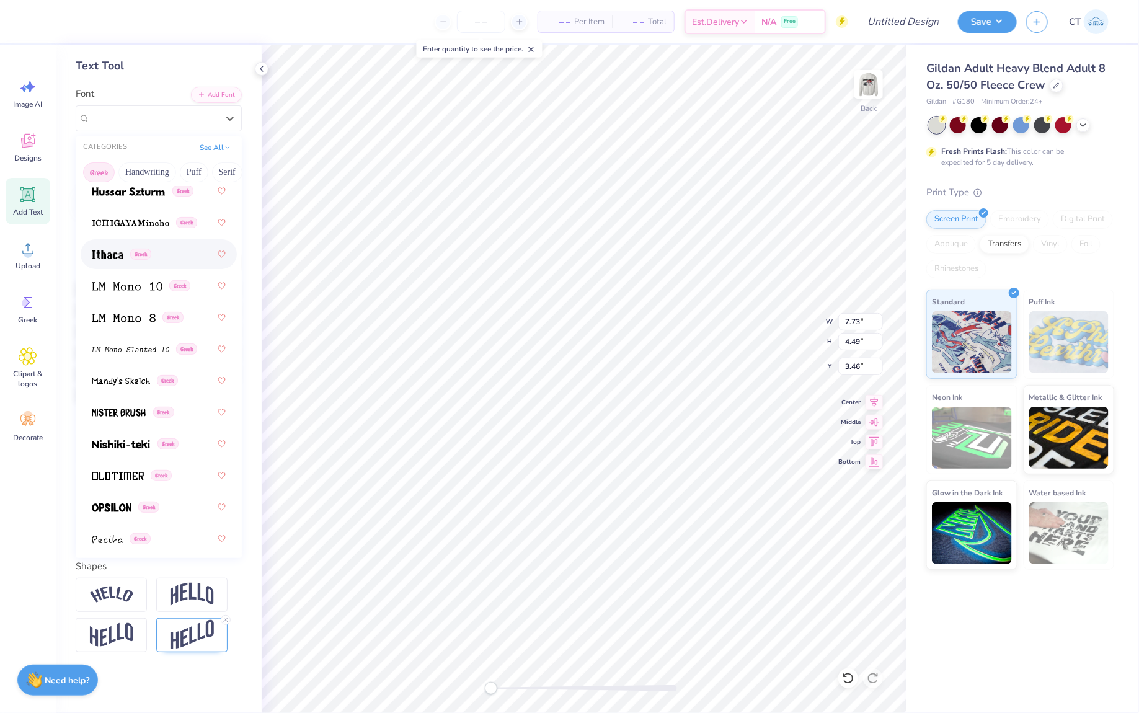
scroll to position [733, 0]
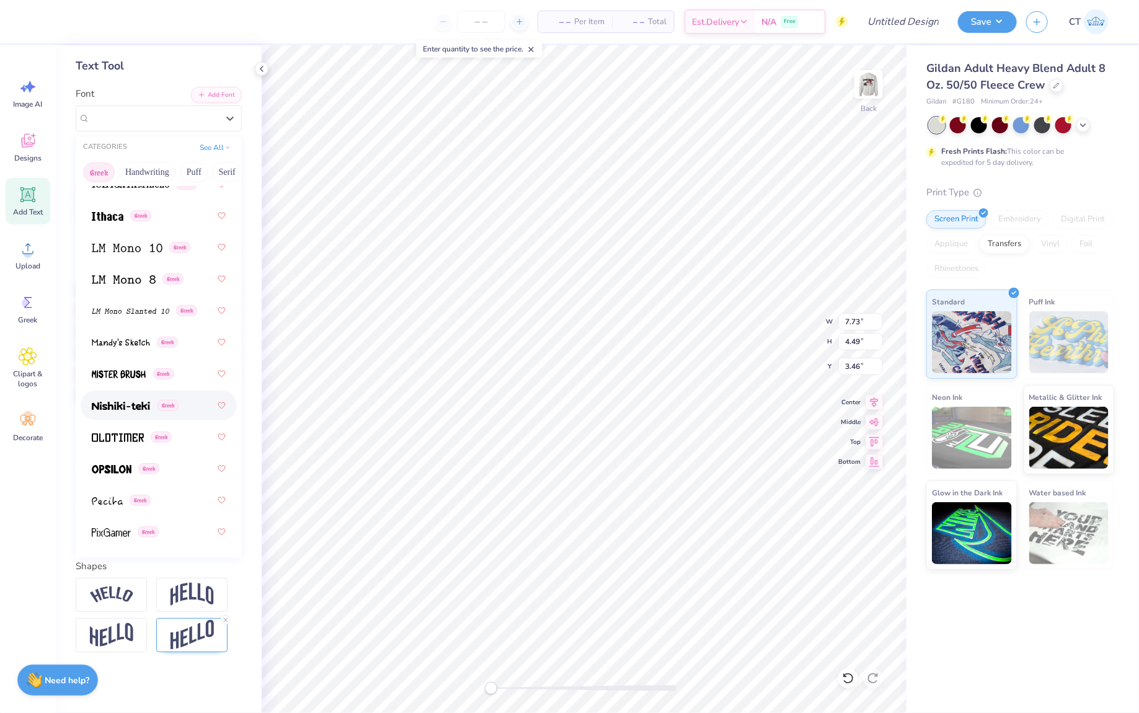
click at [126, 403] on img at bounding box center [121, 406] width 58 height 9
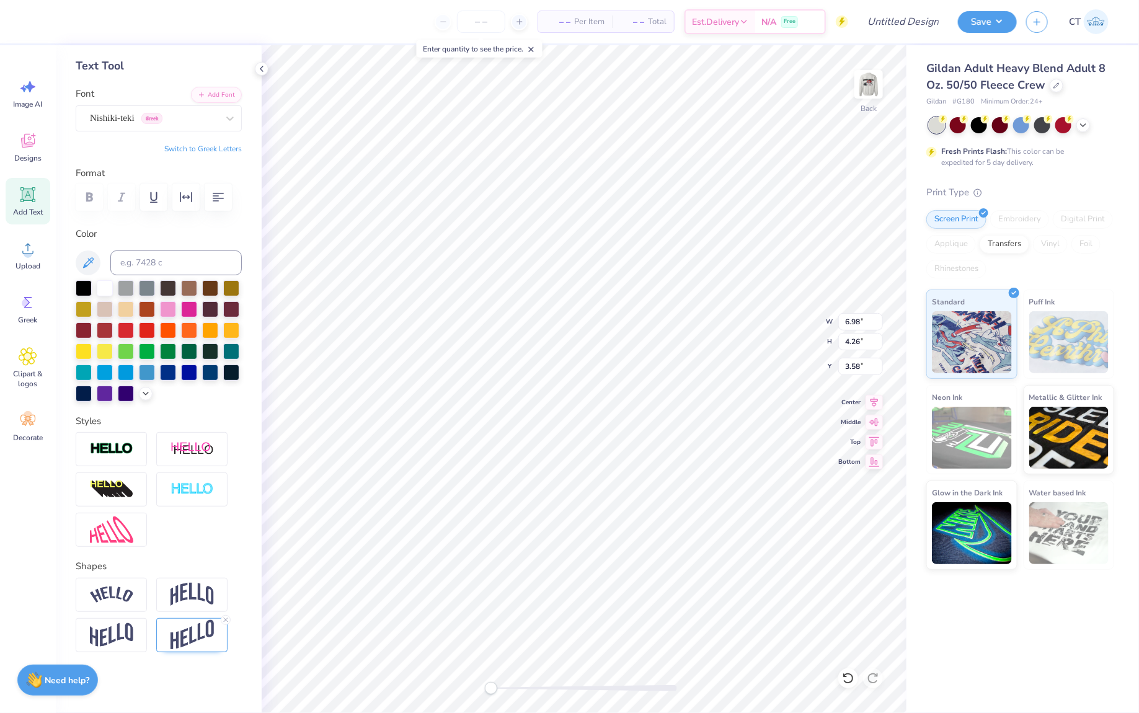
click at [37, 205] on div "Add Text" at bounding box center [28, 201] width 45 height 47
type input "5.89"
type input "1.71"
type input "11.02"
type textarea "|"
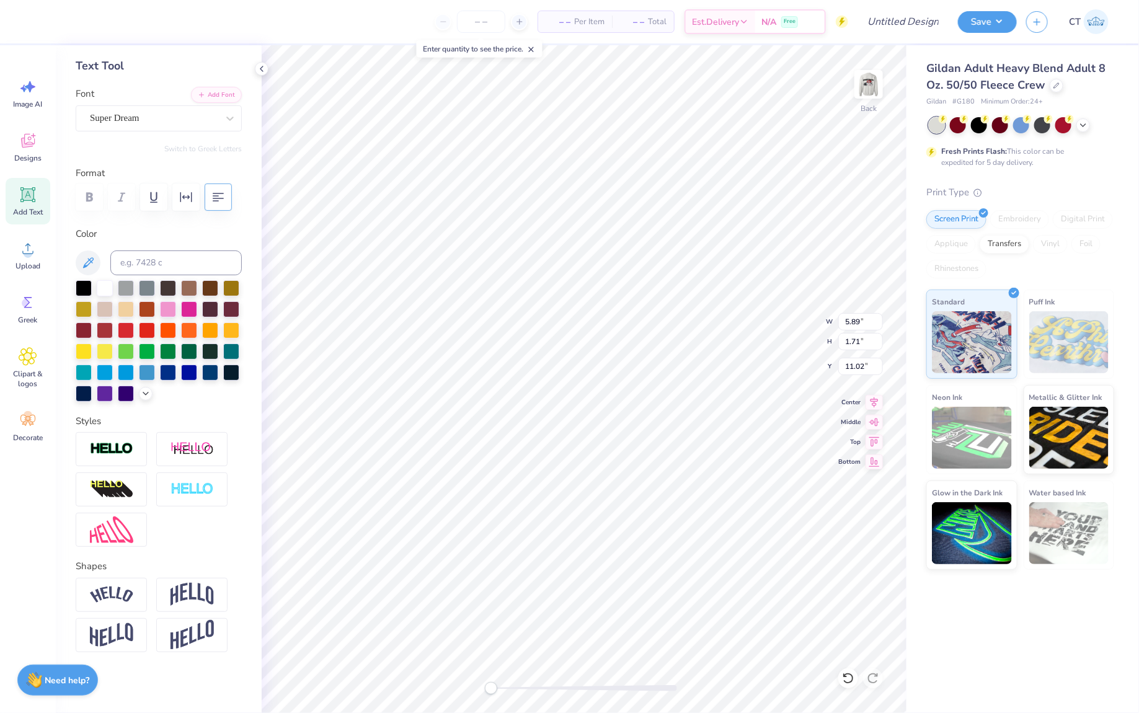
scroll to position [1, 0]
type textarea "\"
type textarea "Alpha Xi Delta"
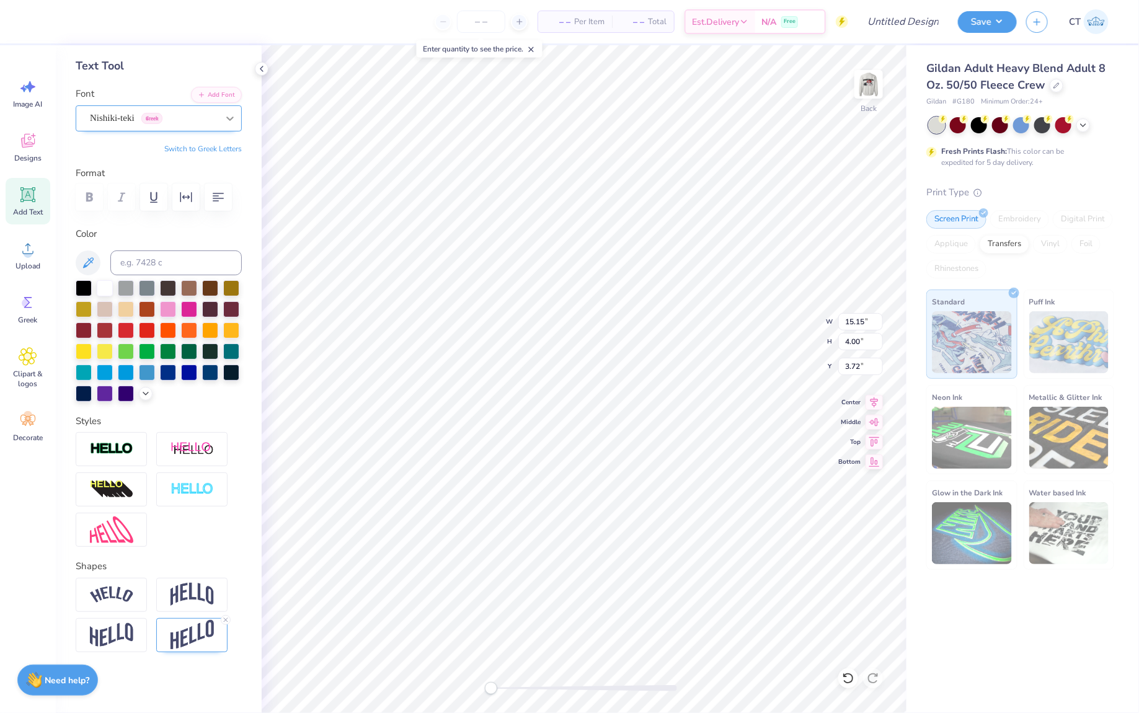
click at [221, 115] on div at bounding box center [230, 118] width 22 height 22
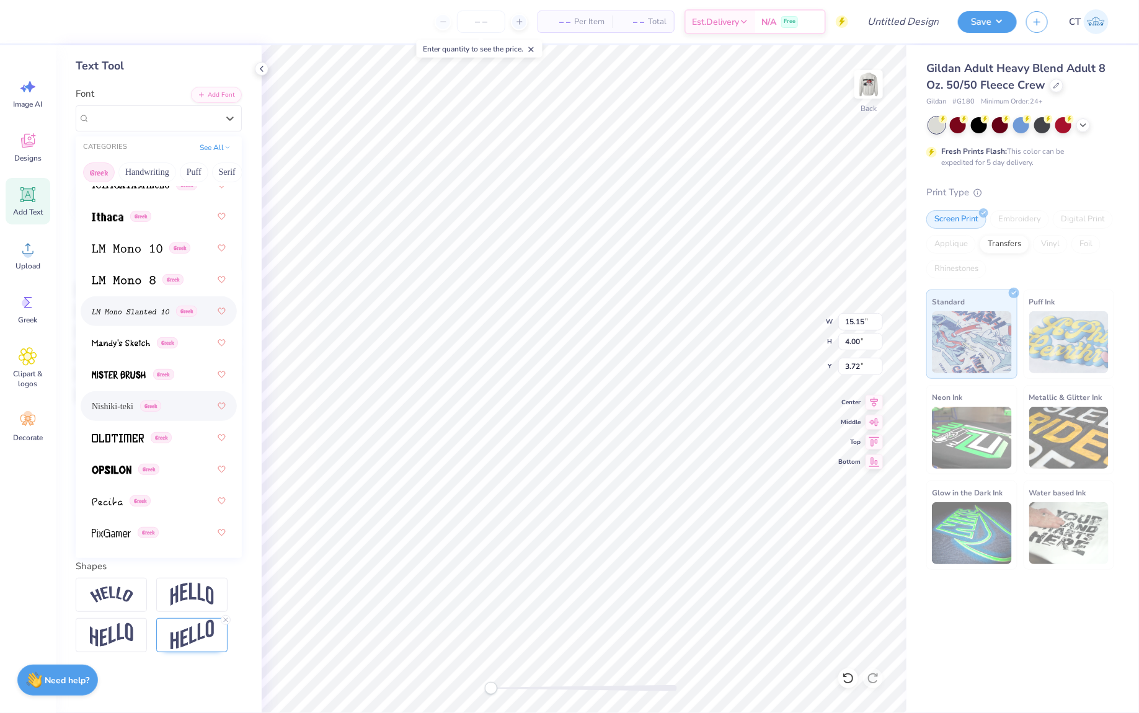
scroll to position [731, 0]
click at [117, 476] on span at bounding box center [112, 471] width 40 height 13
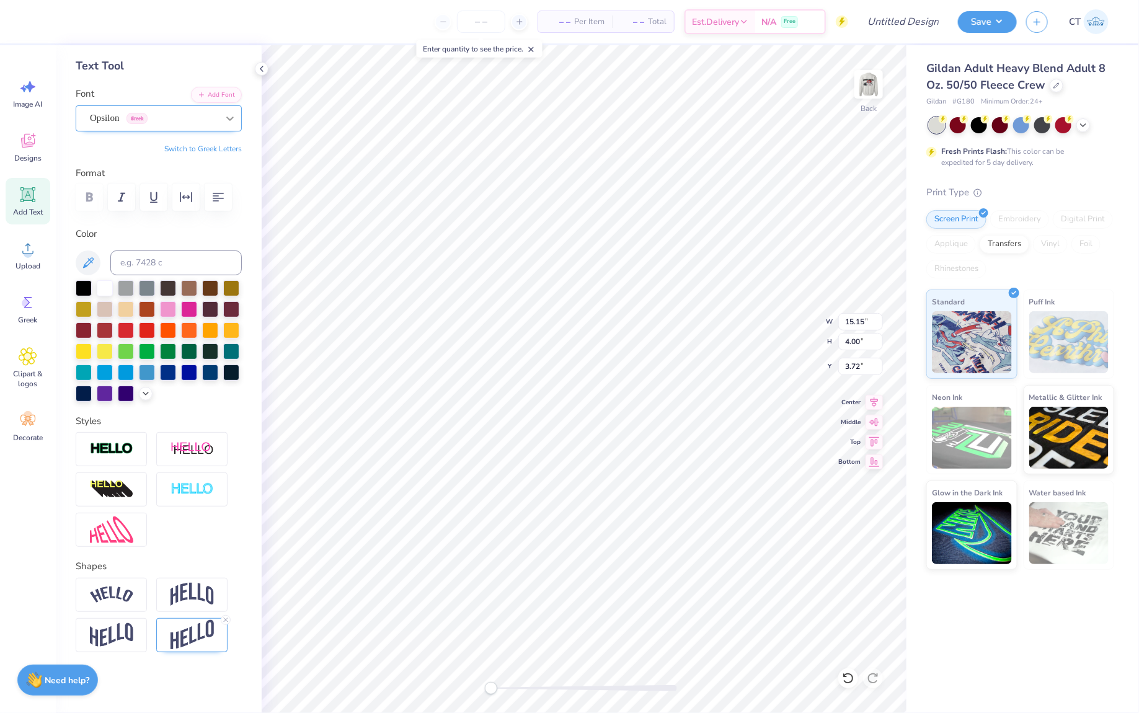
click at [221, 117] on div at bounding box center [230, 118] width 22 height 22
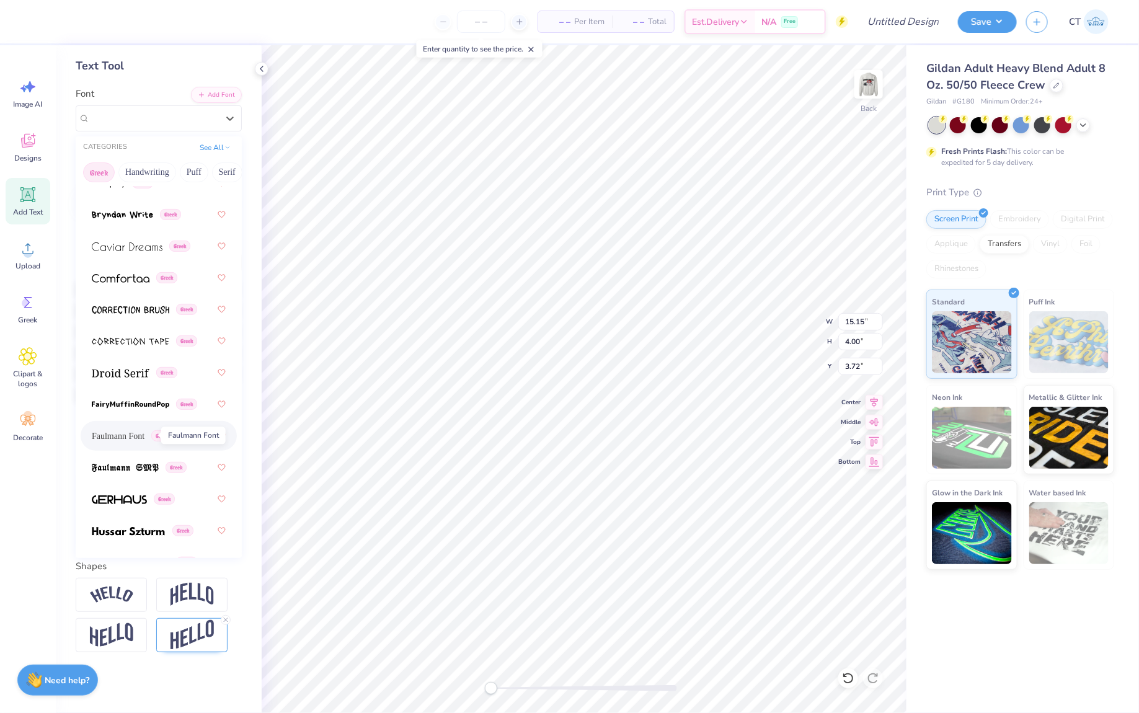
scroll to position [358, 0]
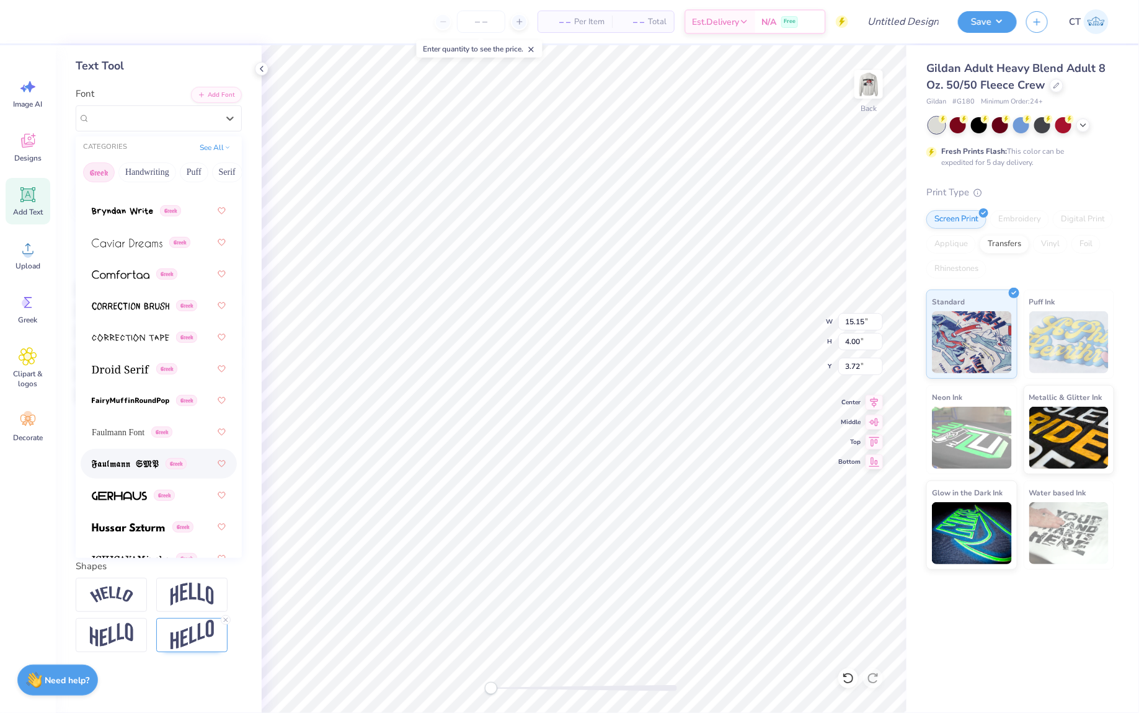
click at [137, 461] on img at bounding box center [125, 464] width 67 height 9
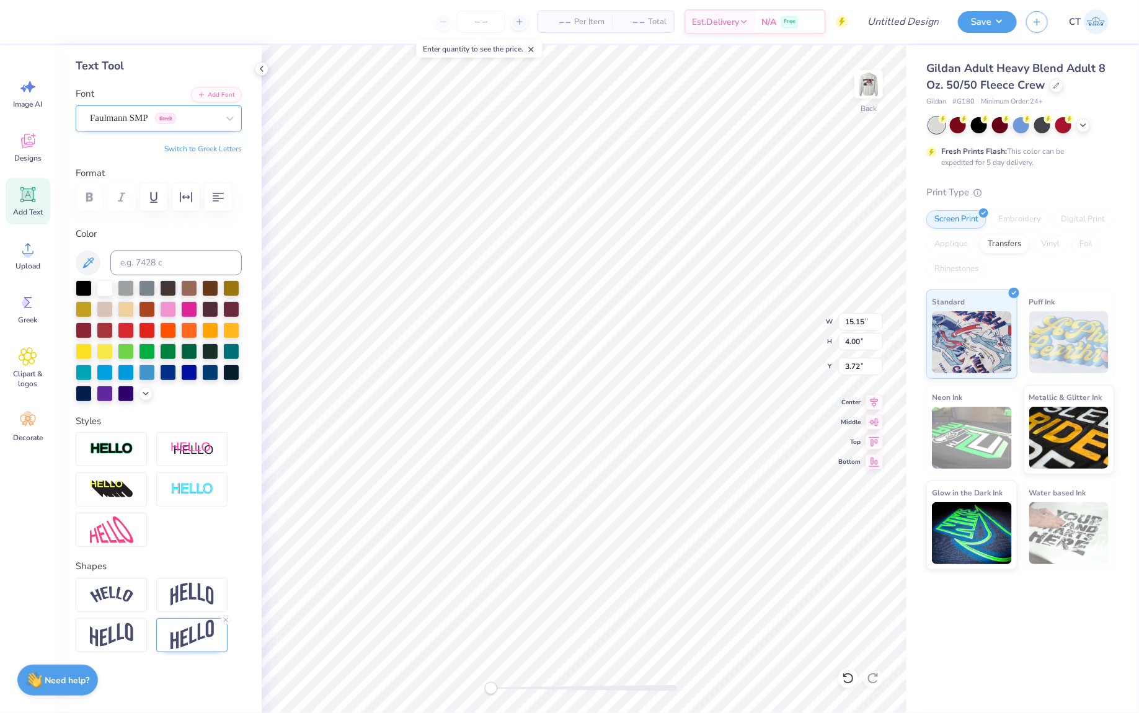
click at [205, 117] on div "Faulmann SMP Greek" at bounding box center [154, 118] width 130 height 19
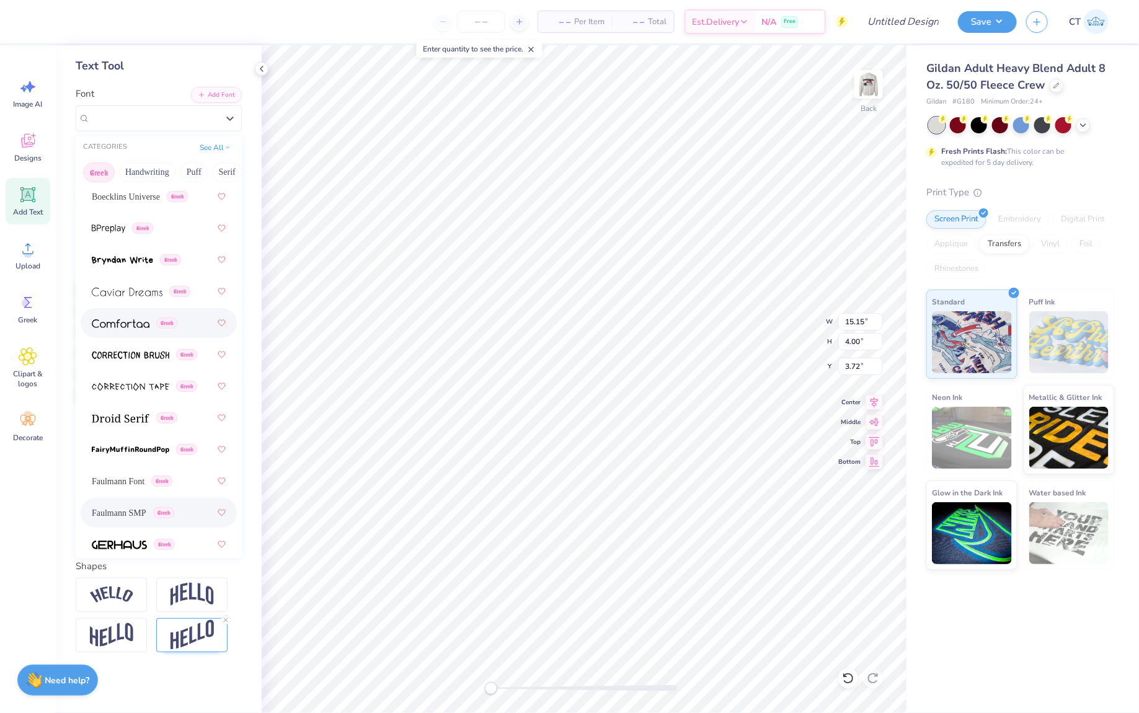
scroll to position [313, 0]
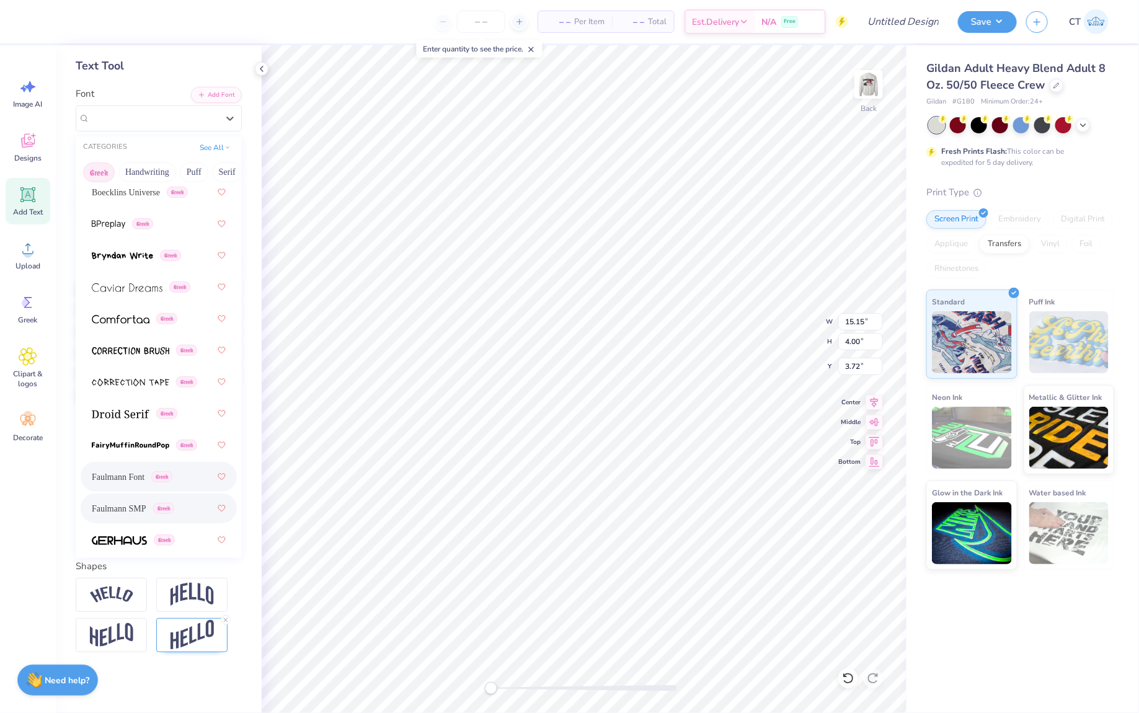
click at [142, 473] on span "Faulmann Font" at bounding box center [118, 477] width 53 height 13
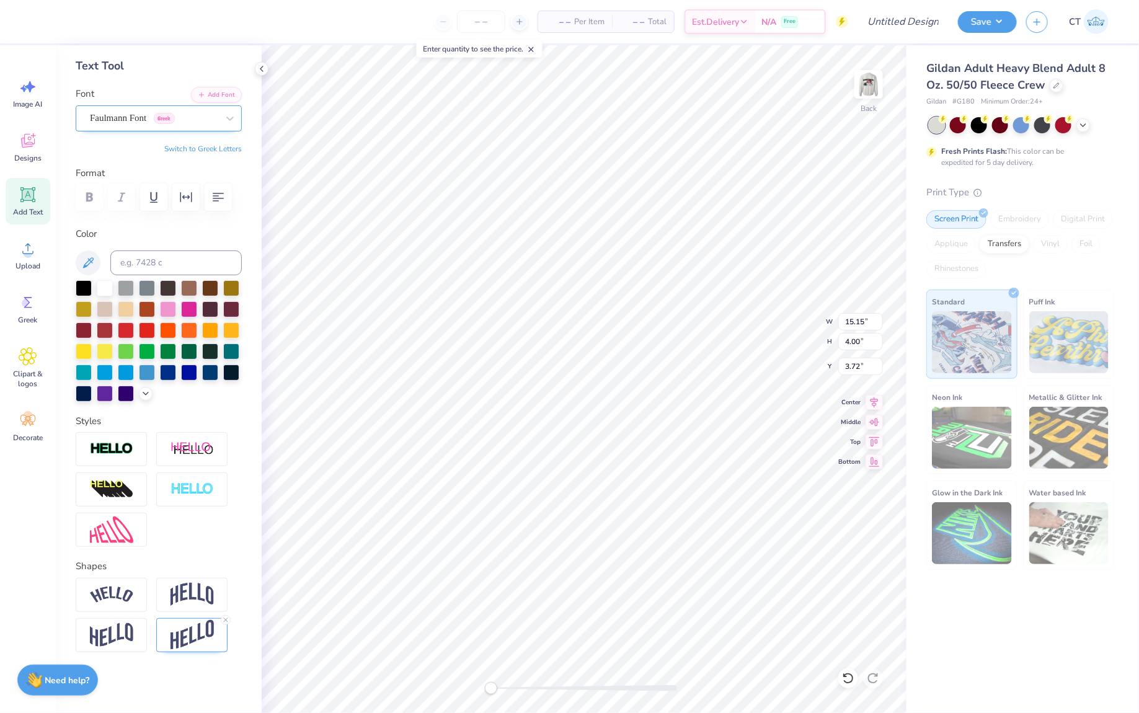
click at [216, 128] on div "Faulmann Font Greek" at bounding box center [159, 118] width 166 height 26
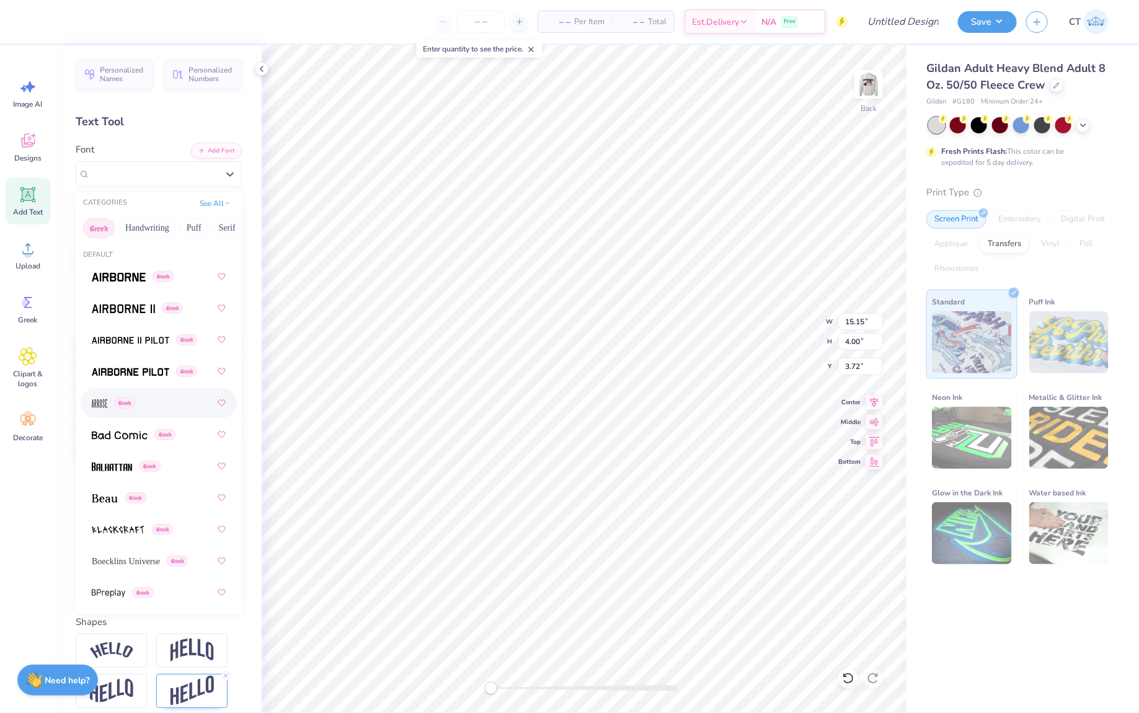
scroll to position [22, 0]
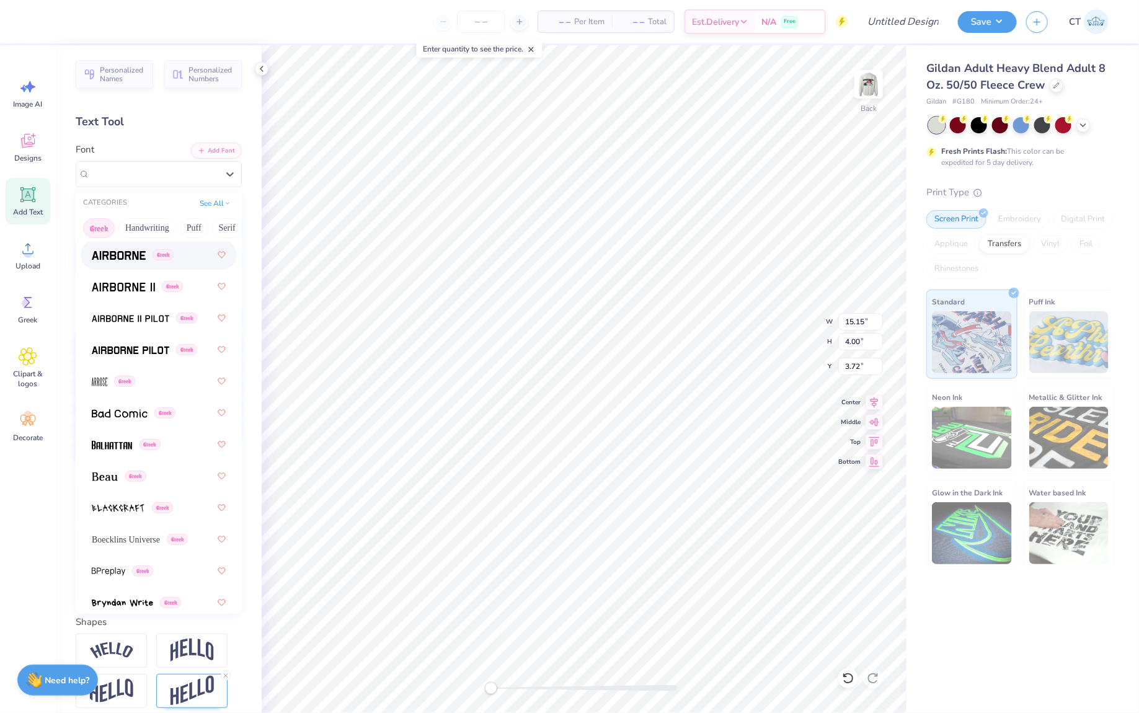
click at [102, 223] on button "Greek" at bounding box center [99, 228] width 32 height 20
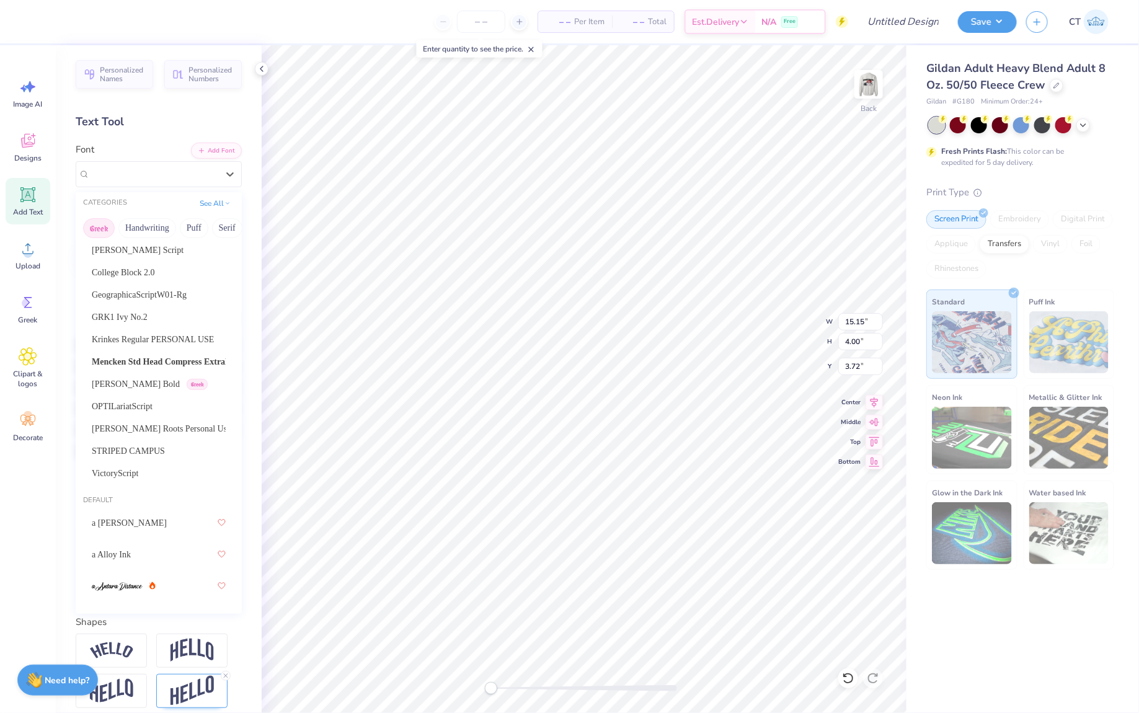
scroll to position [574, 0]
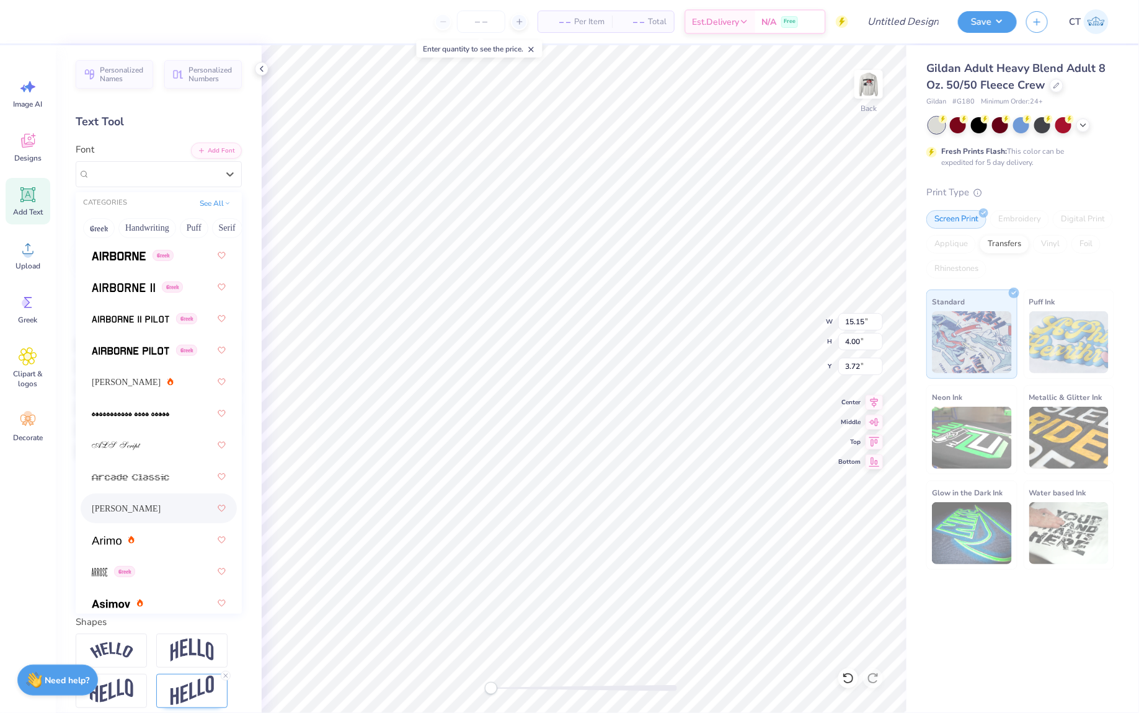
click at [139, 507] on div "[PERSON_NAME]" at bounding box center [159, 508] width 134 height 22
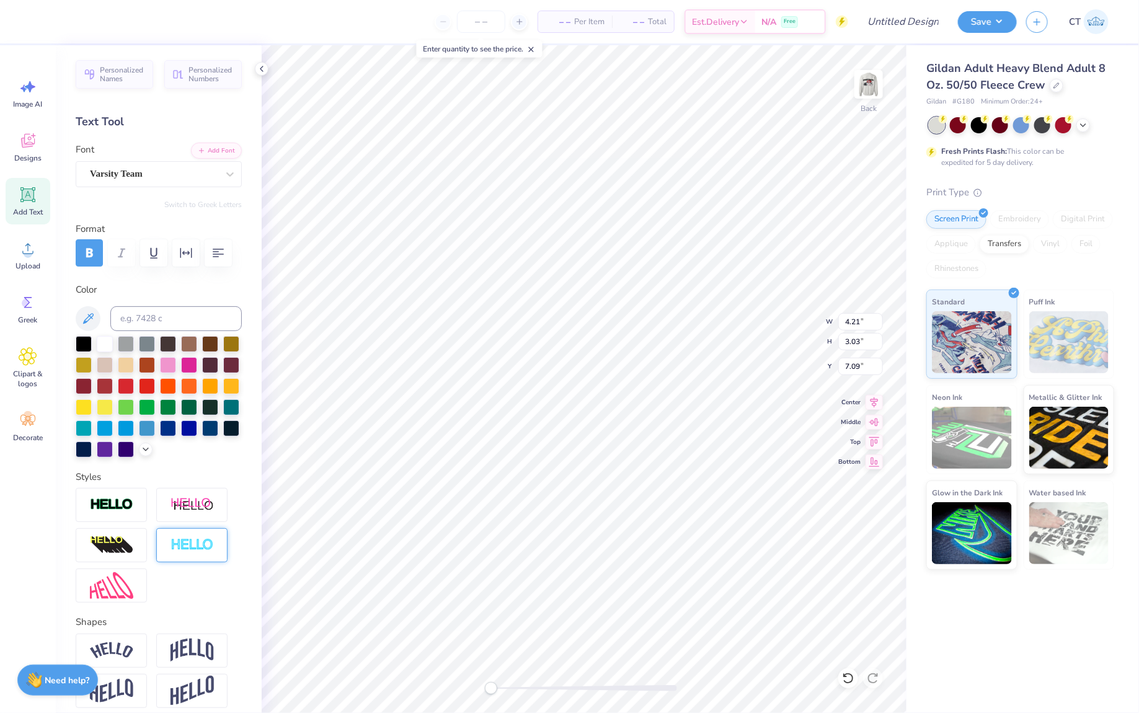
scroll to position [56, 0]
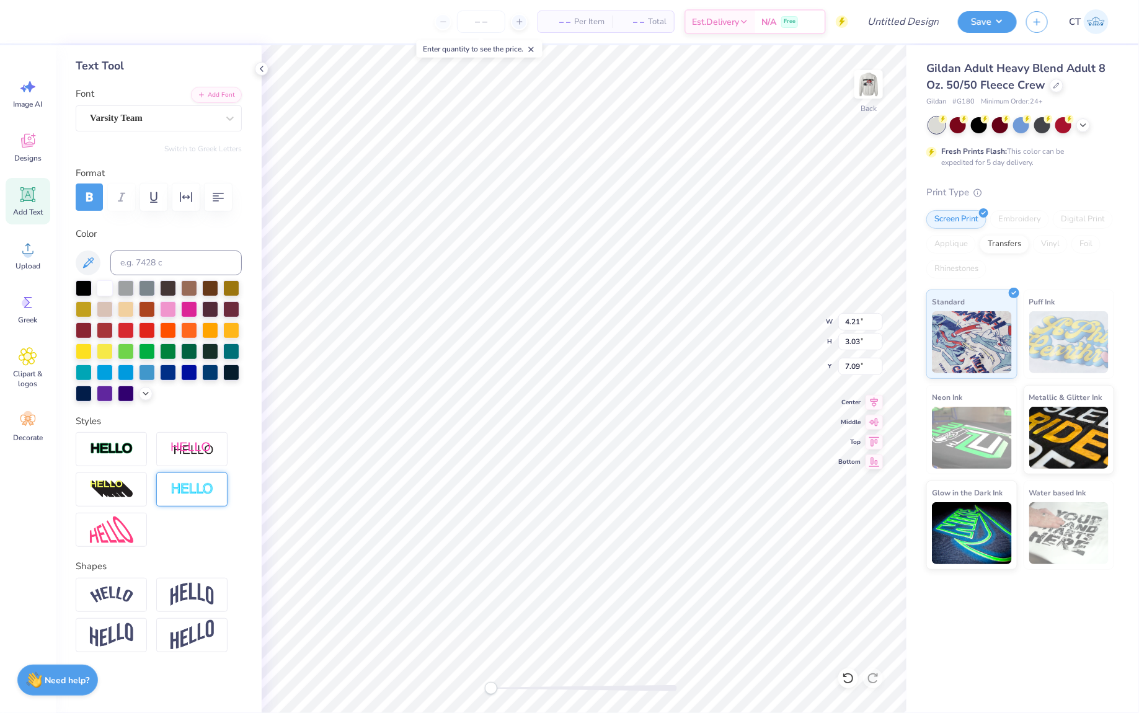
click at [177, 491] on img at bounding box center [192, 490] width 43 height 14
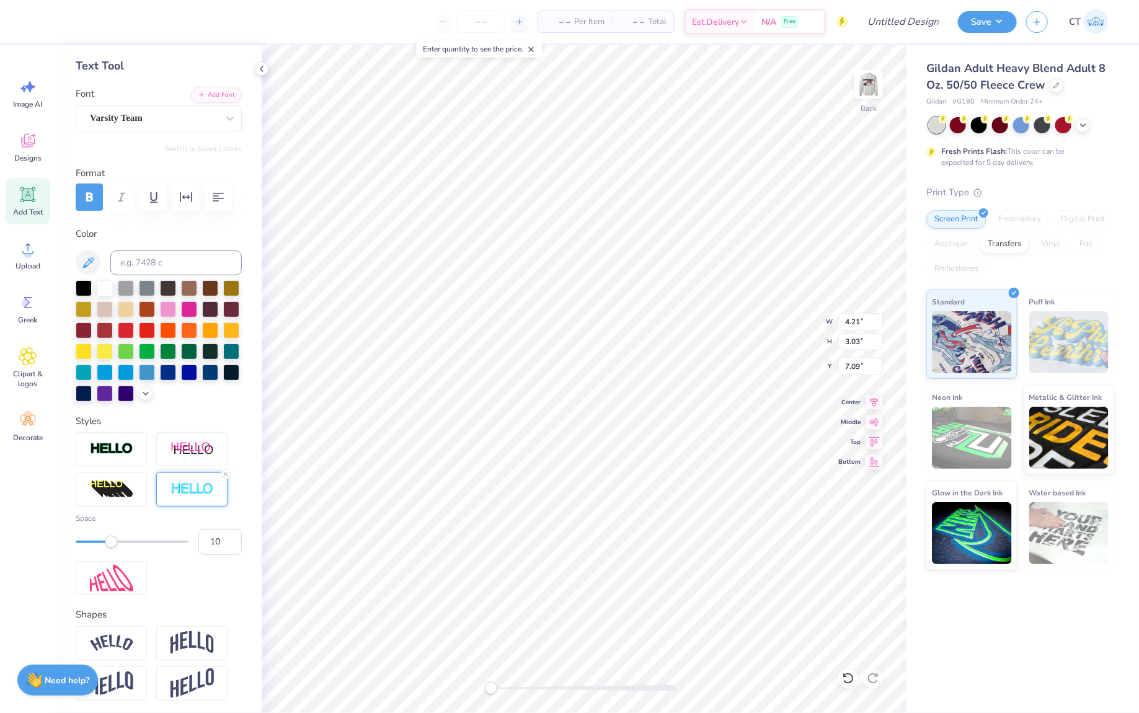
type input "11"
drag, startPoint x: 77, startPoint y: 537, endPoint x: 135, endPoint y: 533, distance: 58.4
click at [136, 534] on div "Space 11" at bounding box center [159, 534] width 166 height 42
type input "5"
drag, startPoint x: 133, startPoint y: 541, endPoint x: 102, endPoint y: 541, distance: 31.0
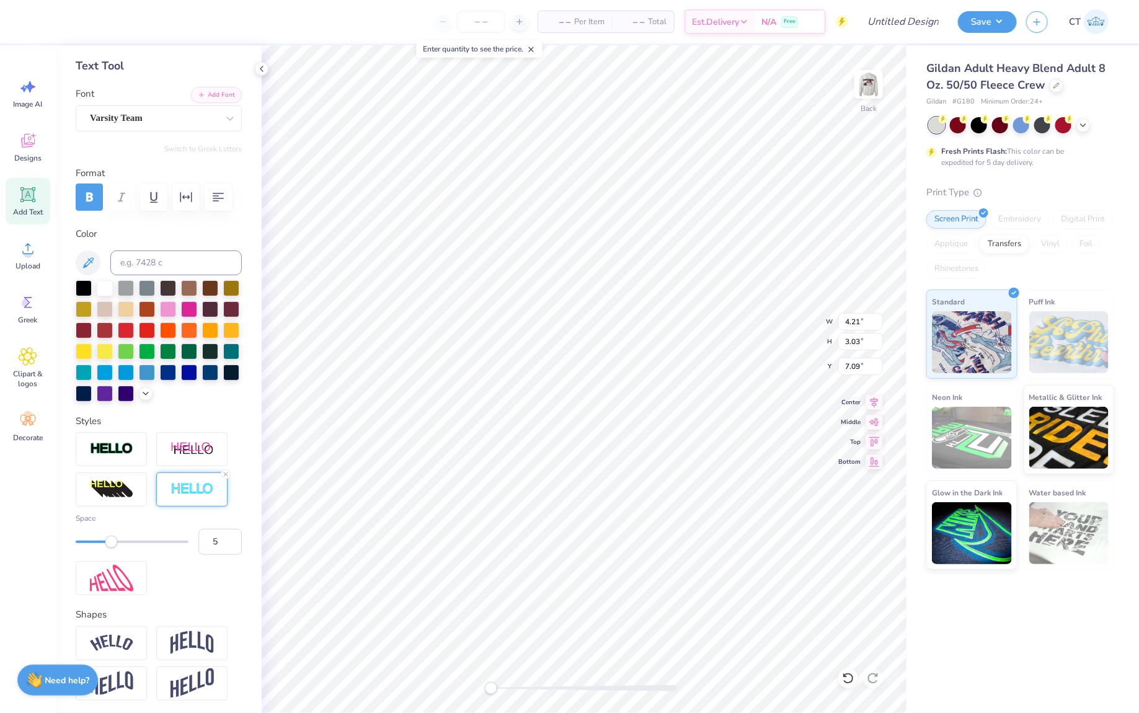
click at [105, 541] on div "Accessibility label" at bounding box center [111, 542] width 12 height 12
type input "3"
drag, startPoint x: 101, startPoint y: 541, endPoint x: 88, endPoint y: 541, distance: 13.0
click at [88, 541] on div "Accessibility label" at bounding box center [87, 542] width 12 height 12
type input "4.70"
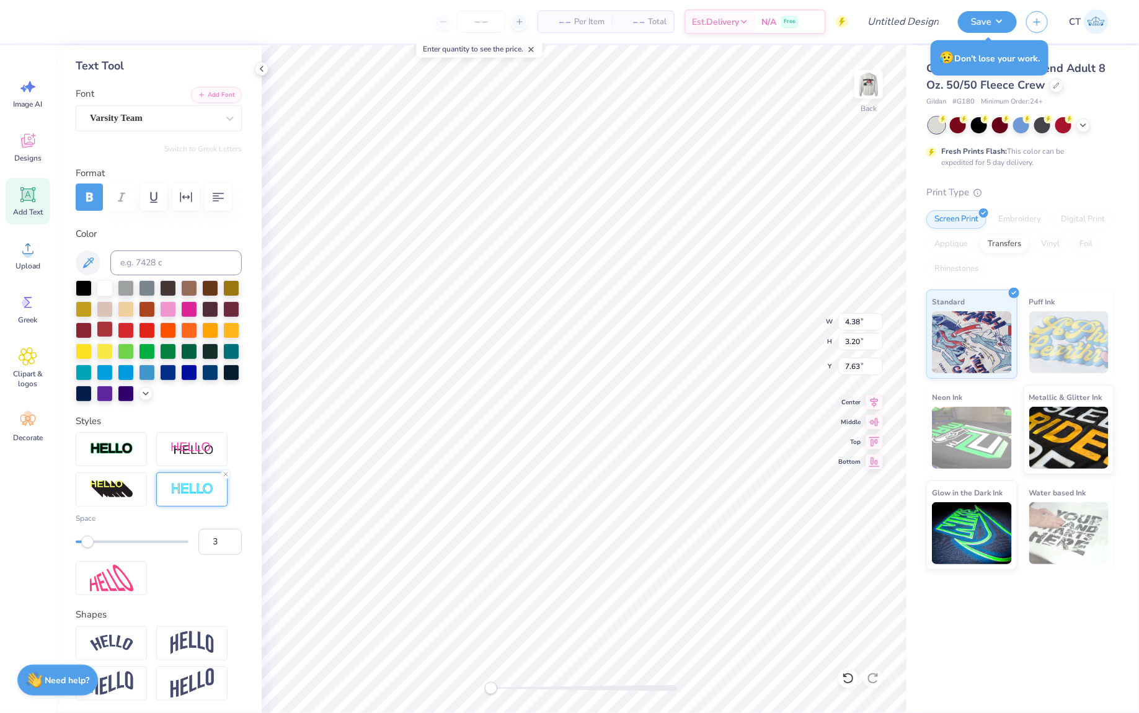
click at [107, 329] on div at bounding box center [105, 329] width 16 height 16
click at [87, 291] on div at bounding box center [84, 287] width 16 height 16
click at [111, 292] on div at bounding box center [105, 287] width 16 height 16
click at [128, 329] on div at bounding box center [126, 329] width 16 height 16
click at [148, 330] on div at bounding box center [147, 329] width 16 height 16
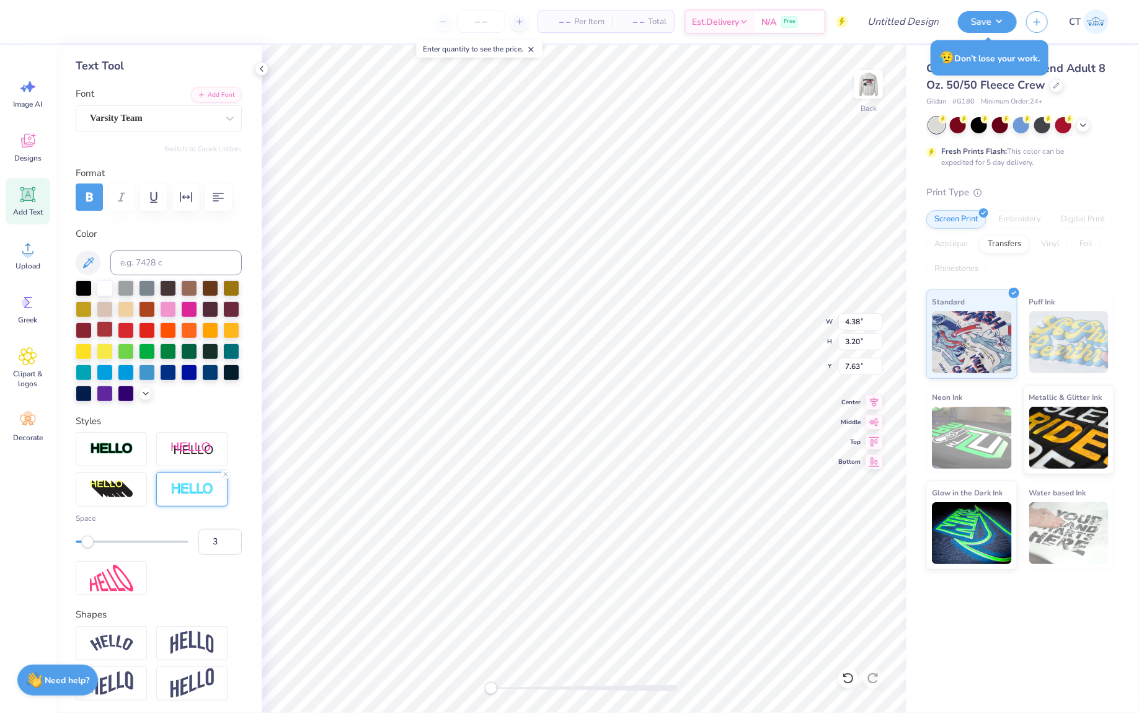
click at [107, 327] on div at bounding box center [105, 329] width 16 height 16
click at [225, 473] on icon at bounding box center [225, 474] width 7 height 7
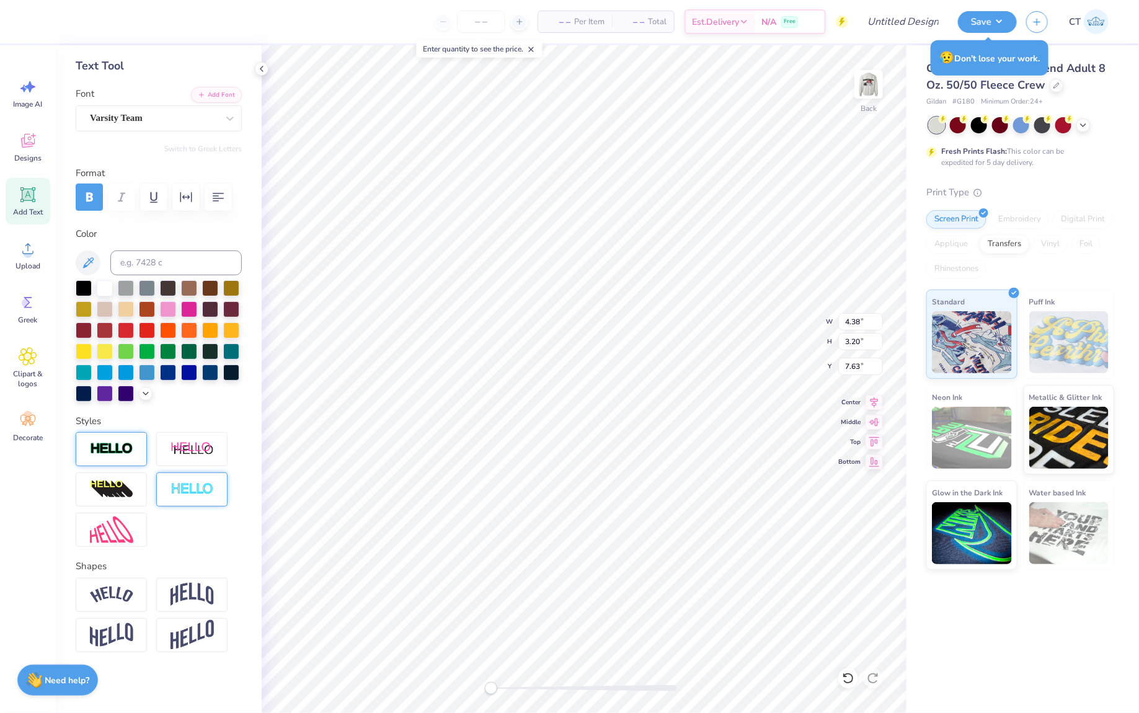
click at [128, 440] on div at bounding box center [111, 449] width 71 height 34
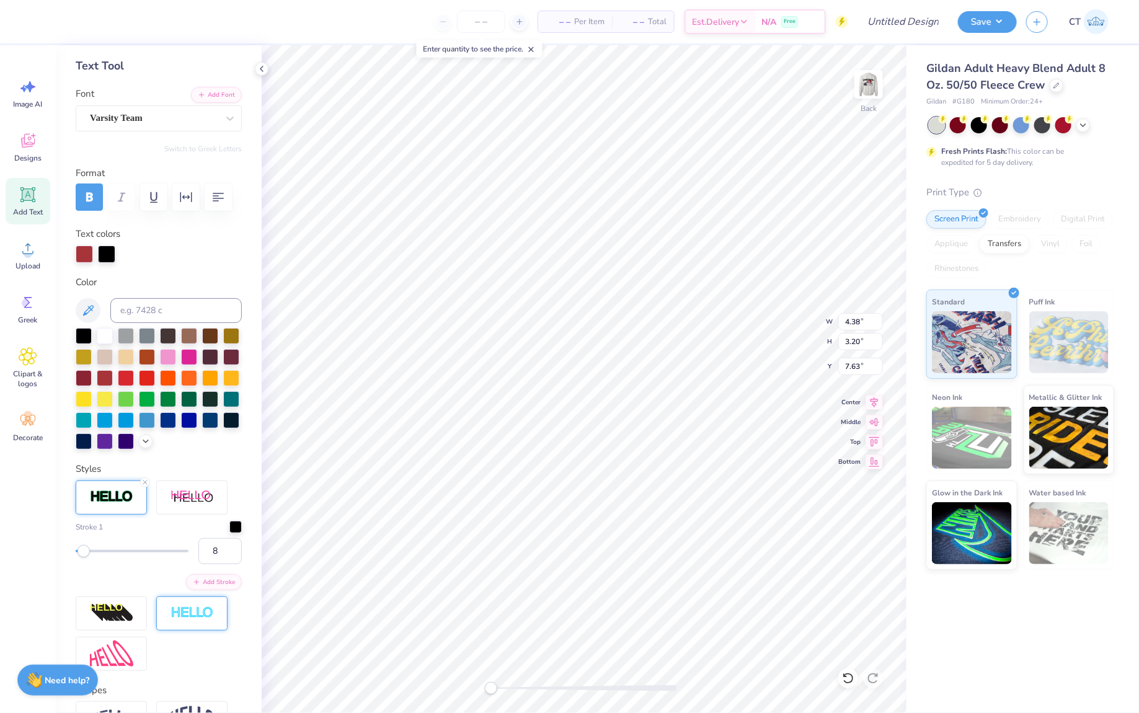
type input "9"
drag, startPoint x: 77, startPoint y: 549, endPoint x: 84, endPoint y: 549, distance: 7.4
click at [84, 549] on div "Accessibility label" at bounding box center [84, 551] width 12 height 12
type input "7"
click at [82, 554] on div "Accessibility label" at bounding box center [82, 551] width 12 height 12
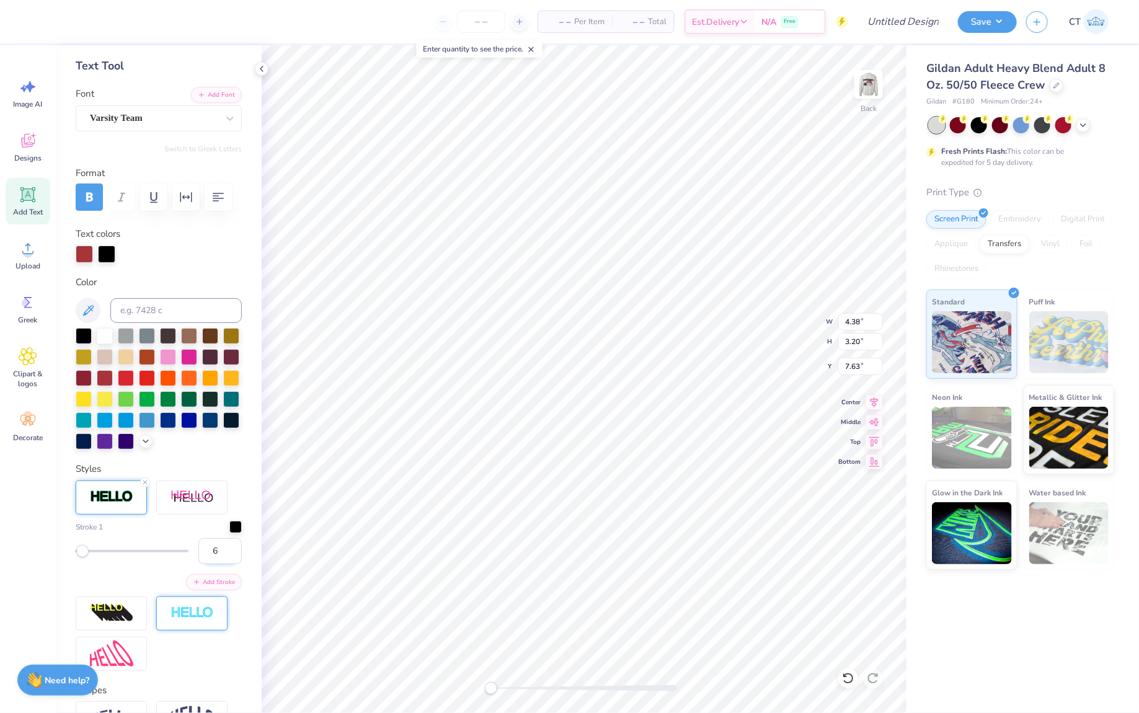
click at [231, 555] on input "6" at bounding box center [219, 551] width 43 height 26
click at [231, 555] on input "5" at bounding box center [219, 551] width 43 height 26
type input "4"
click at [231, 555] on input "4" at bounding box center [219, 551] width 43 height 26
click at [225, 552] on input "4" at bounding box center [219, 551] width 43 height 26
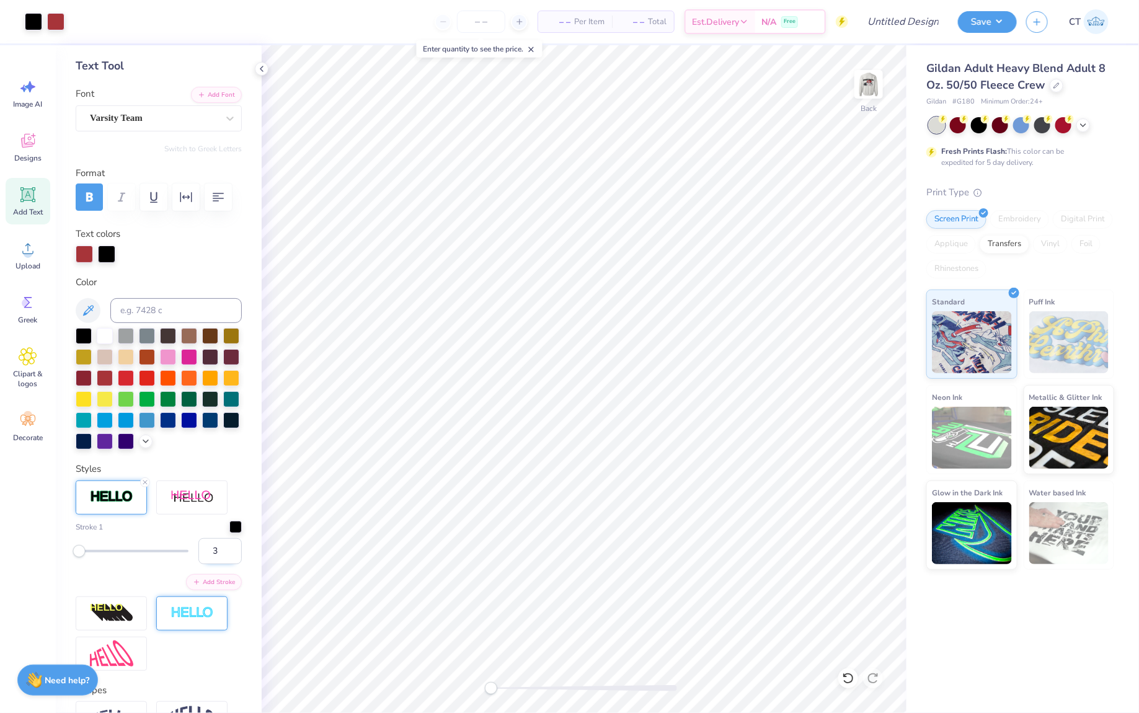
click at [233, 551] on input "3" at bounding box center [219, 551] width 43 height 26
type input "2"
click at [233, 551] on input "2" at bounding box center [219, 551] width 43 height 26
click at [40, 350] on div "Clipart & logos" at bounding box center [28, 368] width 45 height 56
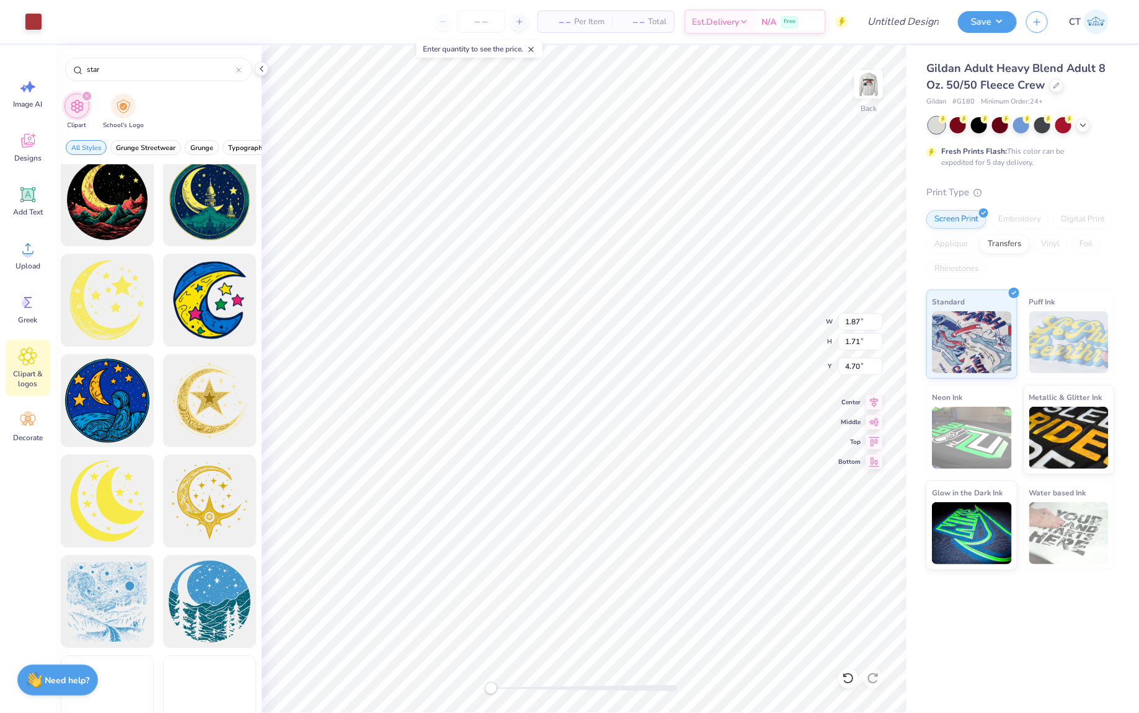
scroll to position [1825, 0]
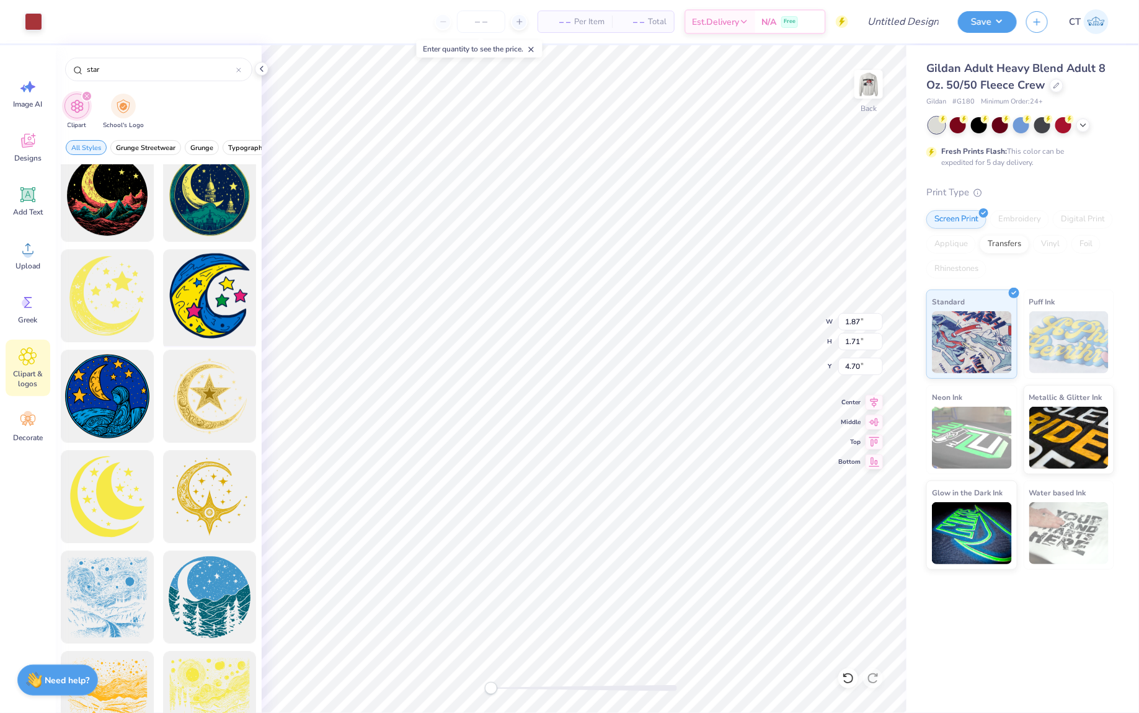
click at [216, 300] on div at bounding box center [210, 296] width 102 height 102
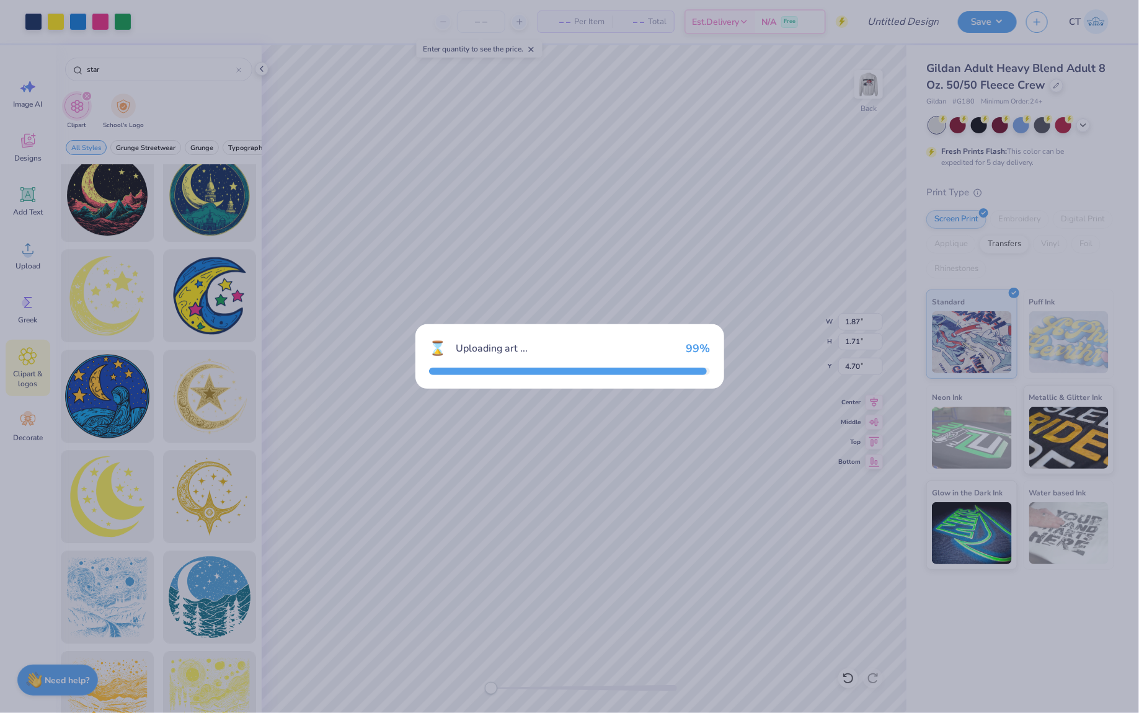
type input "15.00"
type input "15.97"
type input "3.00"
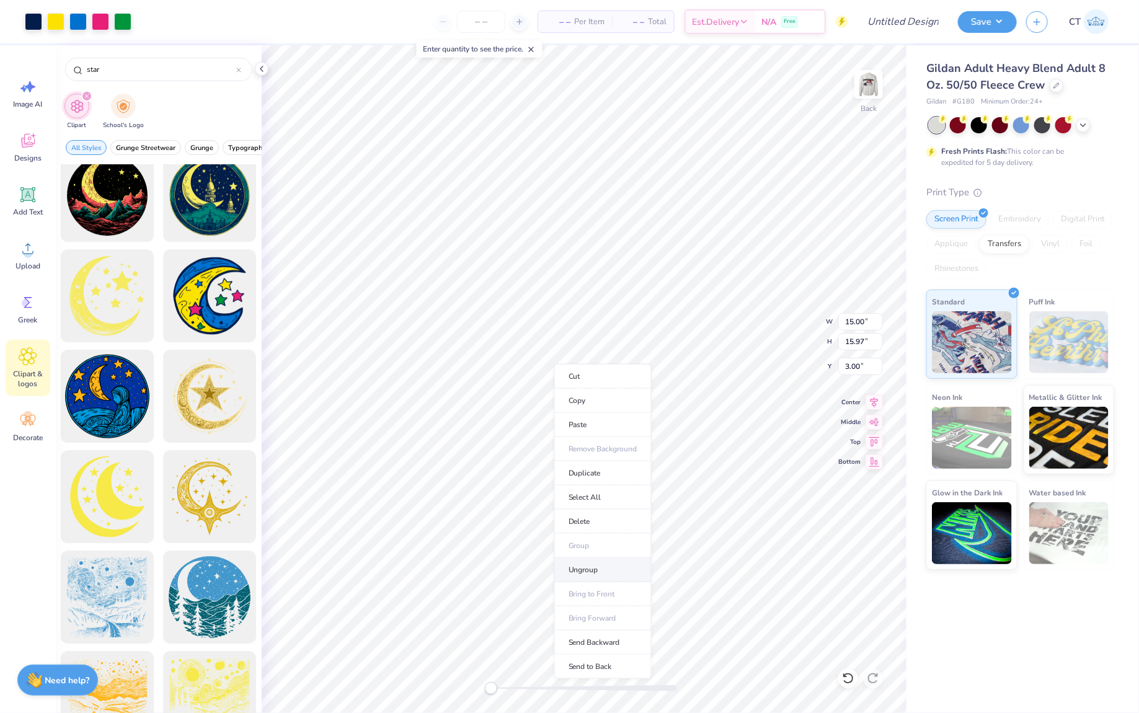
click at [581, 569] on li "Ungroup" at bounding box center [603, 570] width 97 height 24
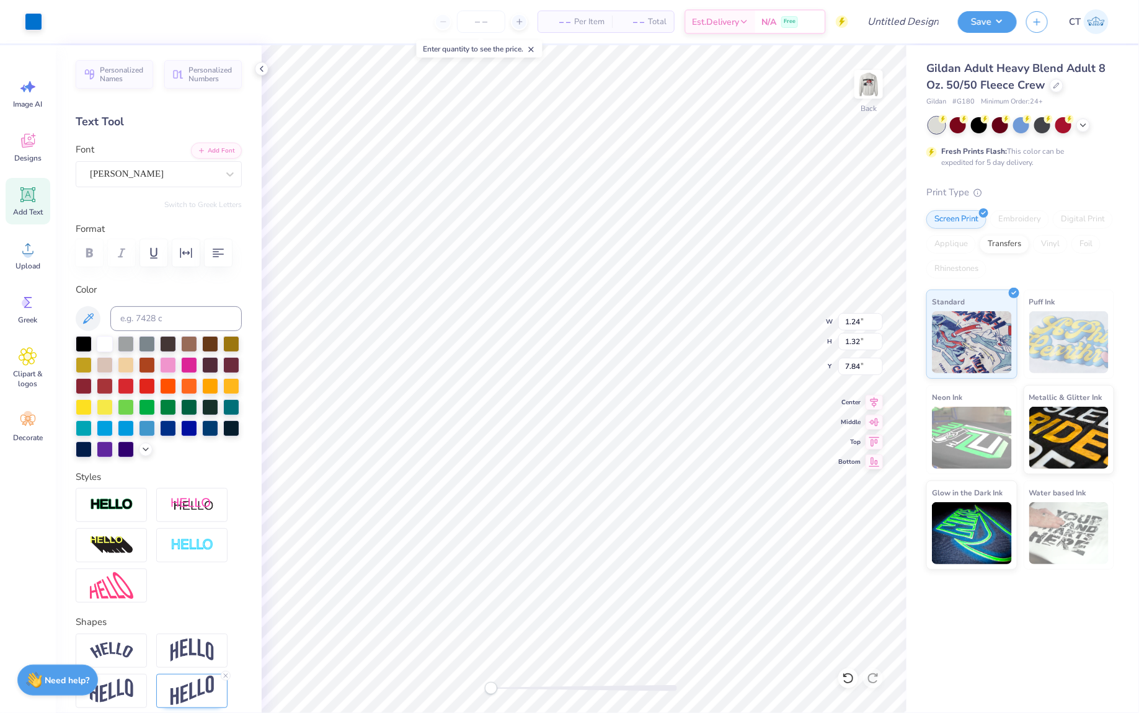
type input "1.24"
type input "1.32"
type input "7.84"
type input "2.16"
type input "2.09"
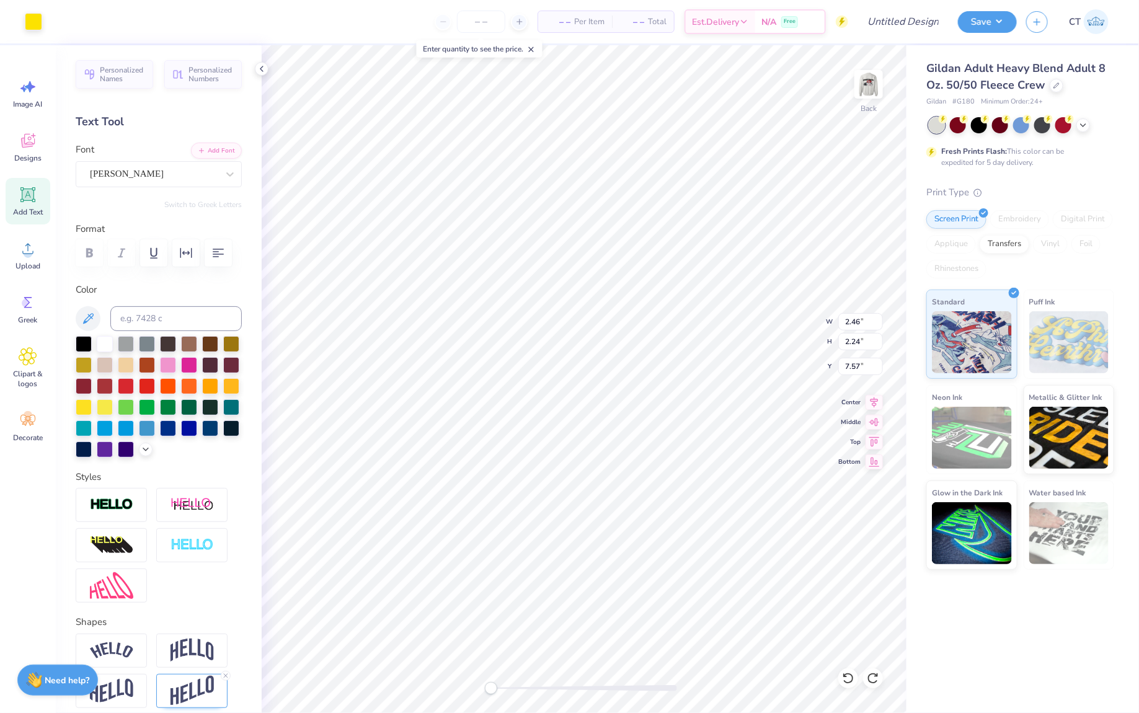
type input "10.78"
type input "4.33"
type input "3.14"
type input "7.71"
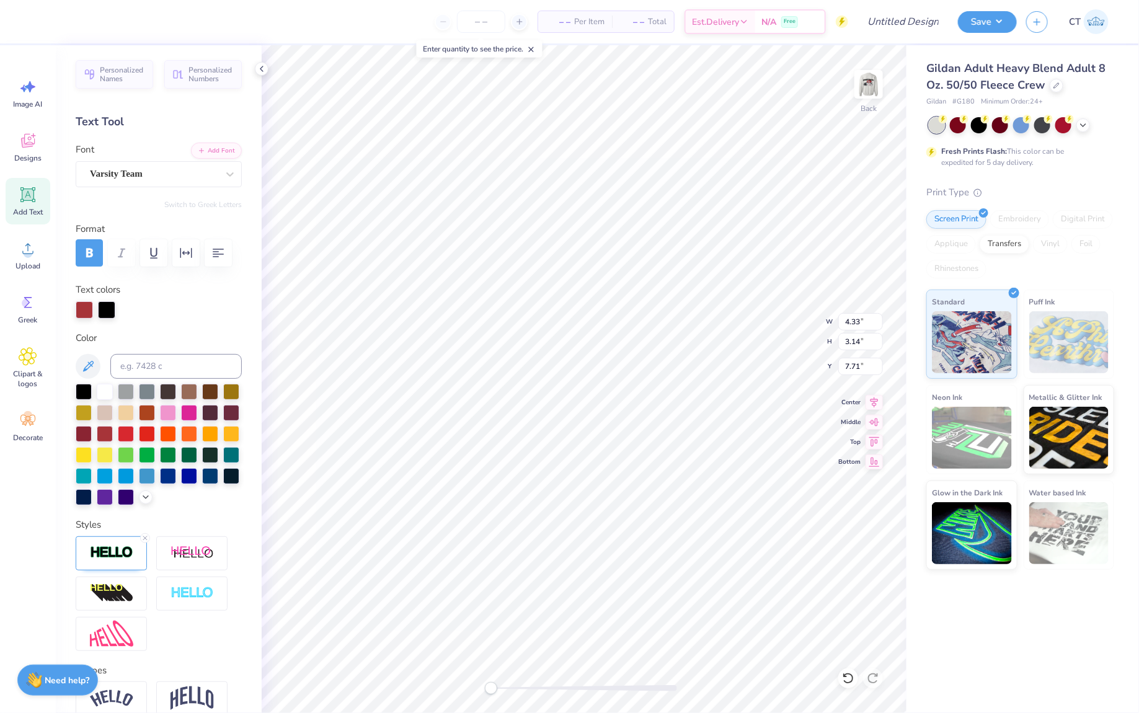
type input "11.95"
type input "4.58"
type input "4.35"
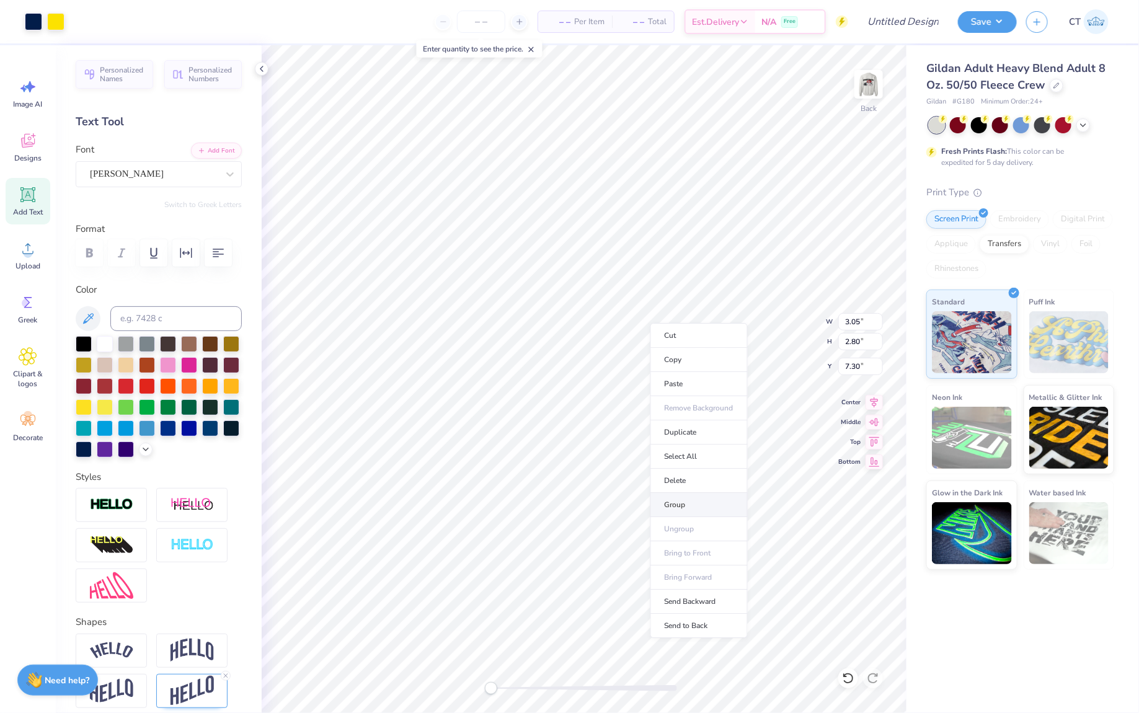
click at [695, 505] on li "Group" at bounding box center [699, 505] width 97 height 24
type input "1.87"
type input "1.71"
type input "4.70"
type input "4.33"
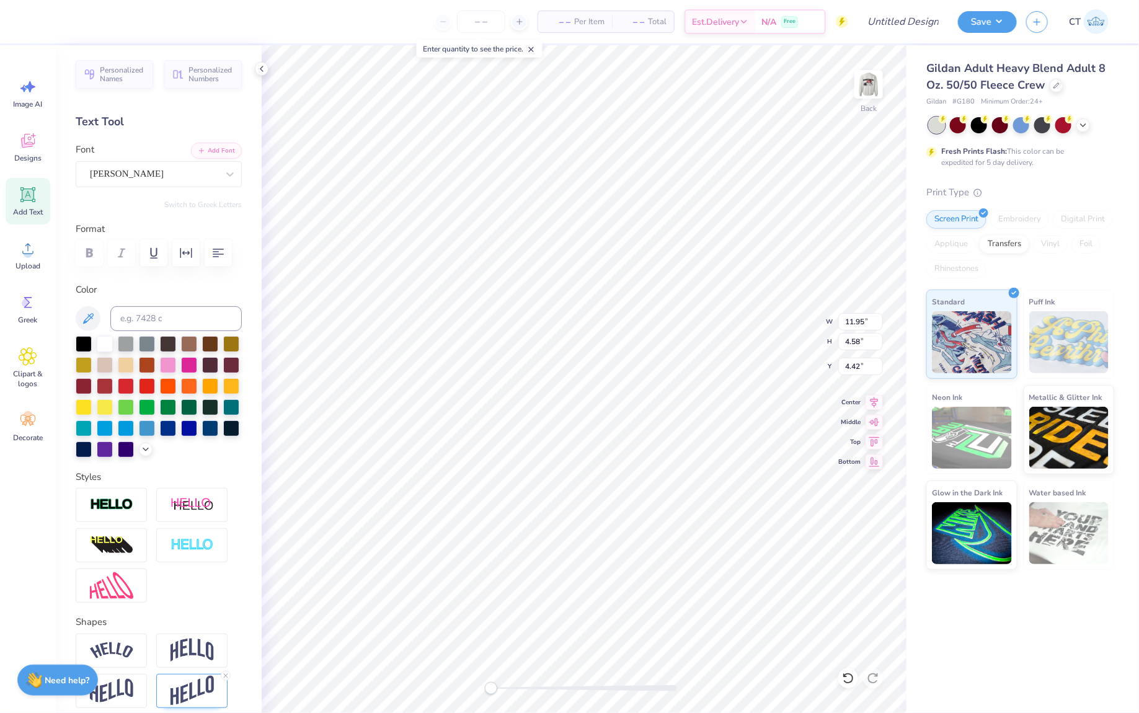
type input "3.14"
type input "10.64"
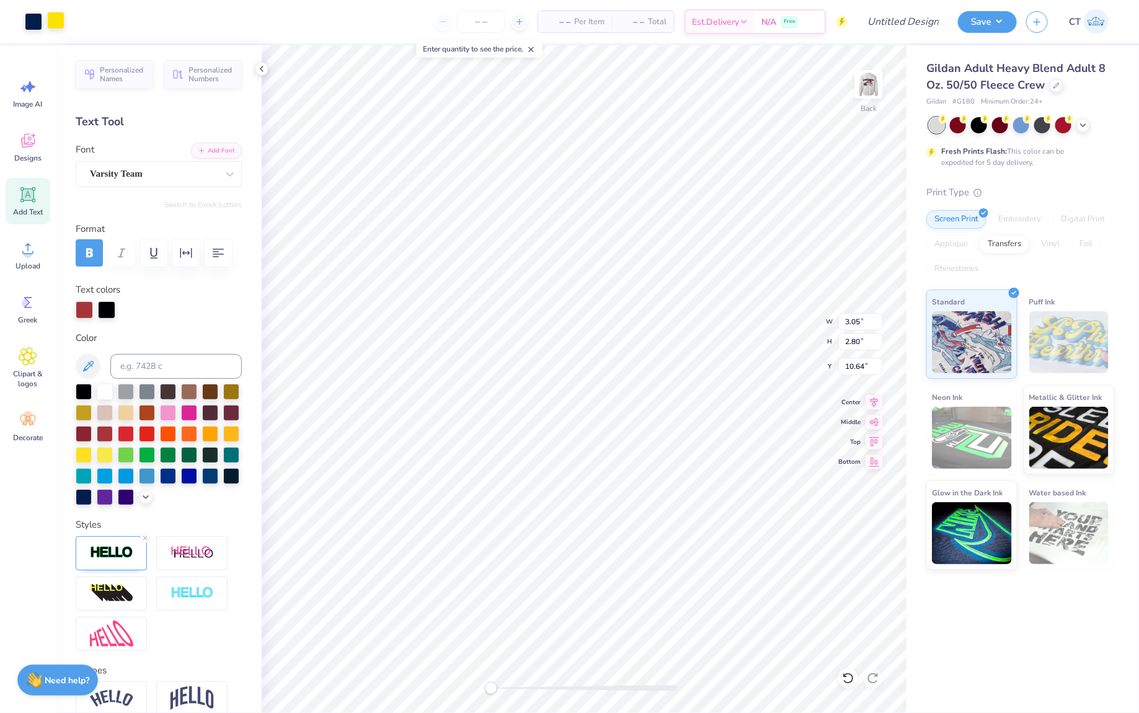
click at [60, 26] on div at bounding box center [55, 20] width 17 height 17
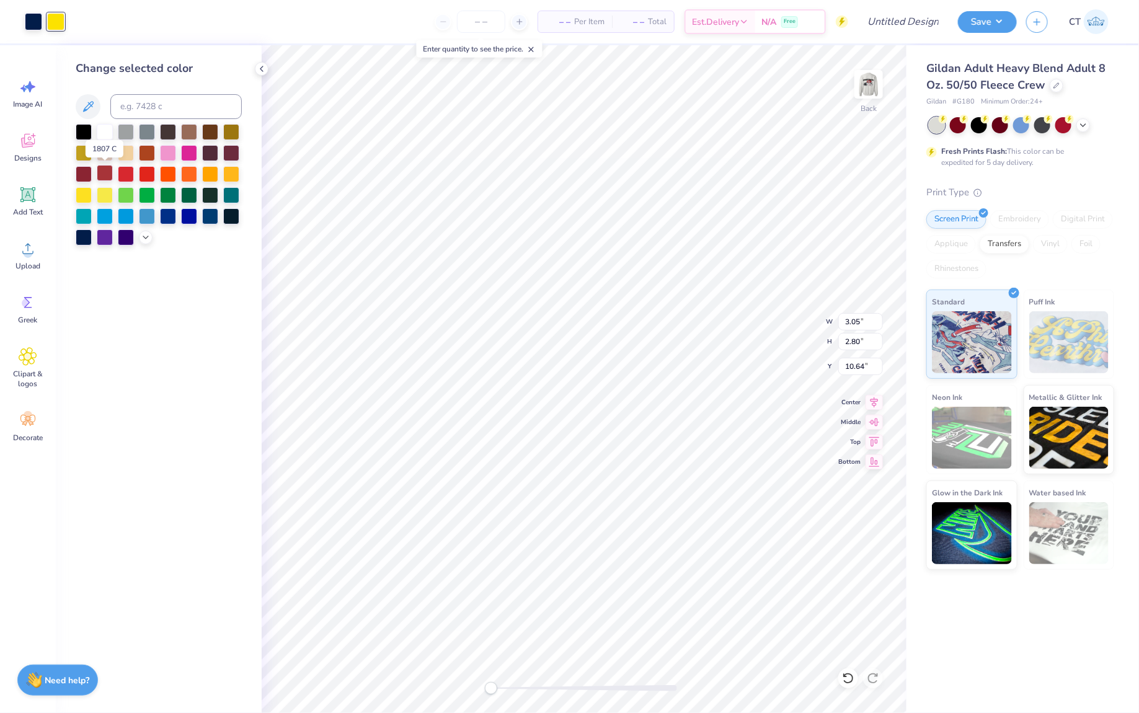
click at [106, 178] on div at bounding box center [105, 173] width 16 height 16
click at [105, 176] on div at bounding box center [105, 173] width 16 height 16
type input "4.33"
type input "3.14"
type input "7.50"
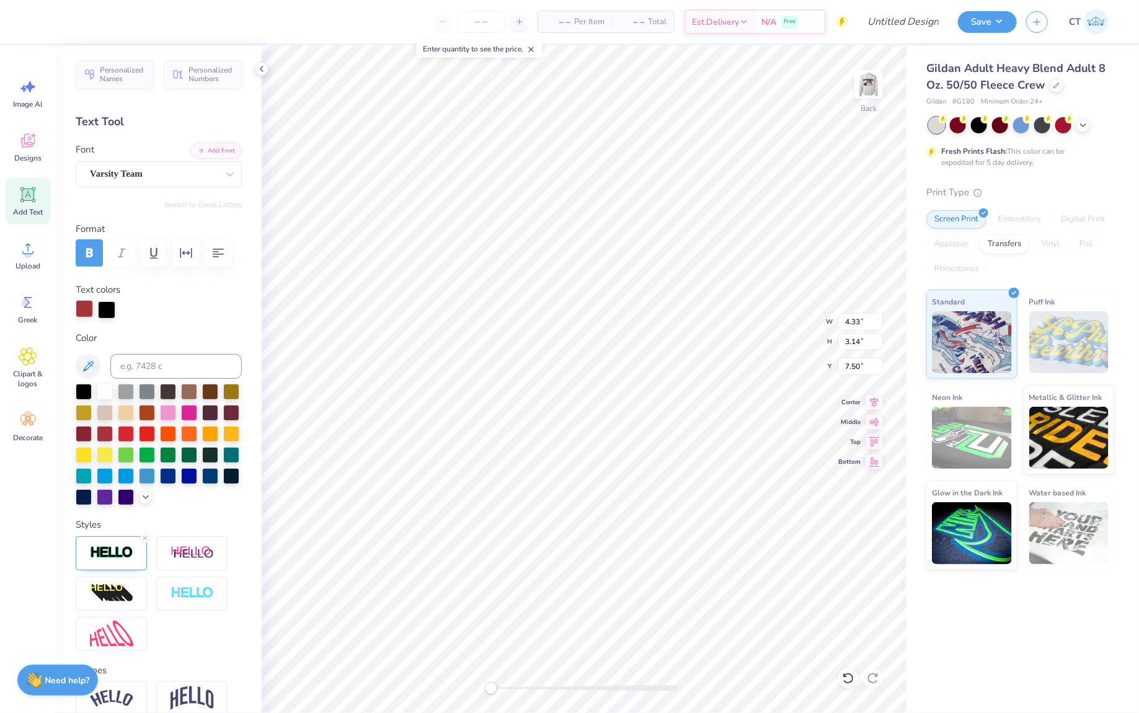
click at [87, 305] on div at bounding box center [84, 308] width 17 height 17
click at [53, 23] on div at bounding box center [55, 20] width 17 height 17
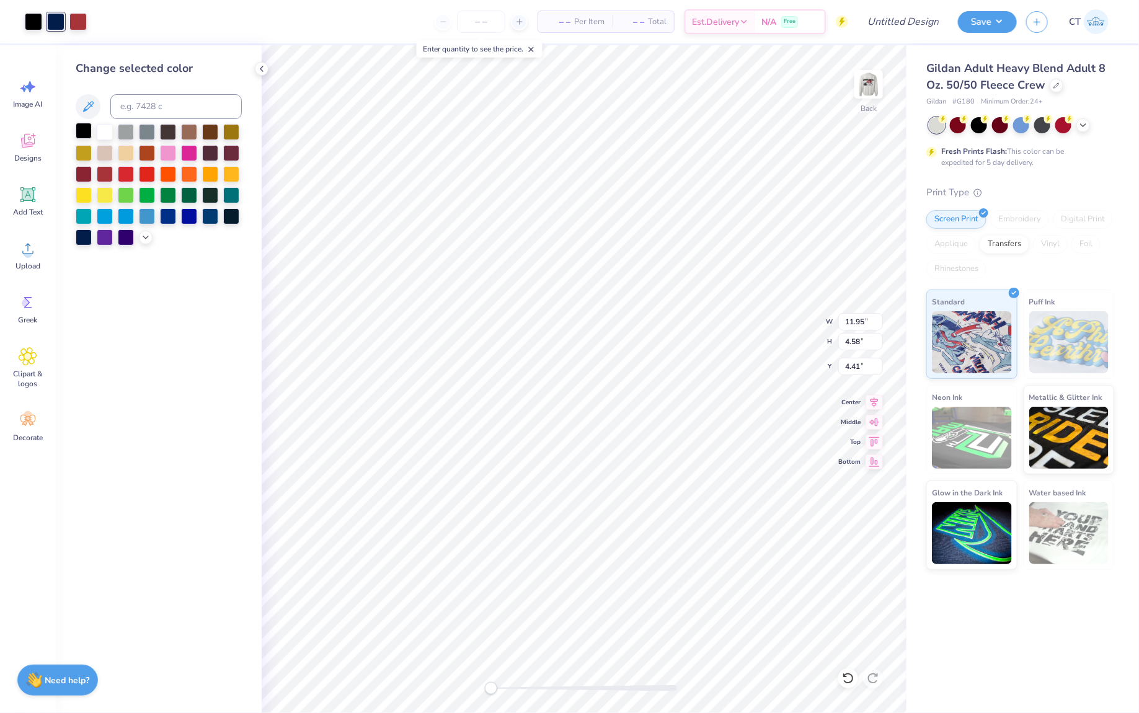
click at [87, 128] on div at bounding box center [84, 131] width 16 height 16
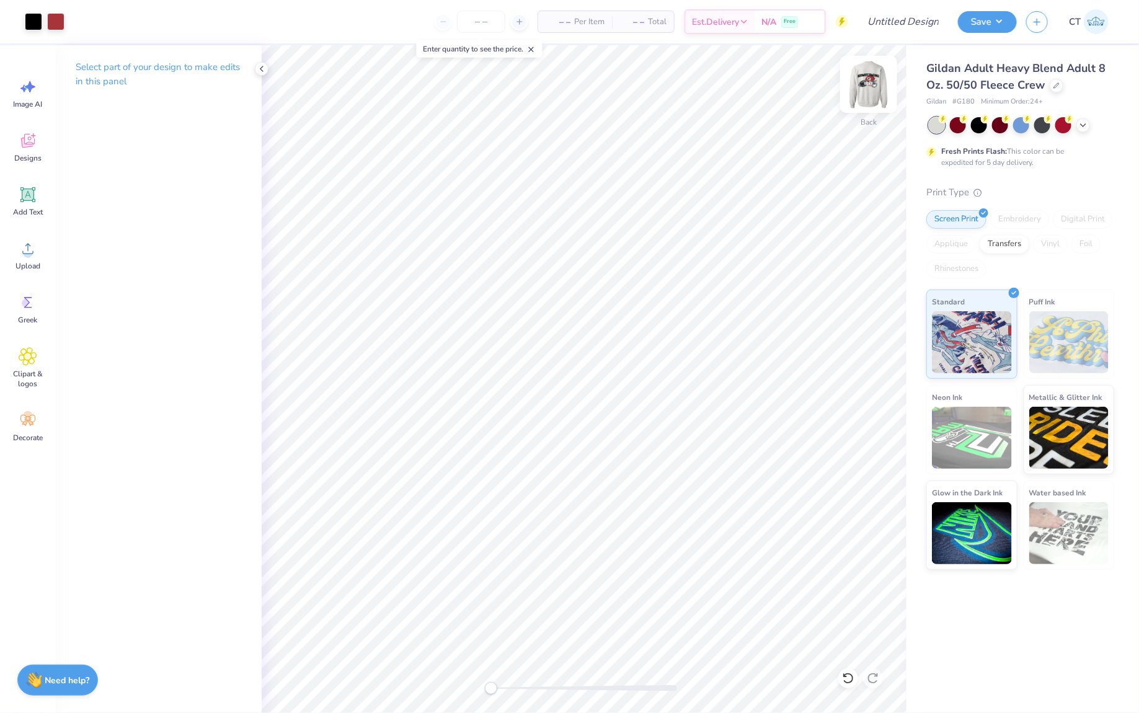
click at [879, 81] on img at bounding box center [869, 85] width 50 height 50
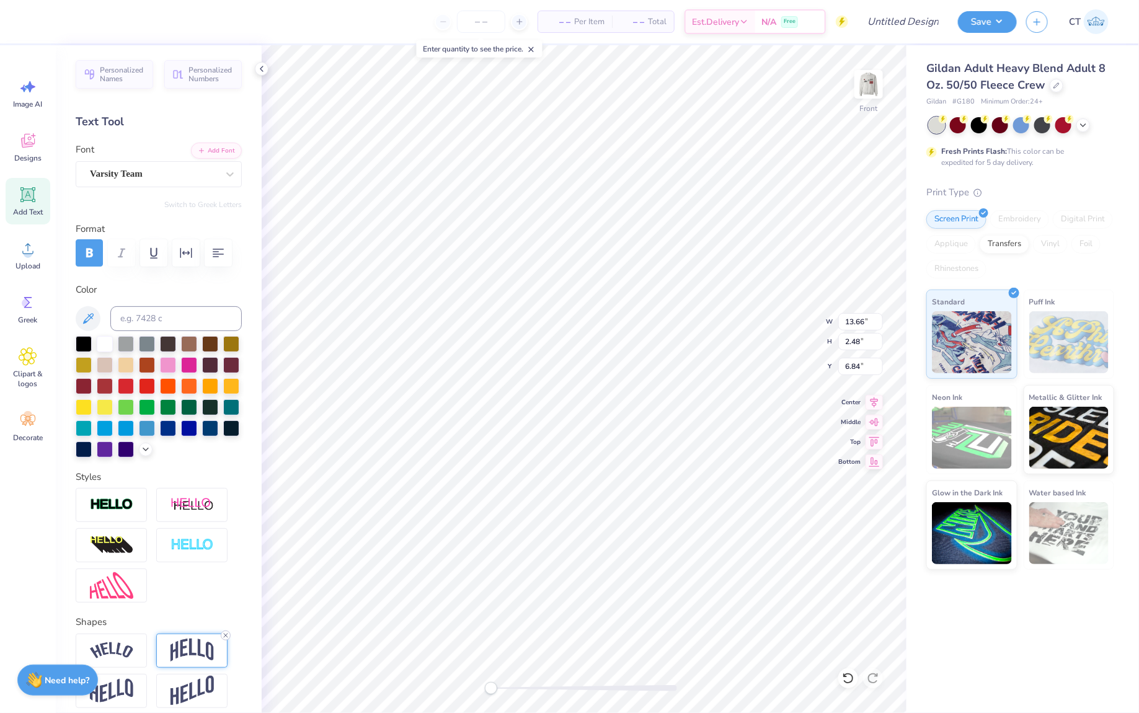
click at [226, 633] on icon at bounding box center [225, 635] width 7 height 7
click at [194, 643] on img at bounding box center [192, 651] width 43 height 24
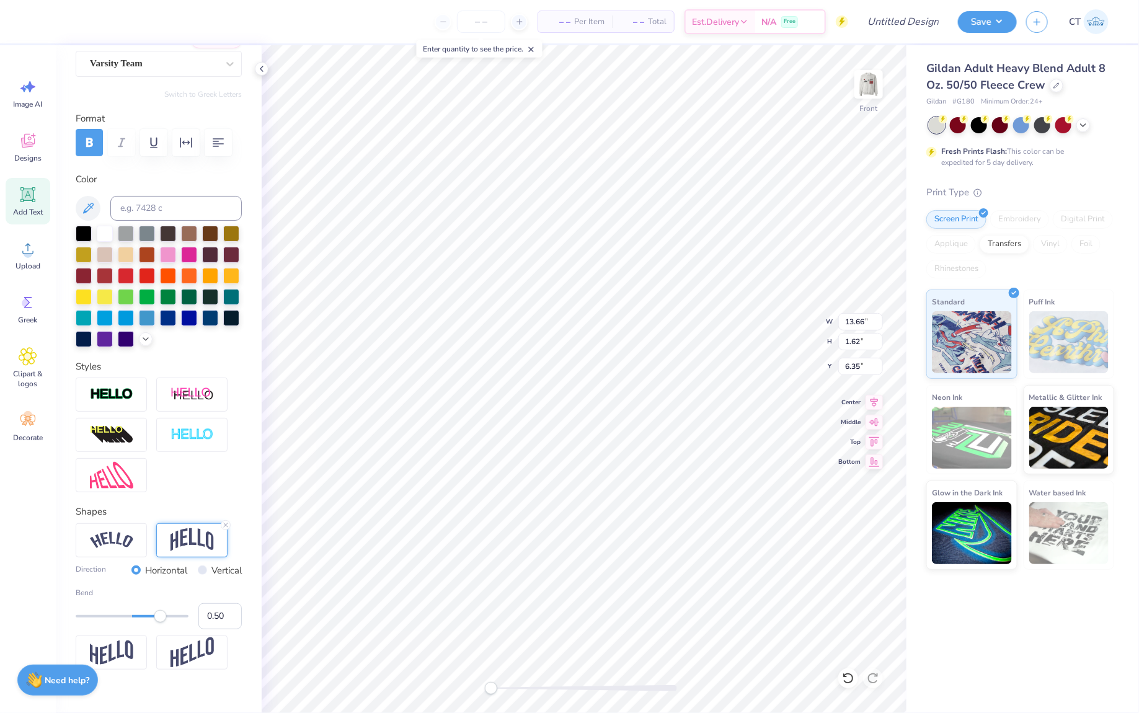
scroll to position [118, 0]
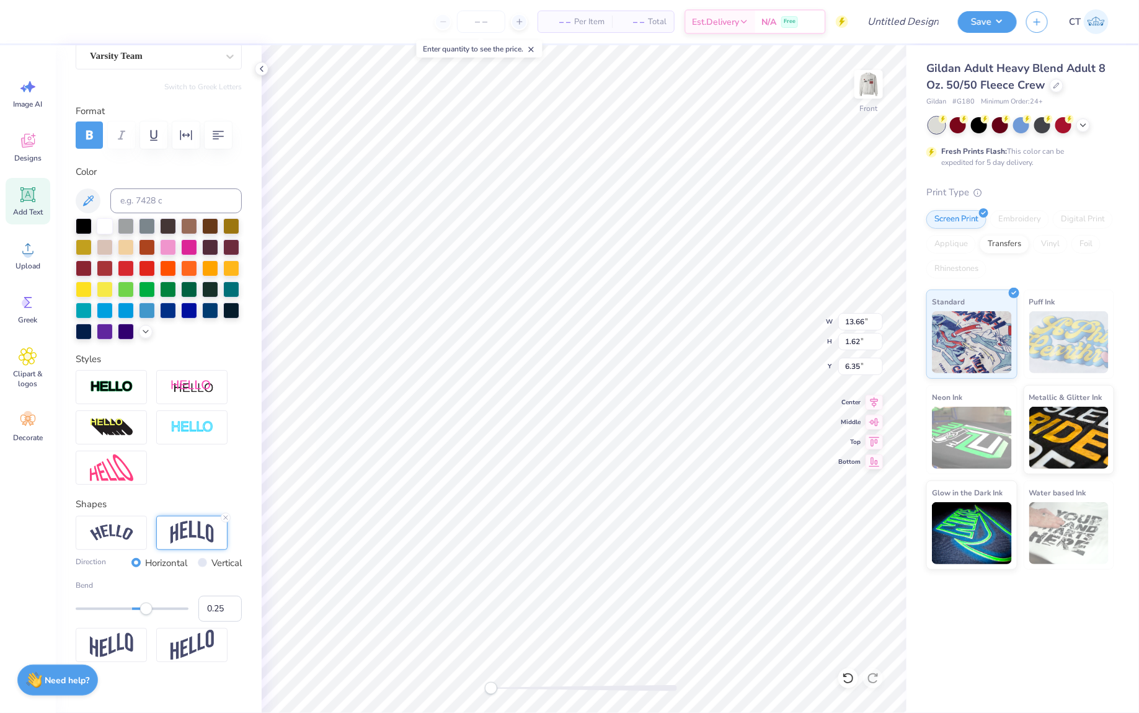
type input "0.24"
drag, startPoint x: 163, startPoint y: 612, endPoint x: 146, endPoint y: 612, distance: 17.4
click at [146, 612] on div "Accessibility label" at bounding box center [146, 609] width 12 height 12
type input "0.20"
click at [143, 611] on div "Accessibility label" at bounding box center [143, 609] width 12 height 12
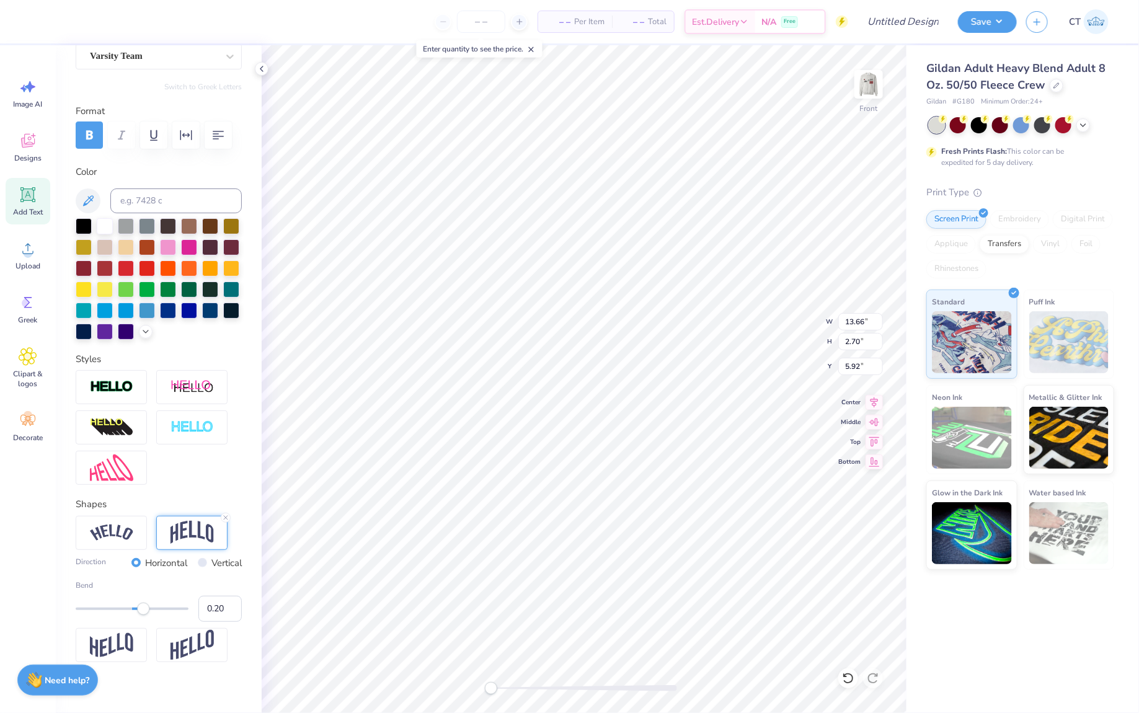
type input "12.36"
type input "7.72"
type input "8.08"
click at [26, 189] on icon at bounding box center [28, 195] width 12 height 12
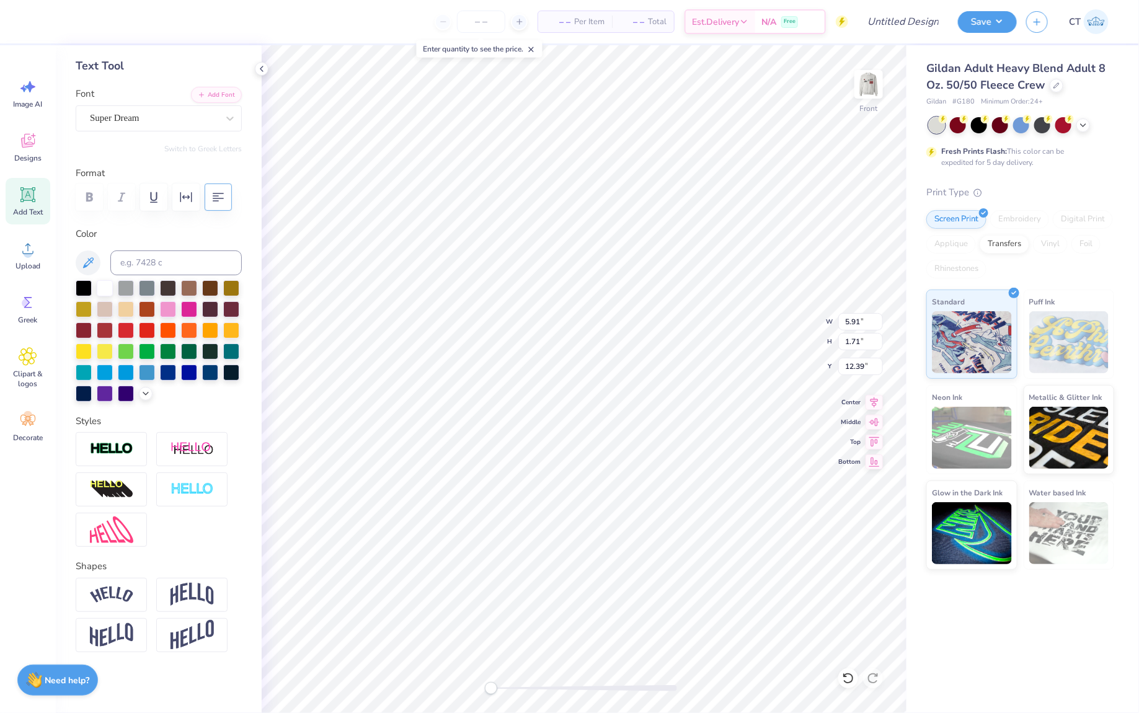
scroll to position [0, 7]
type textarea "alpha xi delta, Pi Kappa Phi, Agr,"
type textarea "[MEDICAL_DATA], Pi [PERSON_NAME], AGR,"
type textarea "[MEDICAL_DATA], Pi [PERSON_NAME], AGR"
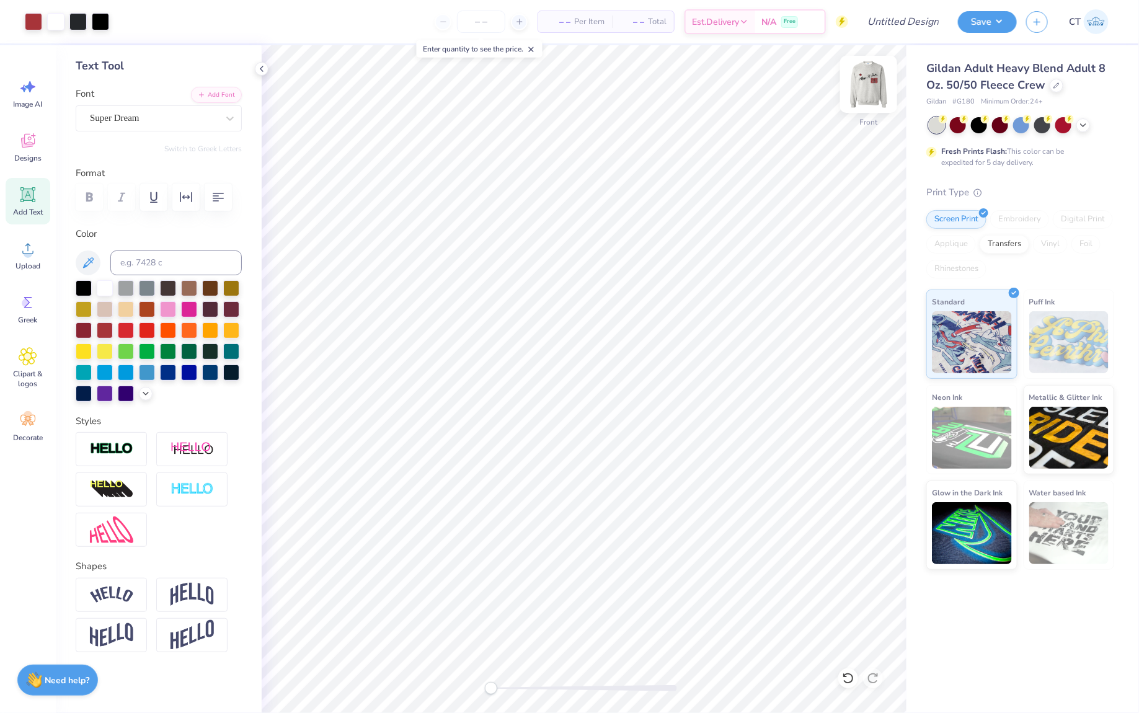
click at [862, 91] on img at bounding box center [869, 85] width 50 height 50
click at [207, 127] on div "[PERSON_NAME]" at bounding box center [159, 118] width 166 height 26
click at [862, 83] on img at bounding box center [869, 85] width 50 height 50
click at [226, 125] on div at bounding box center [230, 118] width 22 height 22
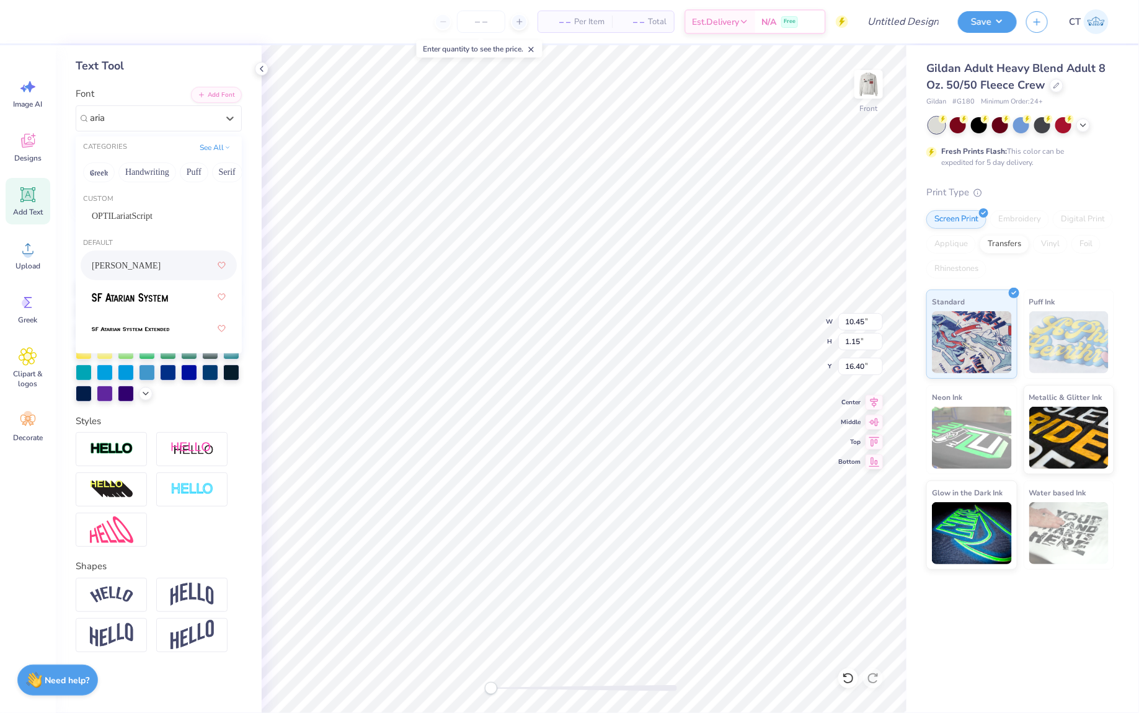
click at [128, 267] on div "[PERSON_NAME]" at bounding box center [159, 265] width 134 height 22
type input "aria"
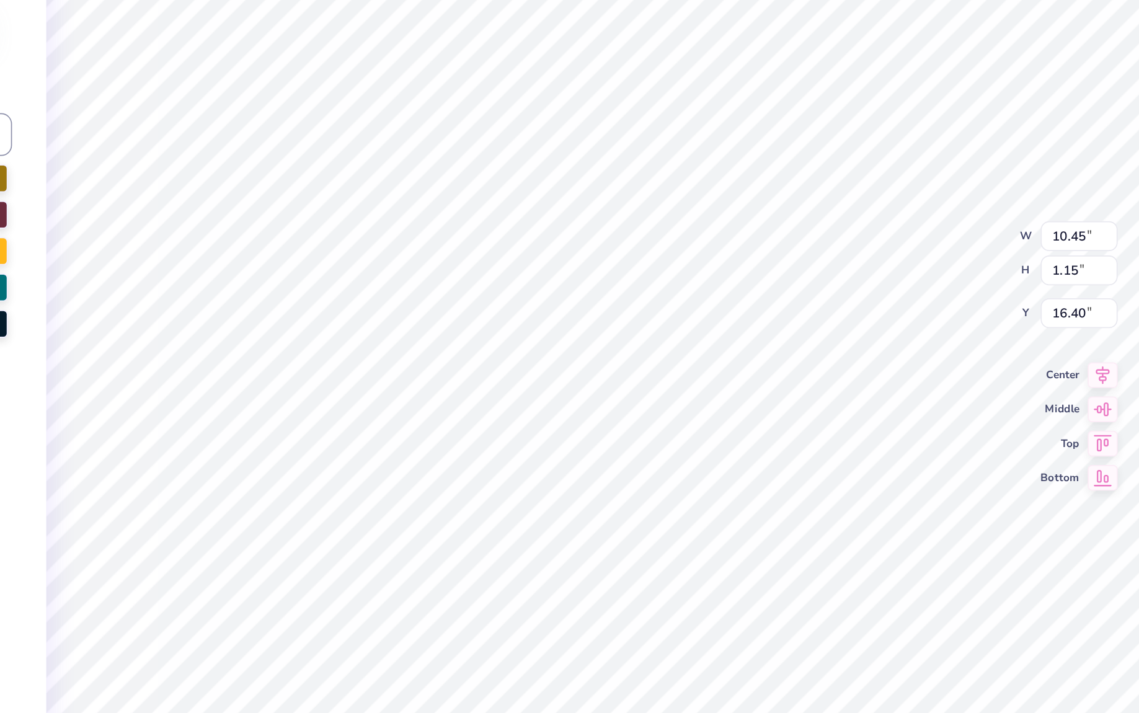
type textarea "[MEDICAL_DATA] Pi [PERSON_NAME] AGR"
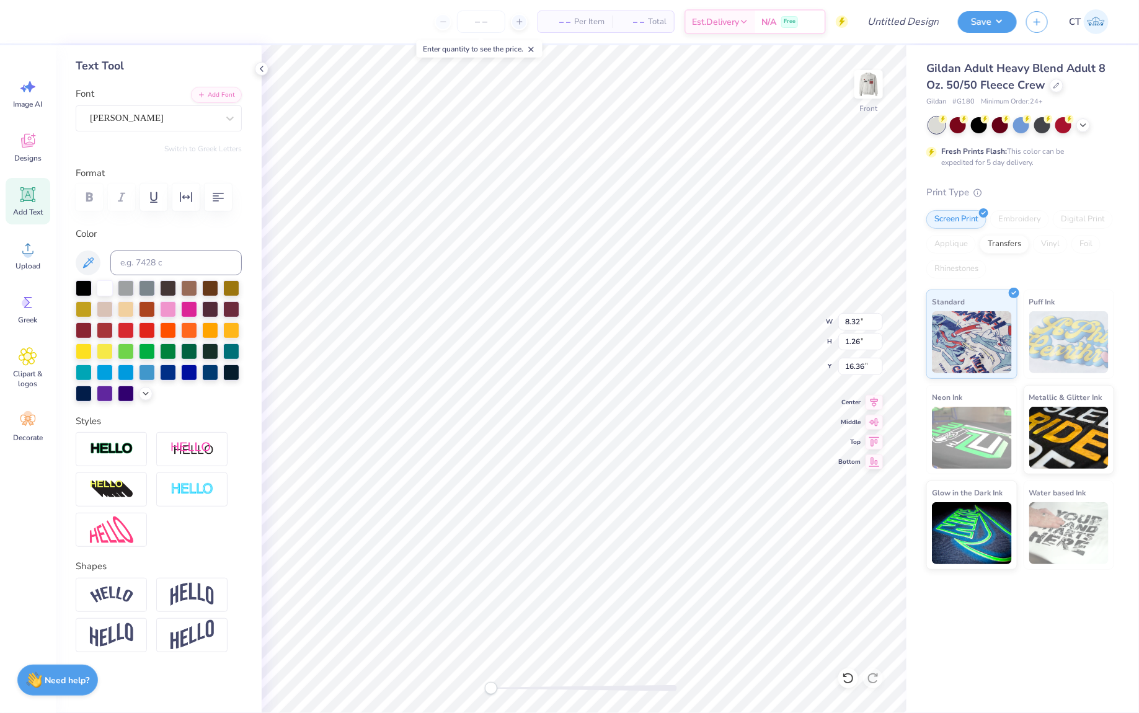
scroll to position [0, 2]
type textarea "Alpha Xi Delta"
click at [79, 291] on div at bounding box center [84, 287] width 16 height 16
type textarea "A"
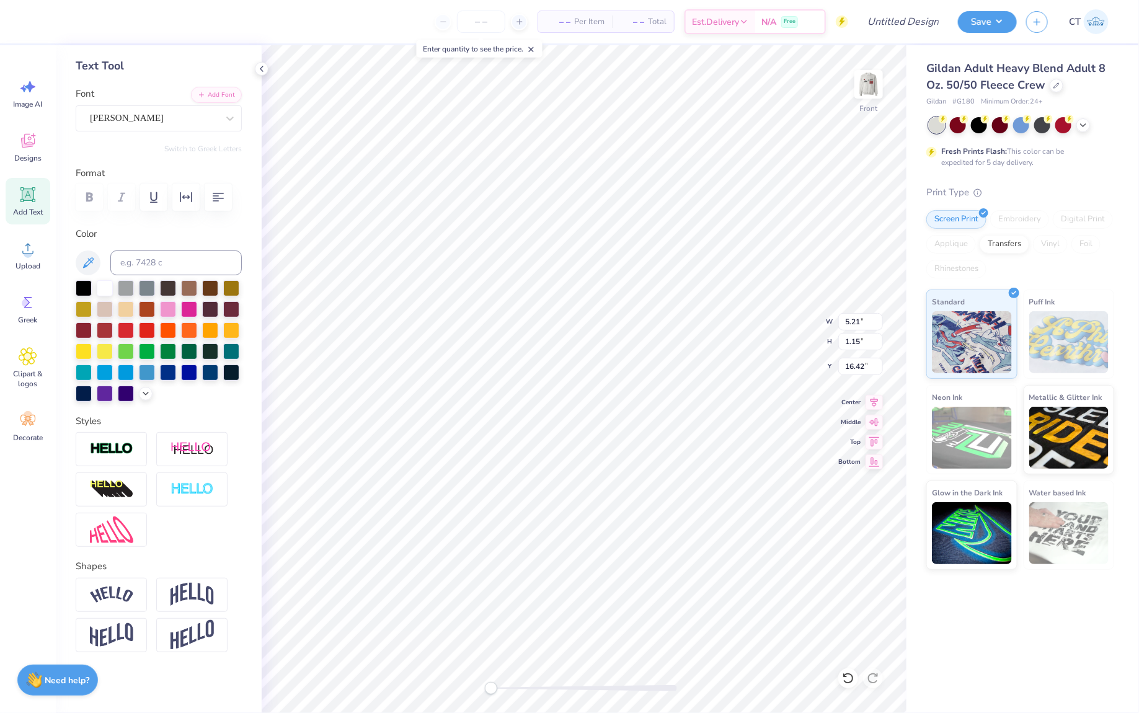
type textarea "Pi Kappa Phi"
type textarea "P"
type textarea "Alpha Gamma Rho"
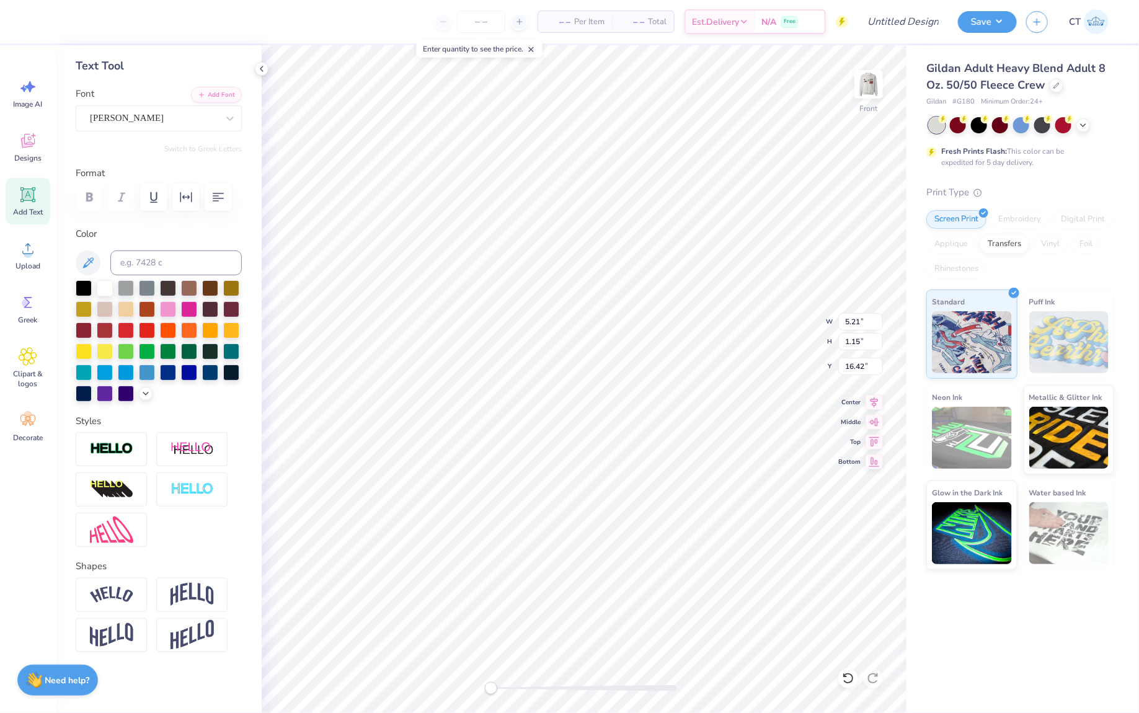
type input "4.50"
type input "1.14"
type input "18.05"
type input "6.42"
type input "1.25"
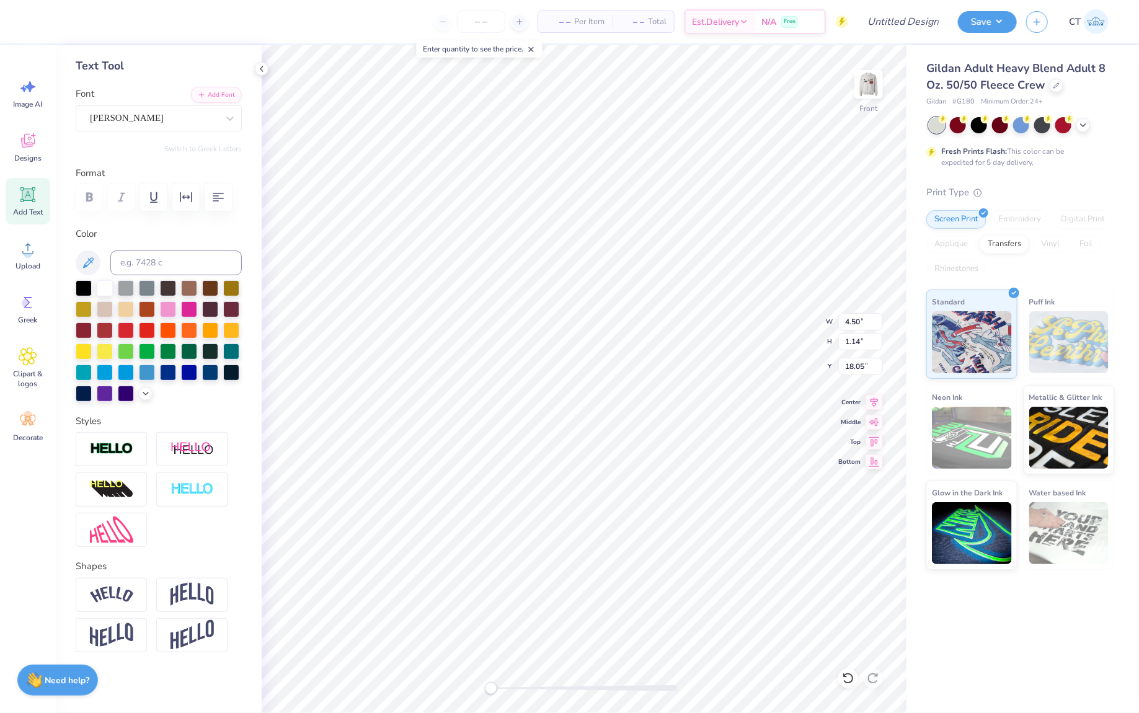
type input "19.56"
click at [868, 79] on img at bounding box center [869, 85] width 50 height 50
click at [868, 79] on img at bounding box center [869, 84] width 25 height 25
click at [875, 79] on img at bounding box center [869, 85] width 50 height 50
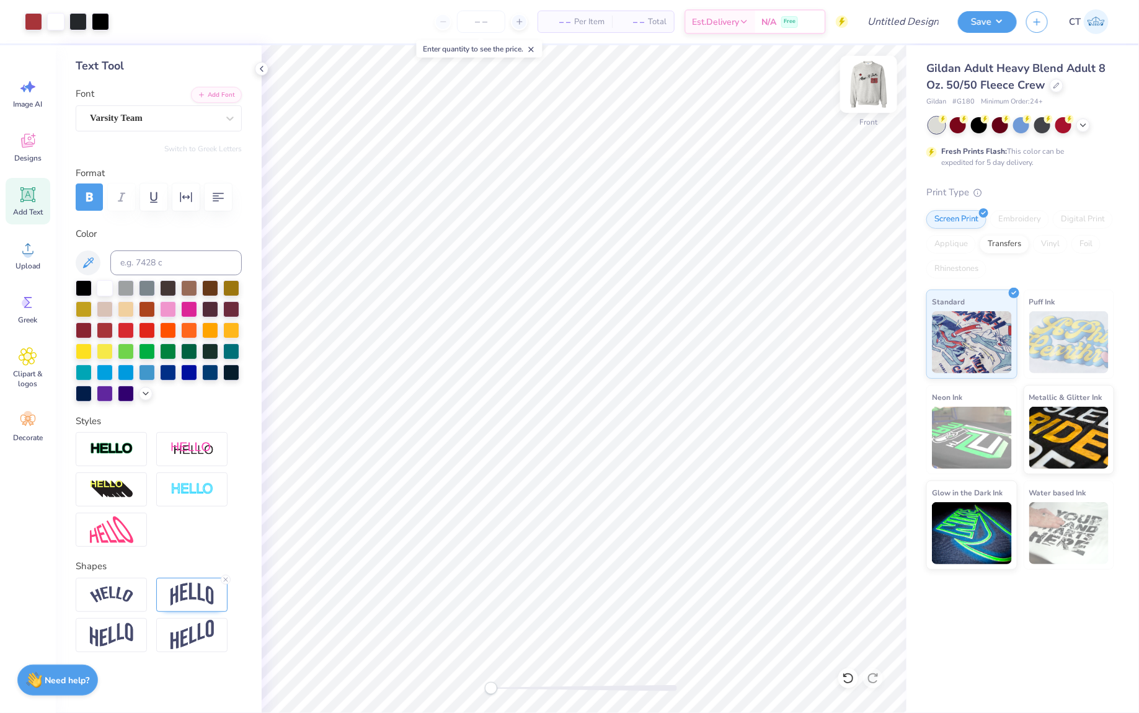
click at [871, 87] on img at bounding box center [869, 85] width 50 height 50
type textarea "A"
type textarea "Homecoming"
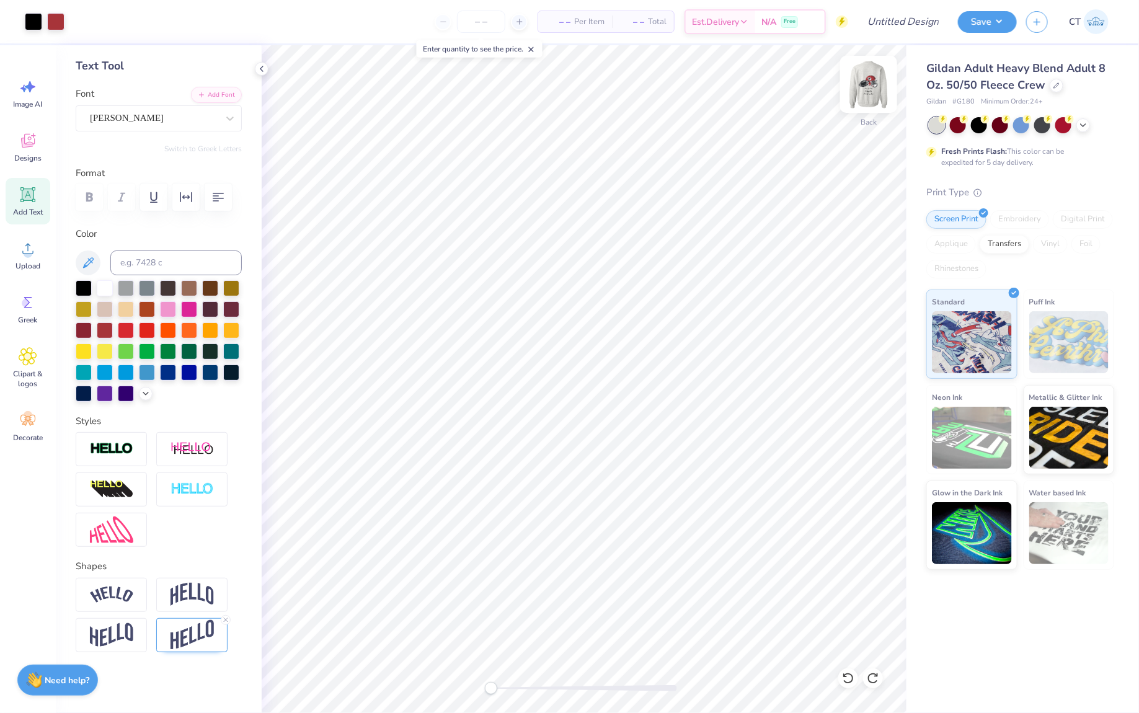
click at [870, 91] on img at bounding box center [869, 85] width 50 height 50
click at [31, 208] on span "Add Text" at bounding box center [28, 212] width 30 height 10
type textarea "Homecoming"
click at [169, 113] on div "Super Dream" at bounding box center [154, 118] width 130 height 19
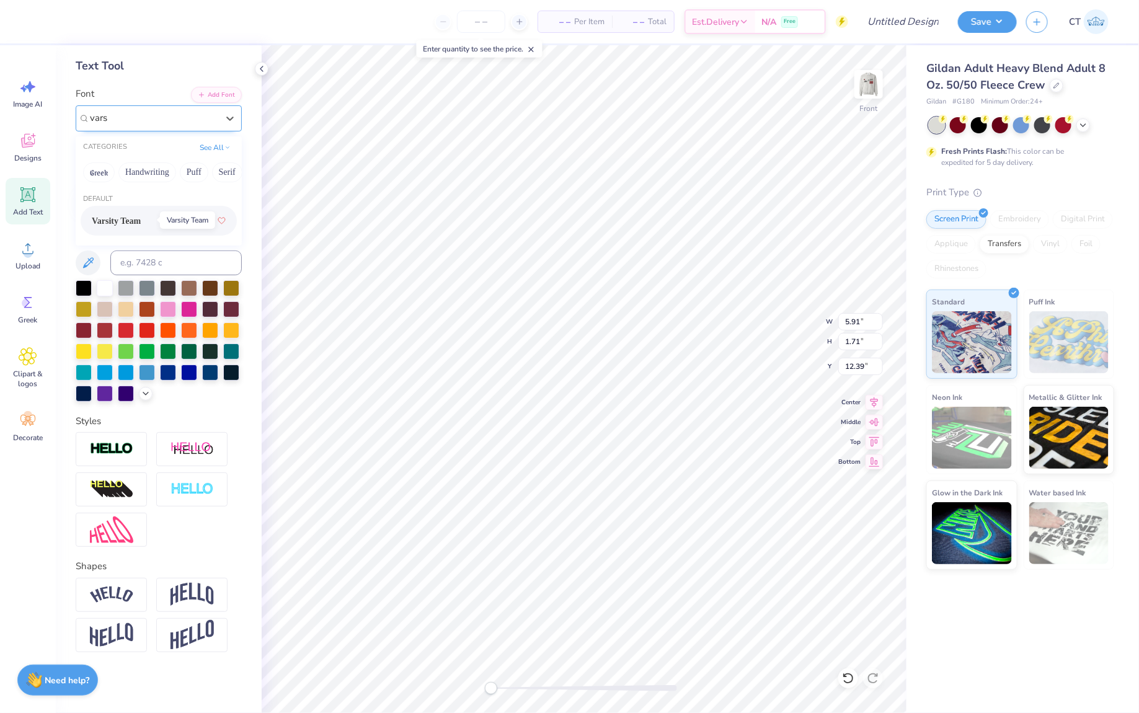
click at [141, 221] on span "Varsity Team" at bounding box center [116, 221] width 49 height 13
type input "vars"
click at [81, 292] on div at bounding box center [84, 287] width 16 height 16
click at [125, 457] on div at bounding box center [111, 449] width 71 height 34
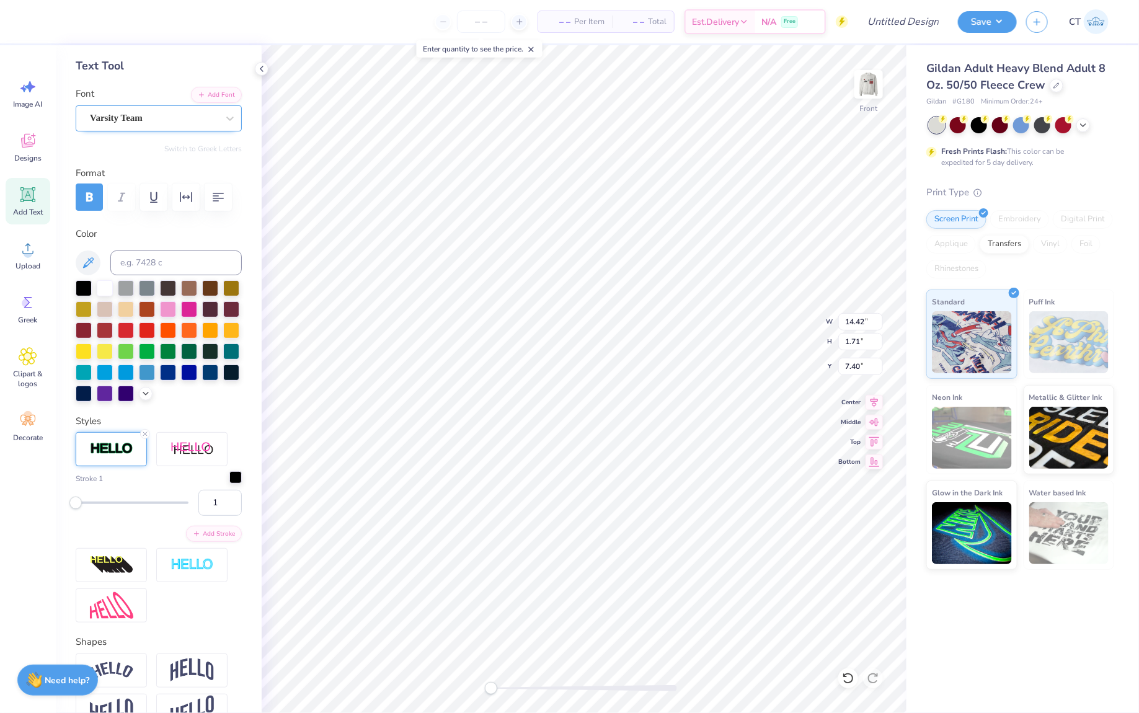
click at [238, 477] on div at bounding box center [235, 477] width 12 height 12
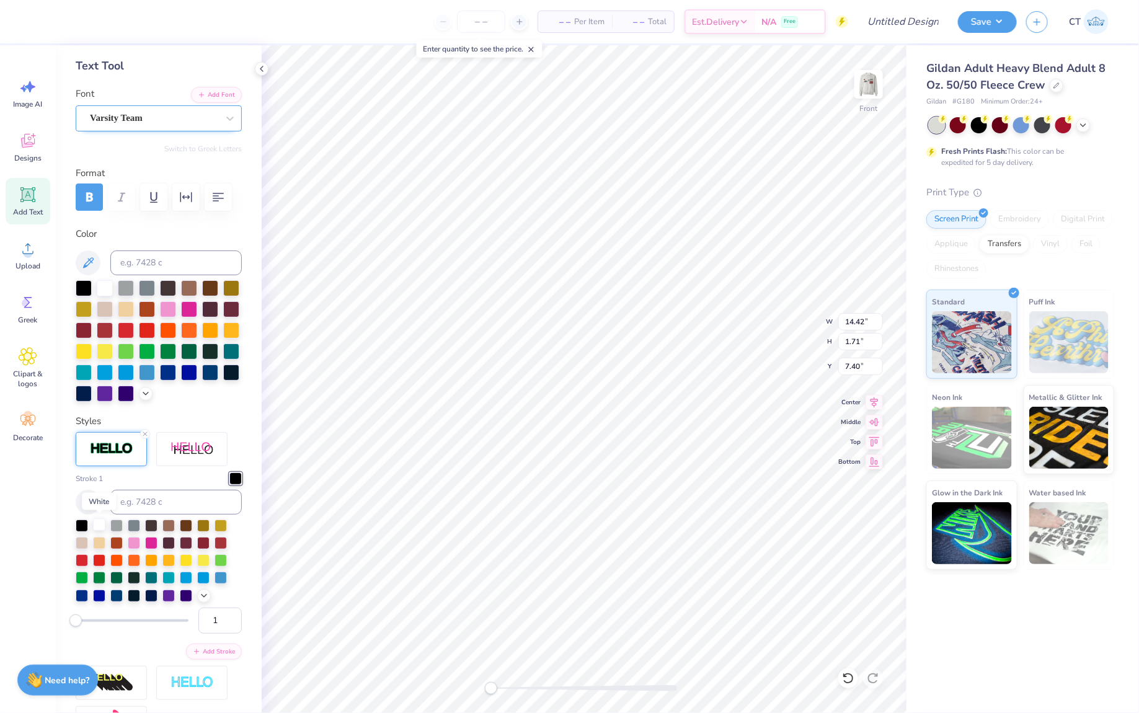
click at [102, 523] on div at bounding box center [99, 525] width 12 height 12
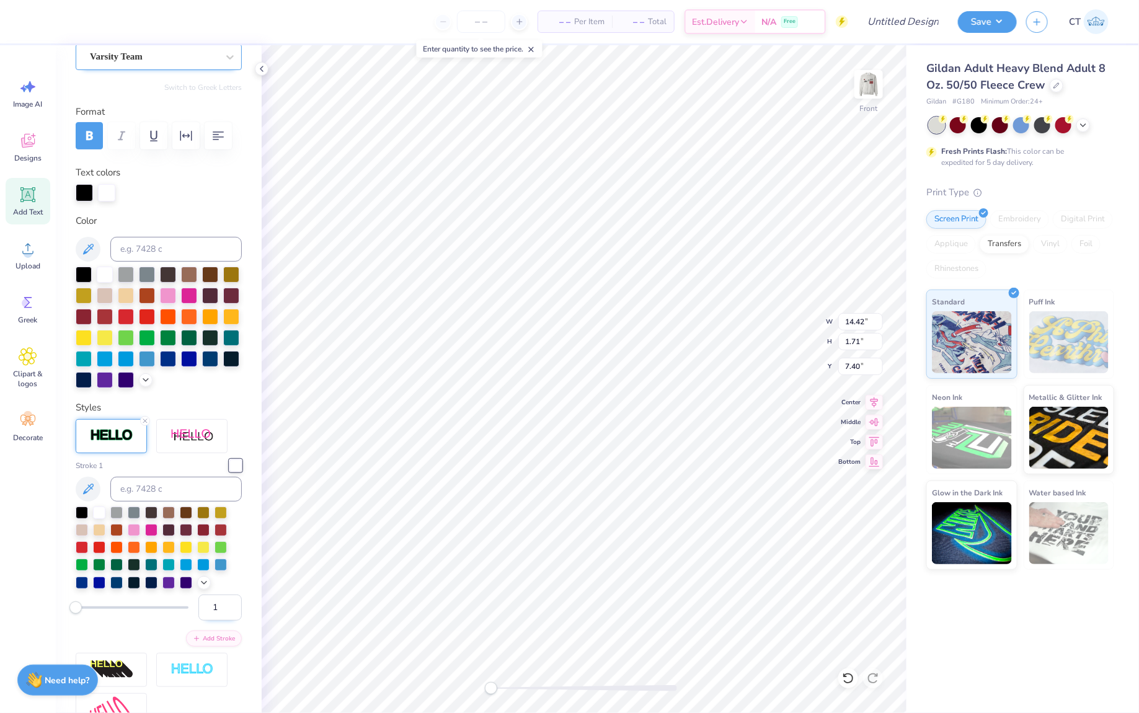
scroll to position [127, 0]
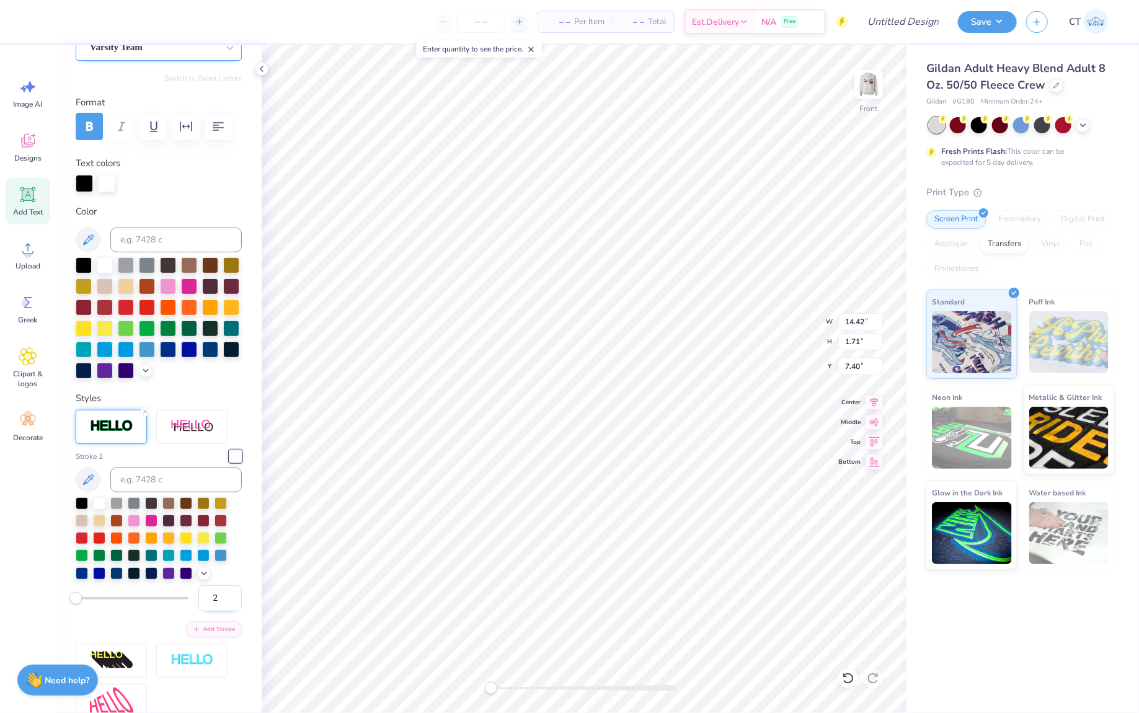
click at [229, 594] on input "2" at bounding box center [219, 599] width 43 height 26
type input "3"
click at [229, 594] on input "3" at bounding box center [219, 599] width 43 height 26
type input "14.46"
type input "1.74"
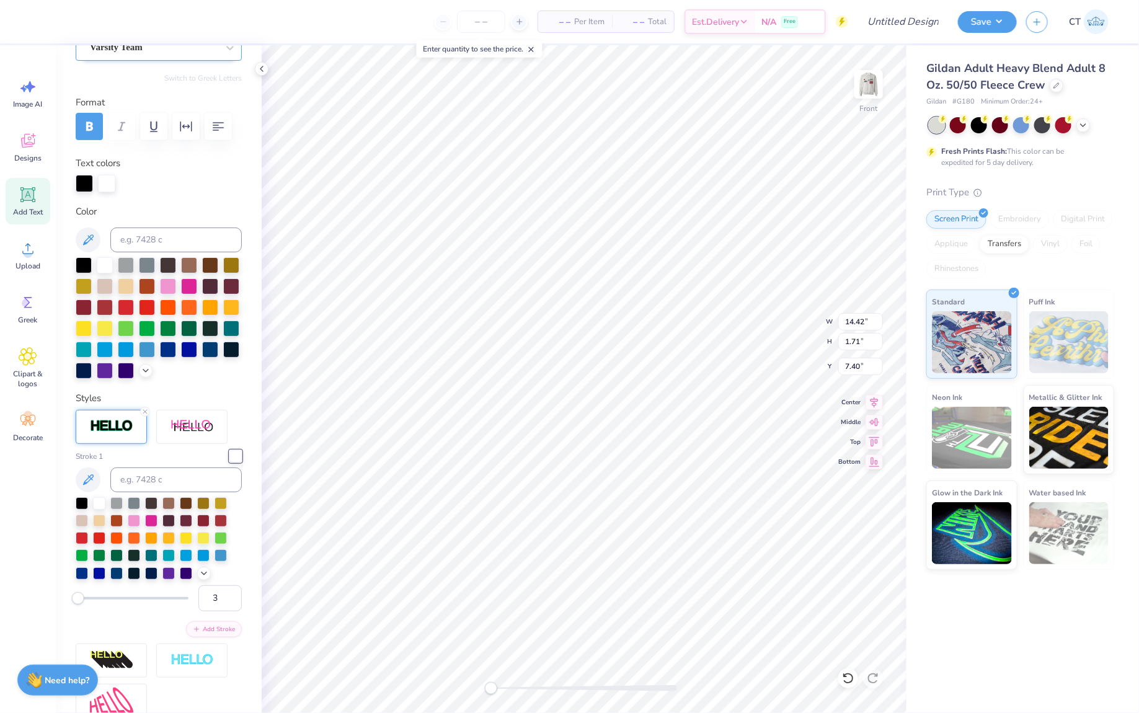
type input "7.39"
type input "1"
click at [146, 412] on icon at bounding box center [144, 411] width 7 height 7
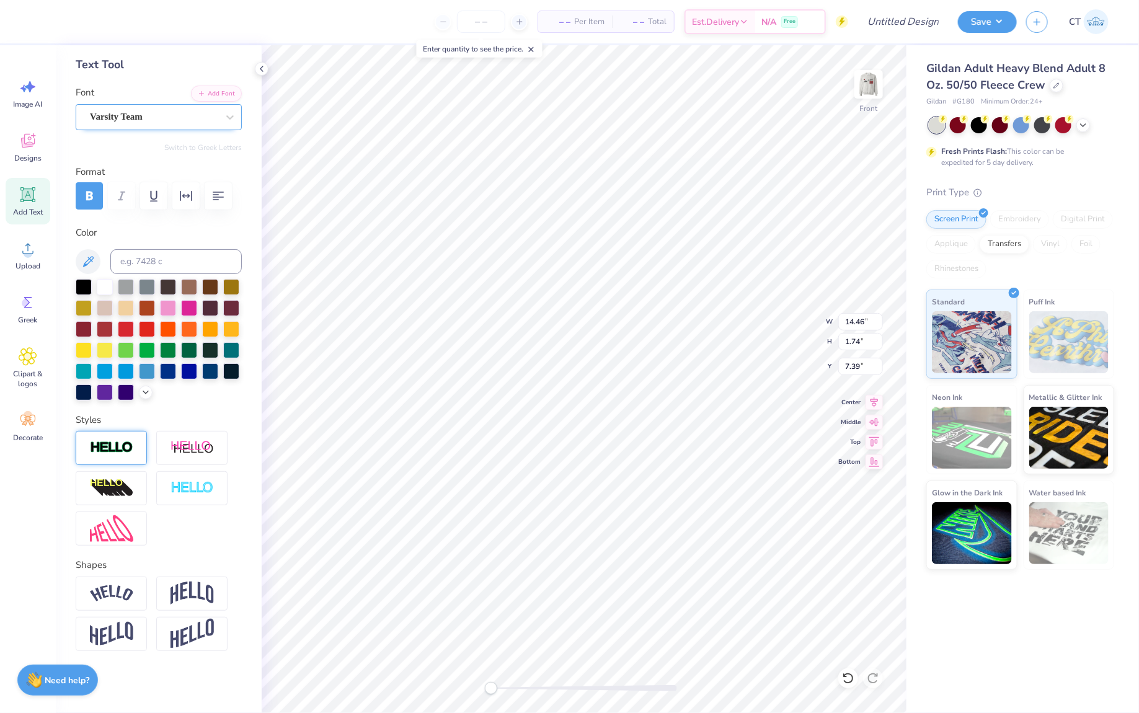
scroll to position [56, 0]
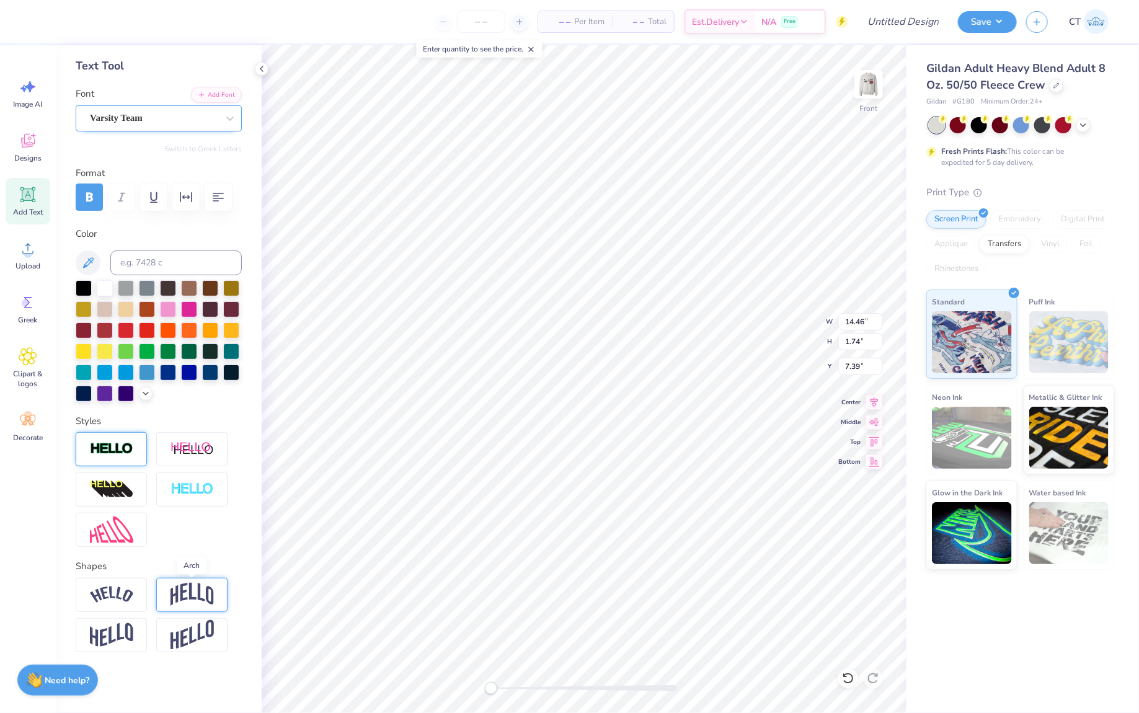
click at [183, 593] on img at bounding box center [192, 595] width 43 height 24
type input "0.13"
drag, startPoint x: 161, startPoint y: 670, endPoint x: 140, endPoint y: 670, distance: 21.1
click at [140, 671] on div "Accessibility label" at bounding box center [140, 671] width 12 height 12
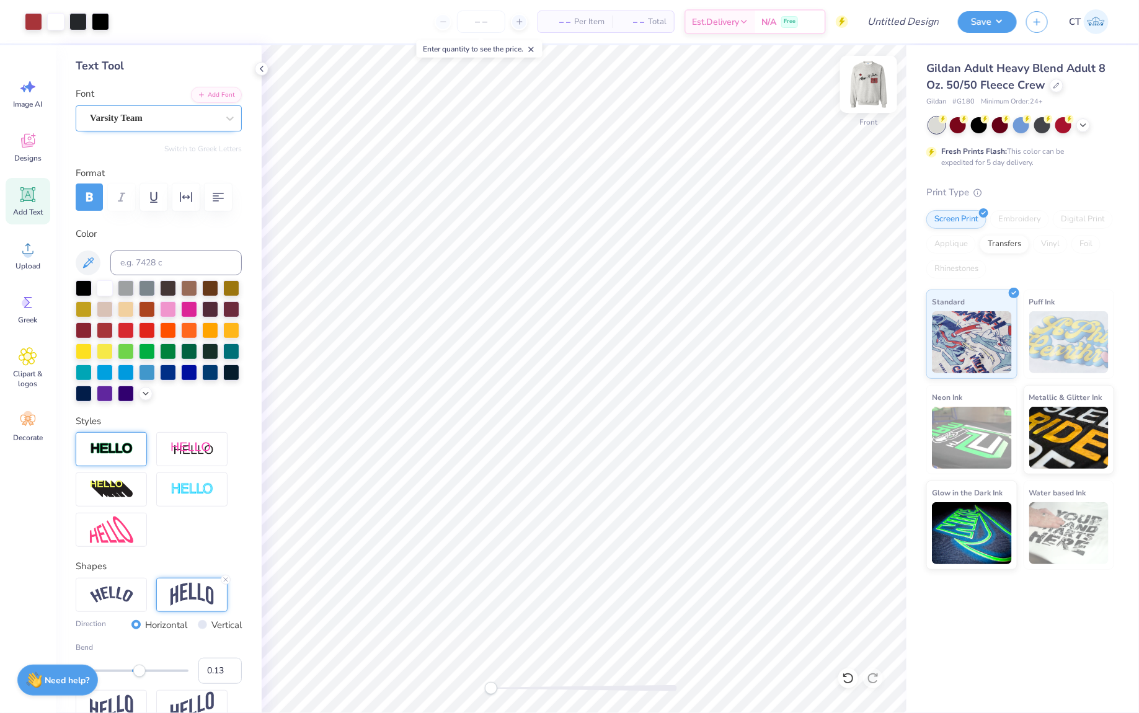
click at [865, 84] on img at bounding box center [869, 85] width 50 height 50
click at [865, 84] on img at bounding box center [869, 84] width 25 height 25
click at [976, 23] on button "Save" at bounding box center [987, 20] width 59 height 22
type input "0"
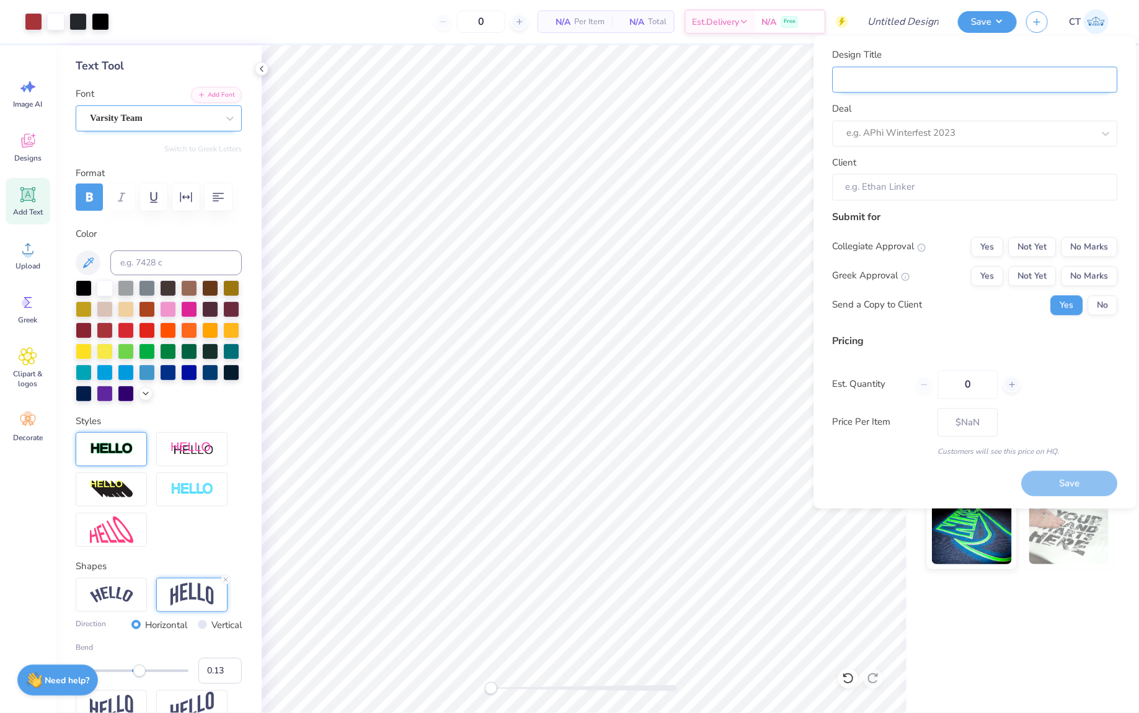
click at [925, 78] on input "Design Title" at bounding box center [975, 79] width 285 height 27
type input "[MEDICAL_DATA] Homecoming"
click at [917, 130] on div at bounding box center [970, 133] width 247 height 17
click at [925, 164] on div "[MEDICAL_DATA] Homecoming 2025" at bounding box center [975, 166] width 275 height 20
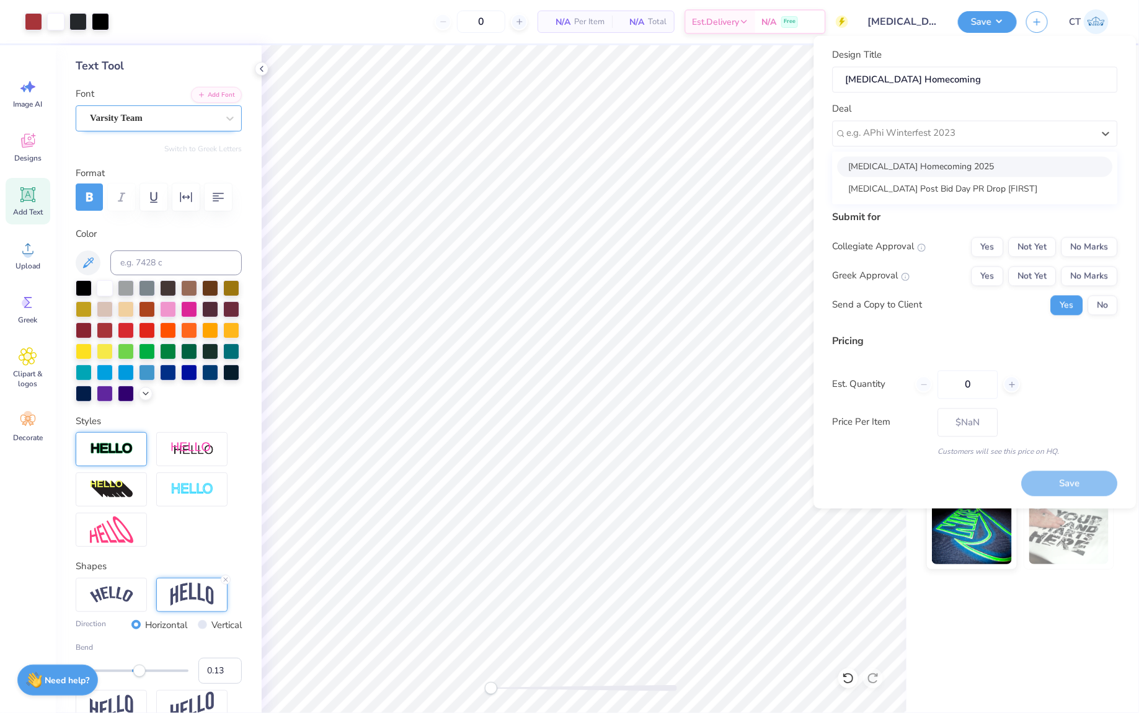
type input "[PERSON_NAME]"
click at [1044, 243] on button "Not Yet" at bounding box center [1033, 247] width 48 height 20
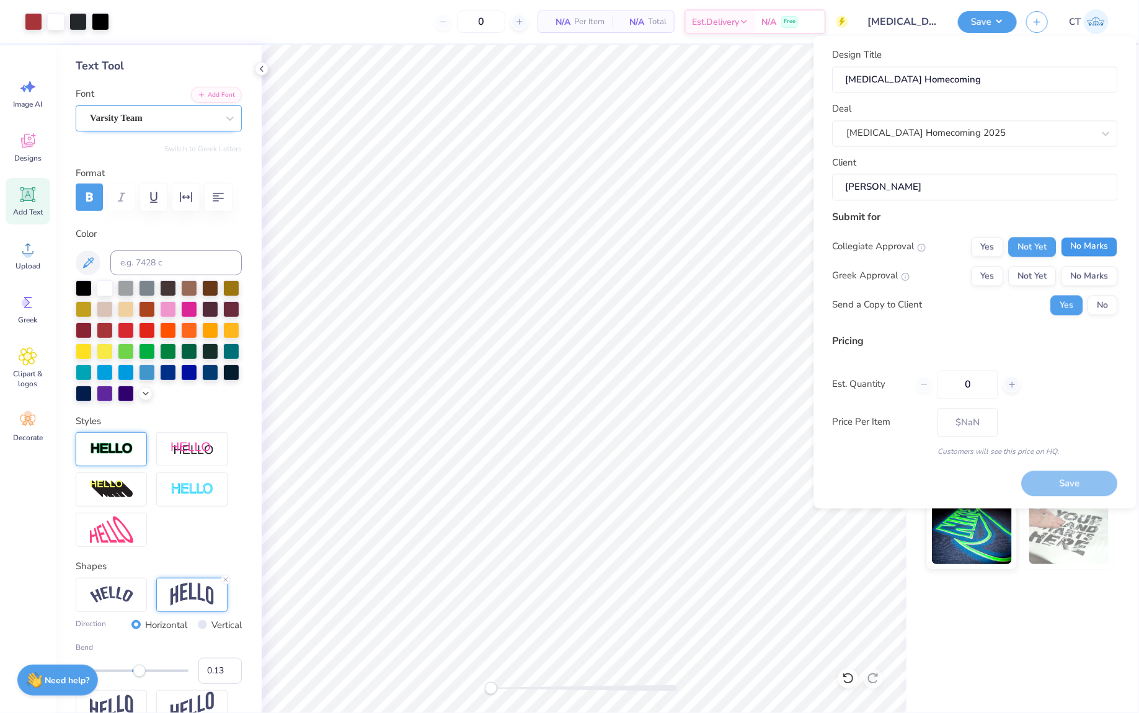
click at [1089, 239] on button "No Marks" at bounding box center [1090, 247] width 56 height 20
click at [1031, 273] on button "Not Yet" at bounding box center [1033, 276] width 48 height 20
click at [976, 386] on input "0" at bounding box center [968, 384] width 60 height 29
type input "100"
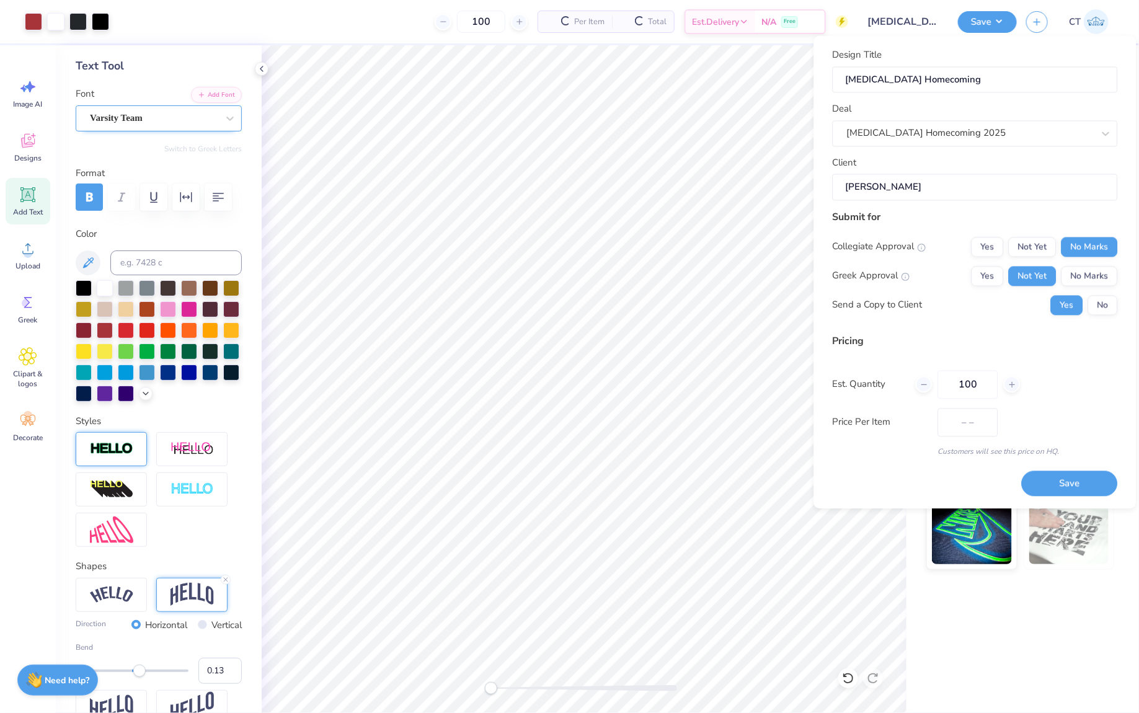
type input "$29.06"
type input "100"
click at [1050, 475] on button "Save" at bounding box center [1070, 483] width 96 height 25
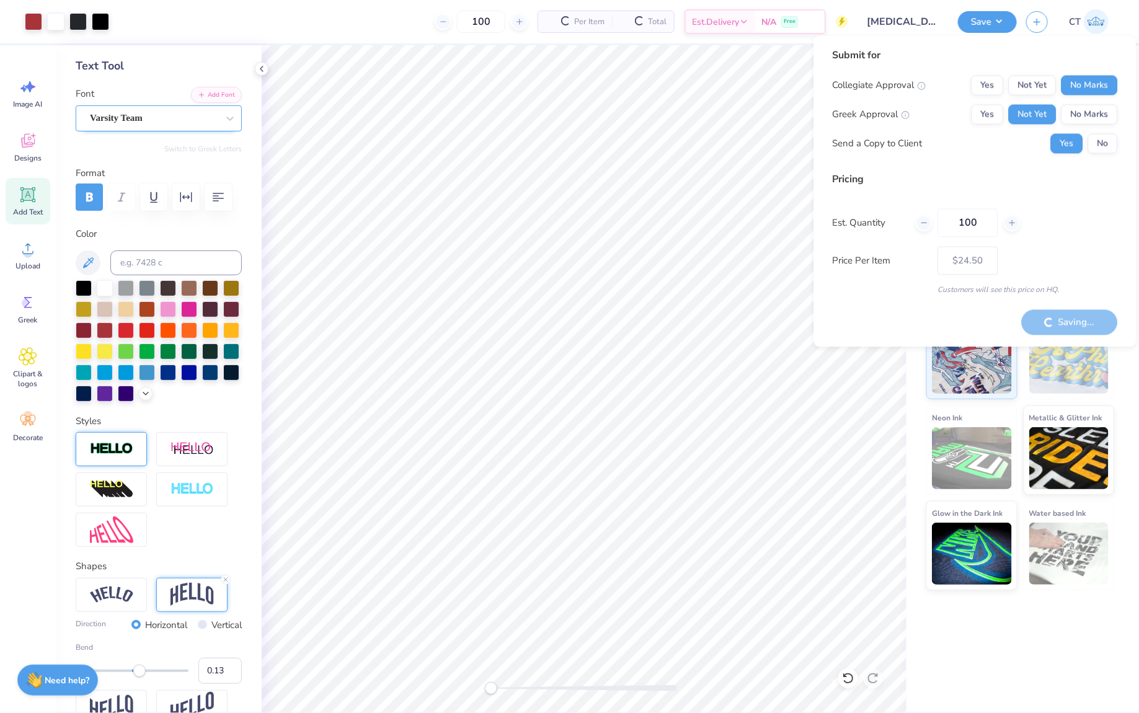
type input "– –"
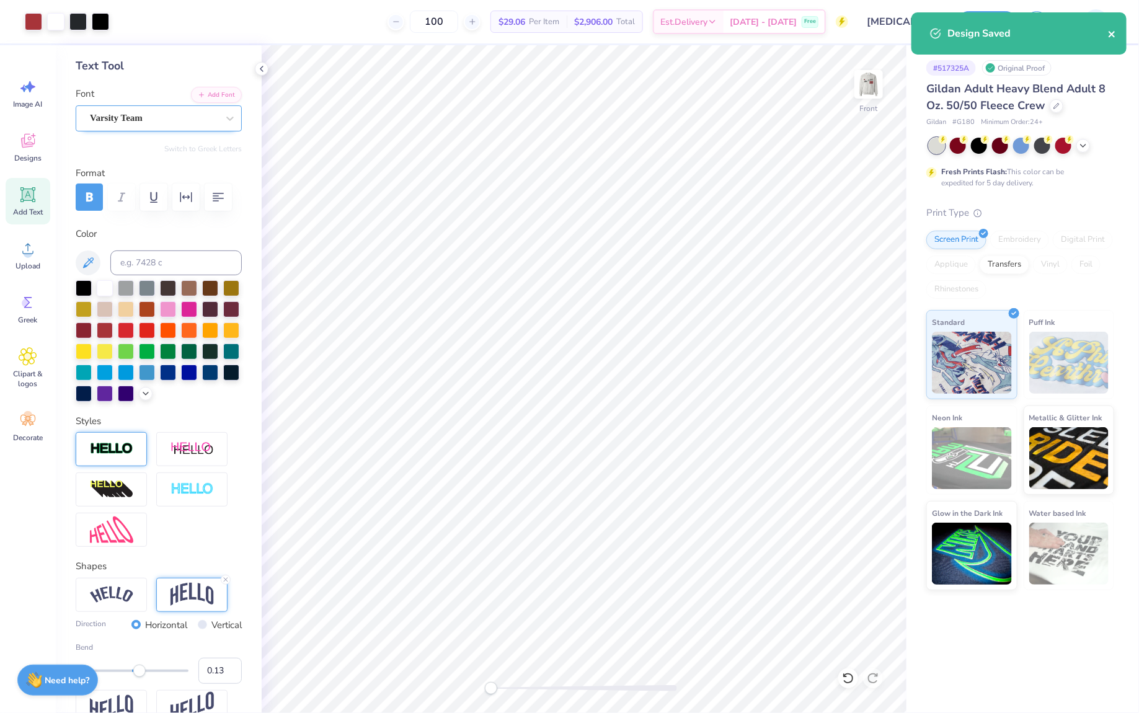
click at [1113, 36] on icon "close" at bounding box center [1112, 34] width 9 height 10
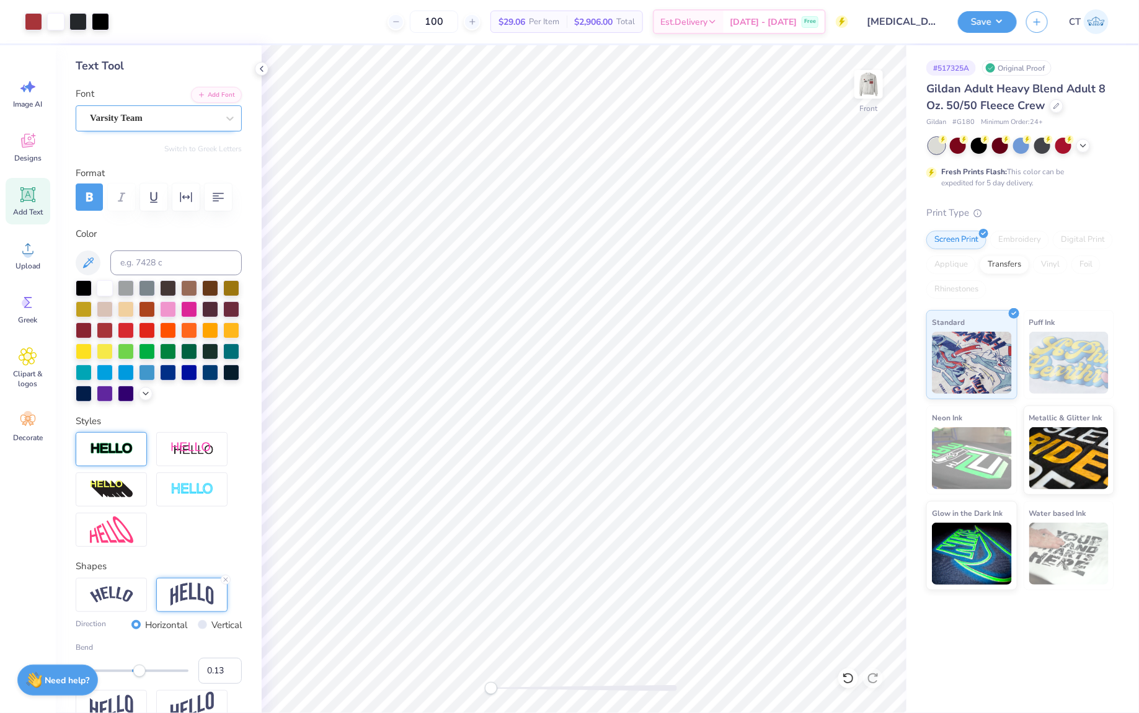
click at [1027, 30] on div "CT" at bounding box center [1071, 21] width 88 height 25
click at [1034, 27] on button "button" at bounding box center [1038, 20] width 22 height 22
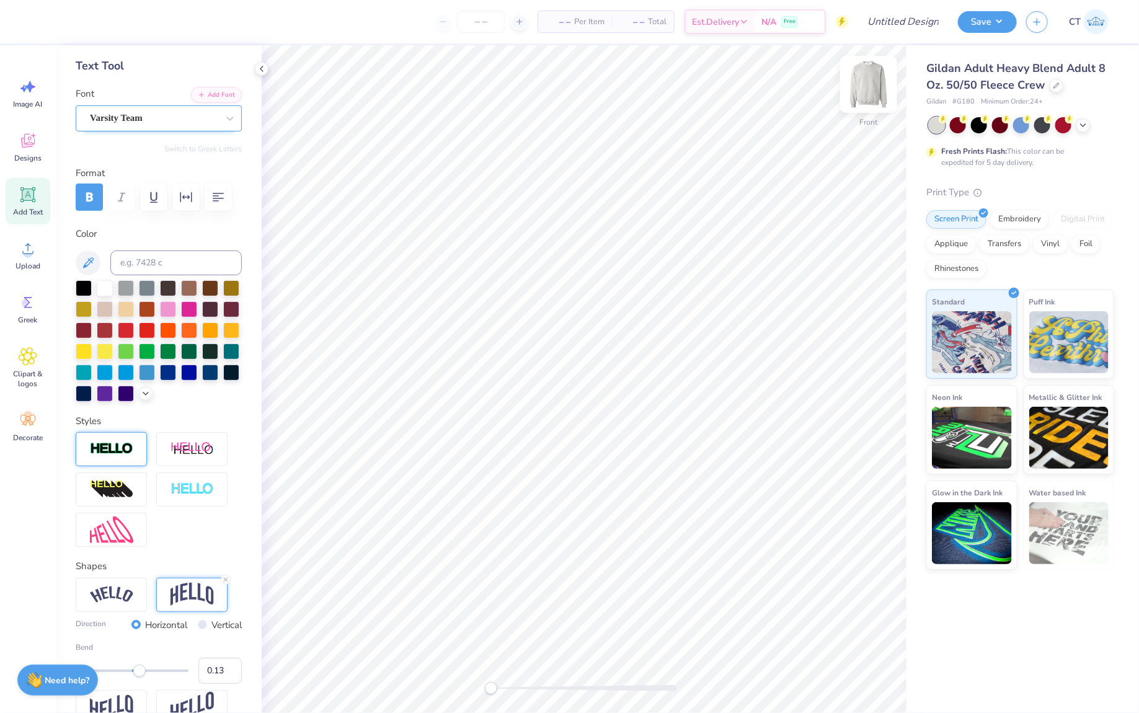
click at [878, 84] on img at bounding box center [869, 85] width 50 height 50
click at [25, 315] on span "Greek" at bounding box center [28, 320] width 19 height 10
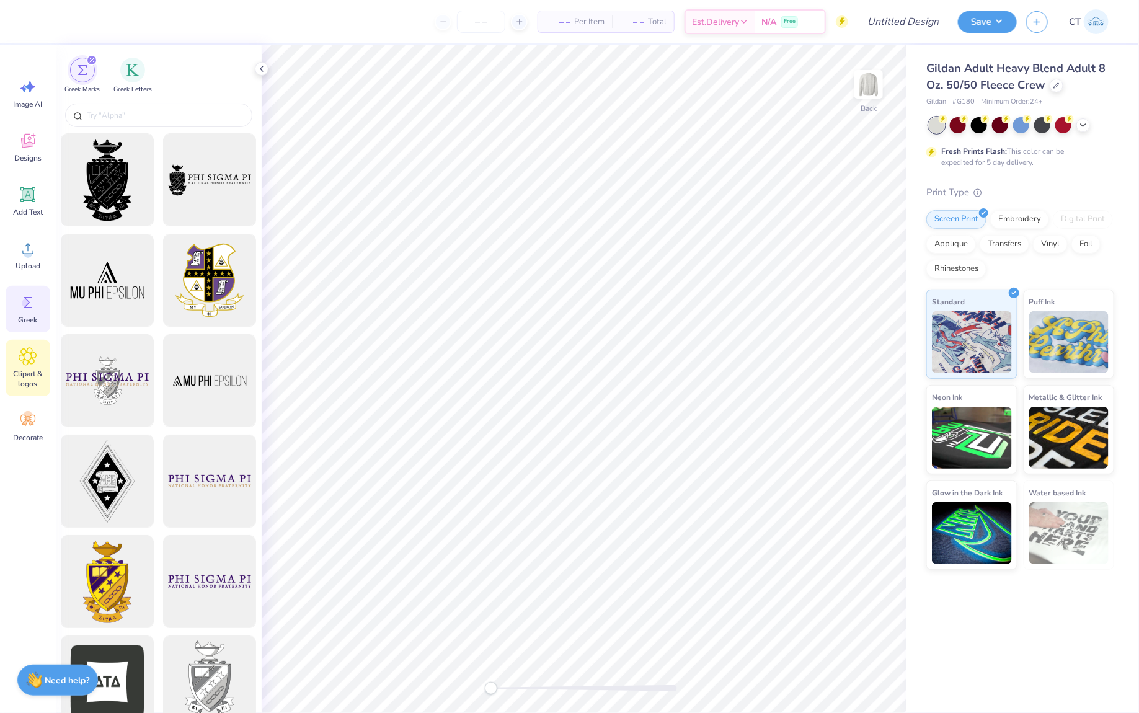
click at [28, 370] on span "Clipart & logos" at bounding box center [27, 379] width 41 height 20
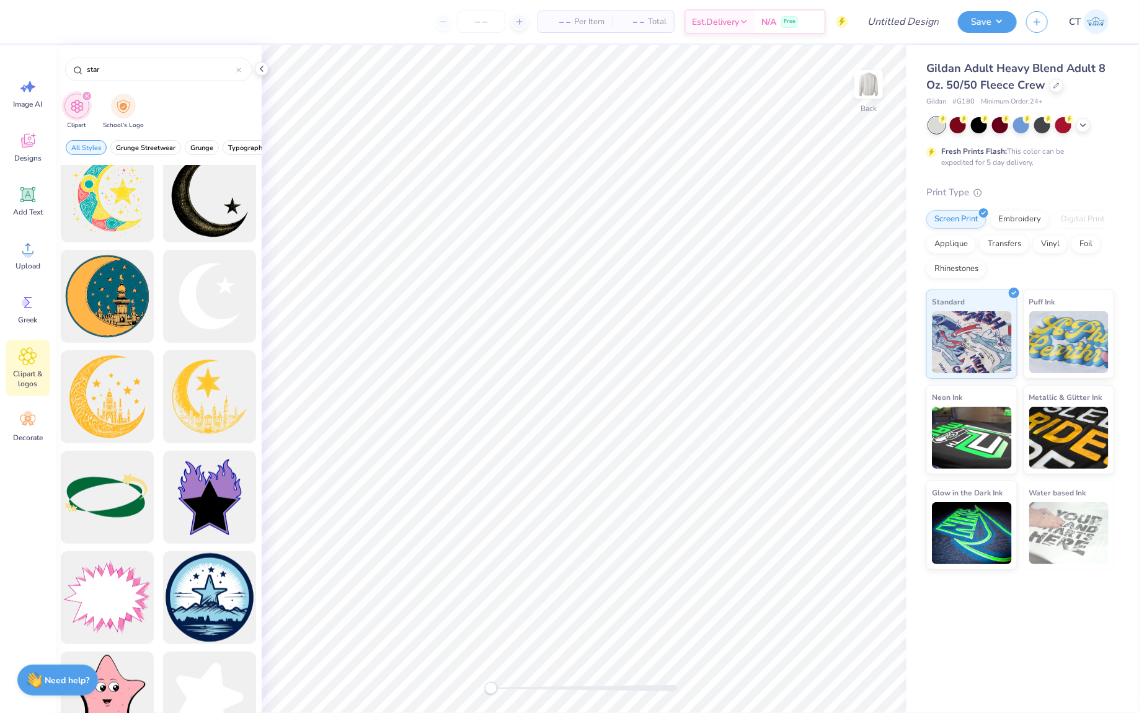
scroll to position [485, 0]
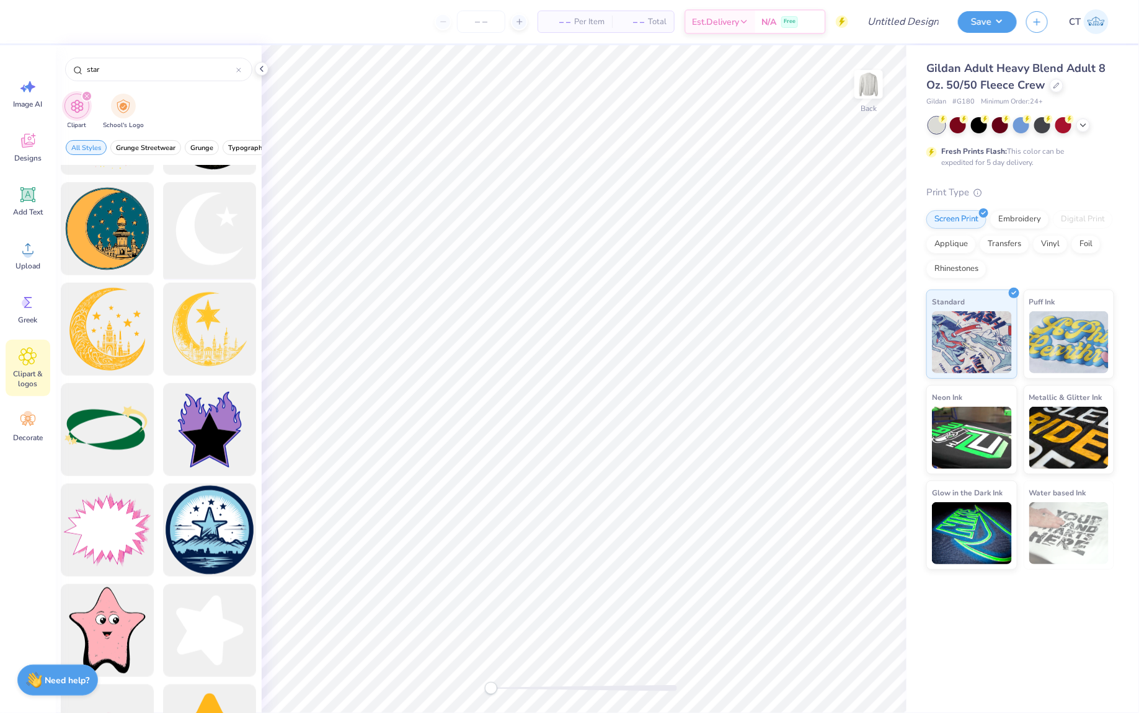
click at [215, 236] on div at bounding box center [210, 229] width 102 height 102
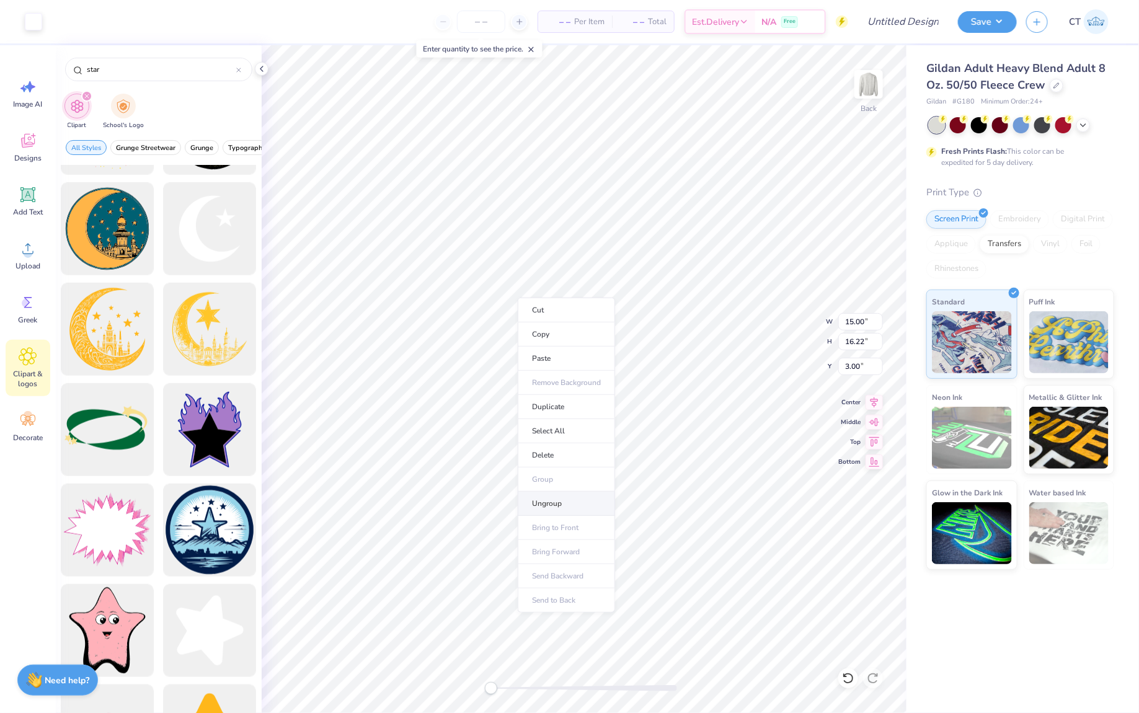
click at [550, 503] on li "Ungroup" at bounding box center [566, 504] width 97 height 24
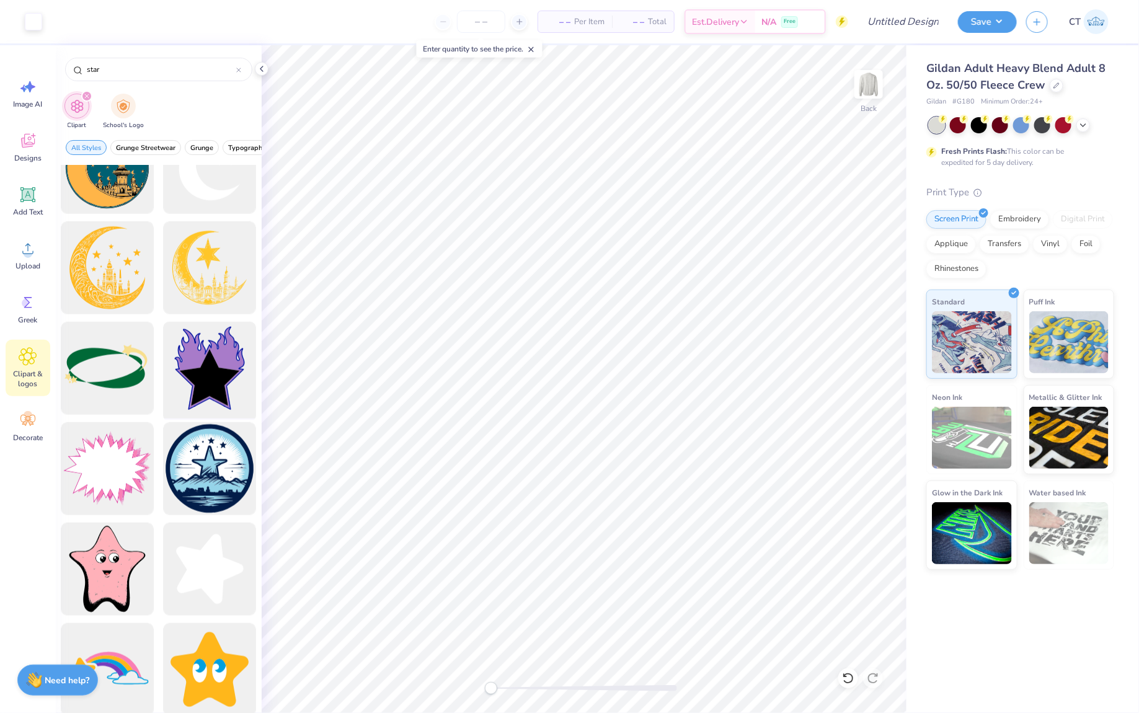
scroll to position [552, 0]
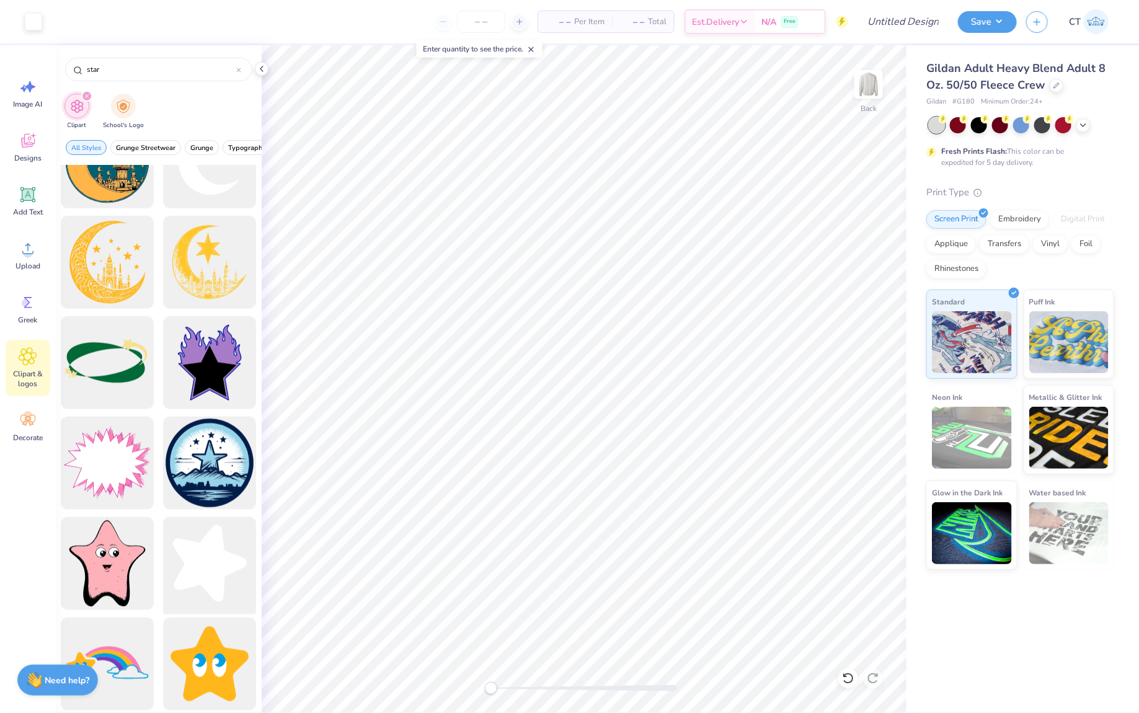
click at [218, 582] on div at bounding box center [210, 564] width 102 height 102
type input "6.98"
type input "7.08"
type input "4.79"
click at [29, 198] on icon at bounding box center [28, 195] width 12 height 12
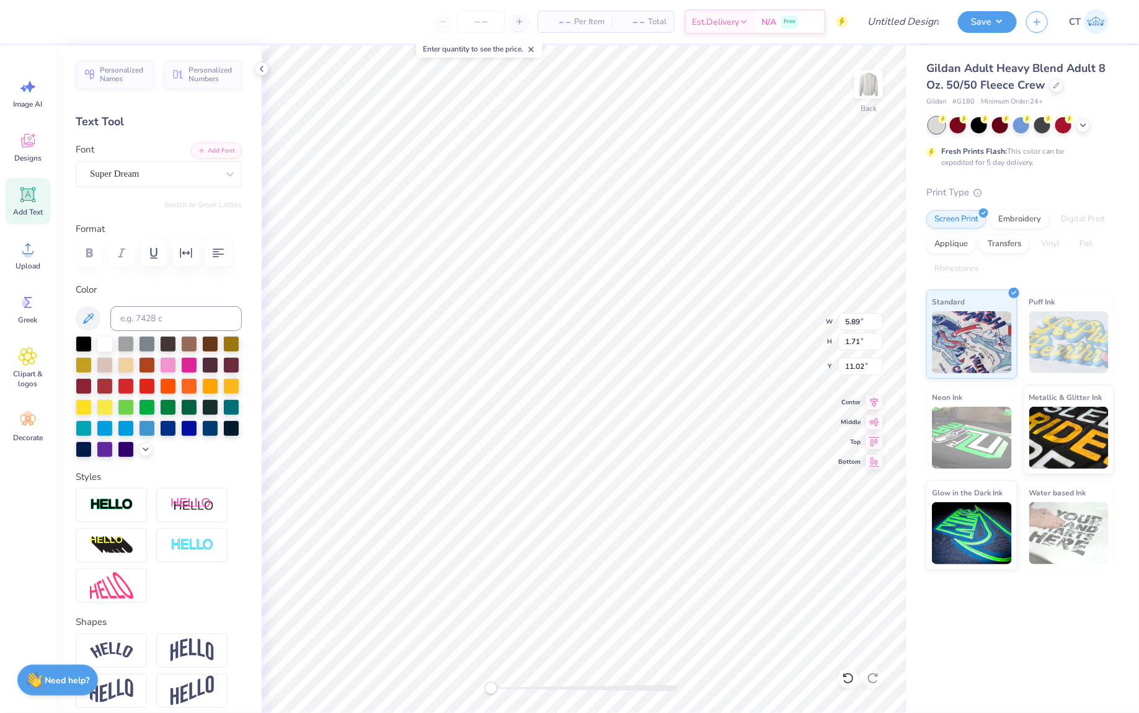
click at [27, 200] on icon at bounding box center [27, 194] width 15 height 15
type textarea "Homecoming"
type input "5.89"
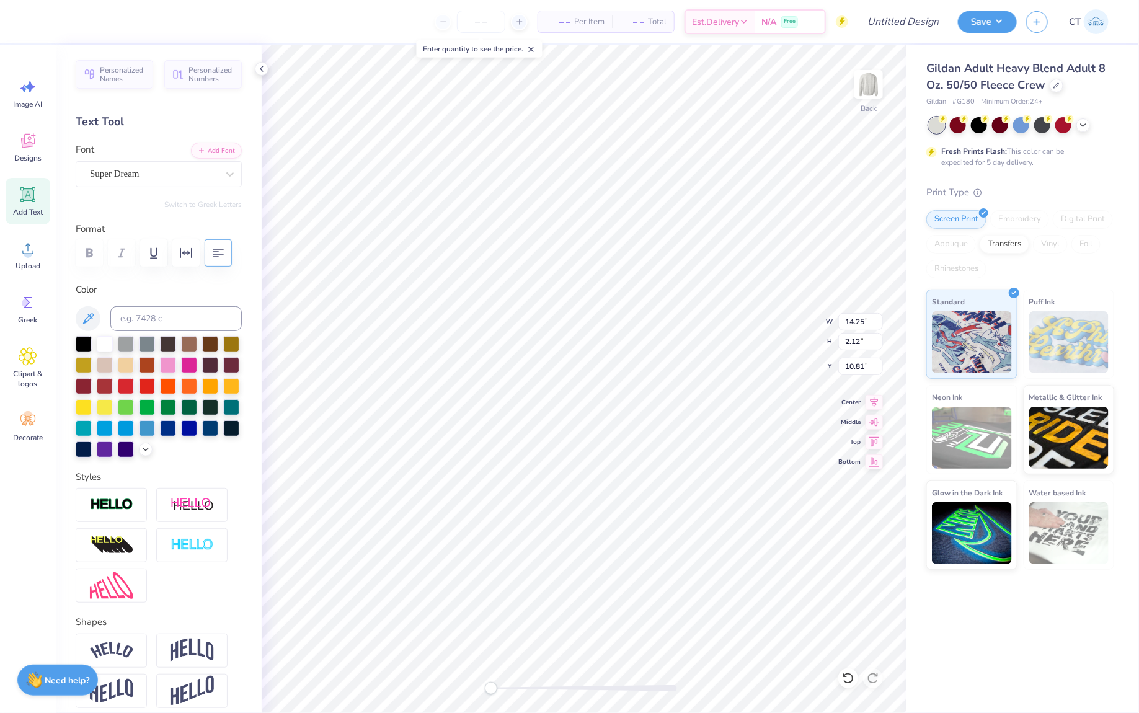
type input "1.71"
type input "11.02"
click at [81, 339] on div at bounding box center [84, 343] width 16 height 16
click at [182, 174] on div "Super Dream" at bounding box center [154, 173] width 130 height 19
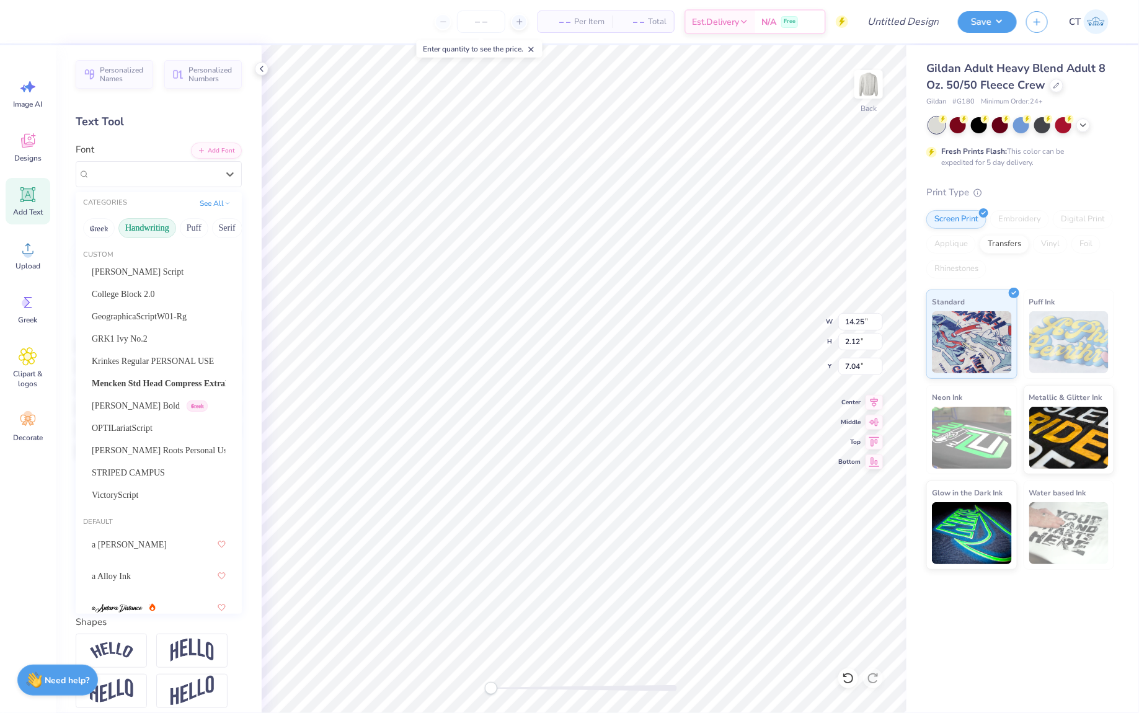
click at [154, 231] on button "Handwriting" at bounding box center [147, 228] width 58 height 20
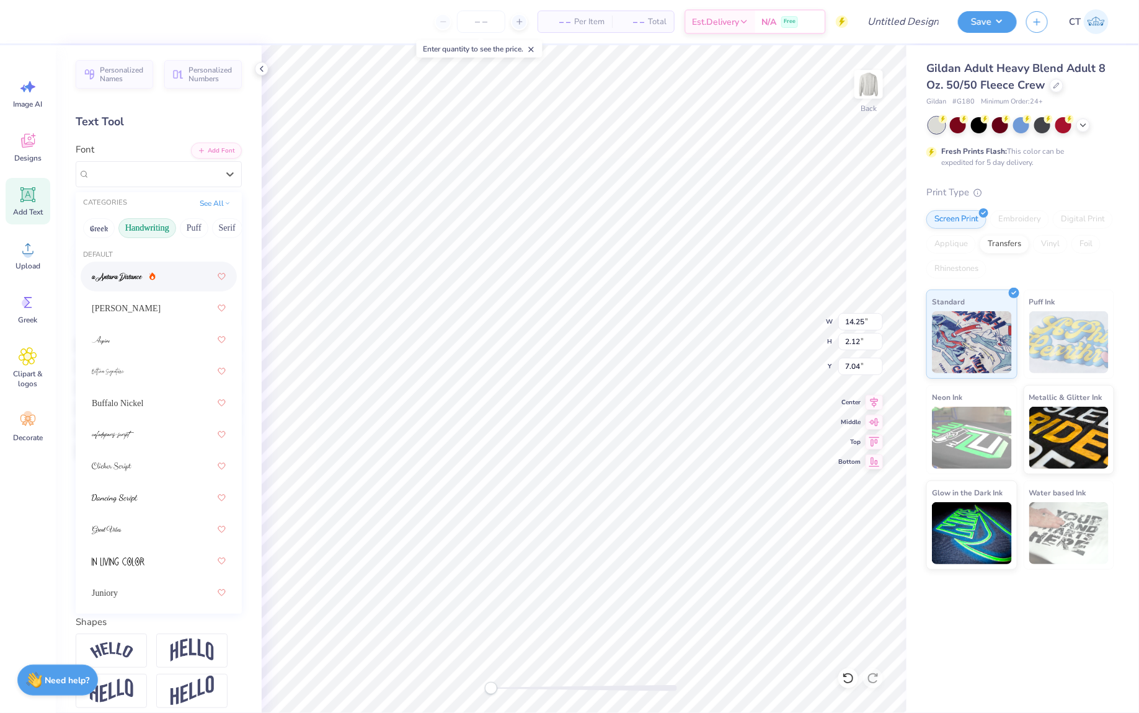
click at [125, 275] on img at bounding box center [117, 277] width 51 height 9
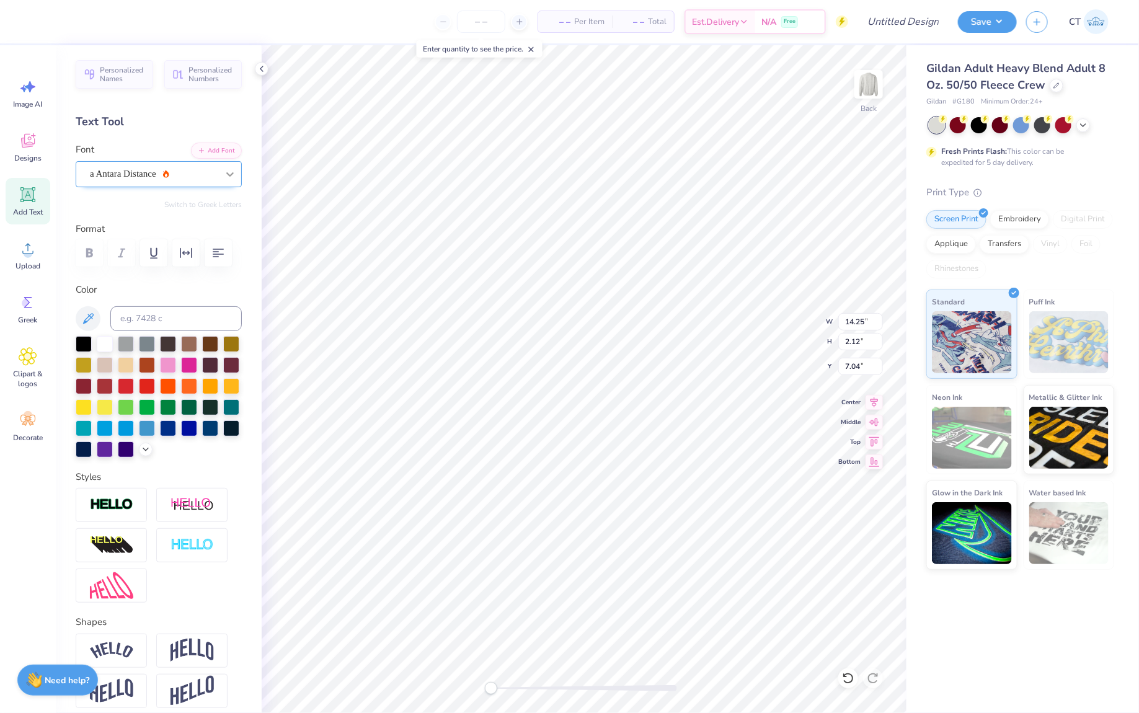
click at [222, 176] on div at bounding box center [230, 174] width 22 height 22
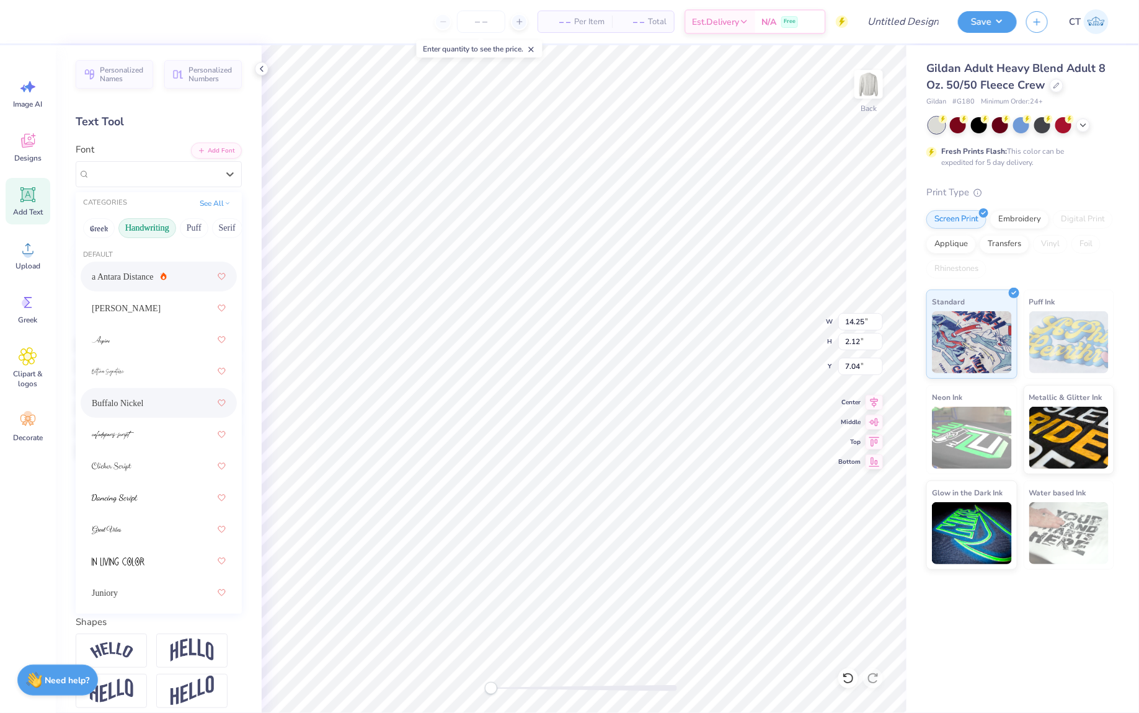
click at [185, 398] on div "Buffalo Nickel" at bounding box center [159, 403] width 134 height 22
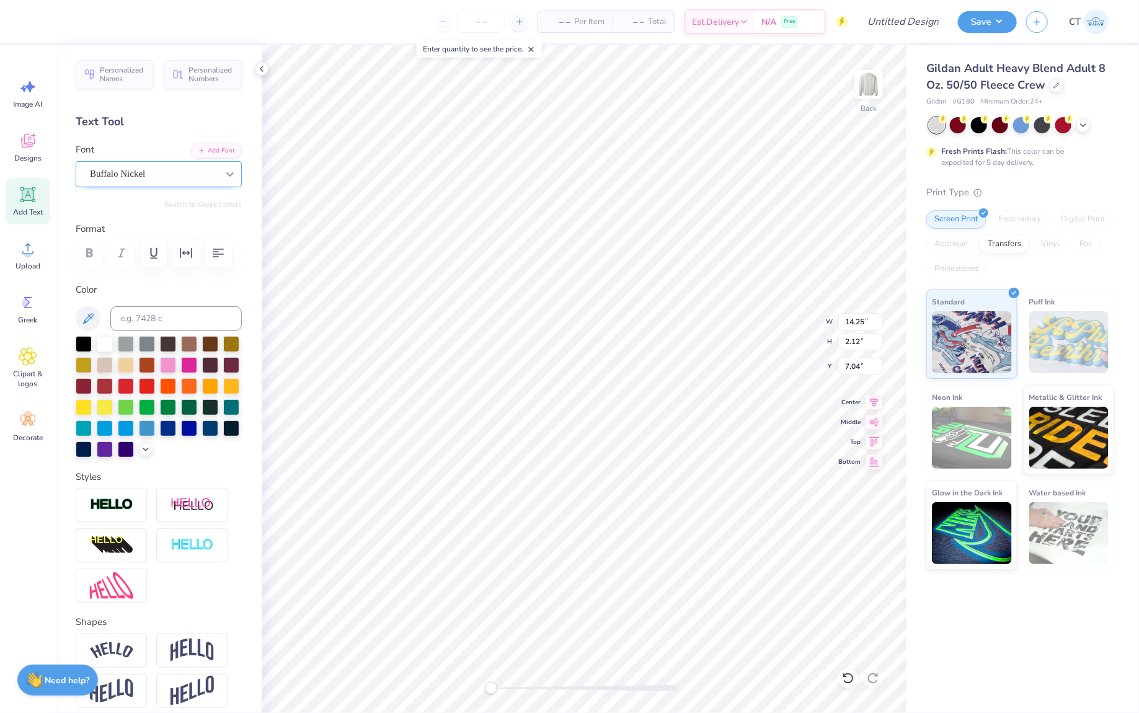
click at [226, 177] on icon at bounding box center [230, 174] width 12 height 12
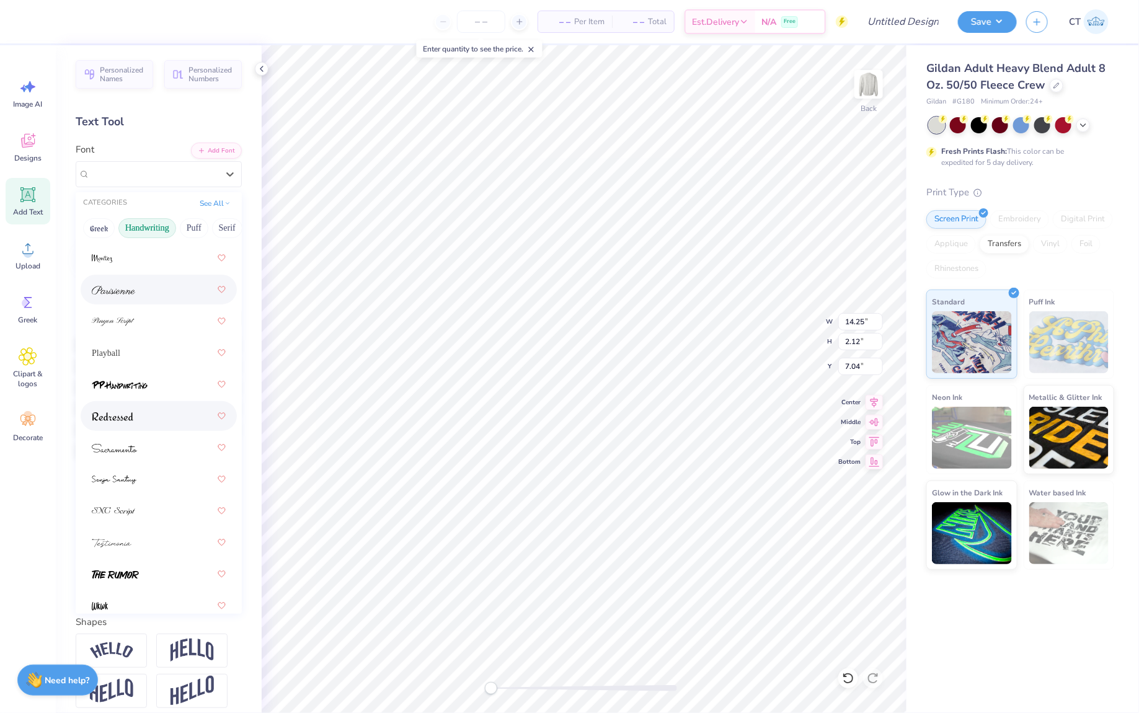
scroll to position [541, 0]
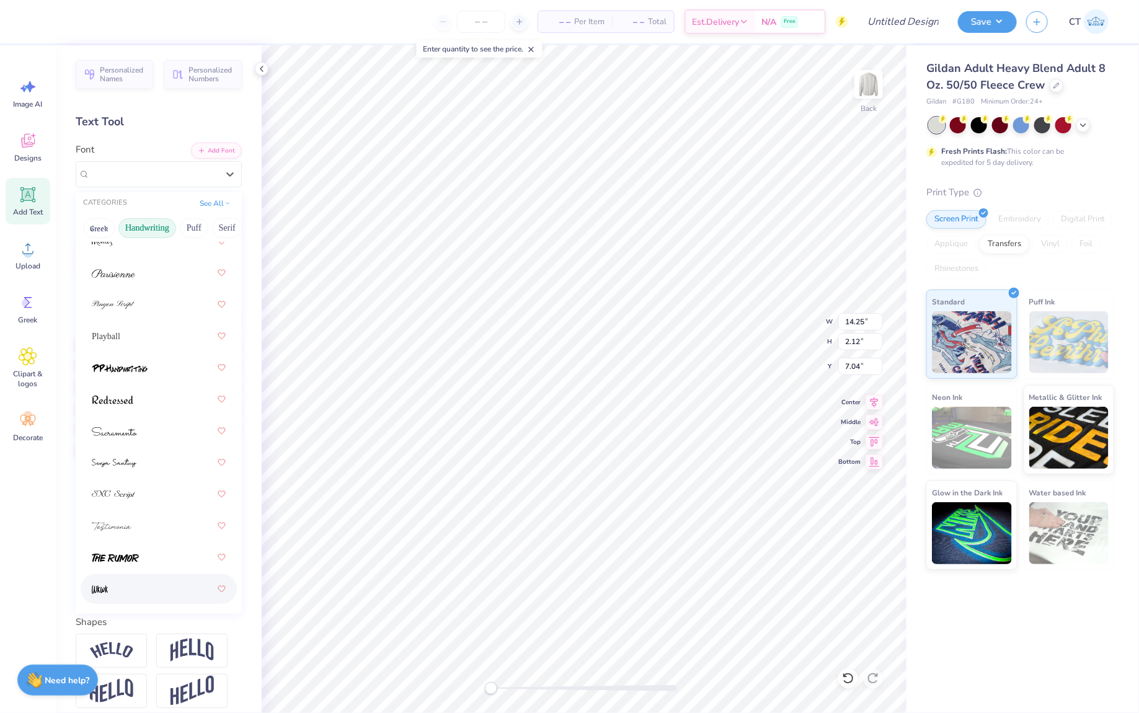
click at [130, 589] on div at bounding box center [159, 589] width 134 height 22
click at [219, 169] on div "Wkwk" at bounding box center [154, 173] width 130 height 19
click at [174, 396] on div "Buffalo Nickel" at bounding box center [159, 403] width 134 height 22
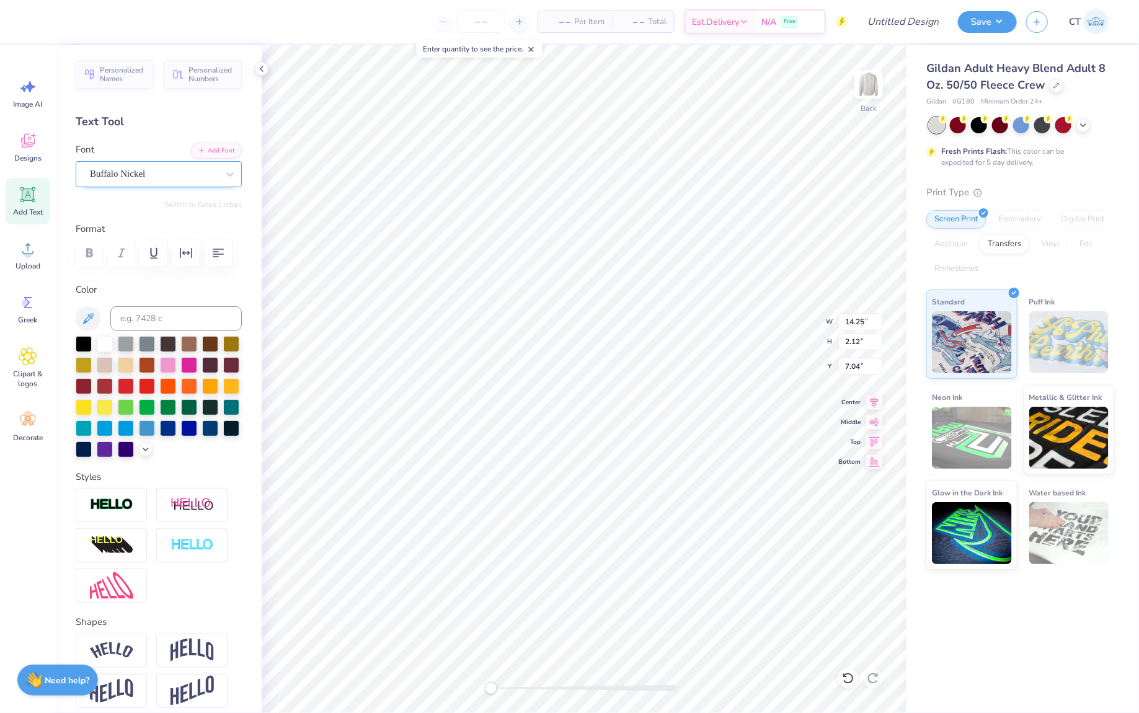
click at [203, 179] on div "Buffalo Nickel" at bounding box center [154, 173] width 130 height 19
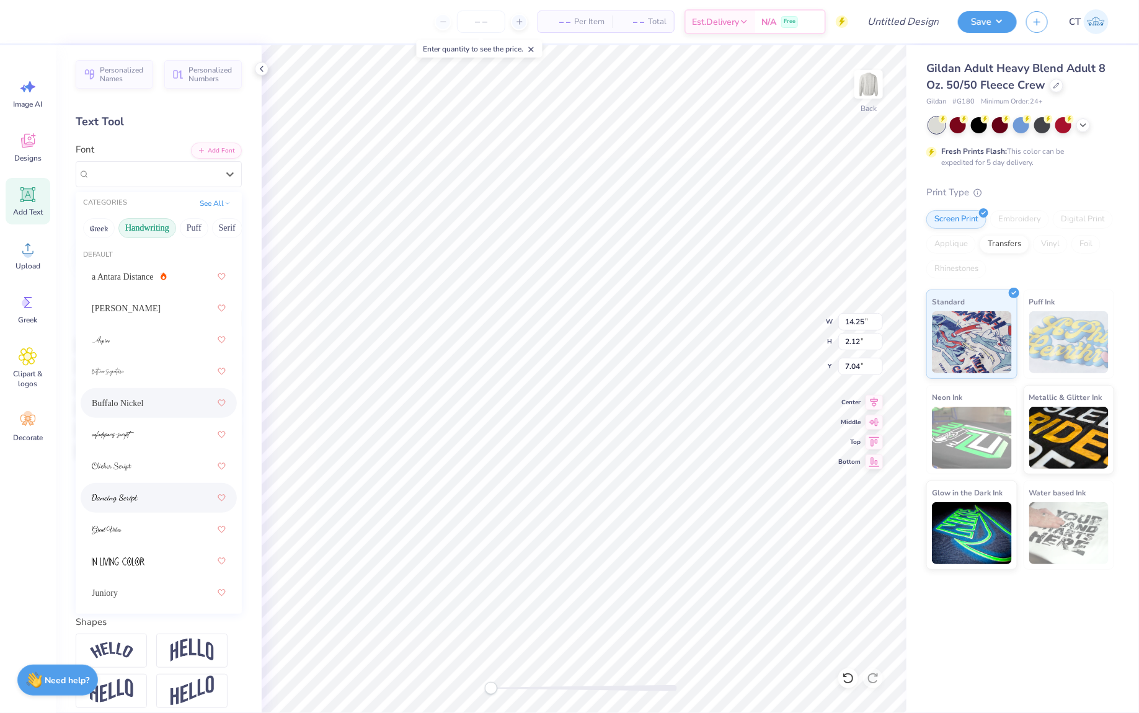
click at [151, 499] on div at bounding box center [159, 498] width 134 height 22
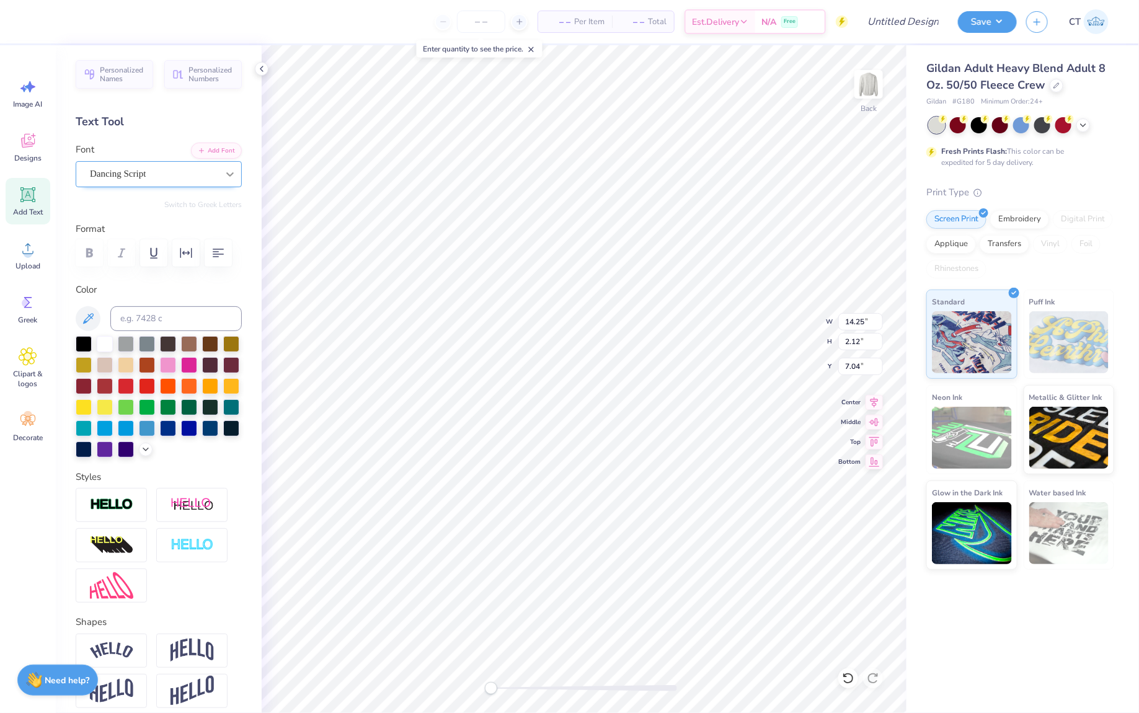
click at [221, 177] on div at bounding box center [230, 174] width 22 height 22
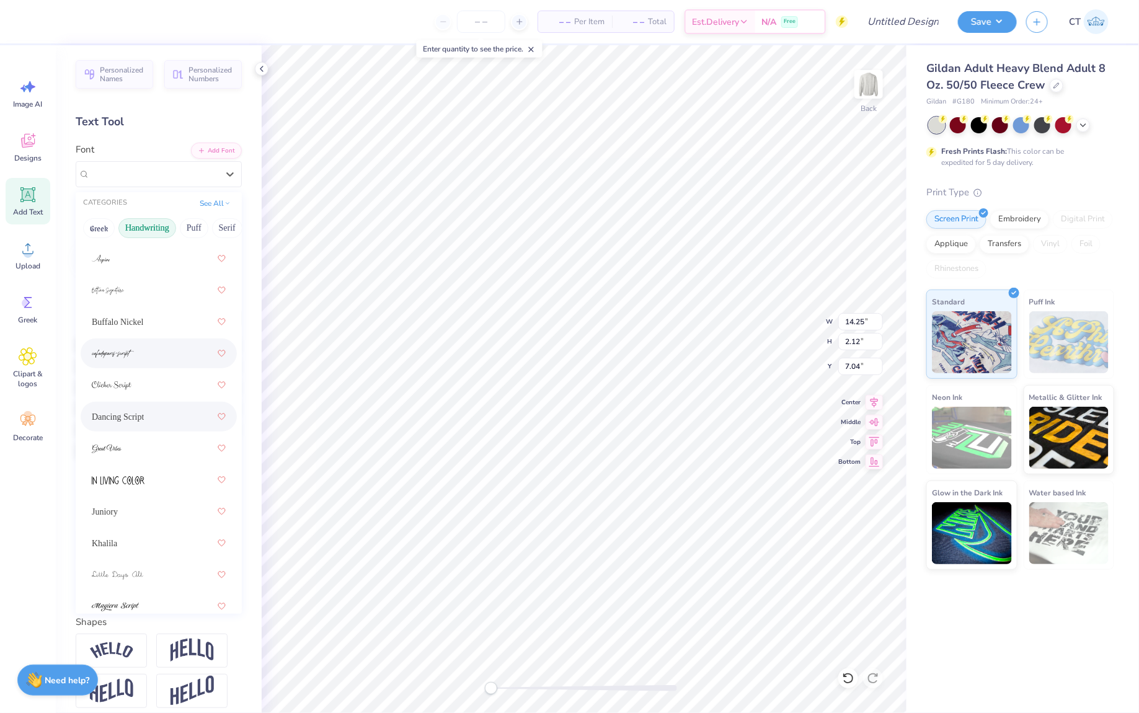
scroll to position [95, 0]
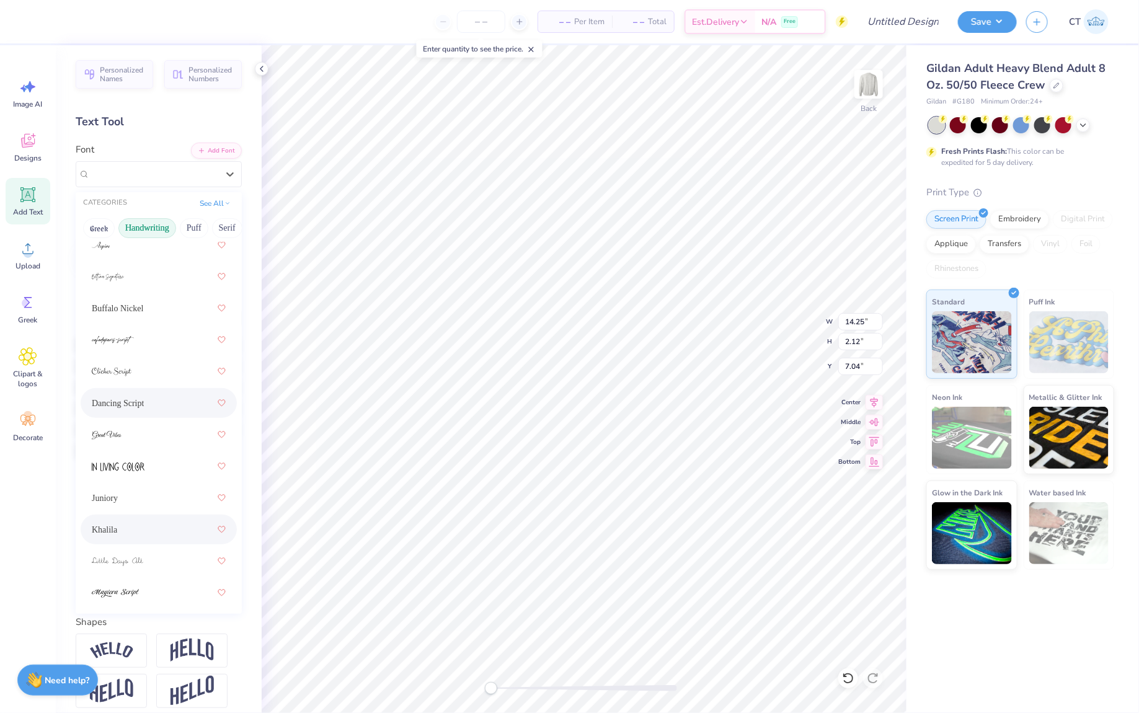
click at [148, 523] on div "Khalila" at bounding box center [159, 530] width 134 height 22
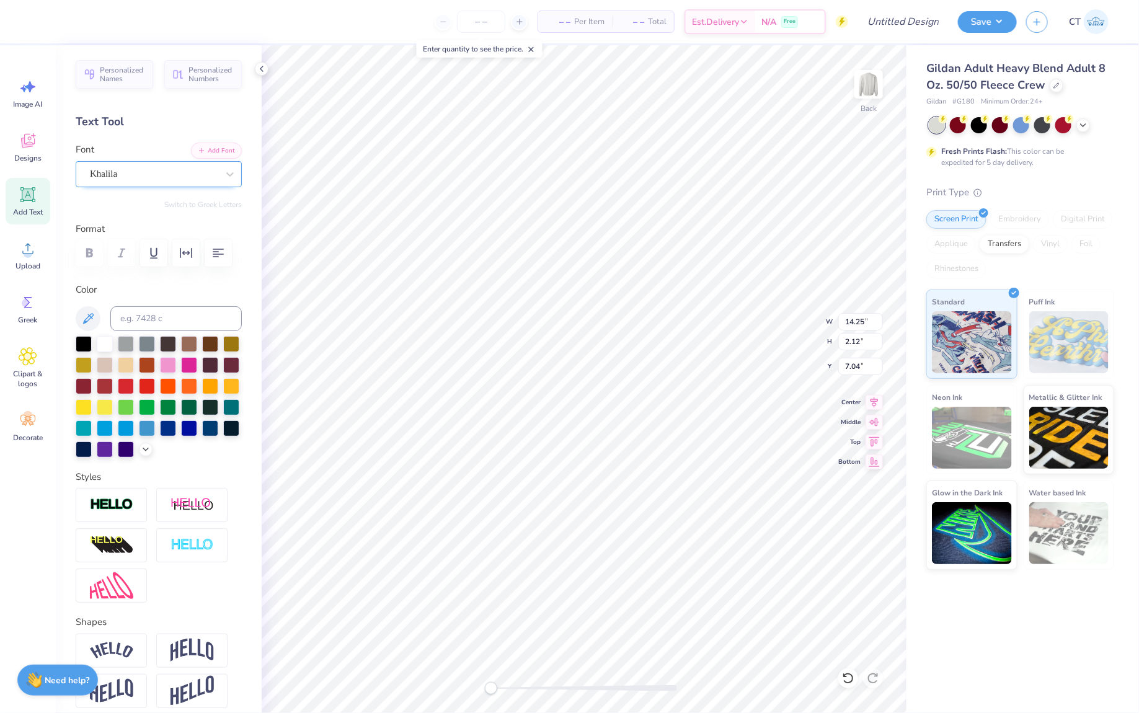
click at [213, 177] on div "Khalila" at bounding box center [154, 173] width 130 height 19
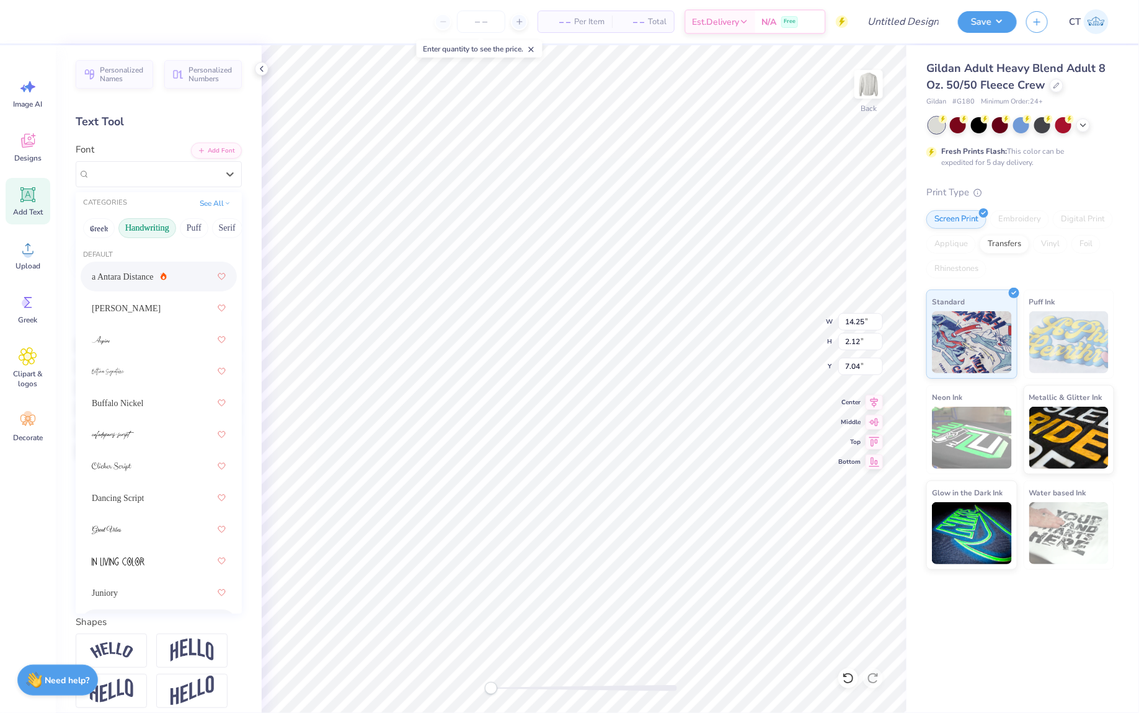
click at [131, 272] on span "a Antara Distance" at bounding box center [123, 276] width 62 height 13
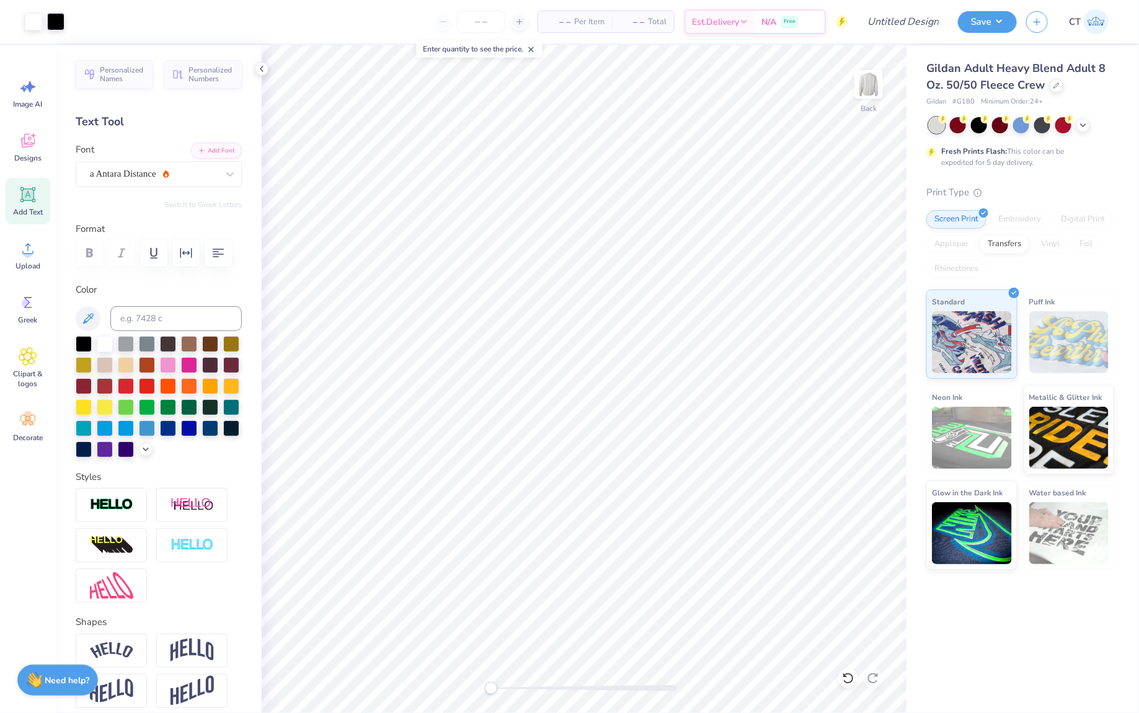
click at [32, 193] on icon at bounding box center [28, 195] width 12 height 12
type textarea "20 25"
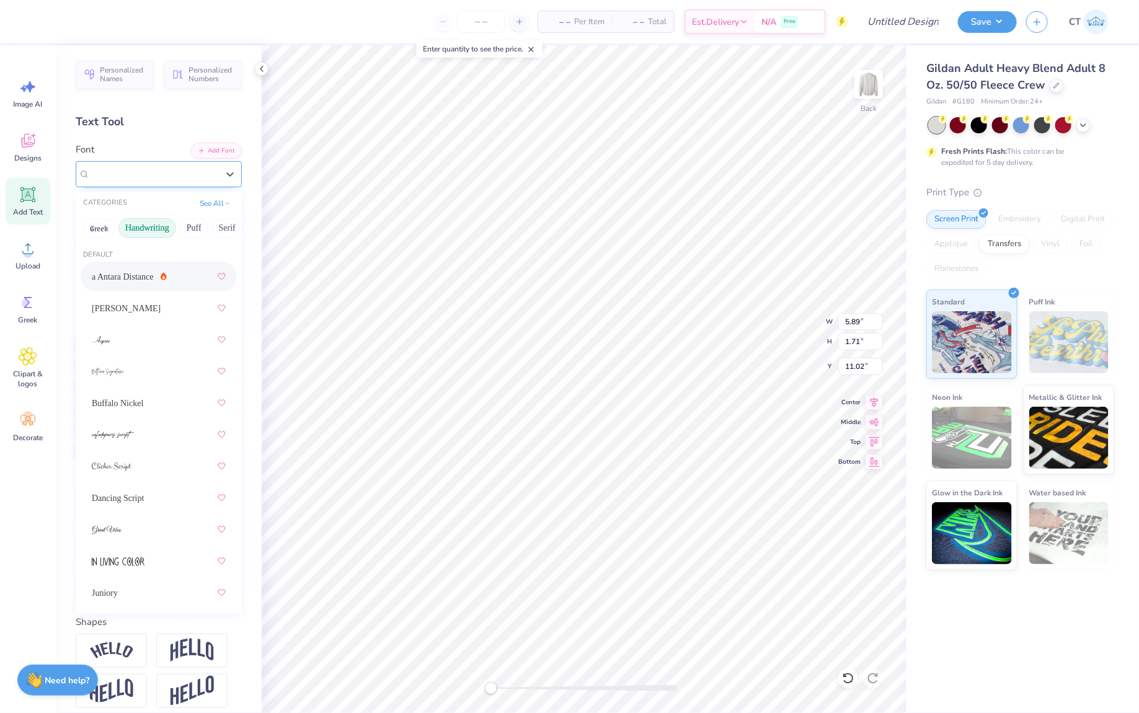
click at [205, 185] on div "Super Dream" at bounding box center [159, 174] width 166 height 26
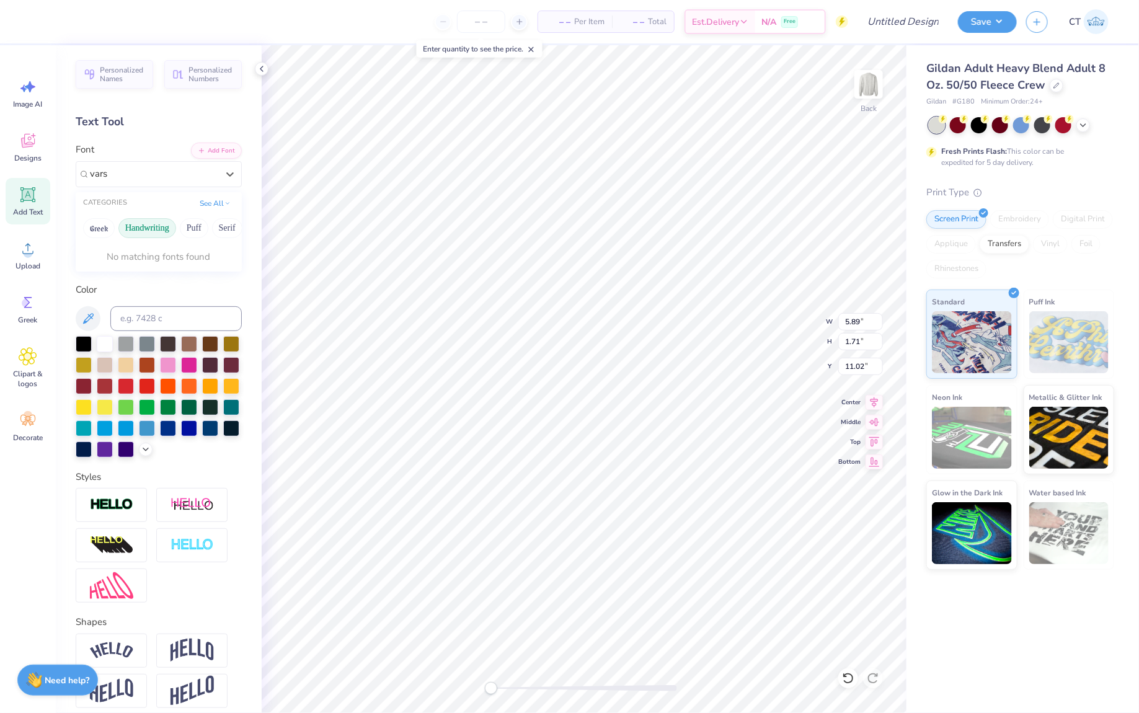
click at [150, 229] on button "Handwriting" at bounding box center [147, 228] width 58 height 20
click at [133, 277] on span "Varsity Team" at bounding box center [116, 276] width 49 height 13
type input "vars"
type textarea "20"
type input "2.36"
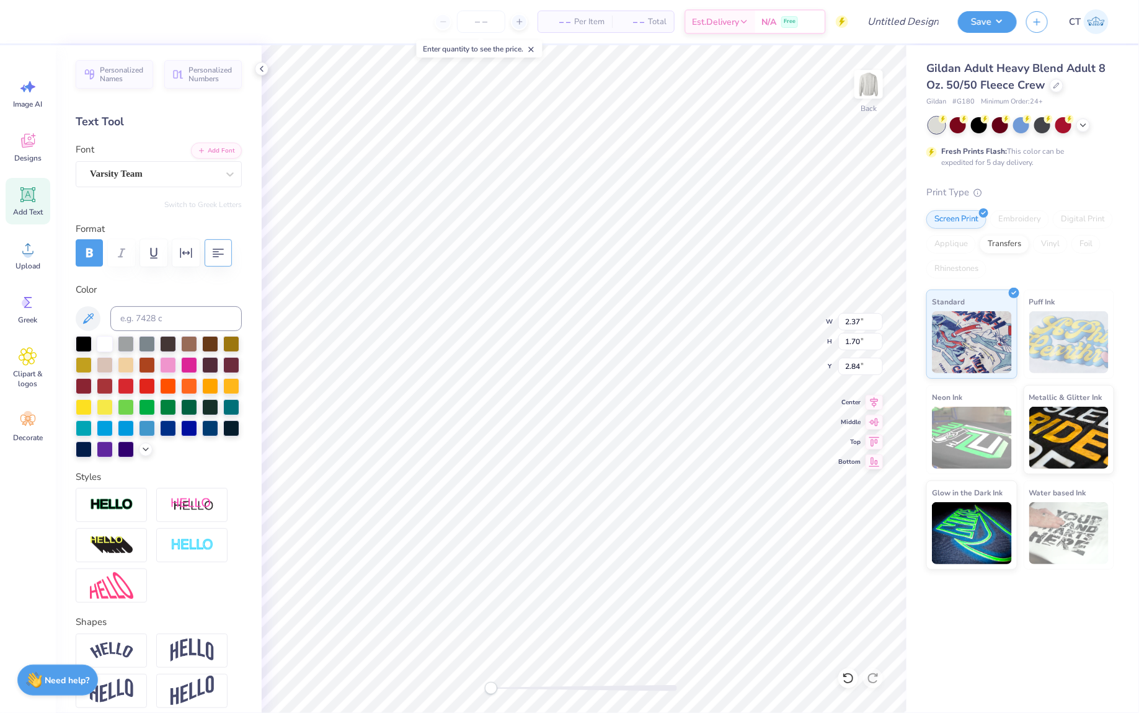
type textarea "25"
click at [85, 341] on div at bounding box center [84, 343] width 16 height 16
type input "16.05"
click at [82, 344] on div at bounding box center [84, 343] width 16 height 16
click at [573, 574] on li "Group" at bounding box center [574, 581] width 97 height 24
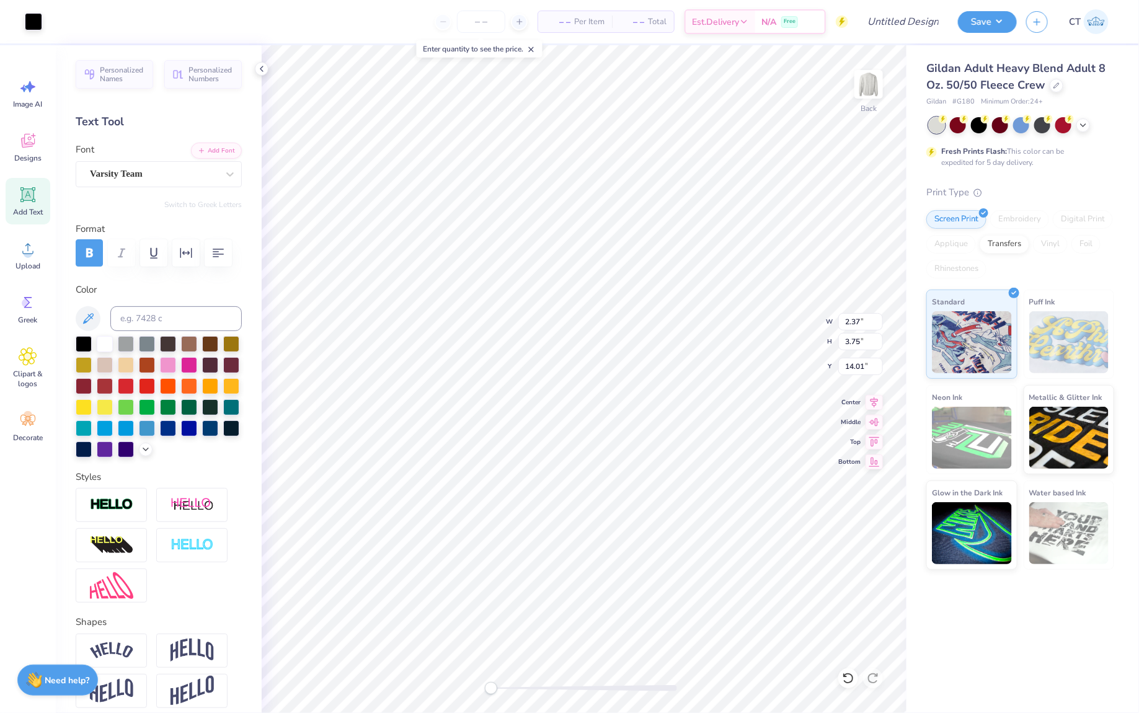
type input "9.09"
type input "9.43"
type input "4.06"
type input "13.96"
type input "3.50"
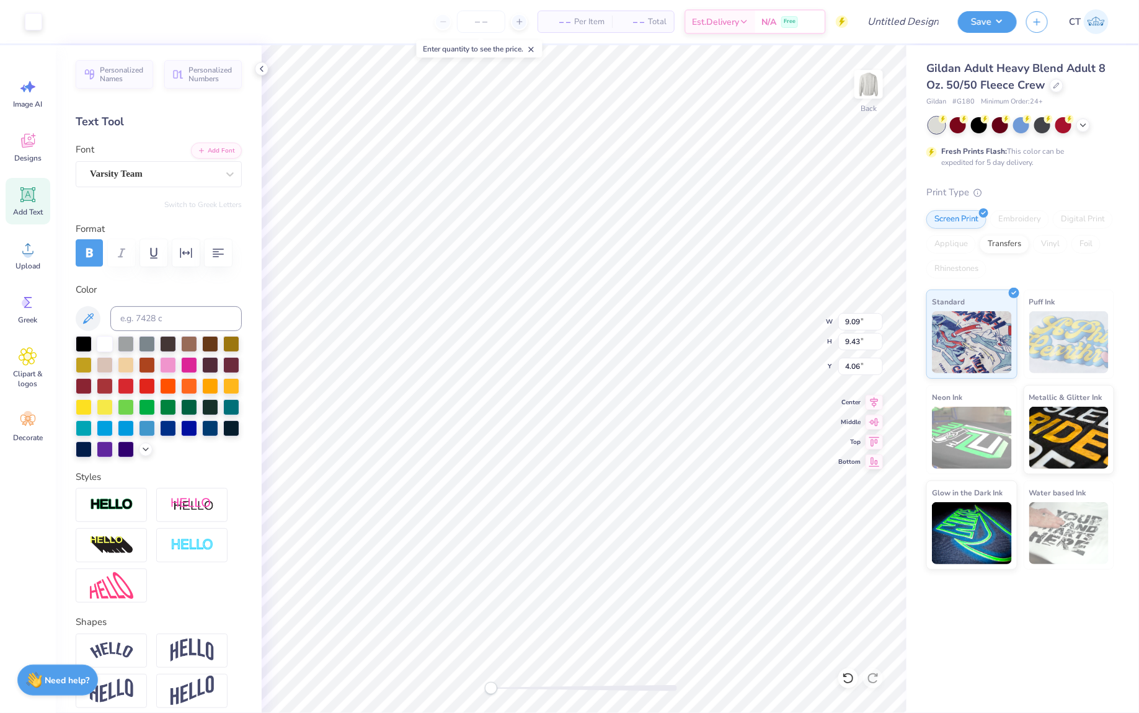
type input "5.80"
type textarea "homecoming"
type input "13.39"
type input "4.05"
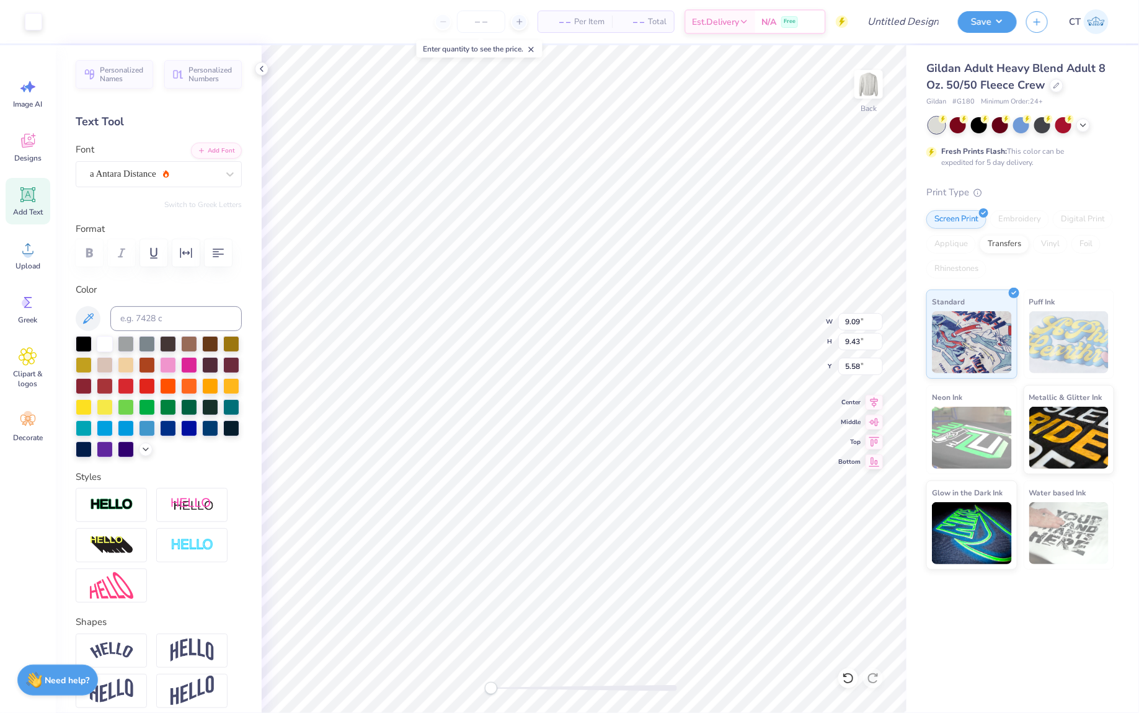
type input "7.67"
type input "5.75"
type input "5.96"
type input "7.47"
type input "7.08"
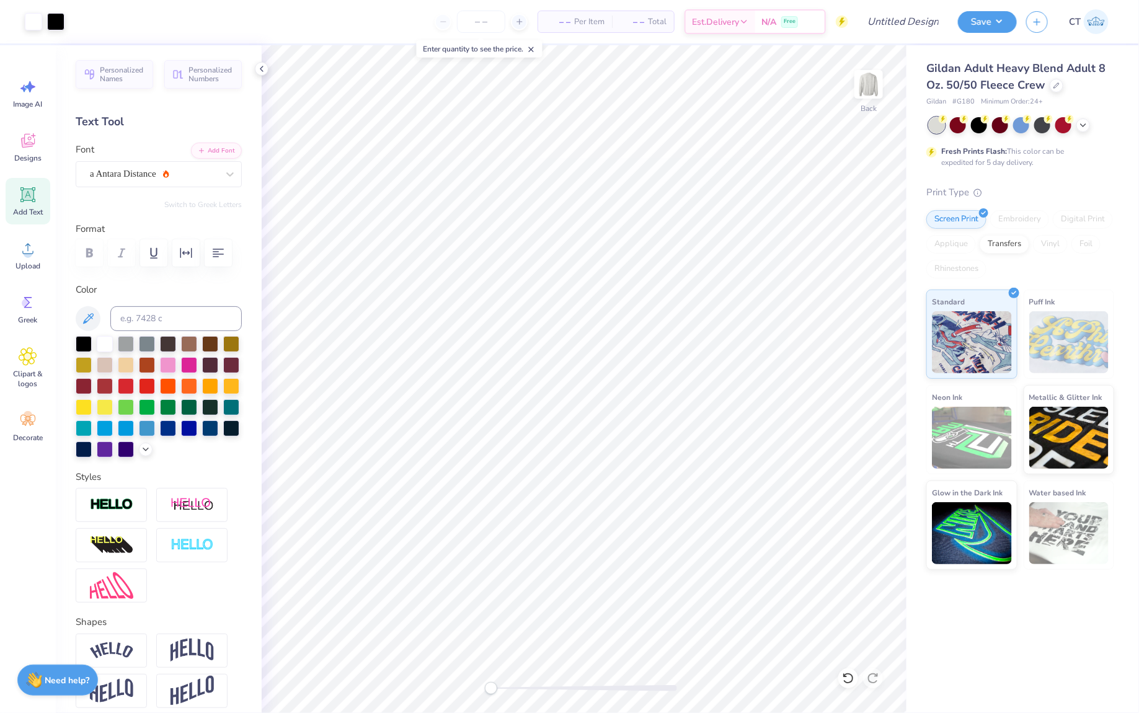
click at [41, 198] on div "Add Text" at bounding box center [28, 201] width 45 height 47
type textarea "Alpha xi delta"
click at [186, 190] on div "Personalized Names Personalized Numbers Text Tool Add Font Font Super Dream Swi…" at bounding box center [159, 379] width 206 height 668
click at [186, 173] on div "Super Dream" at bounding box center [154, 173] width 130 height 19
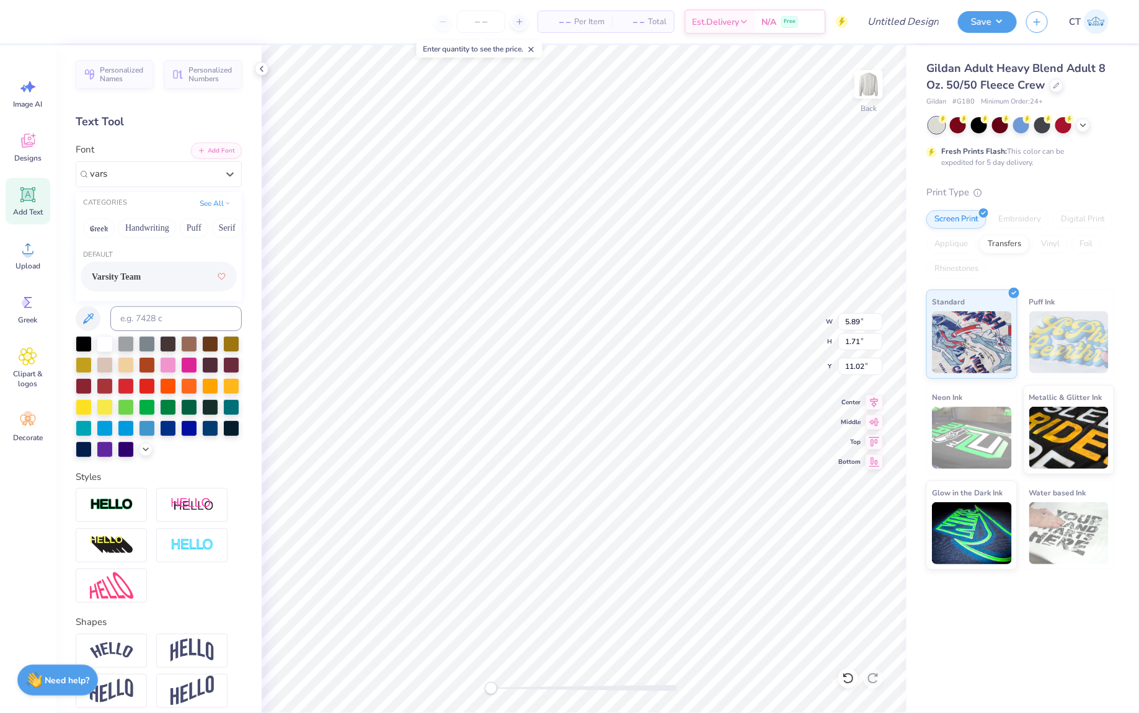
click at [138, 277] on span "Varsity Team" at bounding box center [116, 276] width 49 height 13
type input "vars"
type textarea "A"
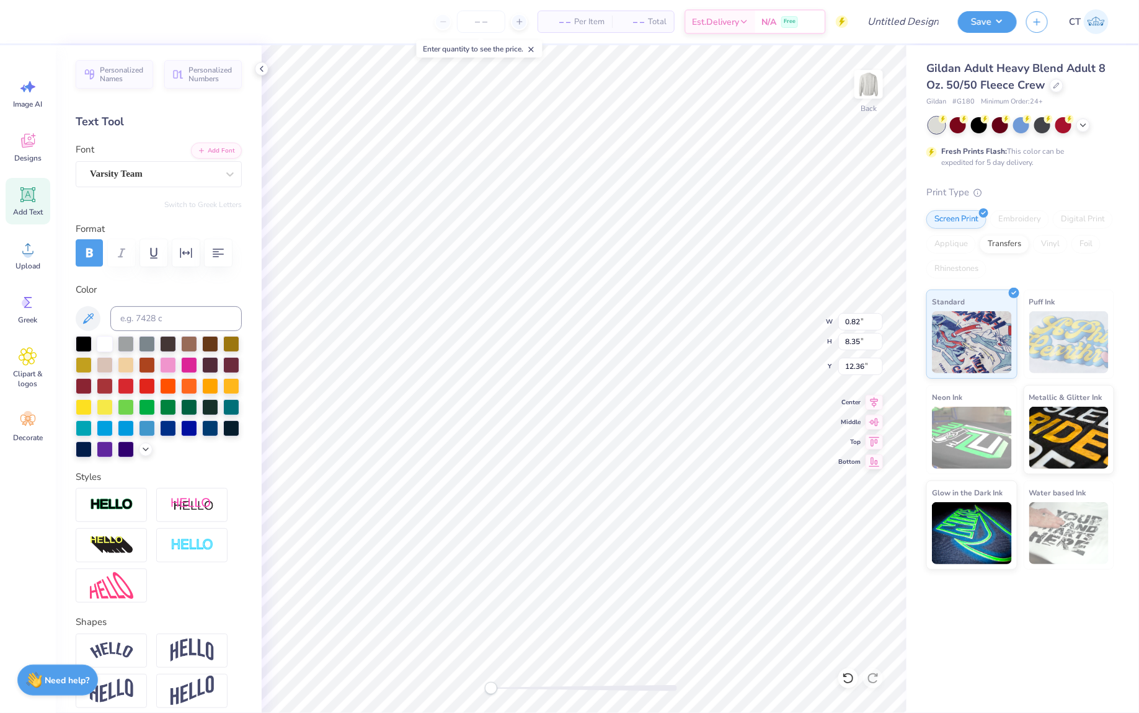
type textarea "Pi kappa phi"
type textarea "Alpha Gamma Rho"
type input "0.82"
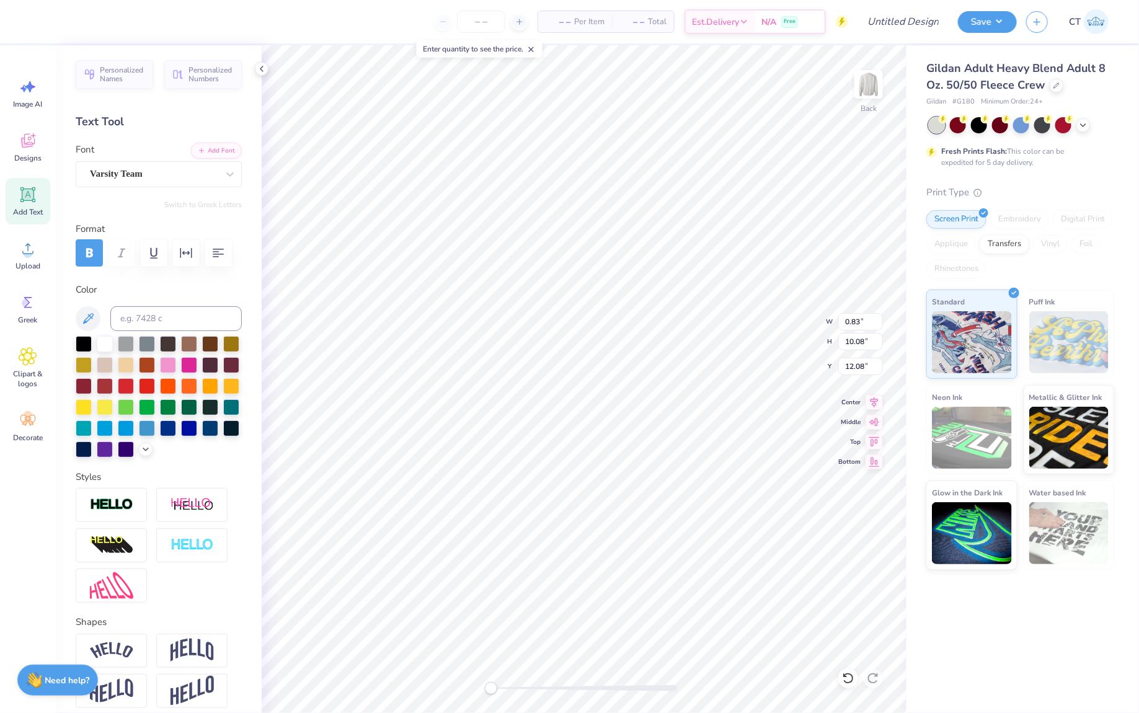
type input "6.86"
type input "13.30"
type input "6.86"
type input "13.10"
type input "0.83"
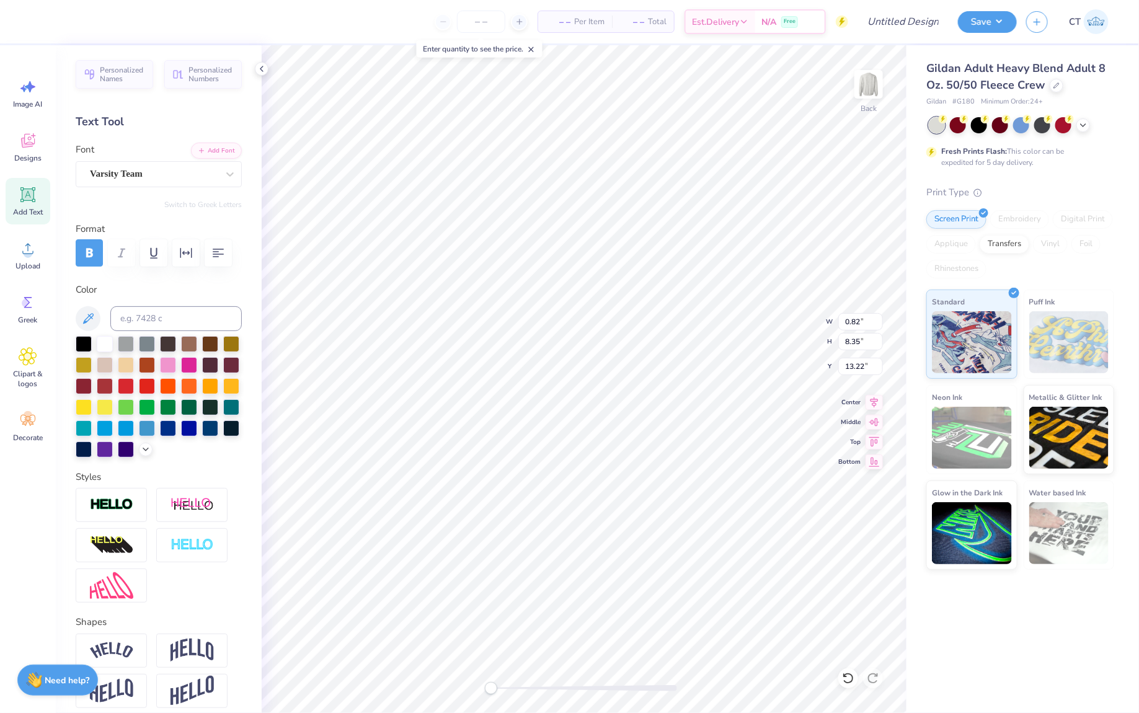
type input "10.08"
type input "11.49"
type input "0.82"
type input "8.35"
type input "13.44"
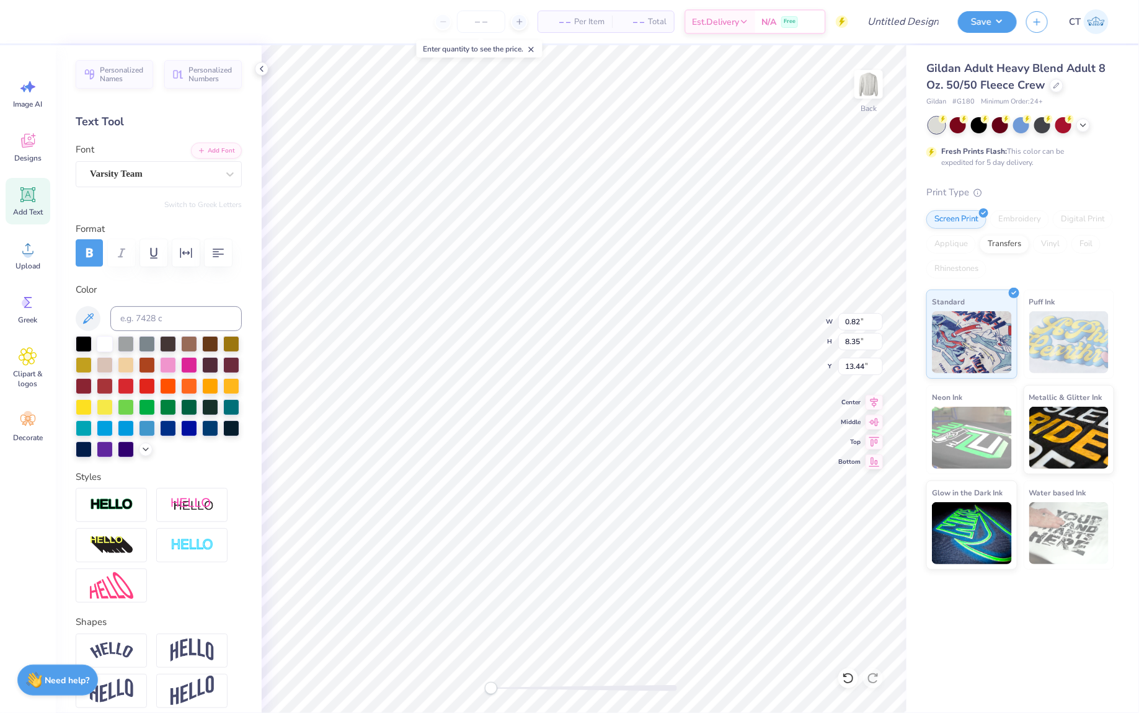
type input "6.86"
type input "14.70"
click at [198, 181] on div at bounding box center [154, 174] width 128 height 17
click at [149, 267] on div "Varsity Team" at bounding box center [159, 276] width 134 height 22
type input "vars"
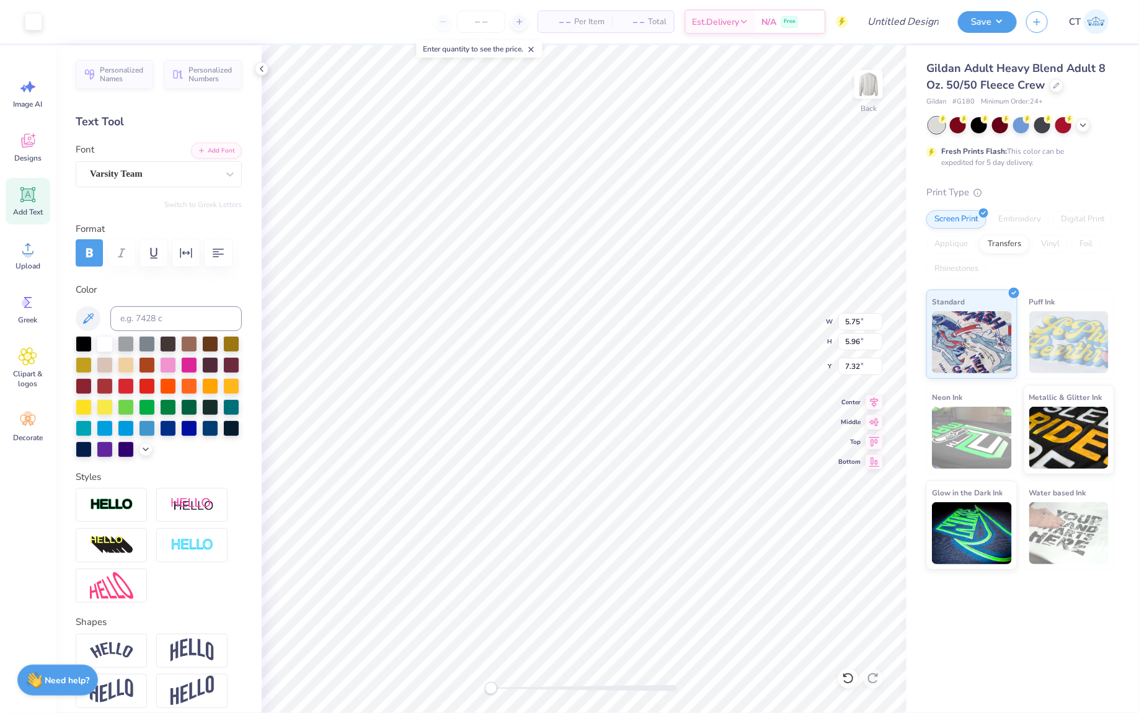
type input "5.75"
type input "5.96"
type input "7.32"
type input "5.91"
type input "13.39"
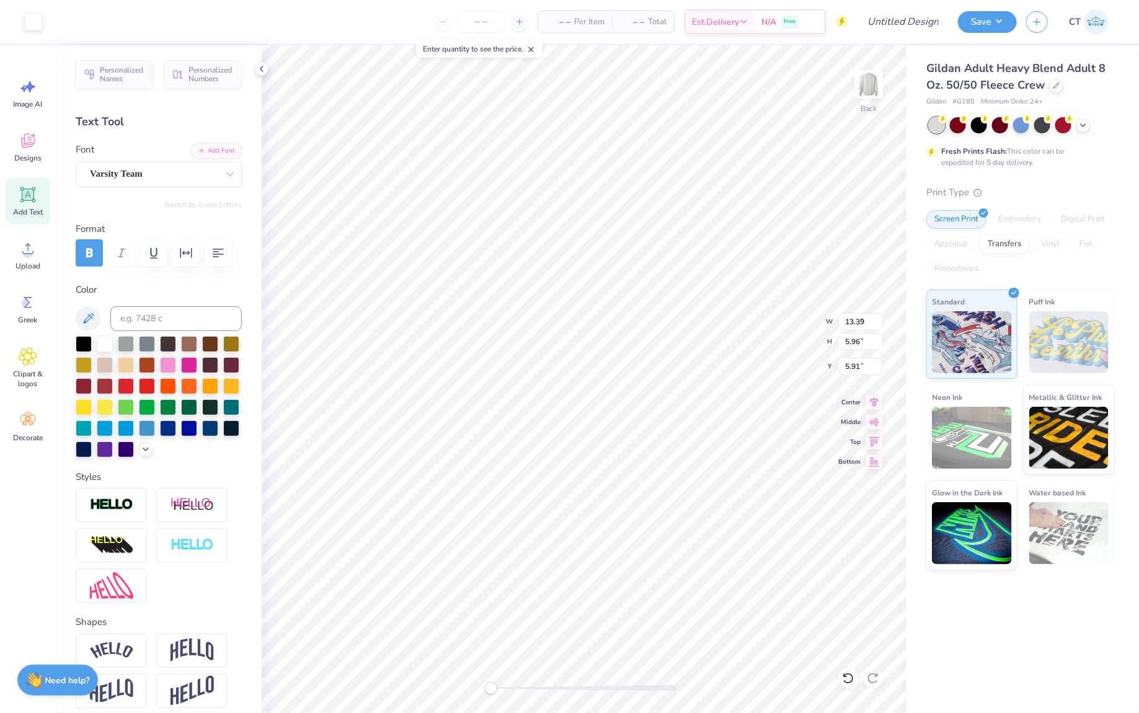
type input "1.59"
type input "7.65"
click at [109, 386] on div at bounding box center [105, 385] width 16 height 16
type input "1.90"
type input "3.00"
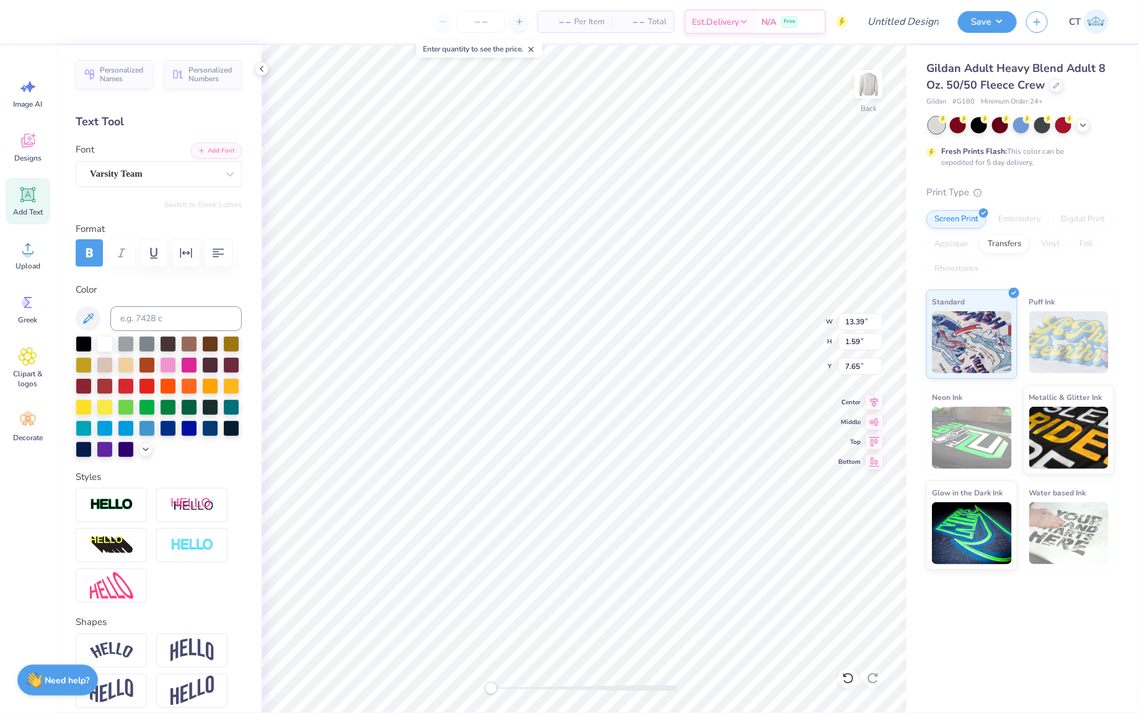
type input "3.48"
click at [108, 341] on div at bounding box center [105, 343] width 16 height 16
click at [120, 388] on div at bounding box center [126, 385] width 16 height 16
click at [104, 386] on div at bounding box center [105, 385] width 16 height 16
click at [86, 384] on div at bounding box center [84, 385] width 16 height 16
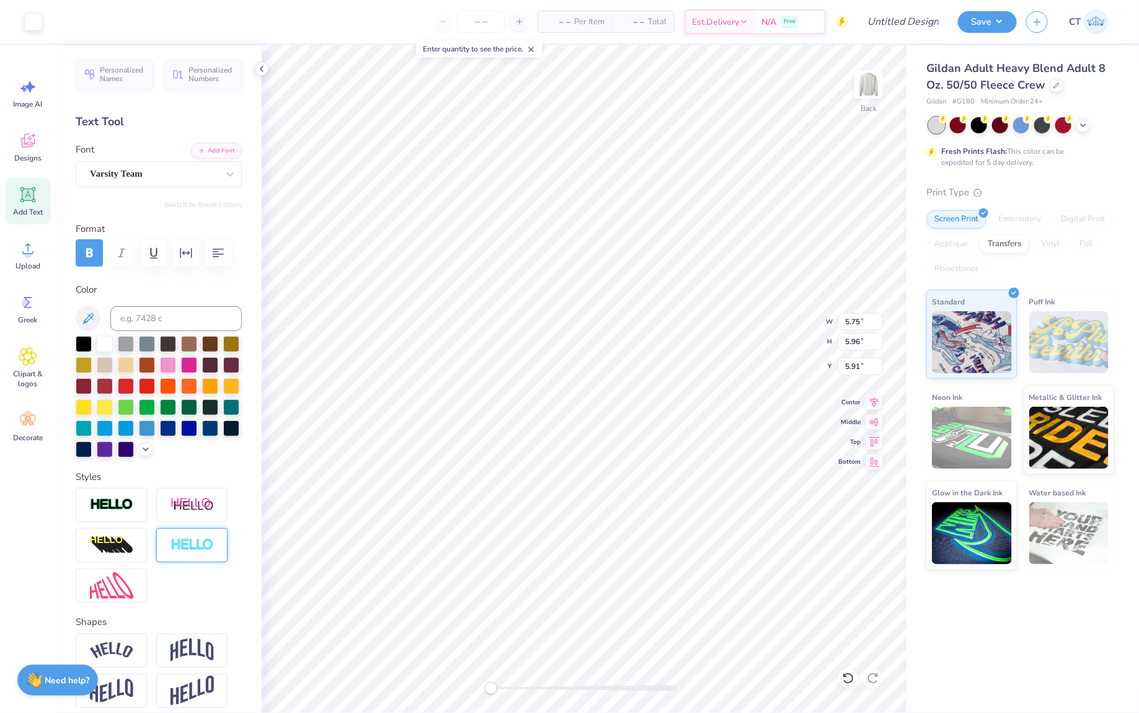
click at [176, 540] on img at bounding box center [192, 545] width 43 height 14
click at [33, 19] on div at bounding box center [33, 20] width 17 height 17
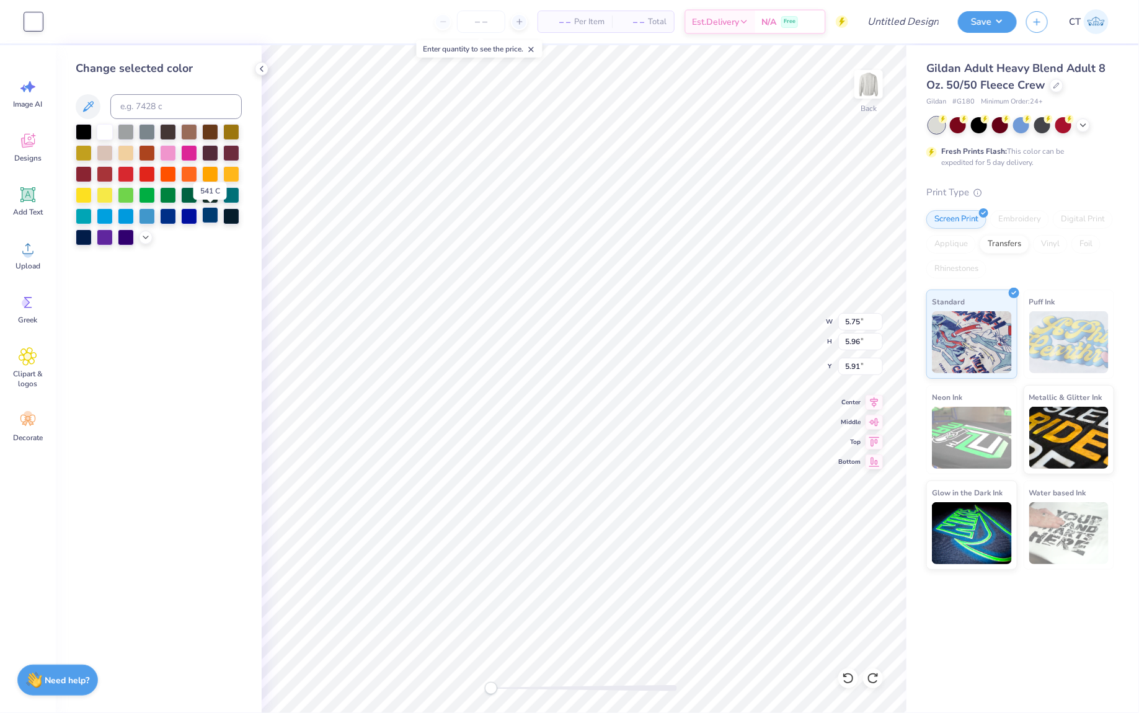
click at [210, 218] on div at bounding box center [210, 215] width 16 height 16
click at [189, 218] on div at bounding box center [189, 215] width 16 height 16
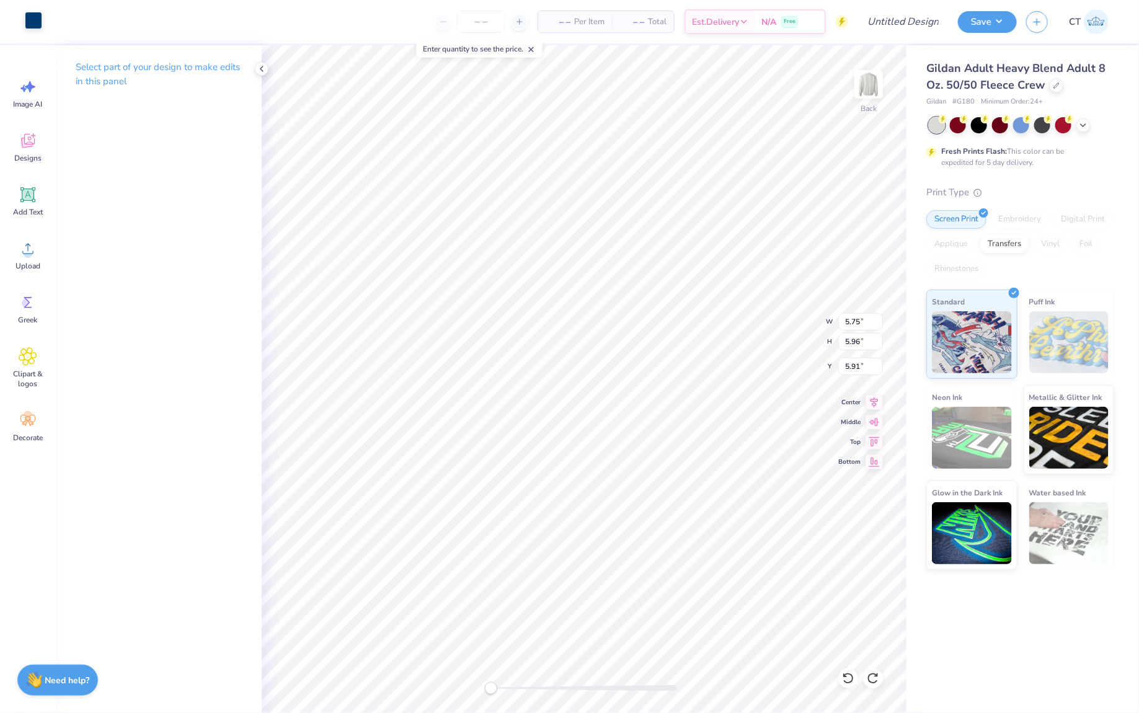
click at [34, 17] on div at bounding box center [33, 20] width 17 height 17
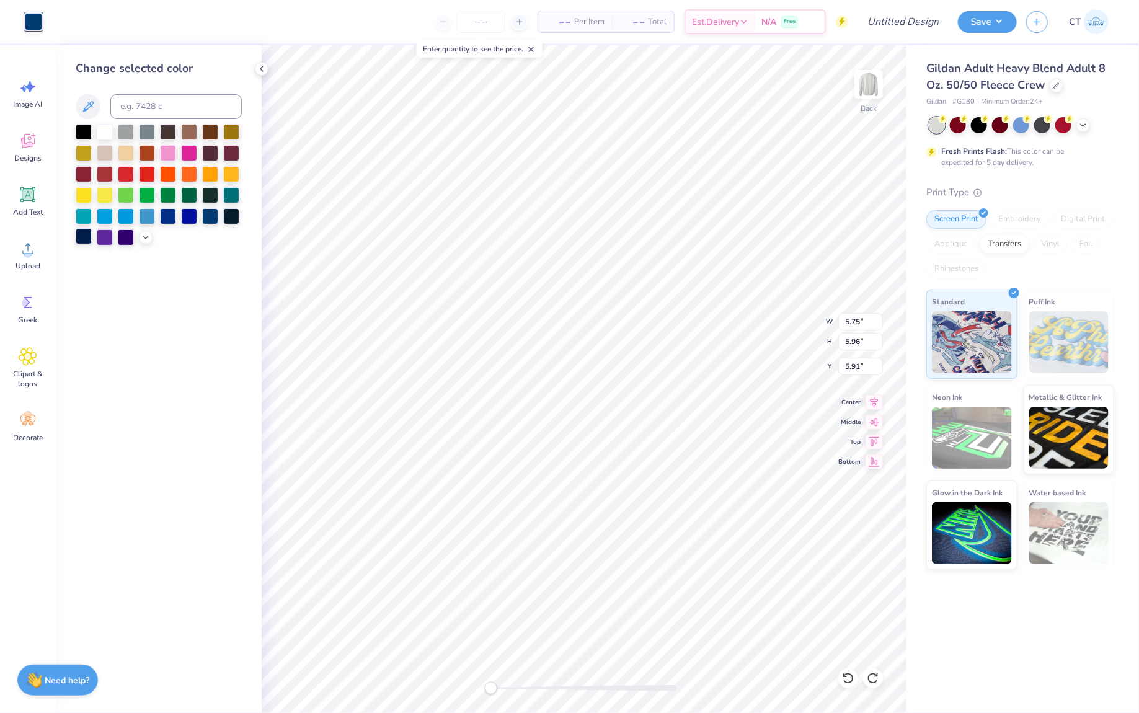
click at [85, 236] on div at bounding box center [84, 236] width 16 height 16
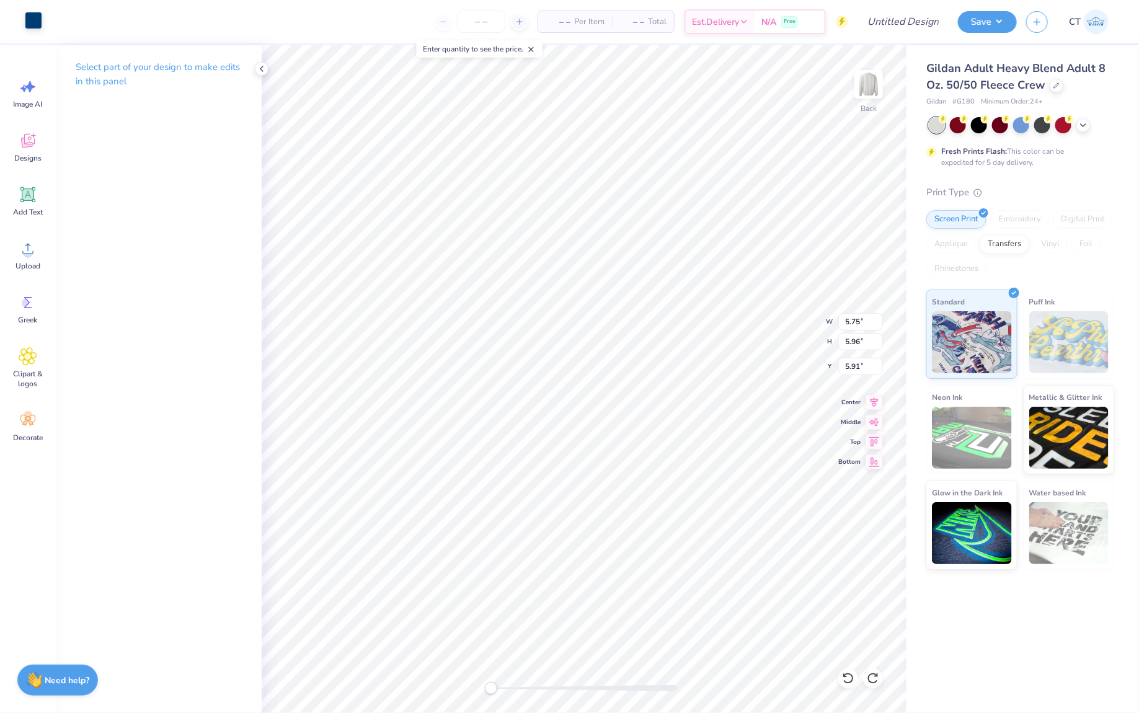
click at [26, 26] on div at bounding box center [33, 20] width 17 height 17
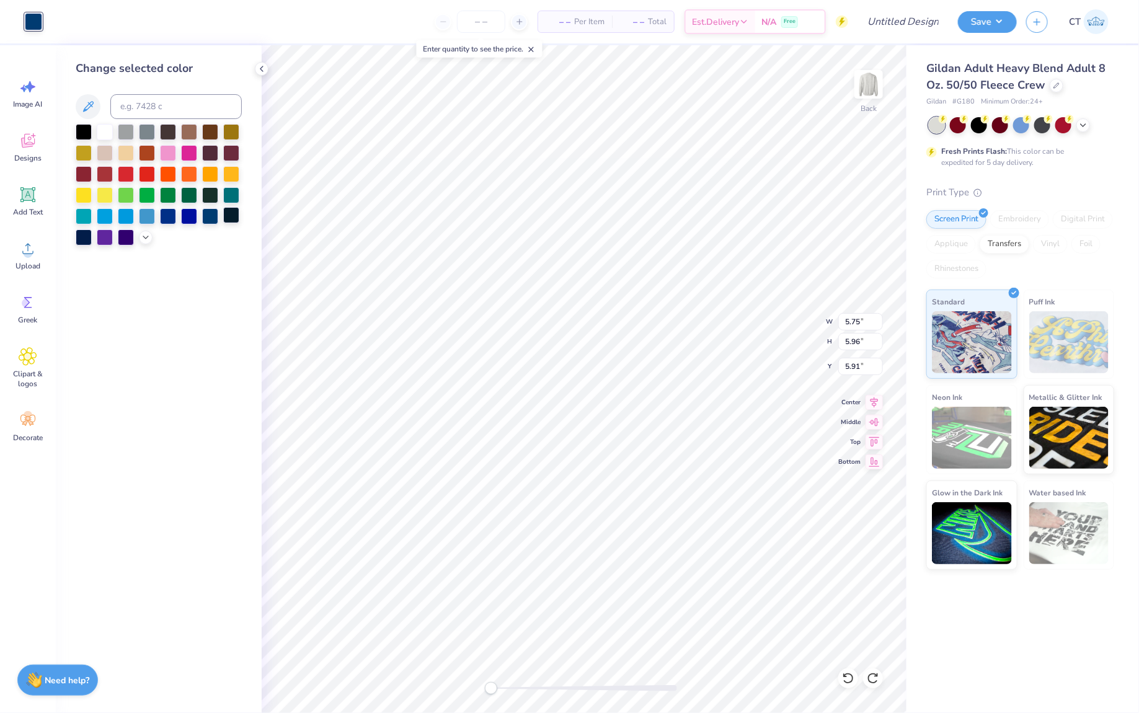
click at [233, 218] on div at bounding box center [231, 215] width 16 height 16
click at [209, 216] on div at bounding box center [210, 215] width 16 height 16
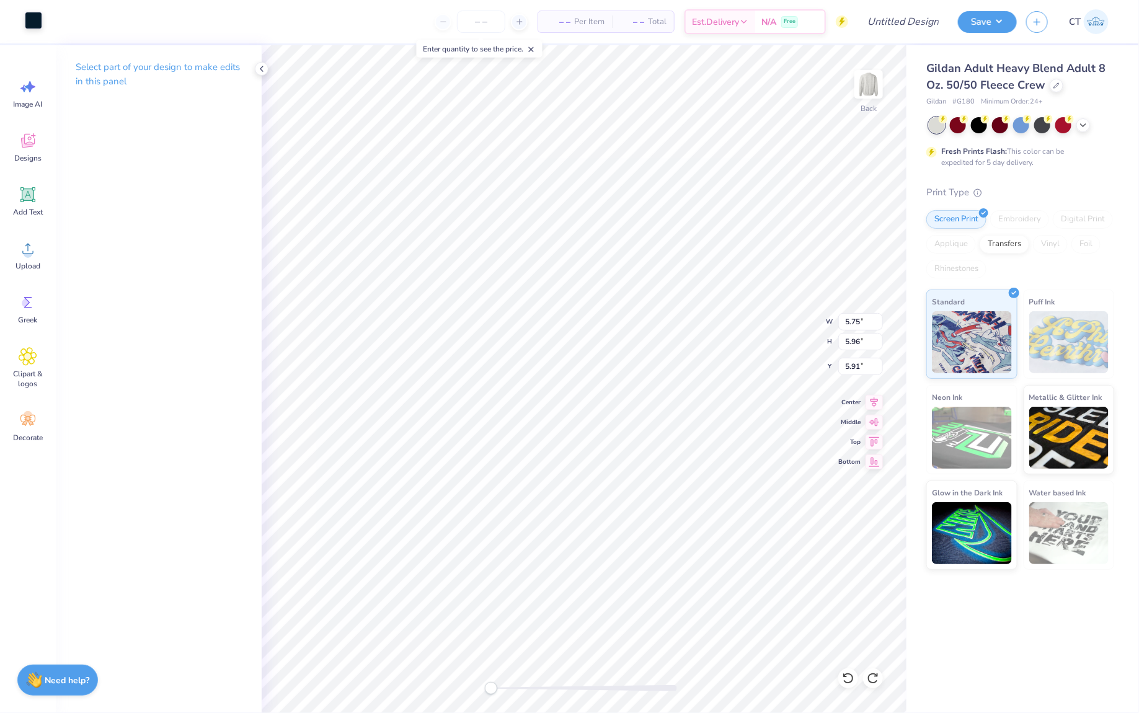
click at [36, 22] on div at bounding box center [33, 20] width 17 height 17
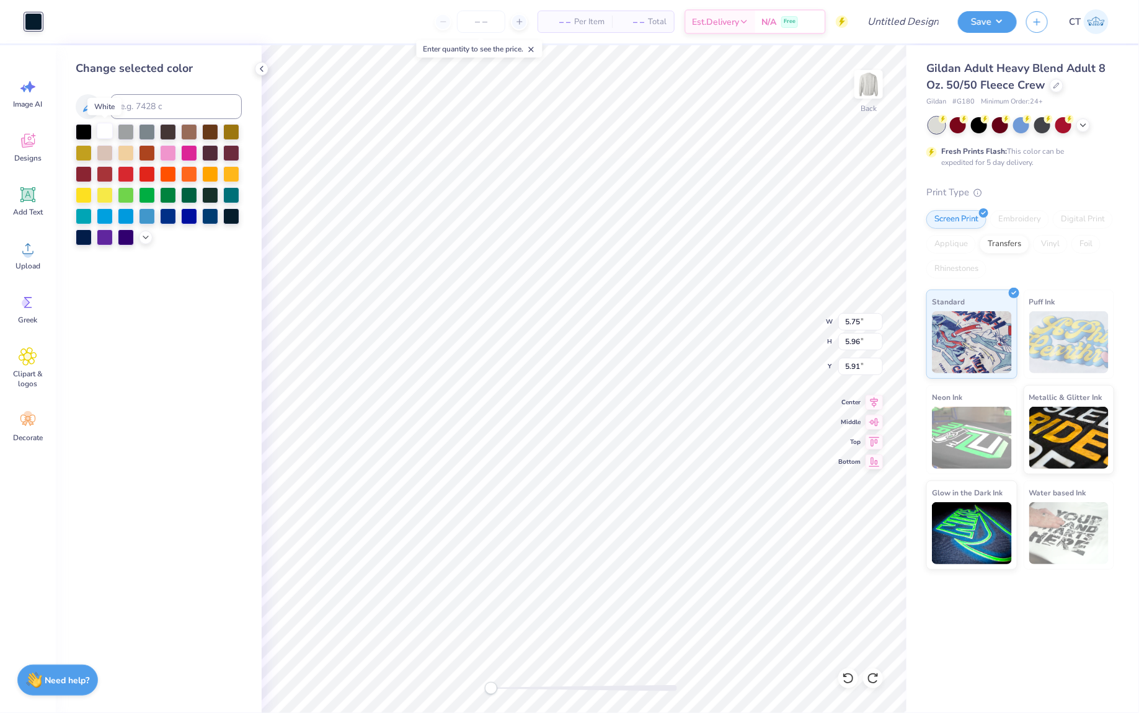
click at [112, 138] on div at bounding box center [105, 131] width 16 height 16
click at [149, 156] on div at bounding box center [147, 152] width 16 height 16
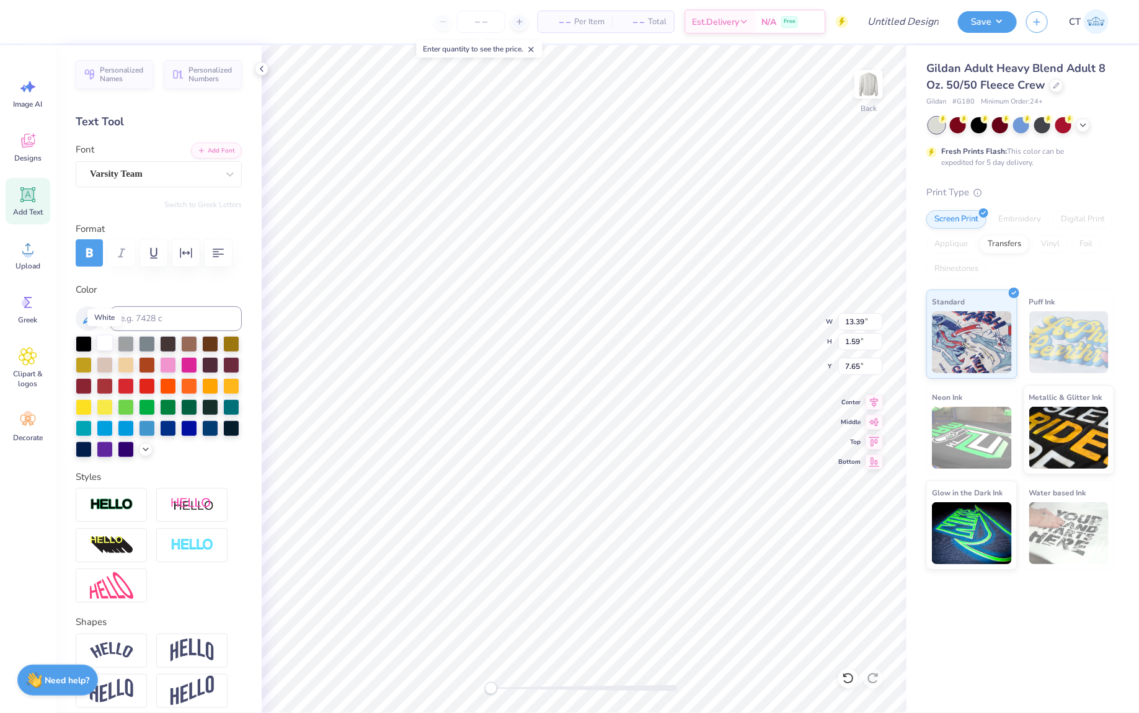
click at [106, 340] on div at bounding box center [105, 343] width 16 height 16
click at [133, 504] on div at bounding box center [111, 505] width 71 height 34
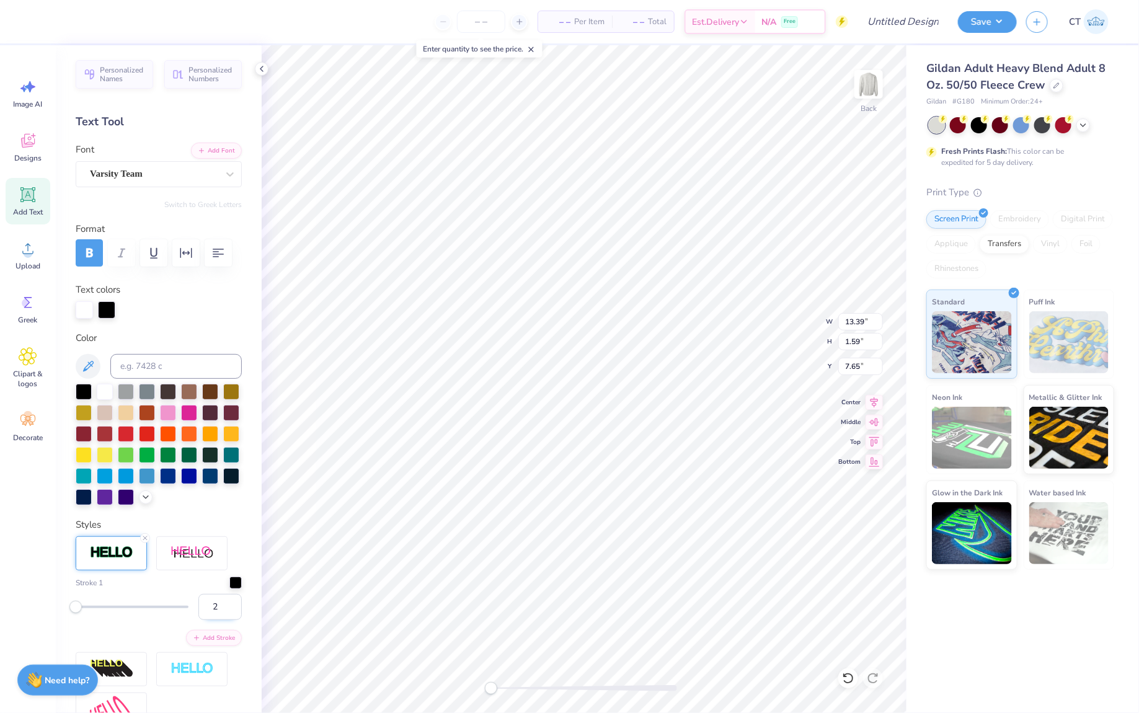
click at [232, 603] on input "2" at bounding box center [219, 607] width 43 height 26
click at [232, 603] on input "3" at bounding box center [219, 607] width 43 height 26
type input "4"
click at [232, 603] on input "4" at bounding box center [219, 607] width 43 height 26
type input "3"
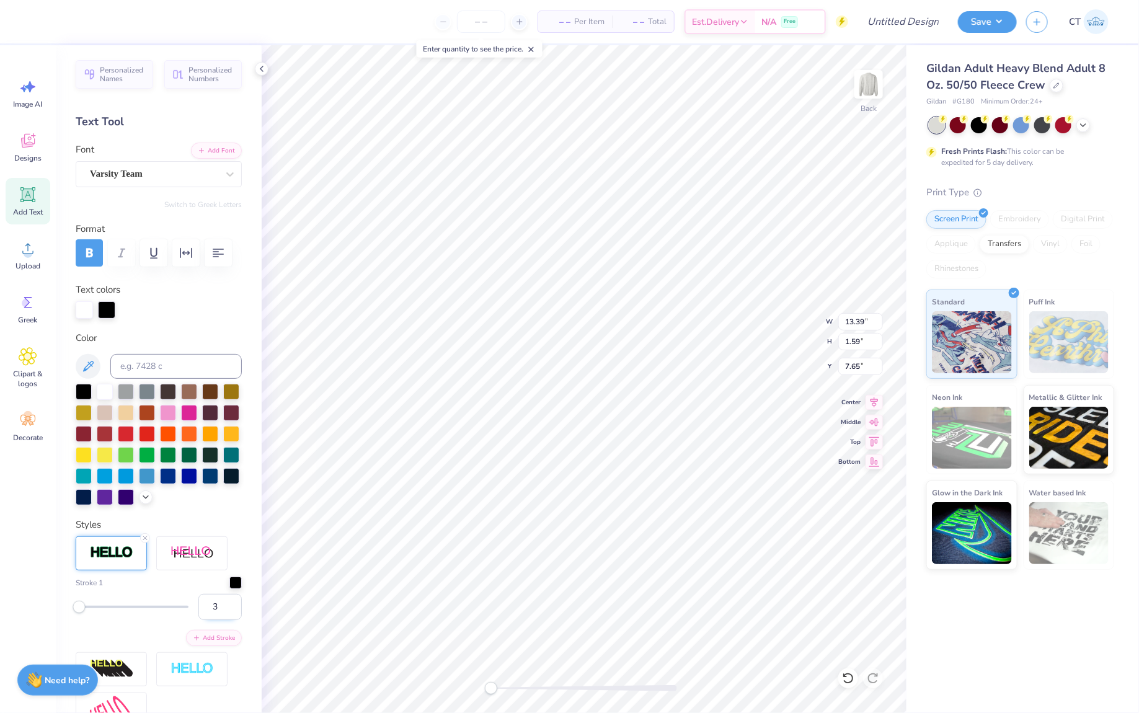
click at [234, 612] on input "3" at bounding box center [219, 607] width 43 height 26
click at [86, 393] on div at bounding box center [84, 391] width 16 height 16
click at [146, 537] on icon at bounding box center [144, 538] width 7 height 7
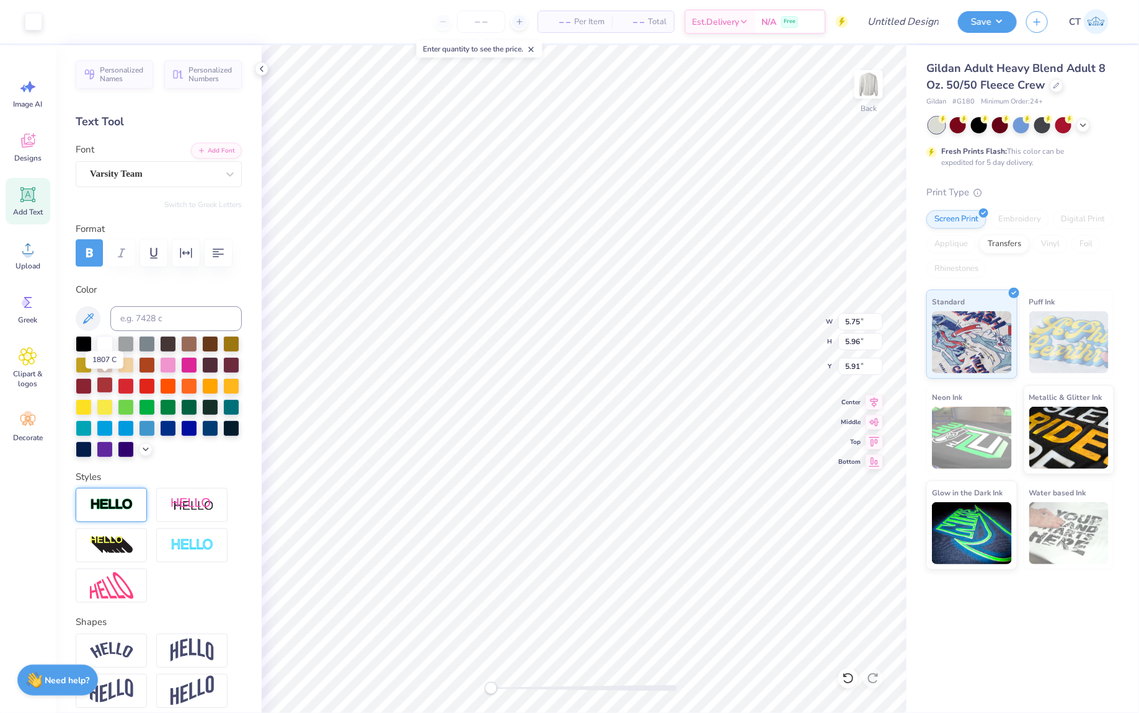
click at [105, 385] on div at bounding box center [105, 385] width 16 height 16
click at [34, 150] on div "Designs" at bounding box center [28, 147] width 45 height 47
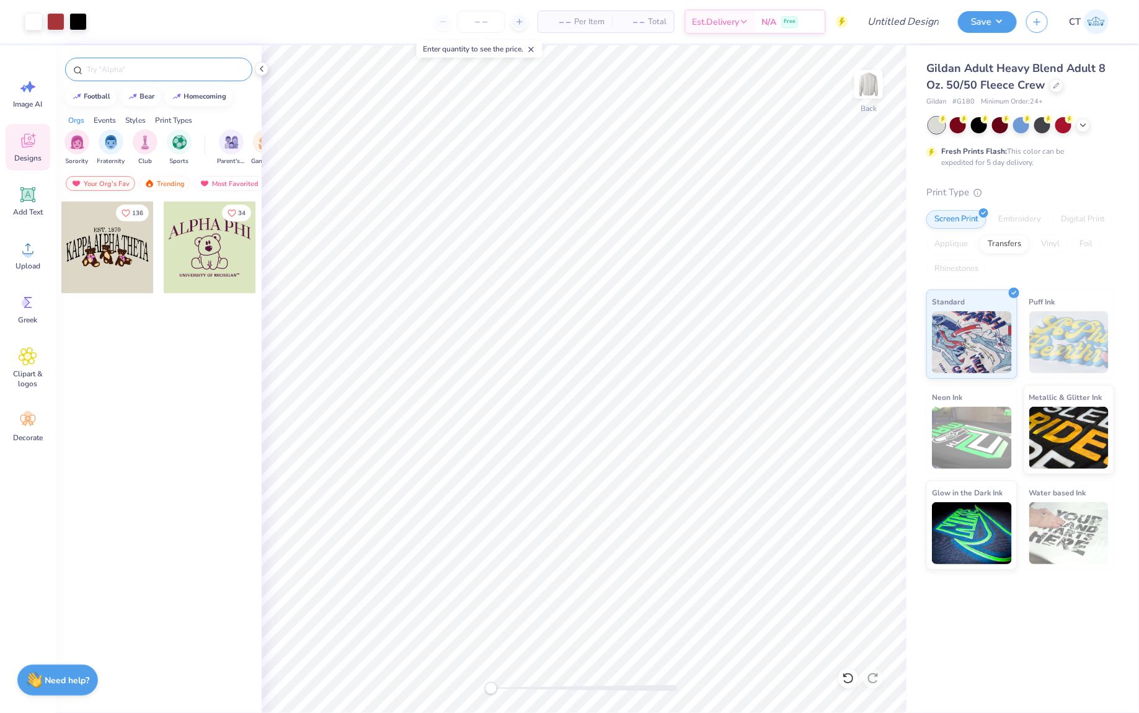
click at [169, 69] on input "text" at bounding box center [165, 69] width 159 height 12
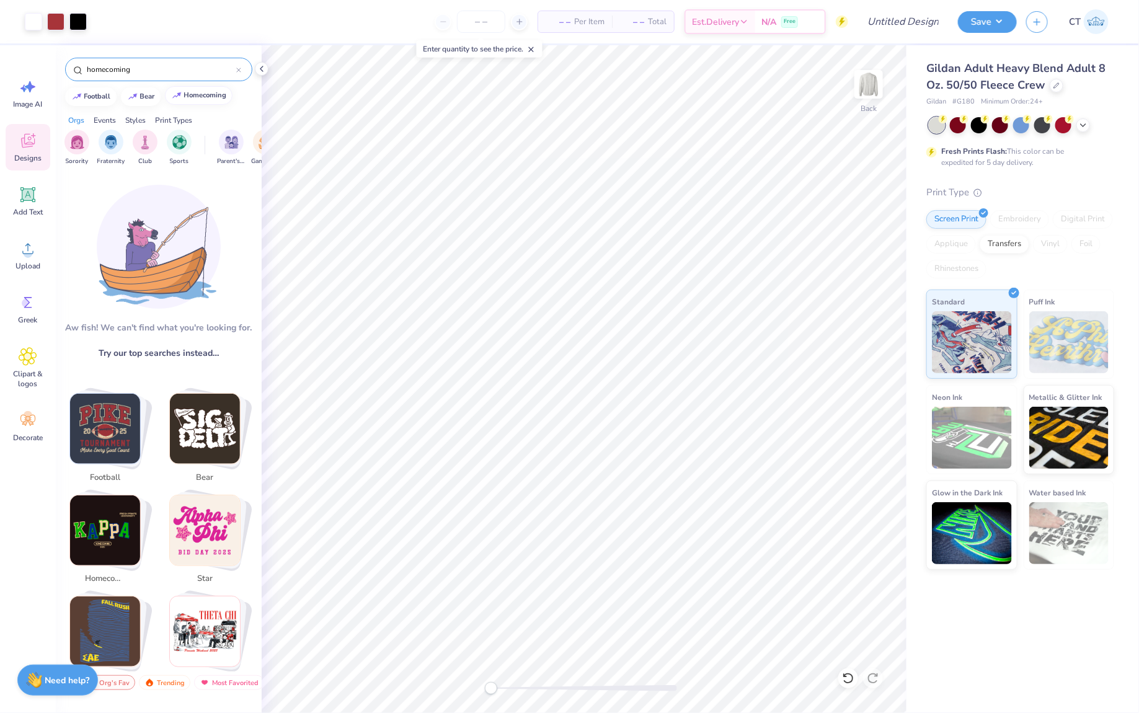
type input "homecoming"
click at [205, 100] on button "homecoming" at bounding box center [199, 95] width 68 height 19
click at [171, 69] on input "homecoming" at bounding box center [161, 69] width 151 height 12
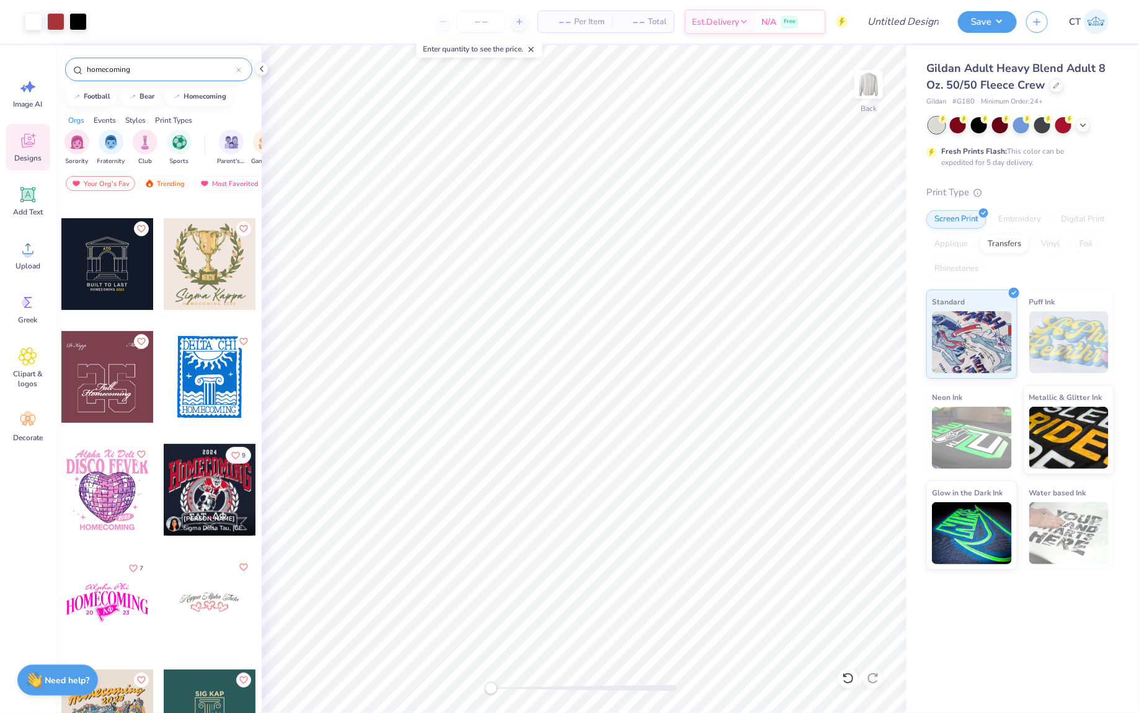
scroll to position [214, 0]
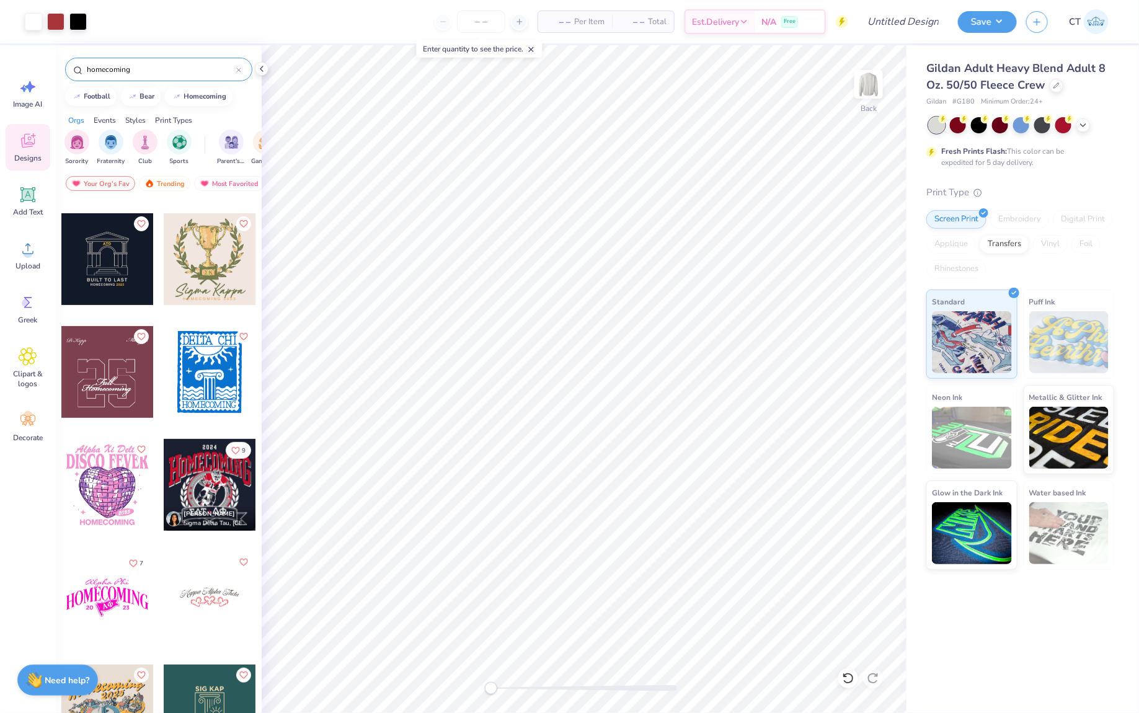
click at [127, 388] on div at bounding box center [107, 372] width 92 height 92
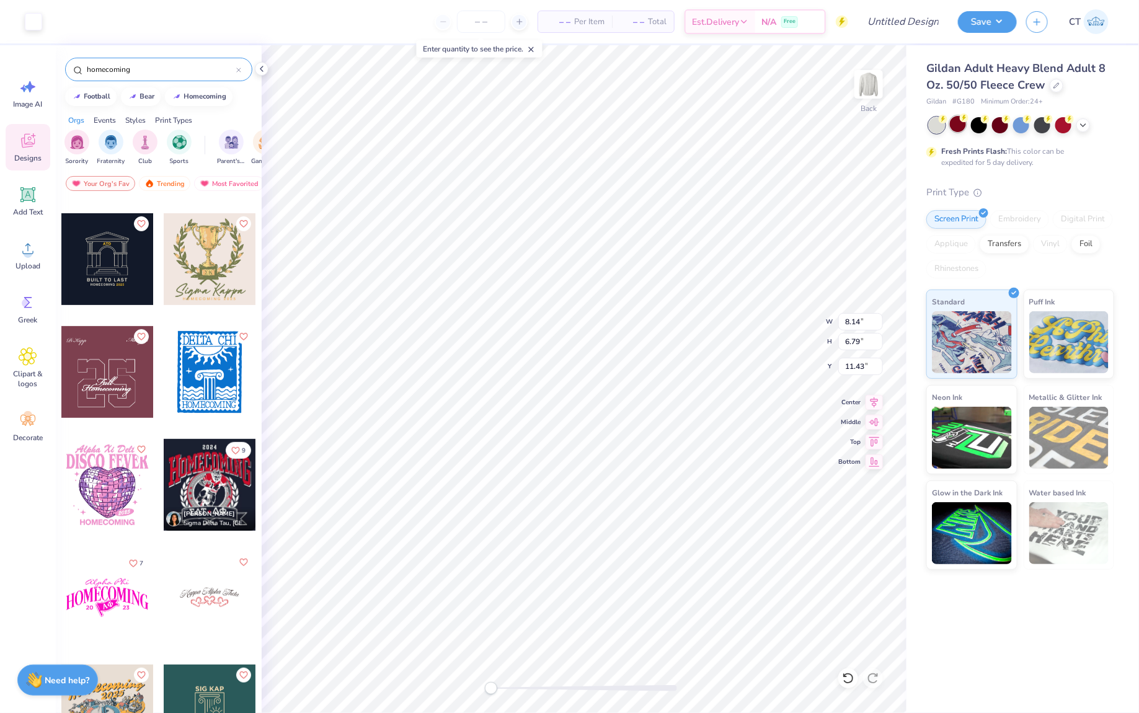
click at [961, 126] on div at bounding box center [958, 124] width 16 height 16
type input "12.46"
type input "10.39"
type input "5.42"
click at [1090, 123] on div at bounding box center [1084, 124] width 14 height 14
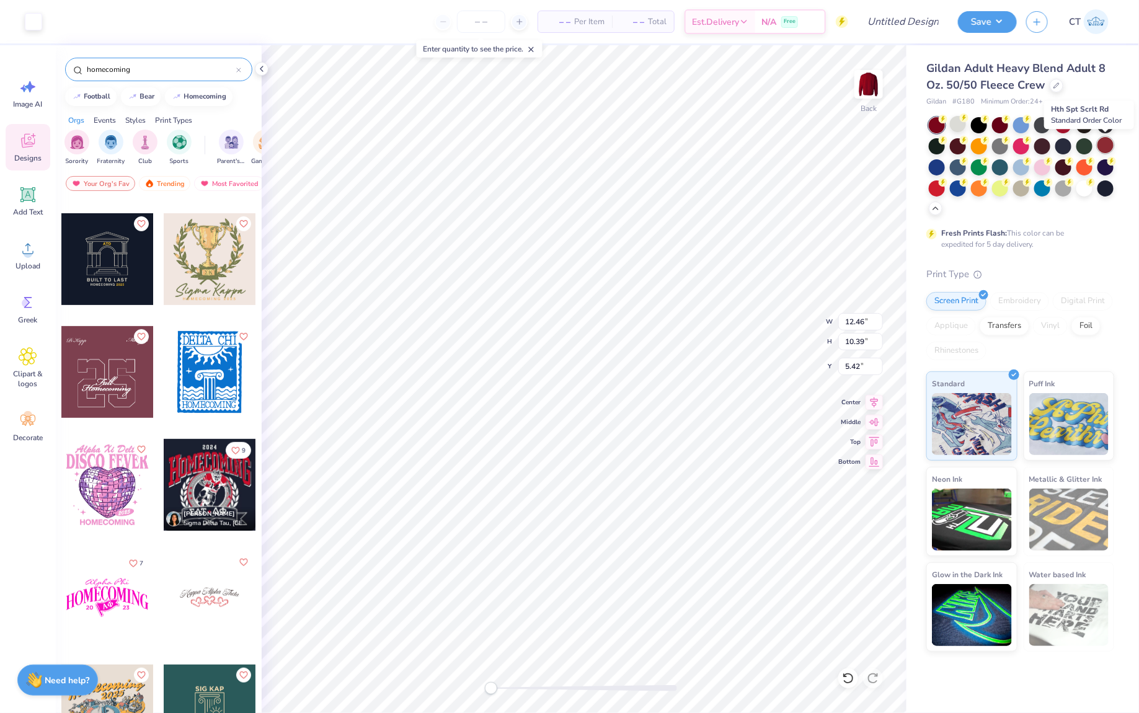
click at [1108, 146] on div at bounding box center [1106, 145] width 16 height 16
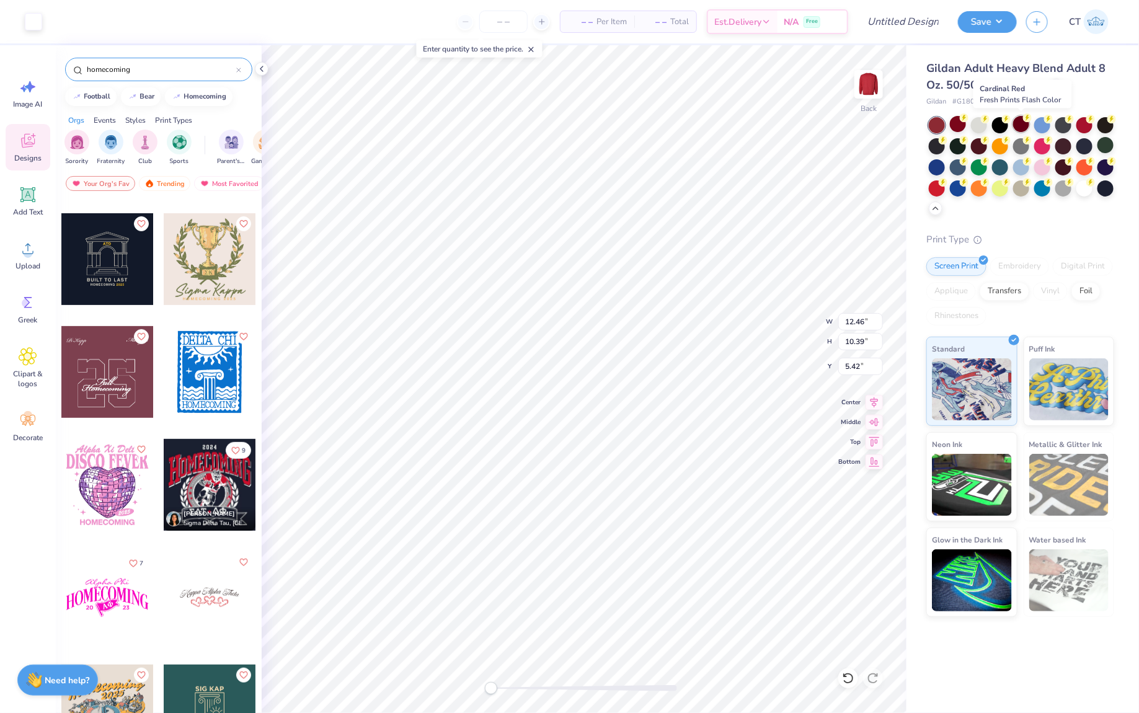
click at [1019, 129] on div at bounding box center [1022, 124] width 16 height 16
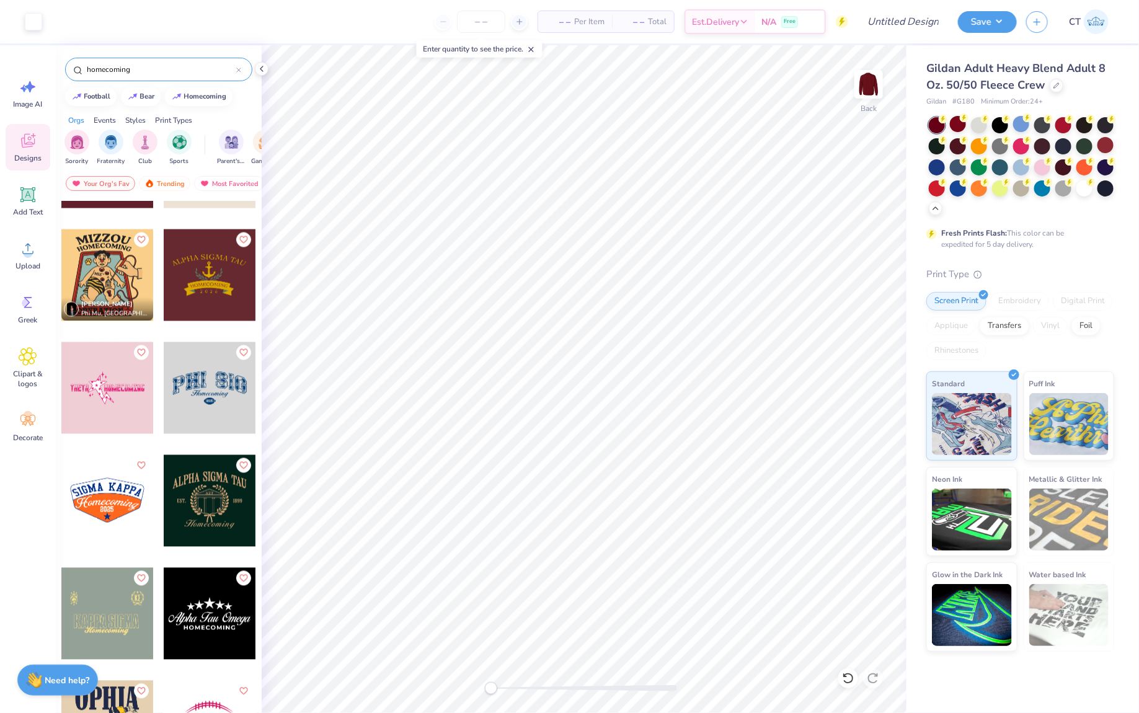
scroll to position [1291, 0]
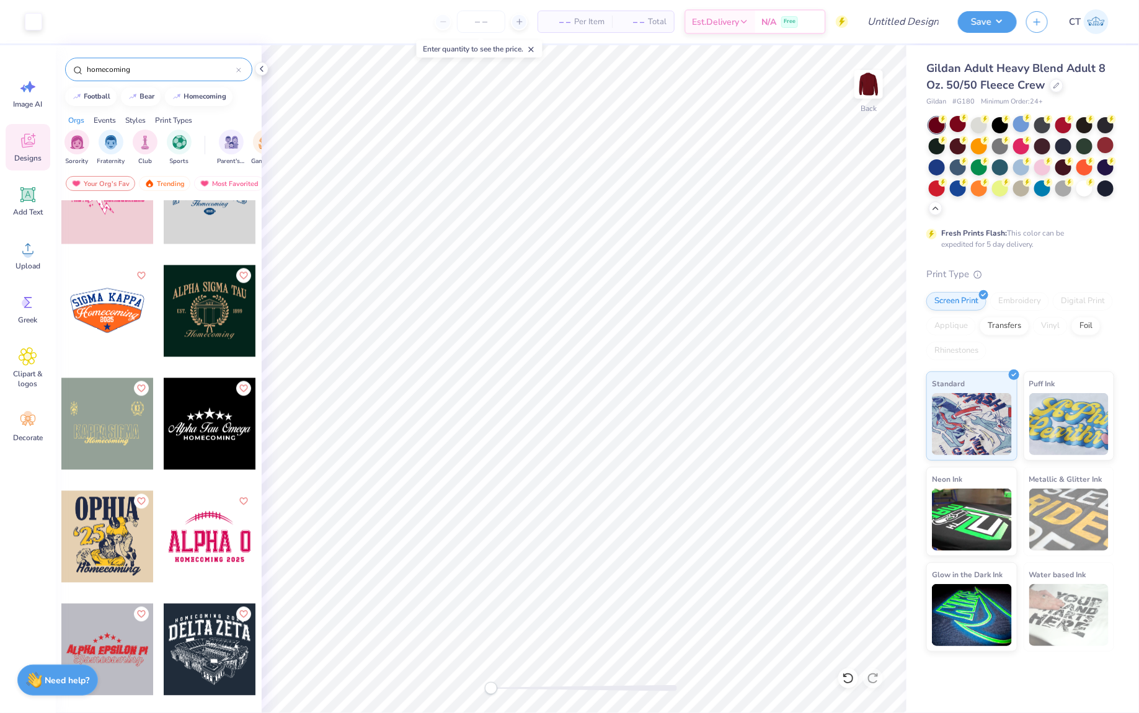
click at [61, 530] on div at bounding box center [16, 537] width 92 height 92
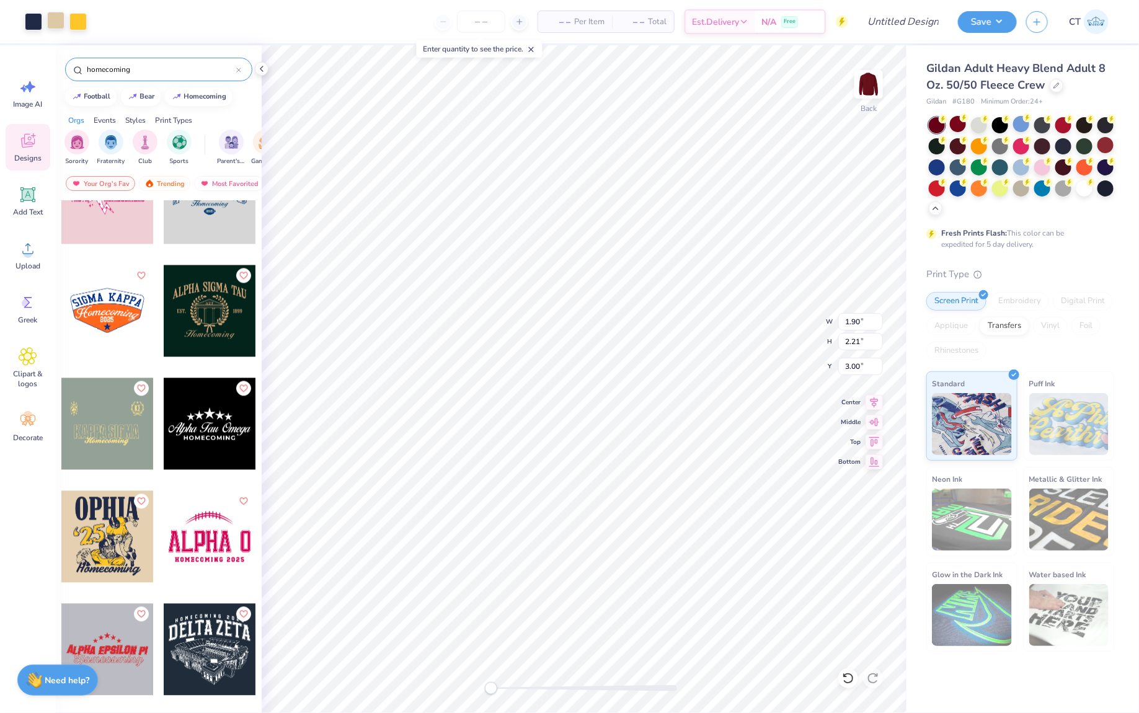
click at [55, 29] on div at bounding box center [55, 20] width 17 height 17
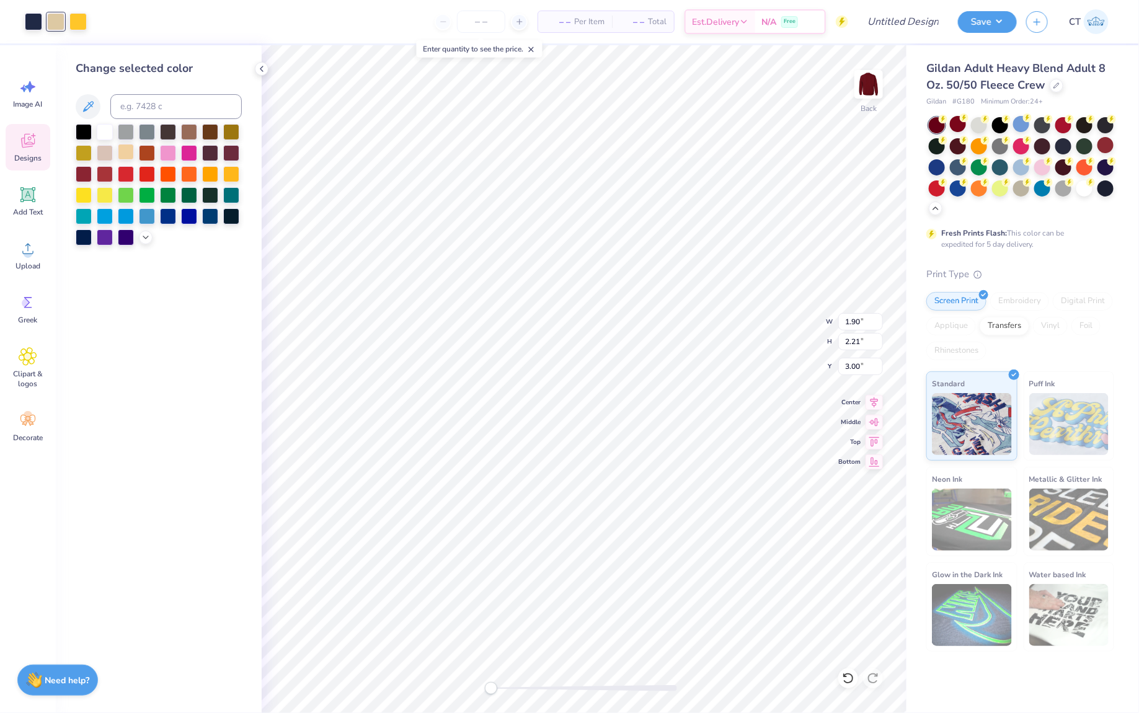
click at [127, 153] on div at bounding box center [126, 152] width 16 height 16
click at [104, 133] on div at bounding box center [105, 131] width 16 height 16
click at [126, 151] on div at bounding box center [126, 152] width 16 height 16
click at [79, 133] on div at bounding box center [84, 131] width 16 height 16
click at [105, 135] on div at bounding box center [105, 131] width 16 height 16
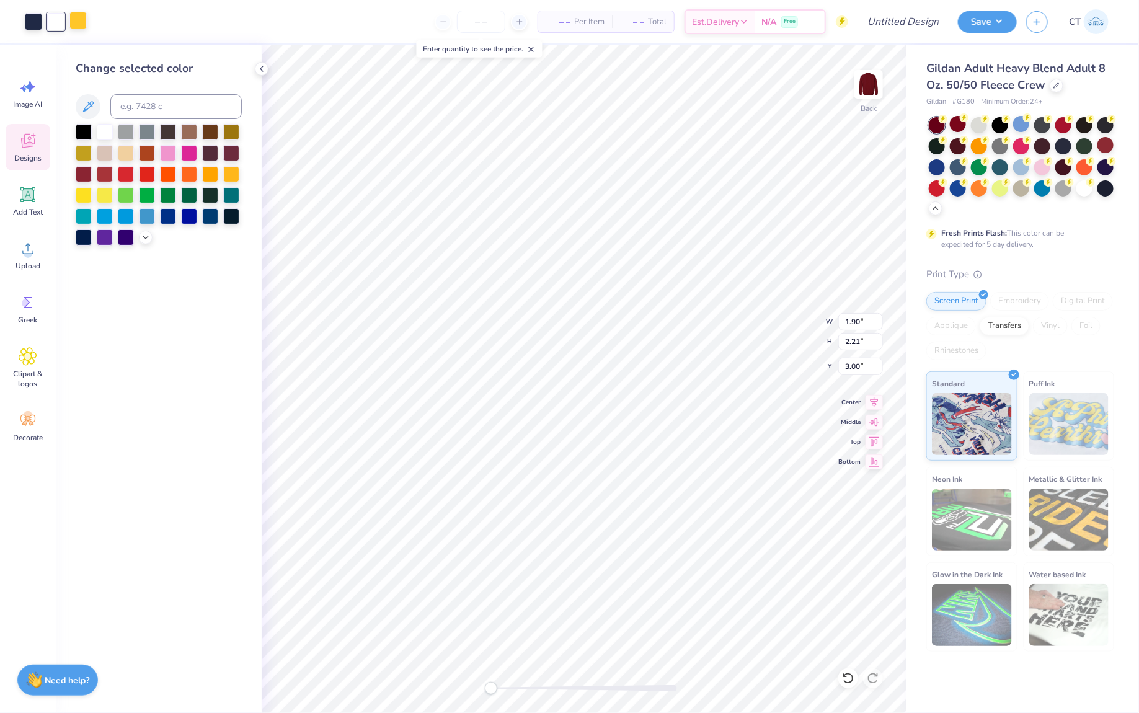
click at [79, 23] on div at bounding box center [77, 20] width 17 height 17
click at [124, 175] on div at bounding box center [126, 173] width 16 height 16
click at [108, 174] on div at bounding box center [105, 173] width 16 height 16
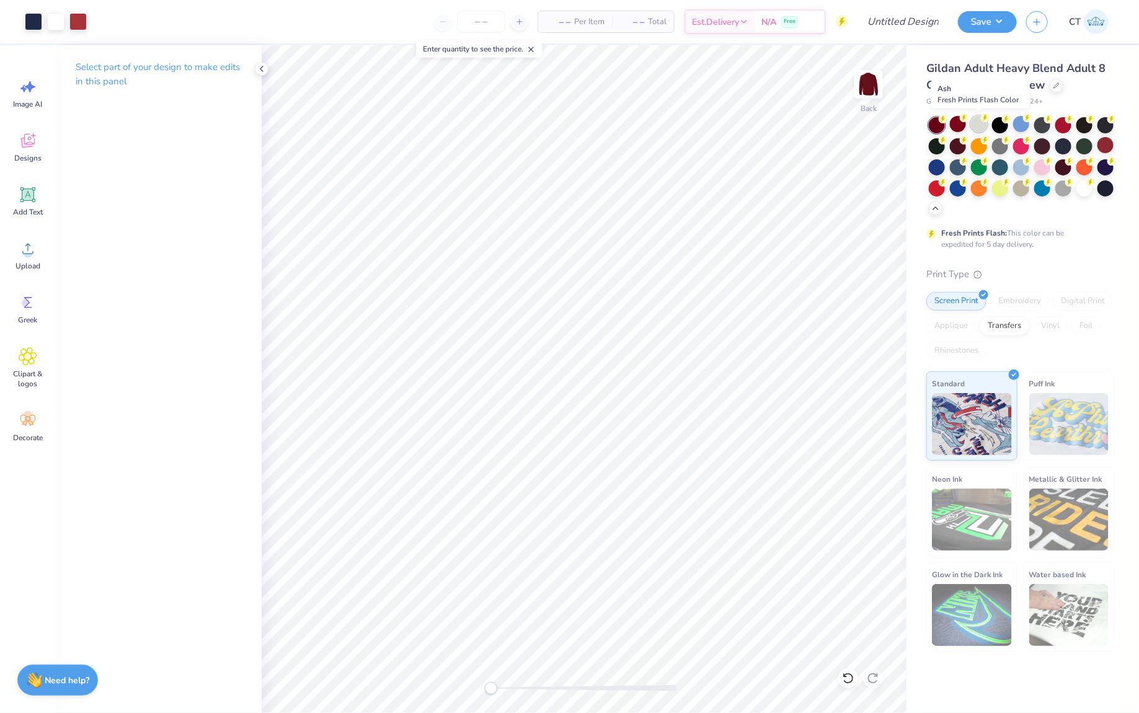
click at [981, 127] on div at bounding box center [979, 124] width 16 height 16
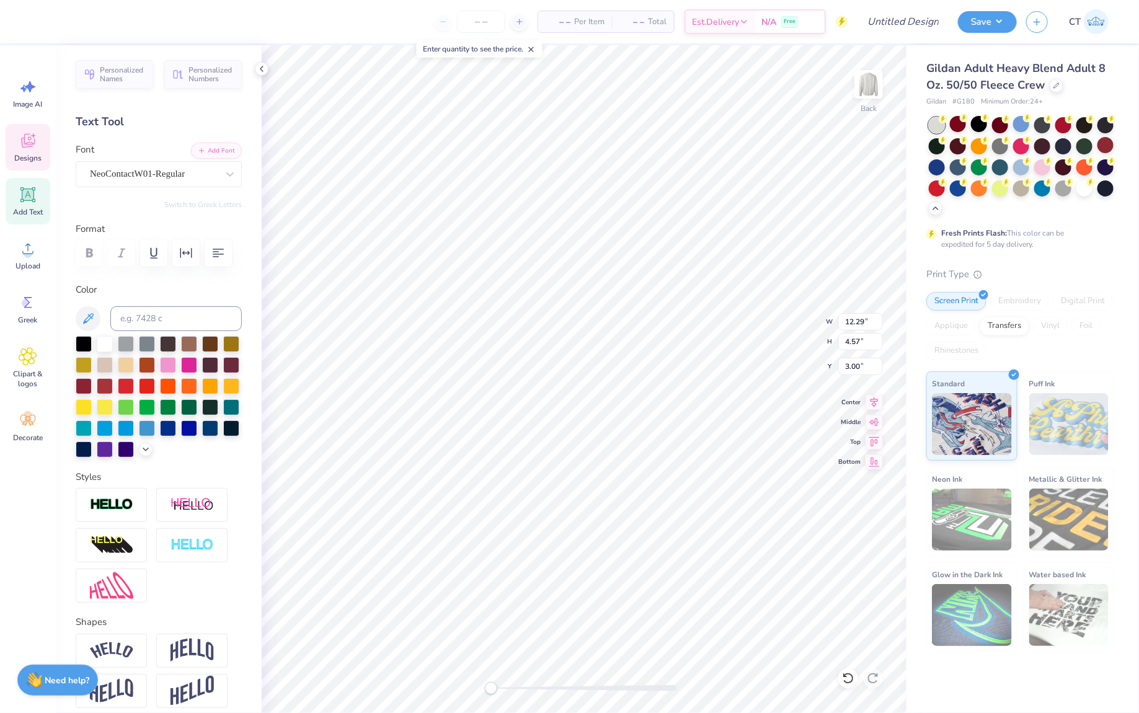
scroll to position [0, 0]
type textarea "ALPHA XI"
click at [1084, 192] on div at bounding box center [1085, 187] width 16 height 16
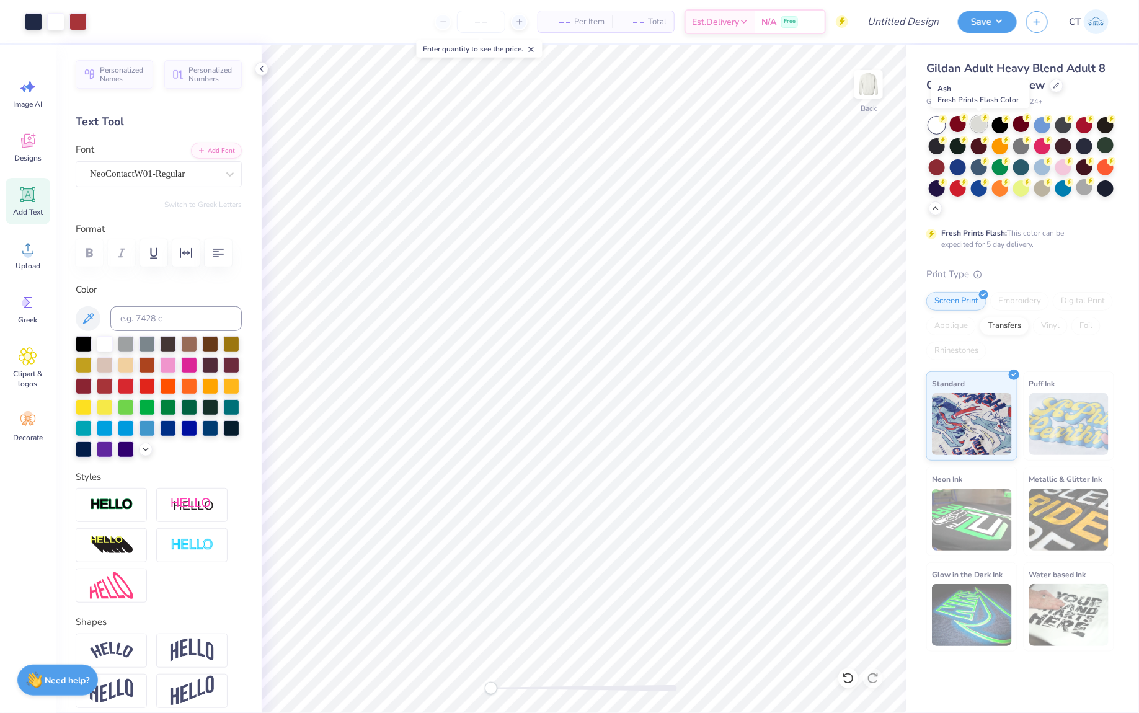
click at [983, 126] on div at bounding box center [979, 124] width 16 height 16
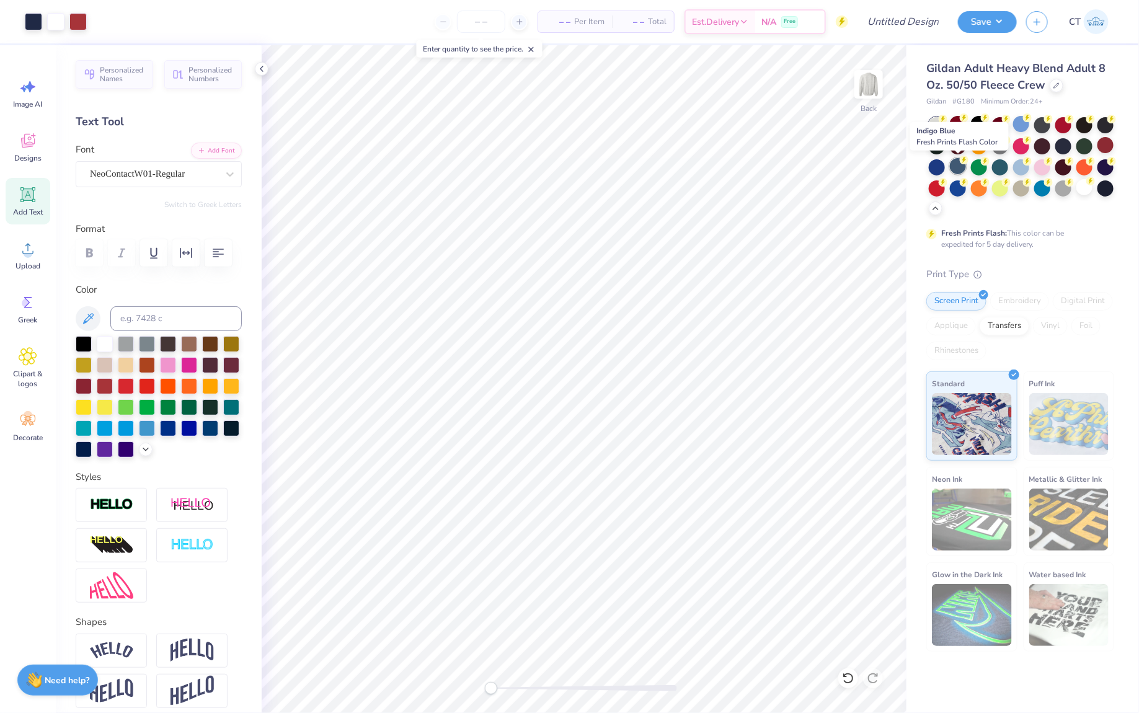
click at [959, 167] on div at bounding box center [958, 166] width 16 height 16
click at [1022, 126] on div at bounding box center [1022, 124] width 16 height 16
click at [20, 28] on div "Art colors" at bounding box center [43, 21] width 87 height 43
click at [32, 24] on div at bounding box center [33, 20] width 17 height 17
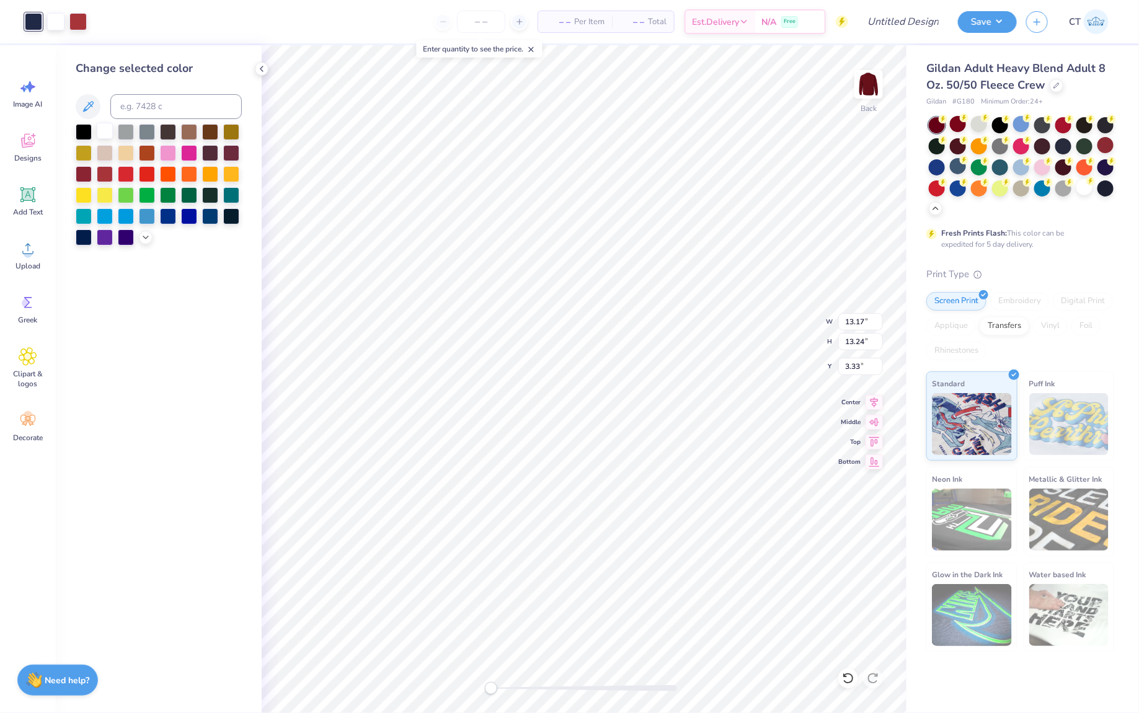
click at [104, 127] on div at bounding box center [105, 131] width 16 height 16
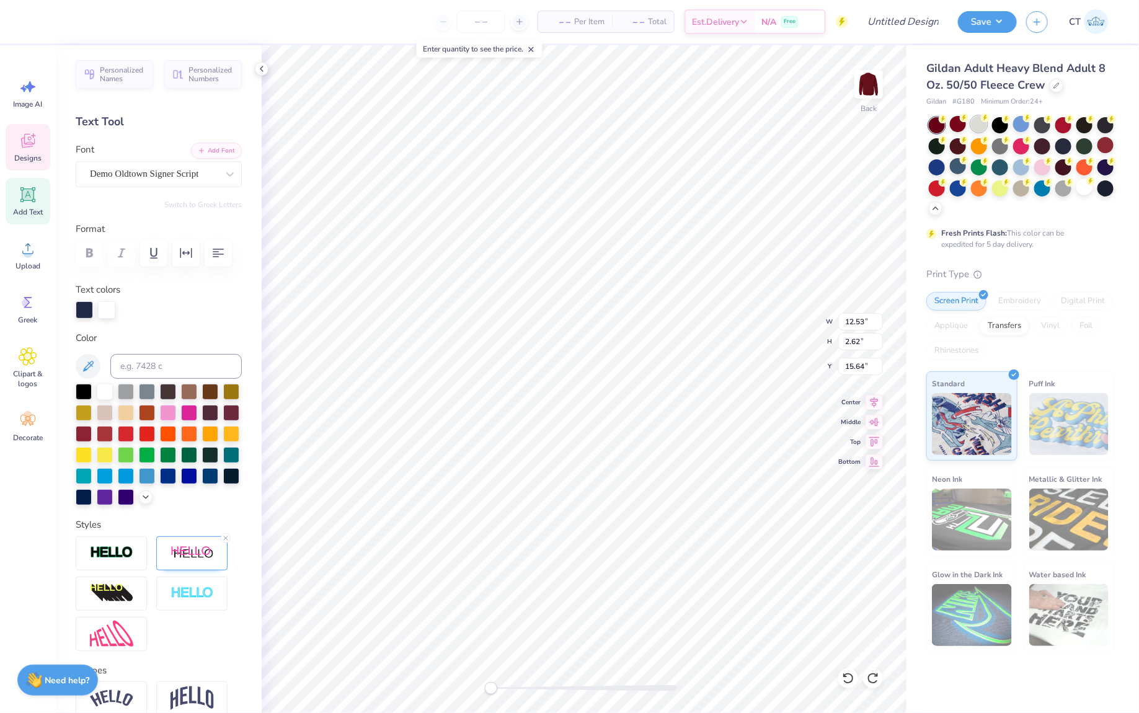
click at [984, 124] on div at bounding box center [979, 124] width 16 height 16
click at [41, 203] on div "Add Text" at bounding box center [28, 201] width 45 height 47
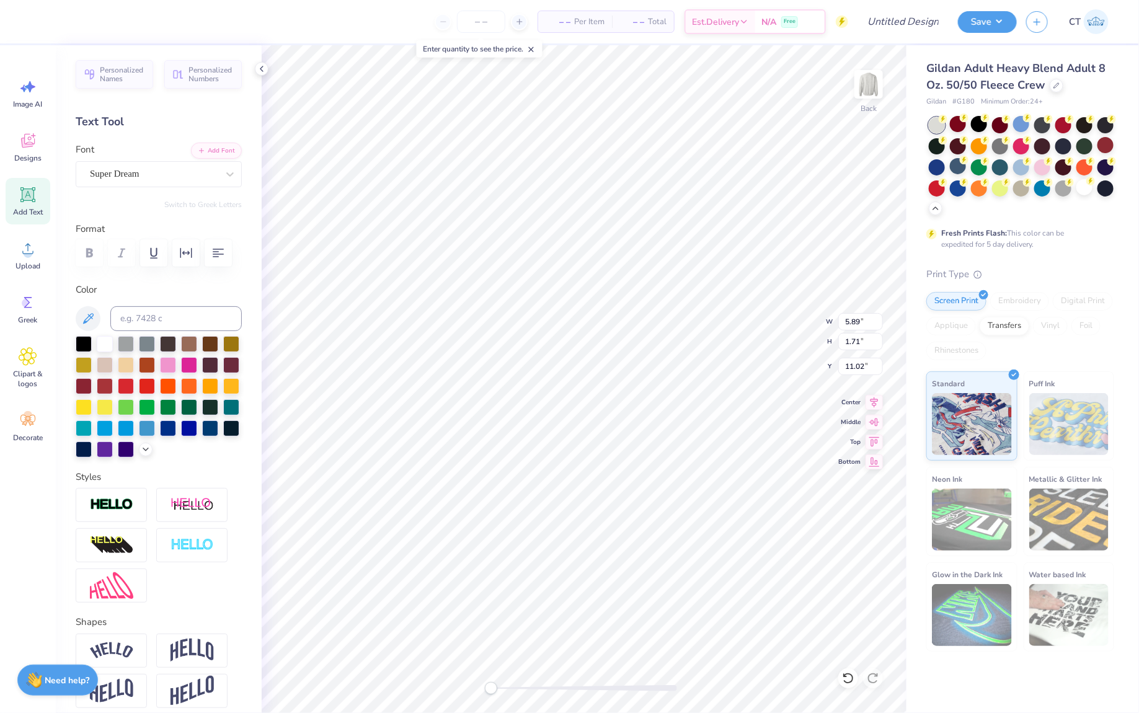
type textarea "p"
type textarea "Pi [PERSON_NAME] & AGR"
type input "13.17"
type input "3.32"
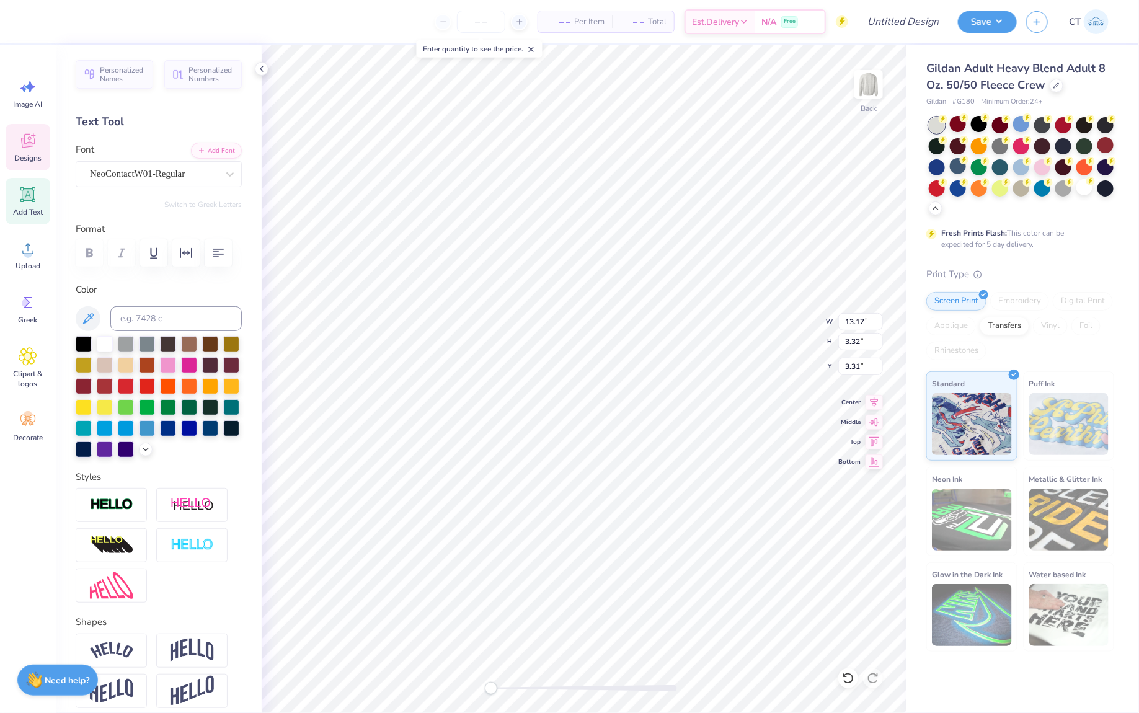
type input "3.31"
type input "8.23"
type input "1.20"
type input "18.26"
click at [198, 173] on div "Super Dream" at bounding box center [154, 173] width 130 height 19
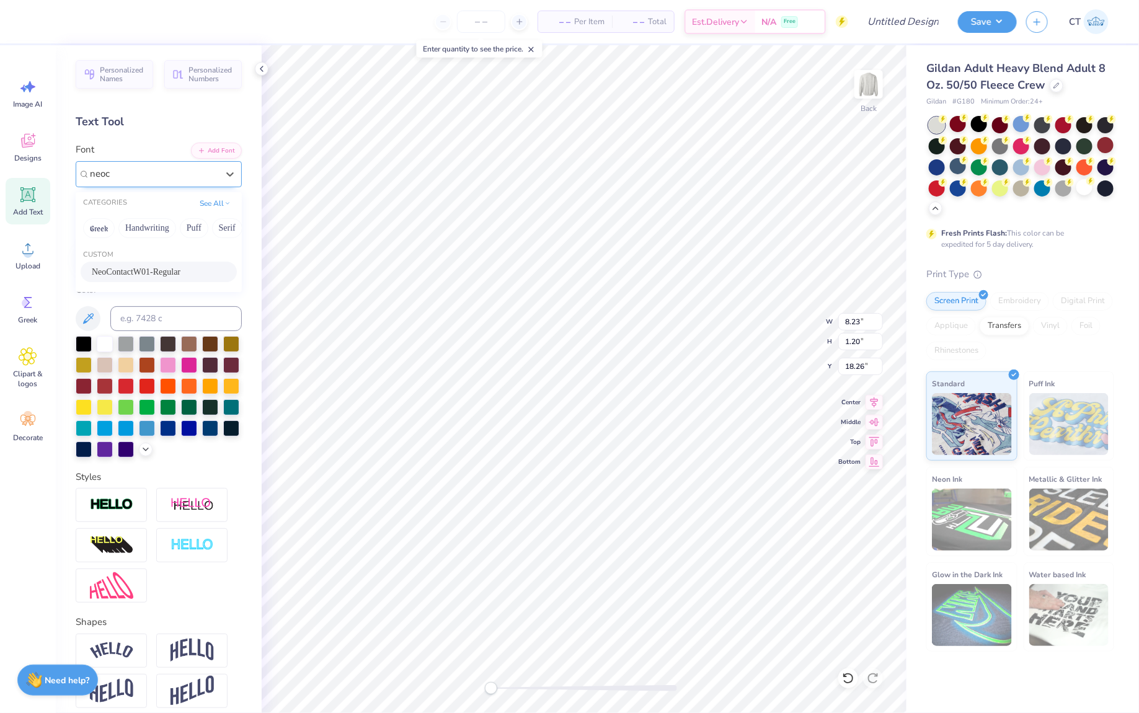
click at [131, 274] on span "NeoContactW01-Regular" at bounding box center [136, 271] width 89 height 13
type input "neoc"
click at [169, 312] on input at bounding box center [175, 318] width 131 height 25
type input "533"
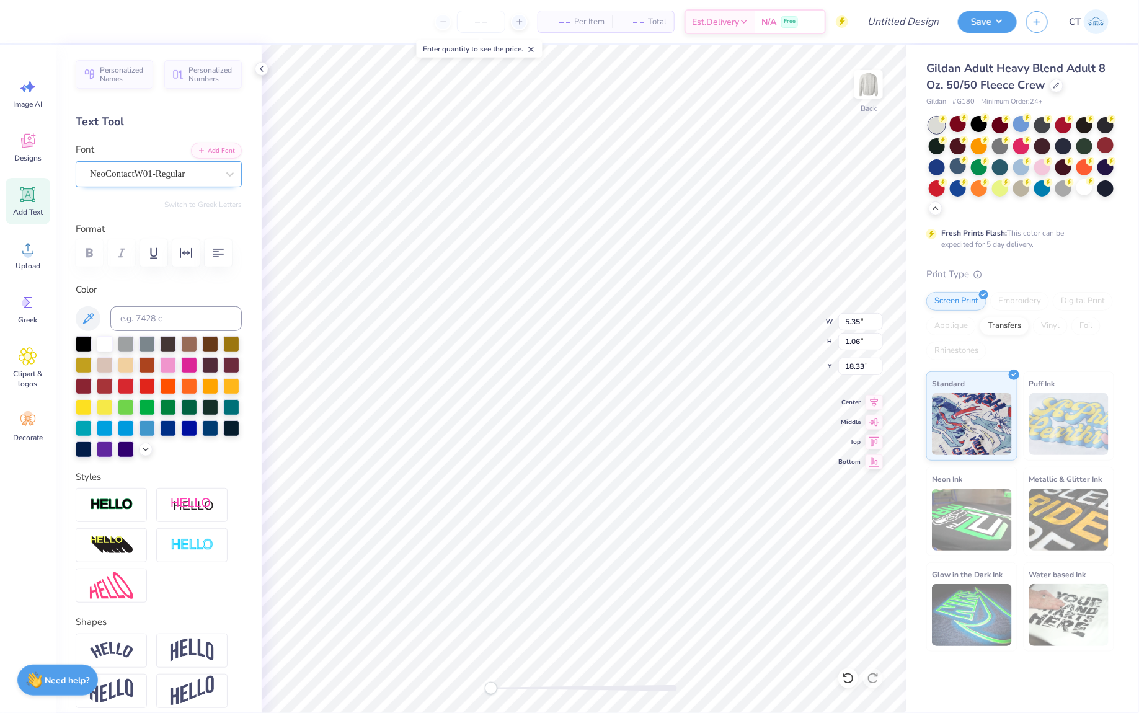
type textarea "[MEDICAL_DATA], Pi Kappa Phi & AGR"
type input "9.53"
type input "18.26"
type textarea "[MEDICAL_DATA] | Pi Kappa Phi | AGR"
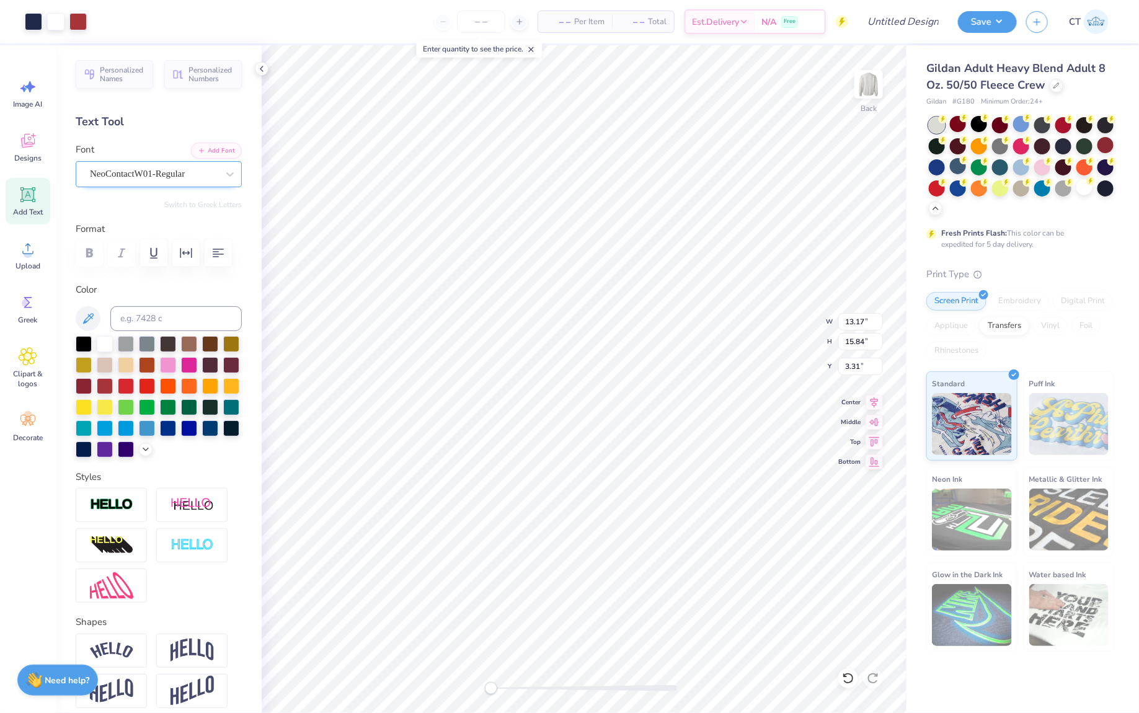
type input "10.76"
type input "13.88"
type input "5.23"
type input "13.17"
type input "15.84"
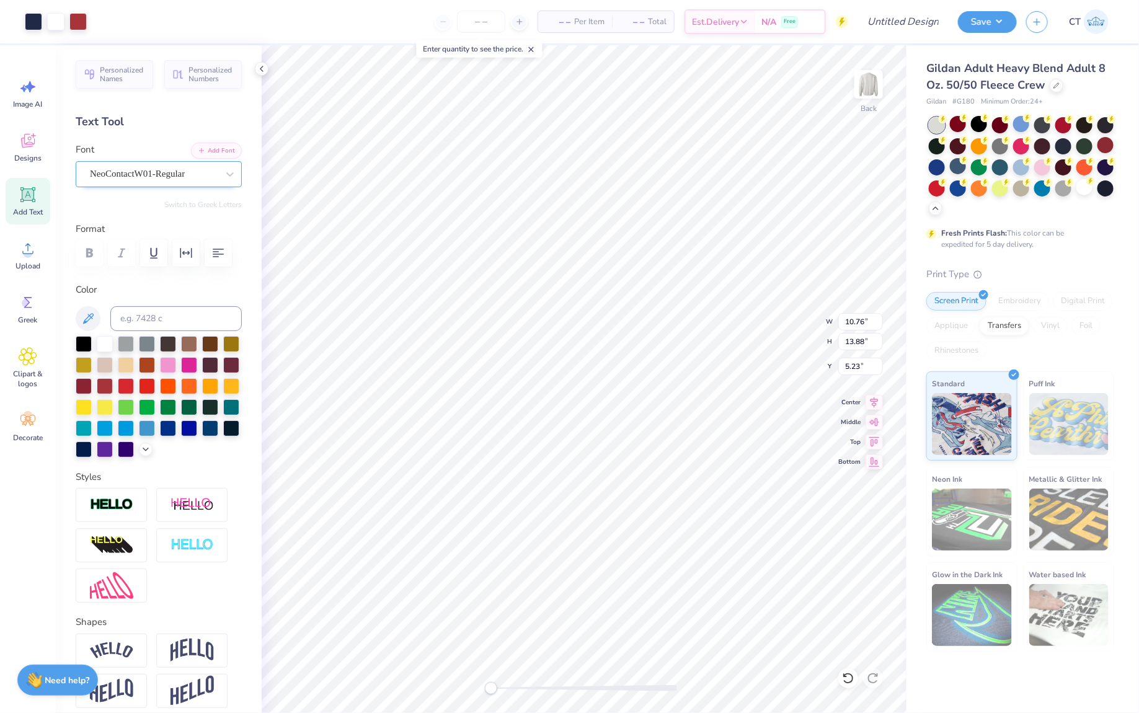
type input "3.31"
type input "11.88"
type input "14.83"
type input "3.82"
click at [981, 22] on button "Save" at bounding box center [987, 20] width 59 height 22
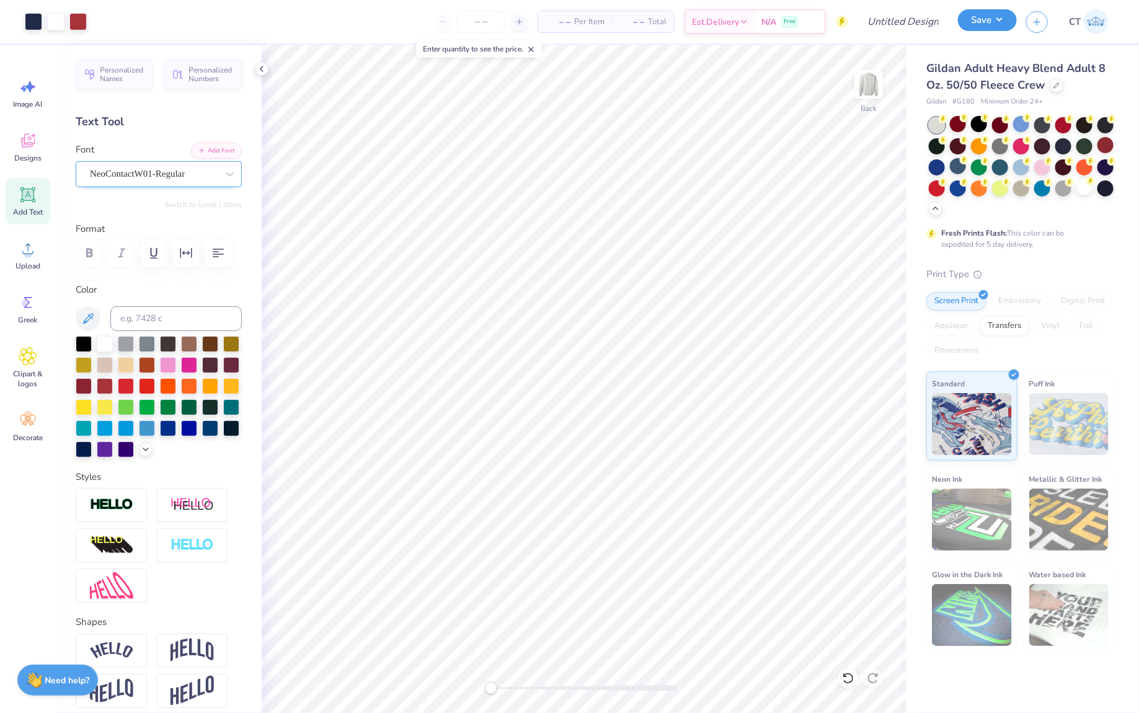
type input "0"
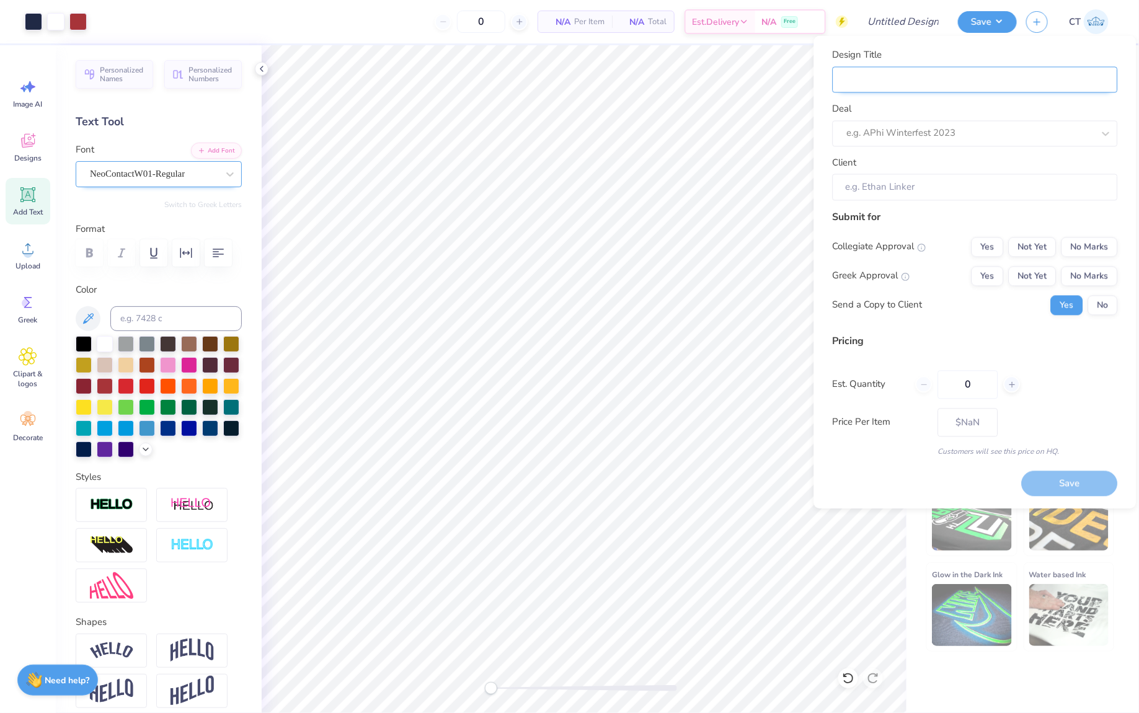
click at [873, 78] on input "Design Title" at bounding box center [975, 79] width 285 height 27
type input "[MEDICAL_DATA] Homecoming"
click at [944, 132] on div at bounding box center [970, 133] width 247 height 17
click at [932, 164] on div "[MEDICAL_DATA] Homecoming 2025" at bounding box center [975, 166] width 275 height 20
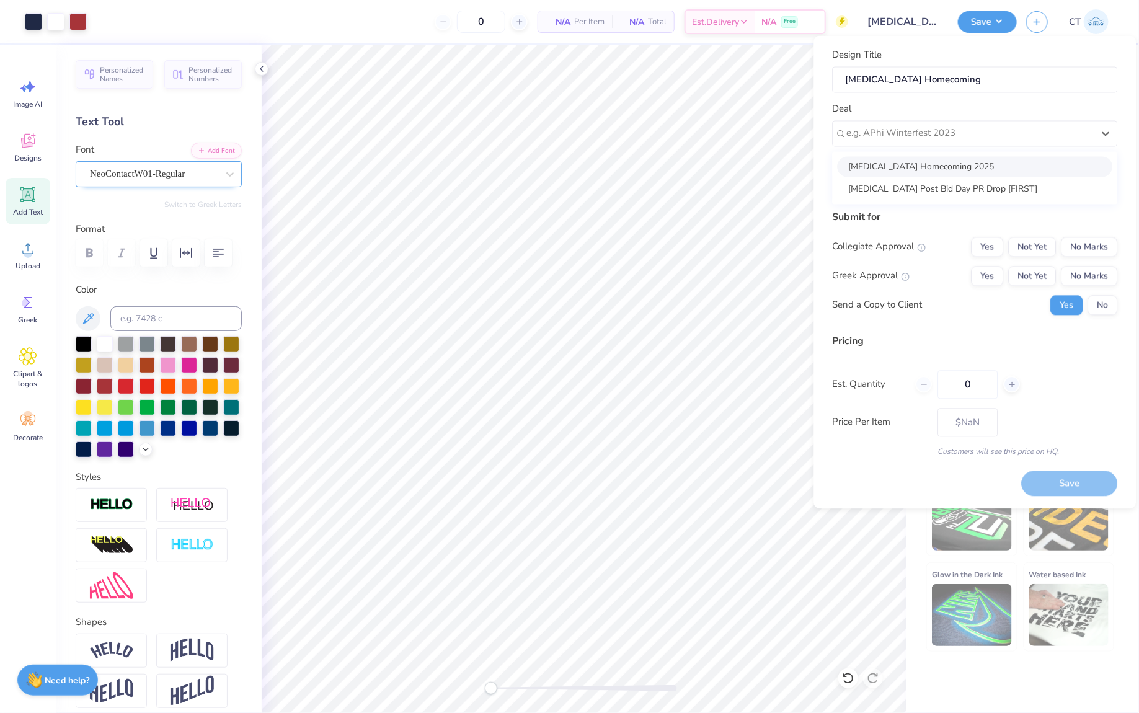
type input "[PERSON_NAME]"
click at [1048, 248] on button "Not Yet" at bounding box center [1033, 247] width 48 height 20
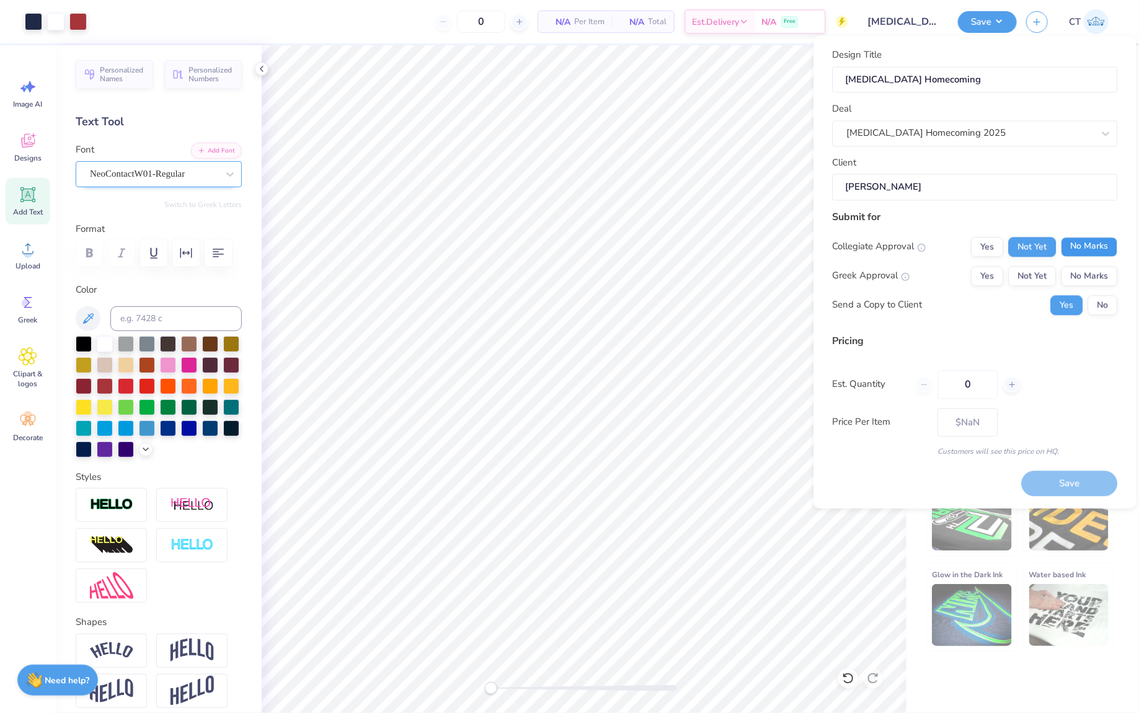
click at [1084, 243] on button "No Marks" at bounding box center [1090, 247] width 56 height 20
click at [1043, 267] on button "Not Yet" at bounding box center [1033, 276] width 48 height 20
click at [976, 391] on input "0" at bounding box center [968, 384] width 60 height 29
type input "100"
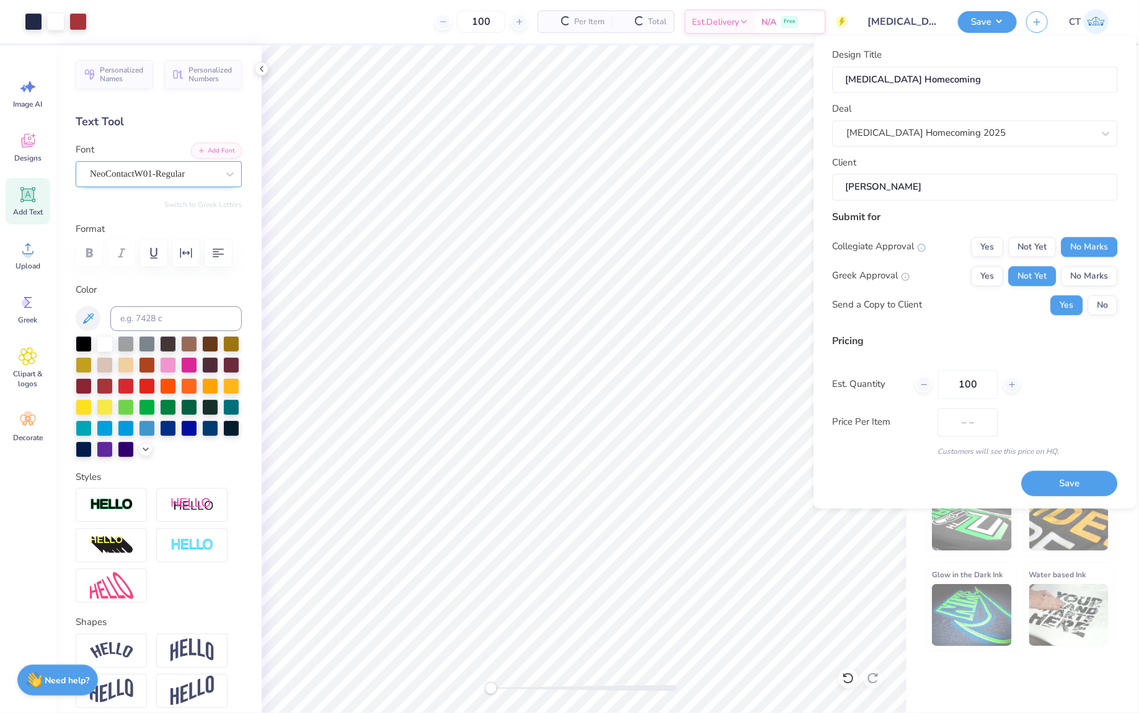
type input "$24.00"
type input "100"
click at [1069, 480] on button "Save" at bounding box center [1070, 483] width 96 height 25
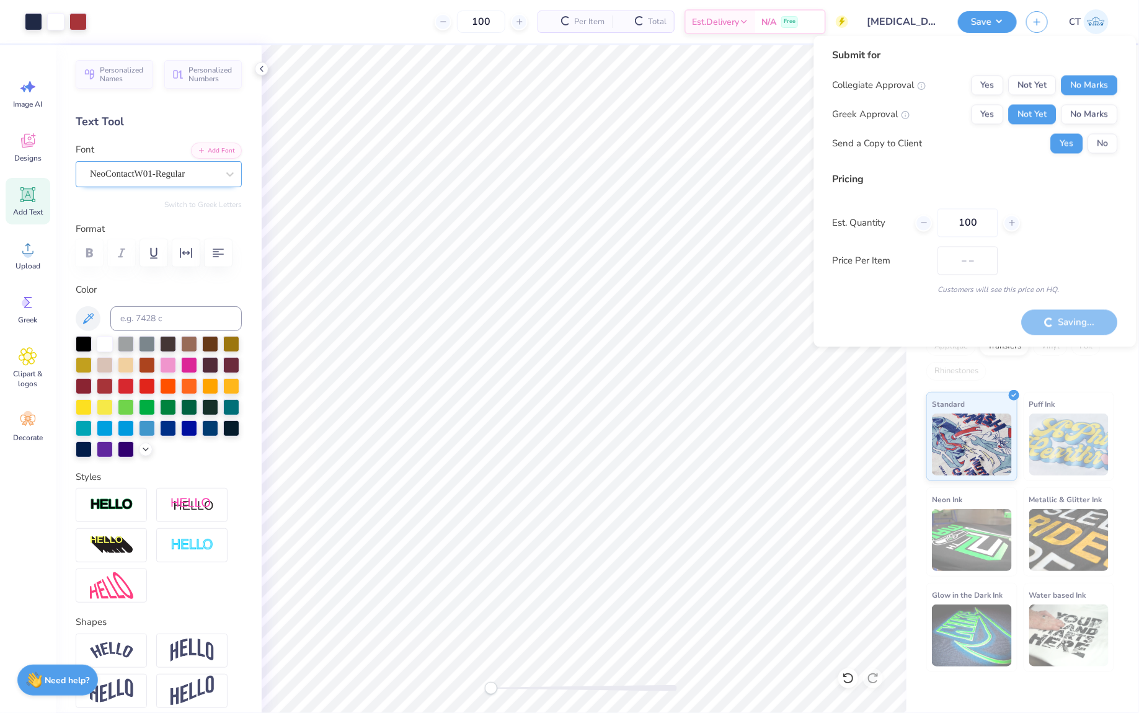
type input "$20.24"
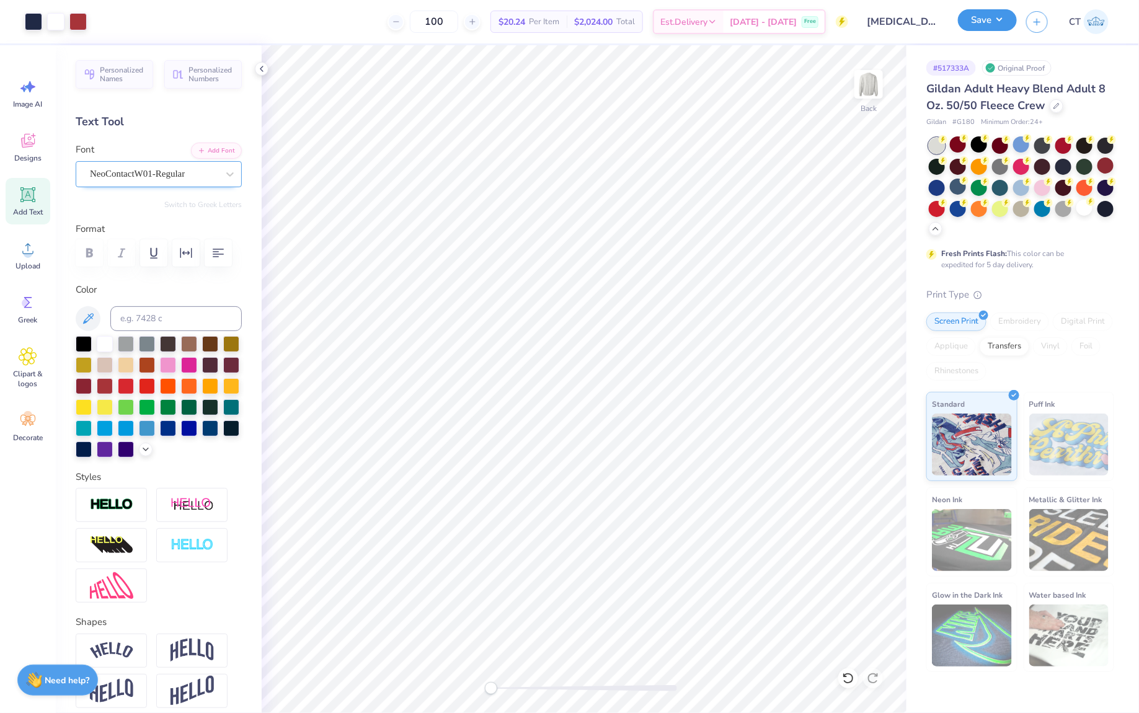
click at [973, 25] on button "Save" at bounding box center [987, 20] width 59 height 22
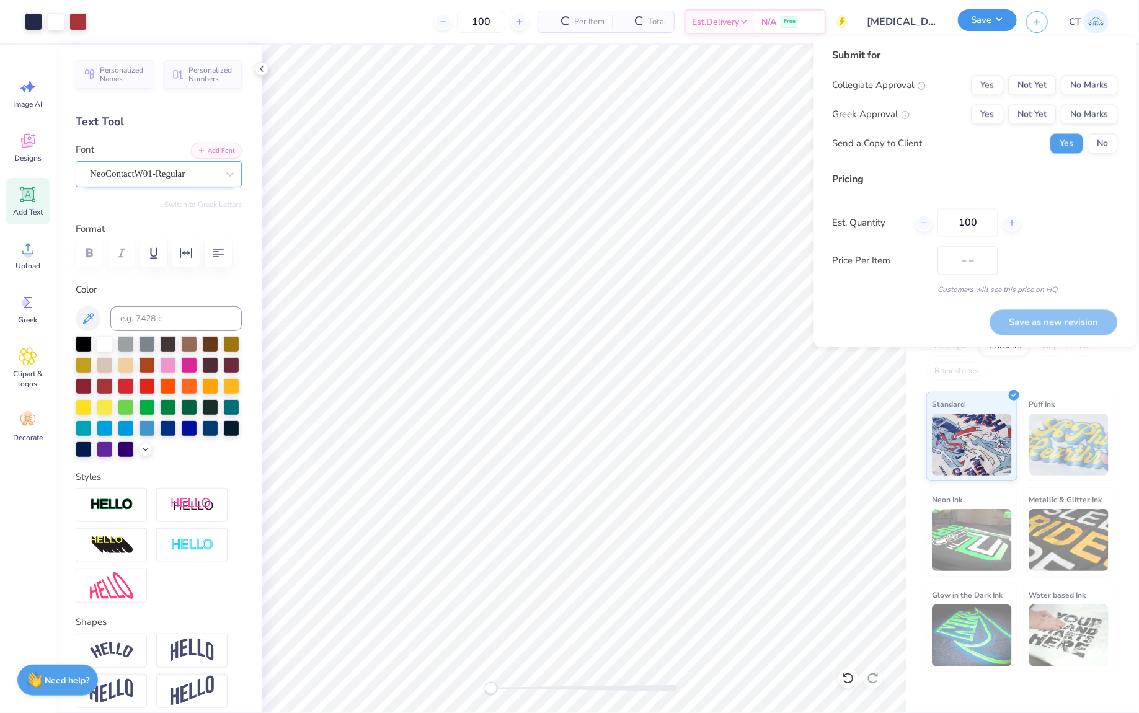
type input "$24.00"
